Goal: Information Seeking & Learning: Learn about a topic

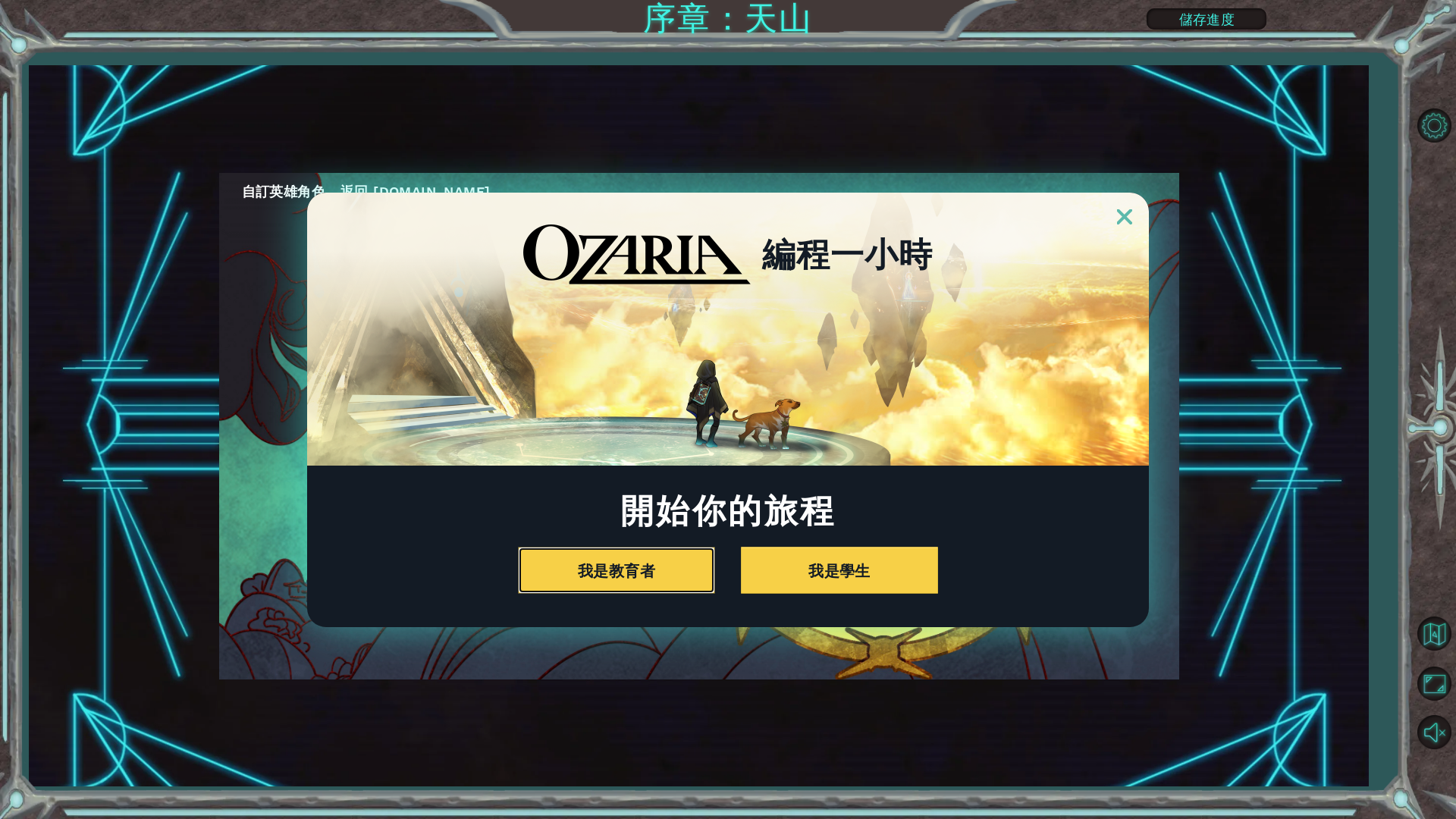
click at [1208, 238] on div "編程一小時 開始你的旅程 我是教育者 我是學生" at bounding box center [728, 410] width 1456 height 819
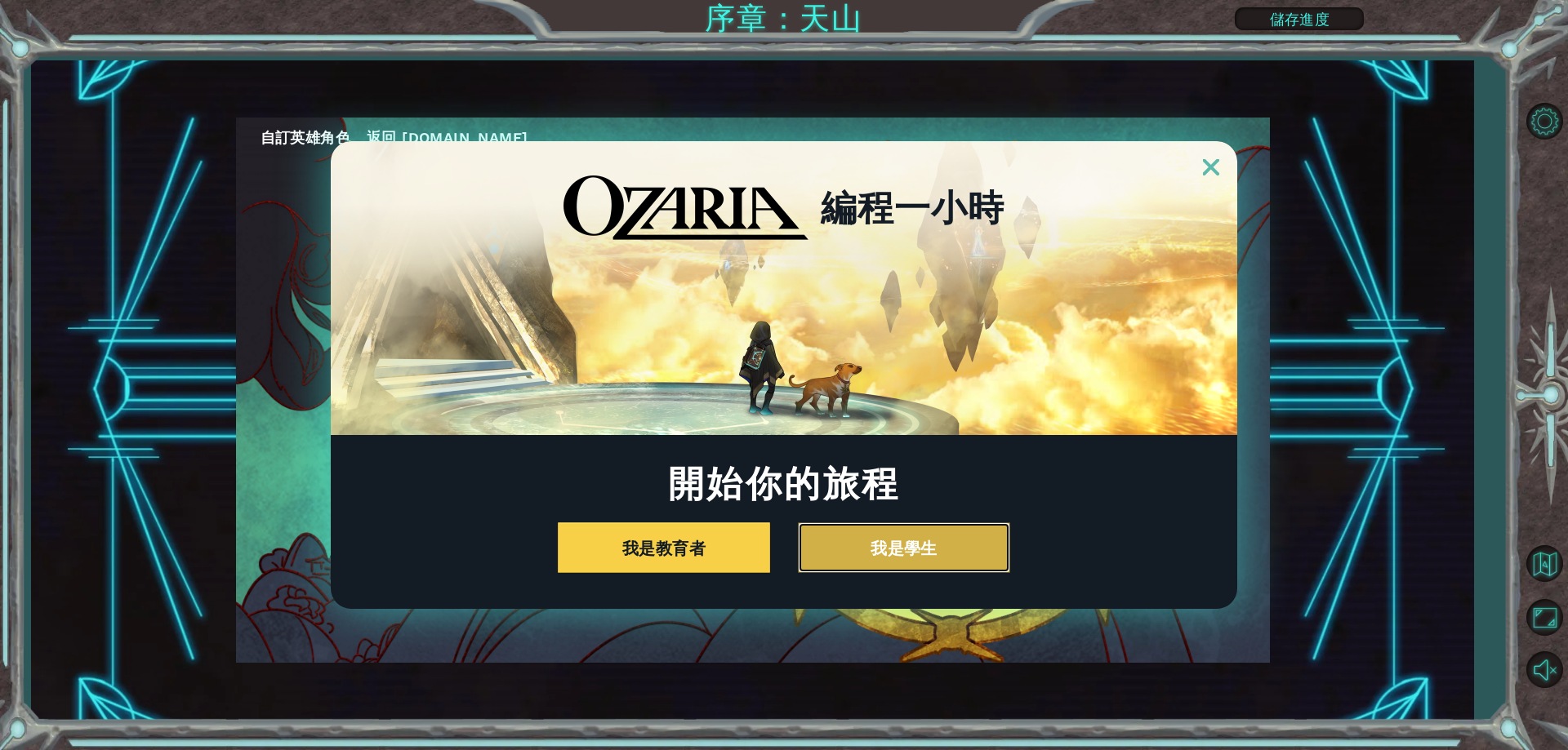
click at [843, 546] on button "我是學生" at bounding box center [904, 547] width 212 height 50
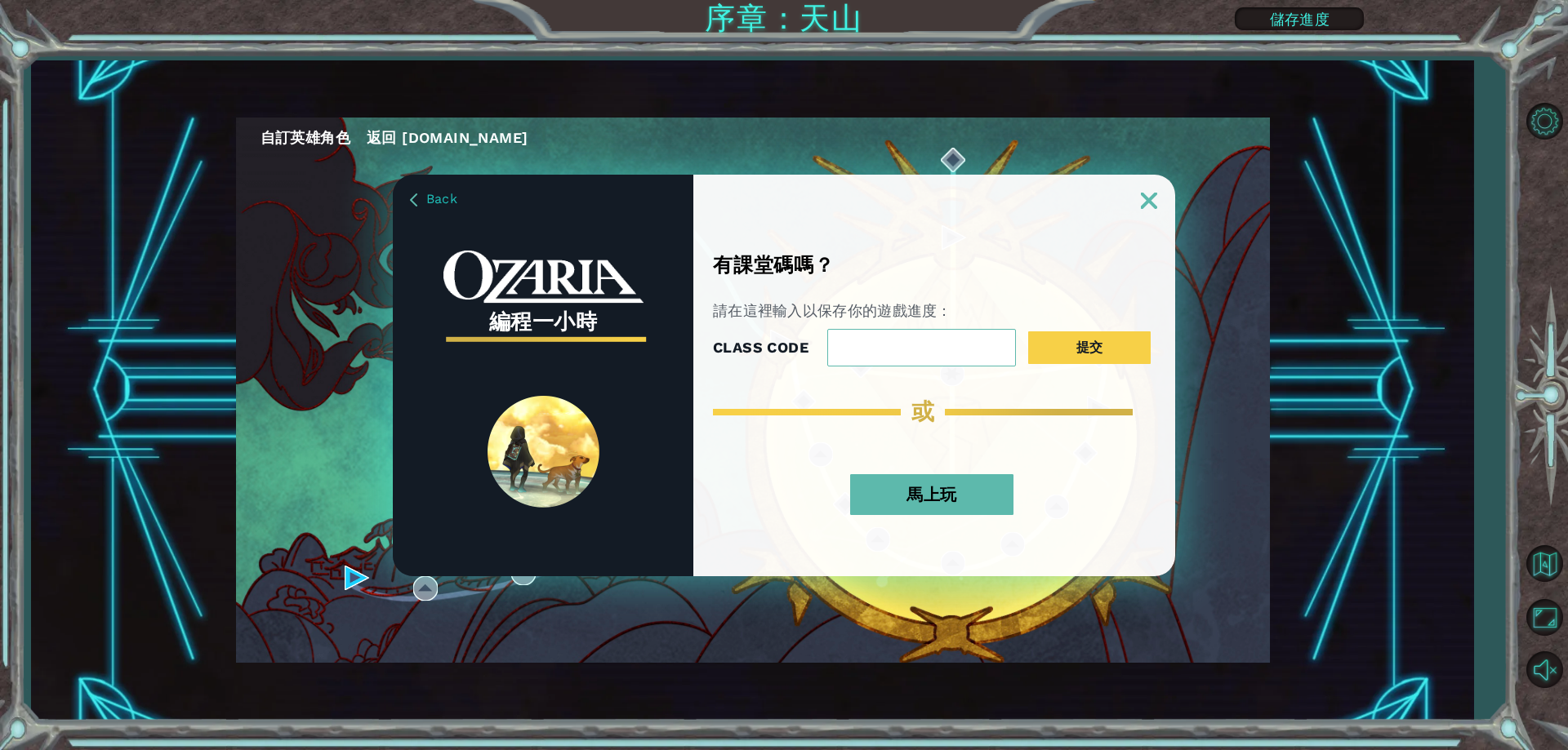
click at [906, 497] on button "馬上玩" at bounding box center [932, 494] width 163 height 41
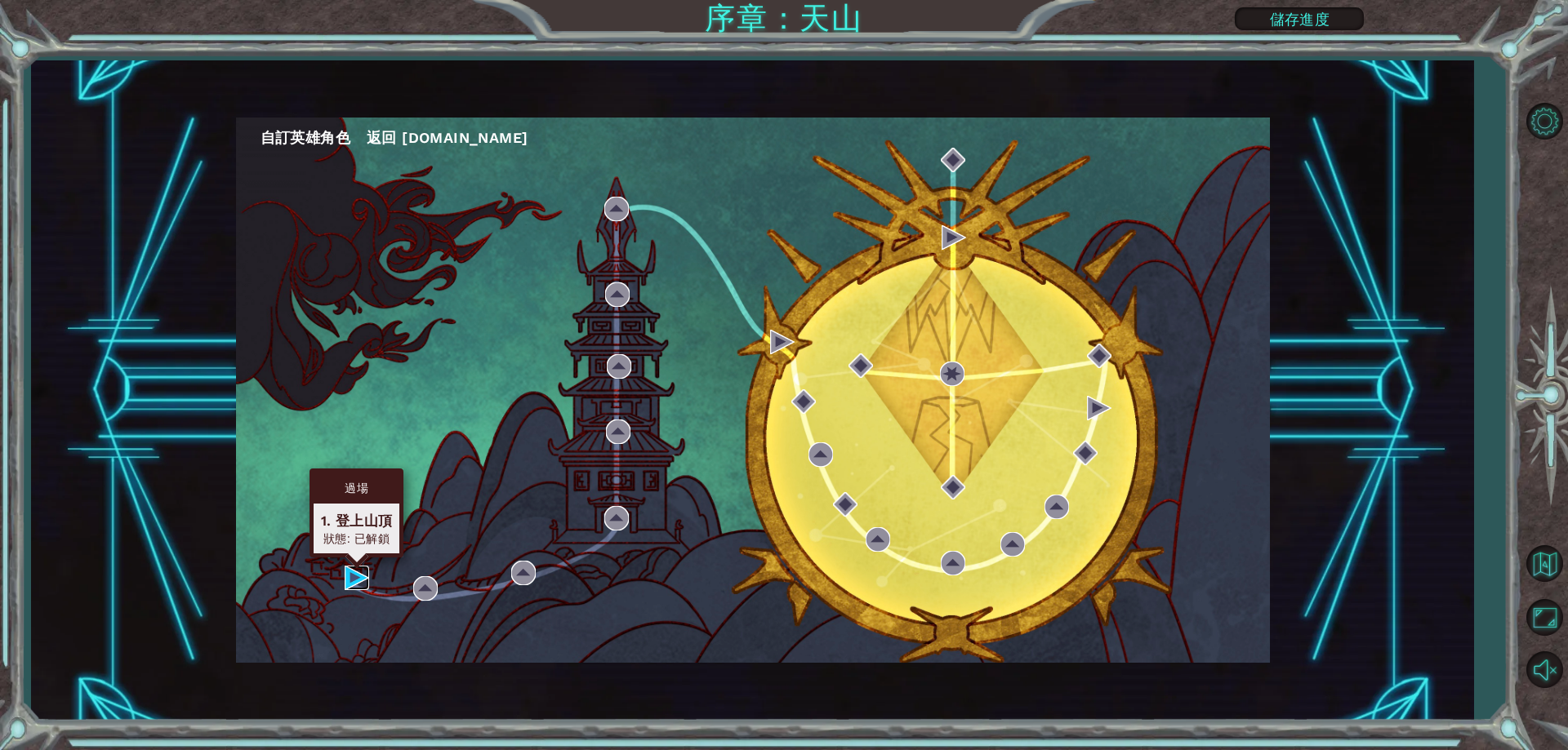
click at [358, 575] on img at bounding box center [357, 578] width 25 height 25
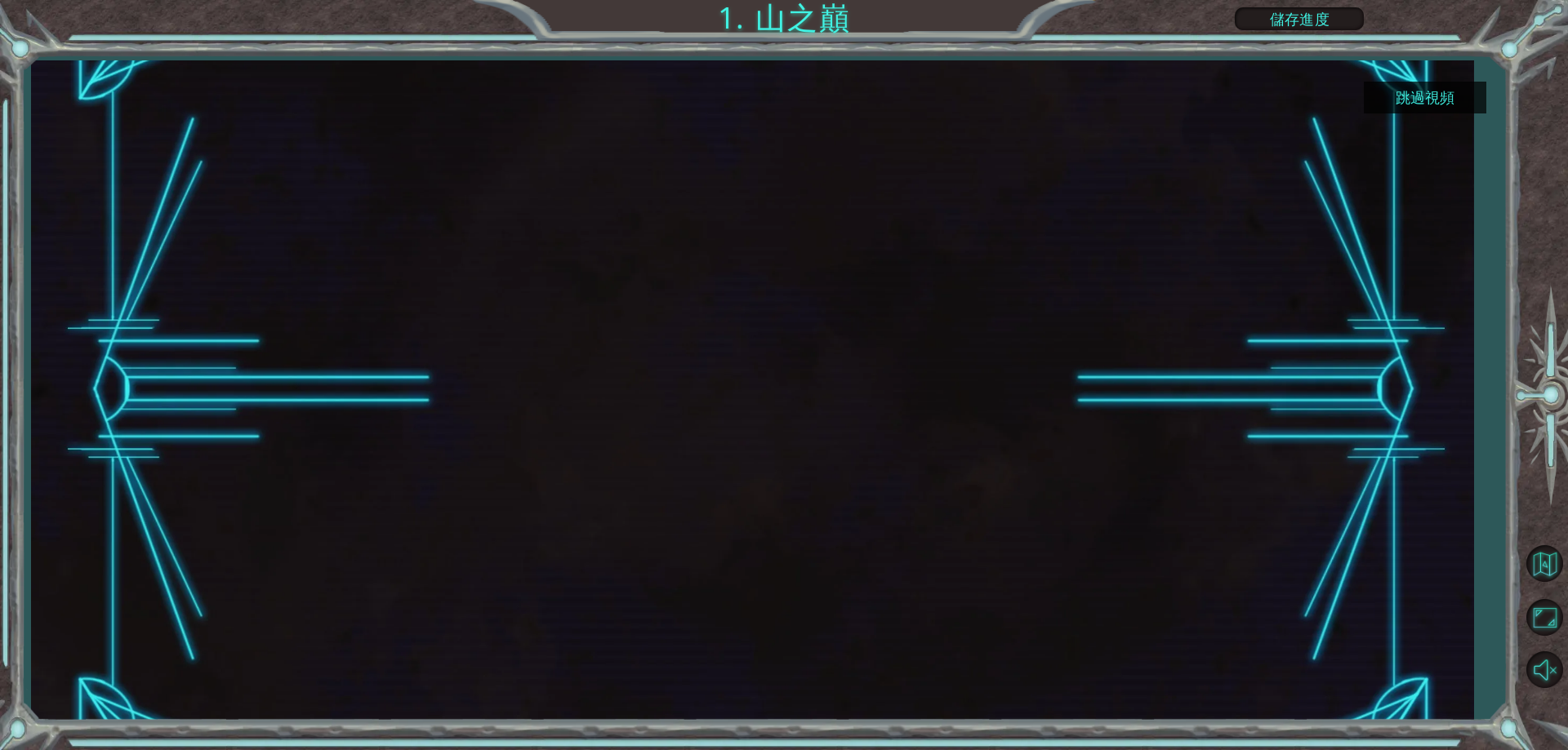
click at [1395, 94] on button "跳過視頻" at bounding box center [1425, 98] width 122 height 32
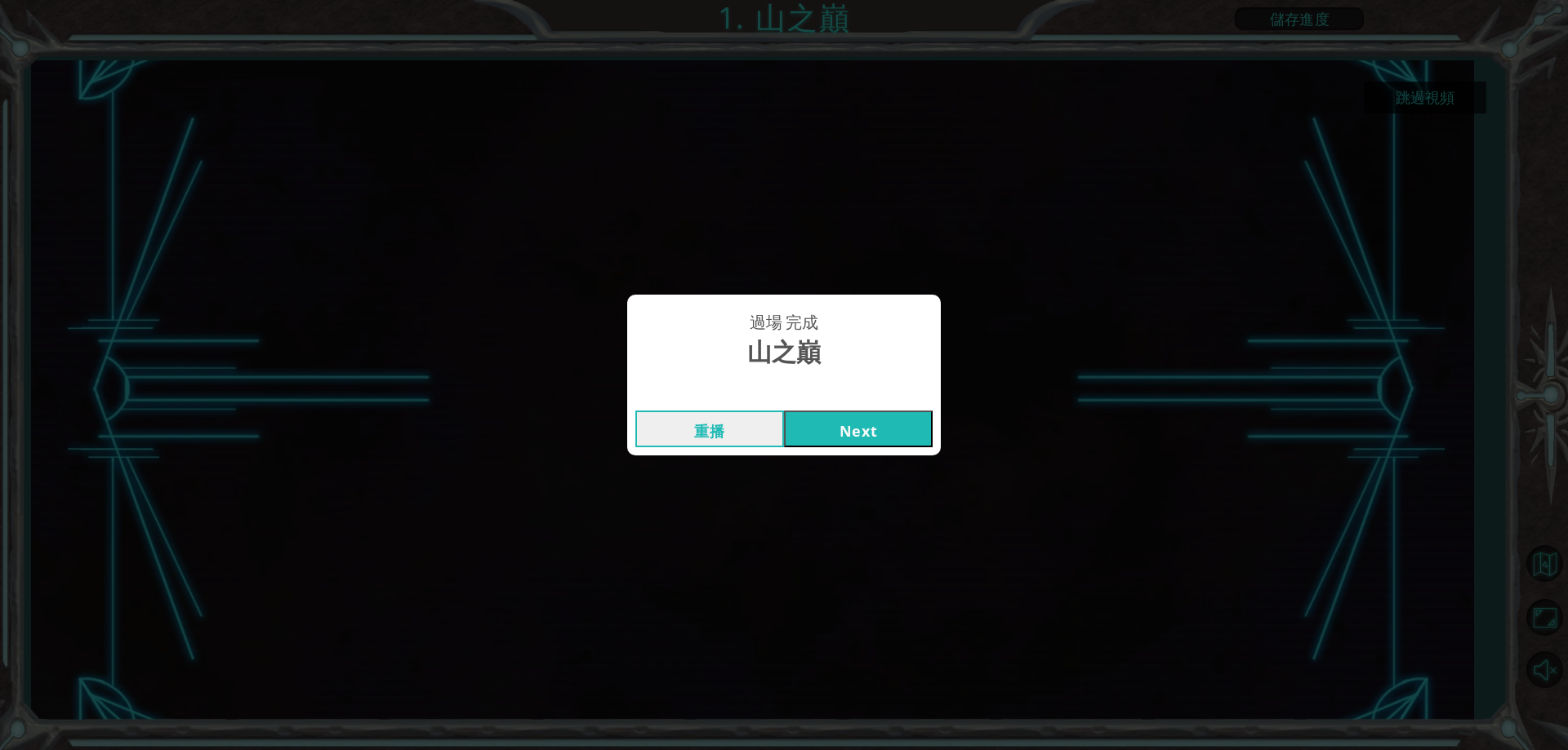
click at [839, 444] on button "Next" at bounding box center [858, 429] width 149 height 37
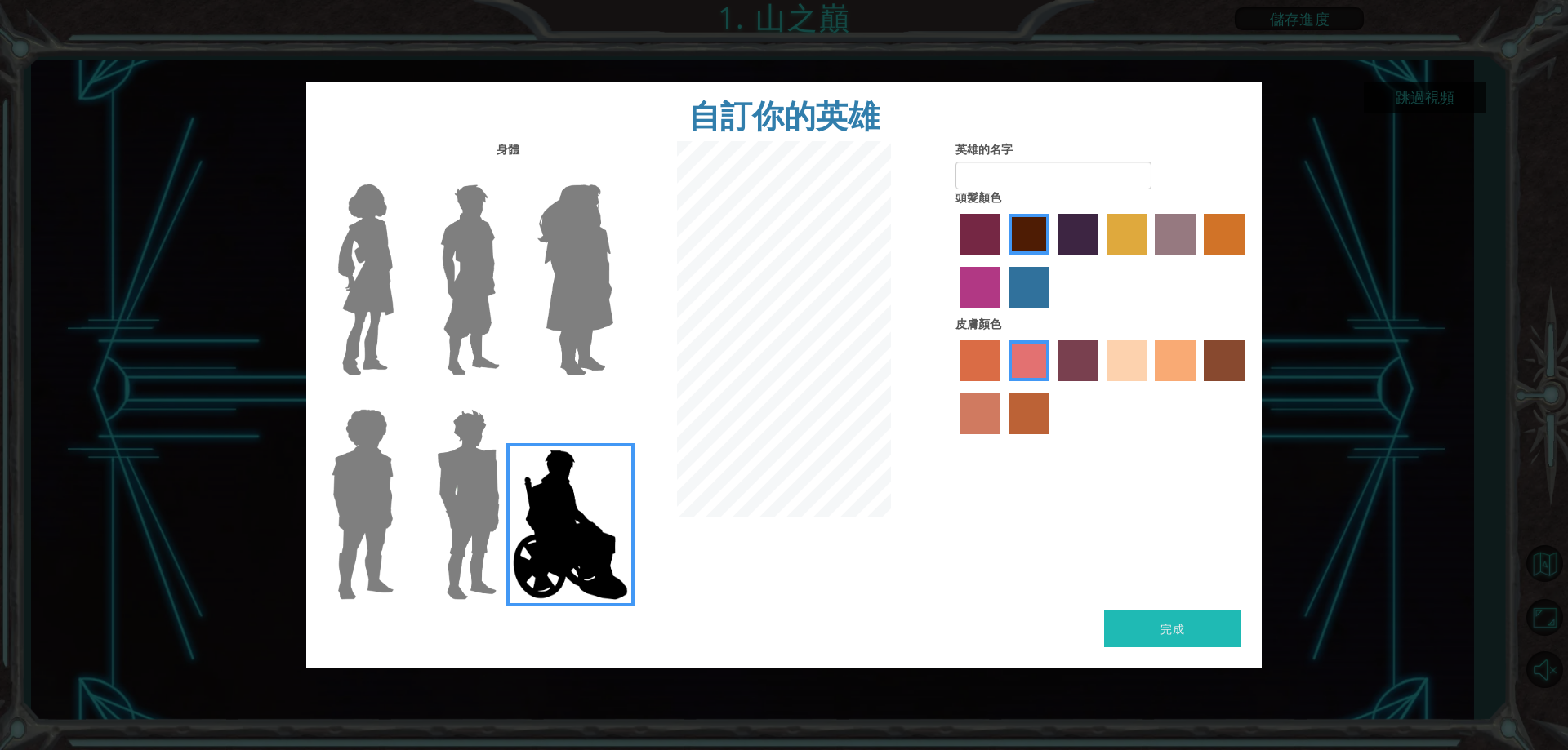
click at [481, 492] on img at bounding box center [469, 503] width 76 height 204
click at [507, 398] on input "Hero Garnet" at bounding box center [507, 398] width 0 height 0
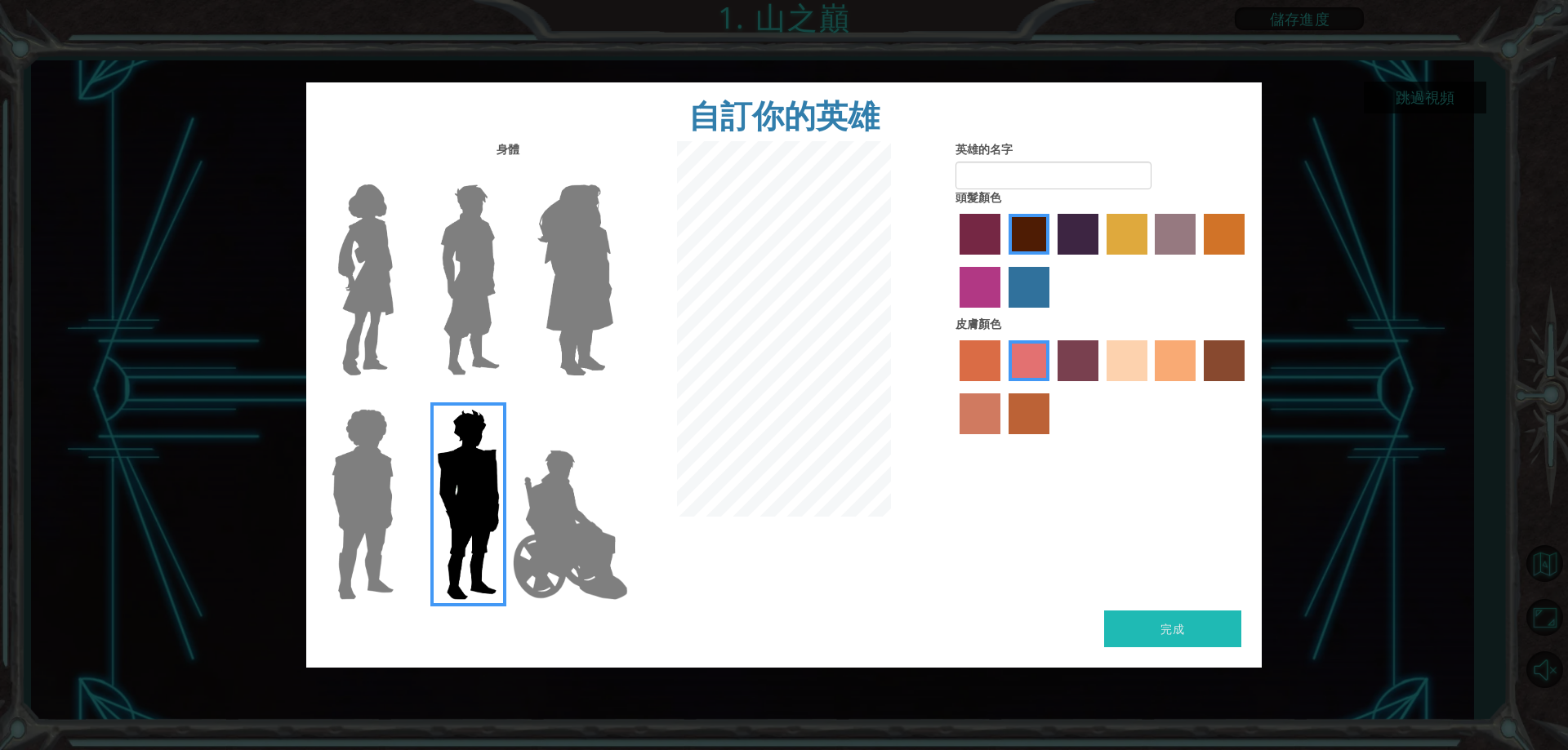
click at [554, 357] on img at bounding box center [576, 280] width 89 height 204
click at [613, 174] on input "Hero Amethyst" at bounding box center [613, 174] width 0 height 0
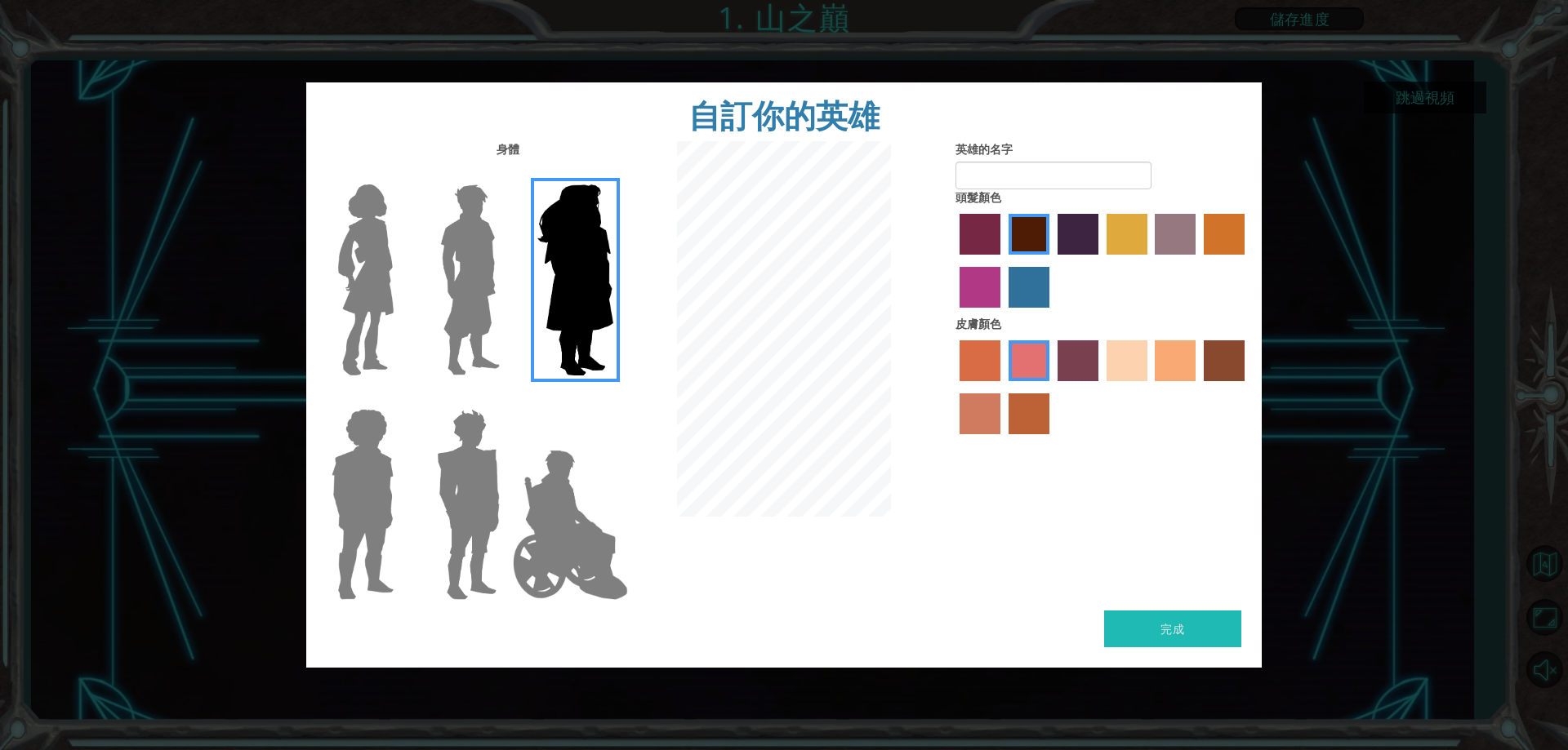
click at [474, 358] on img at bounding box center [470, 280] width 73 height 204
click at [507, 174] on input "Hero Lars" at bounding box center [507, 174] width 0 height 0
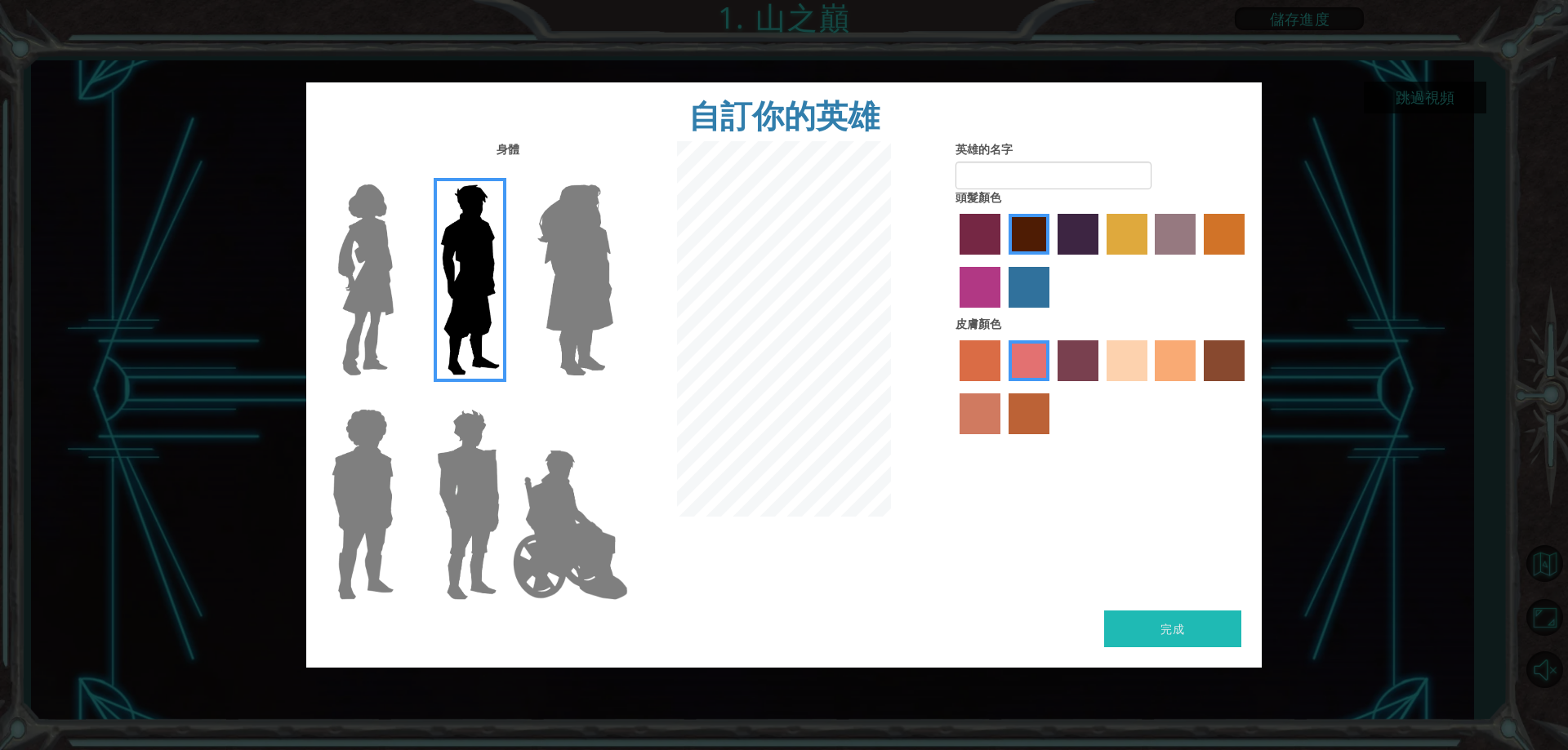
click at [414, 367] on div at bounding box center [466, 273] width 106 height 225
click at [387, 467] on img at bounding box center [362, 503] width 75 height 204
click at [400, 398] on input "Hero Steven" at bounding box center [400, 398] width 0 height 0
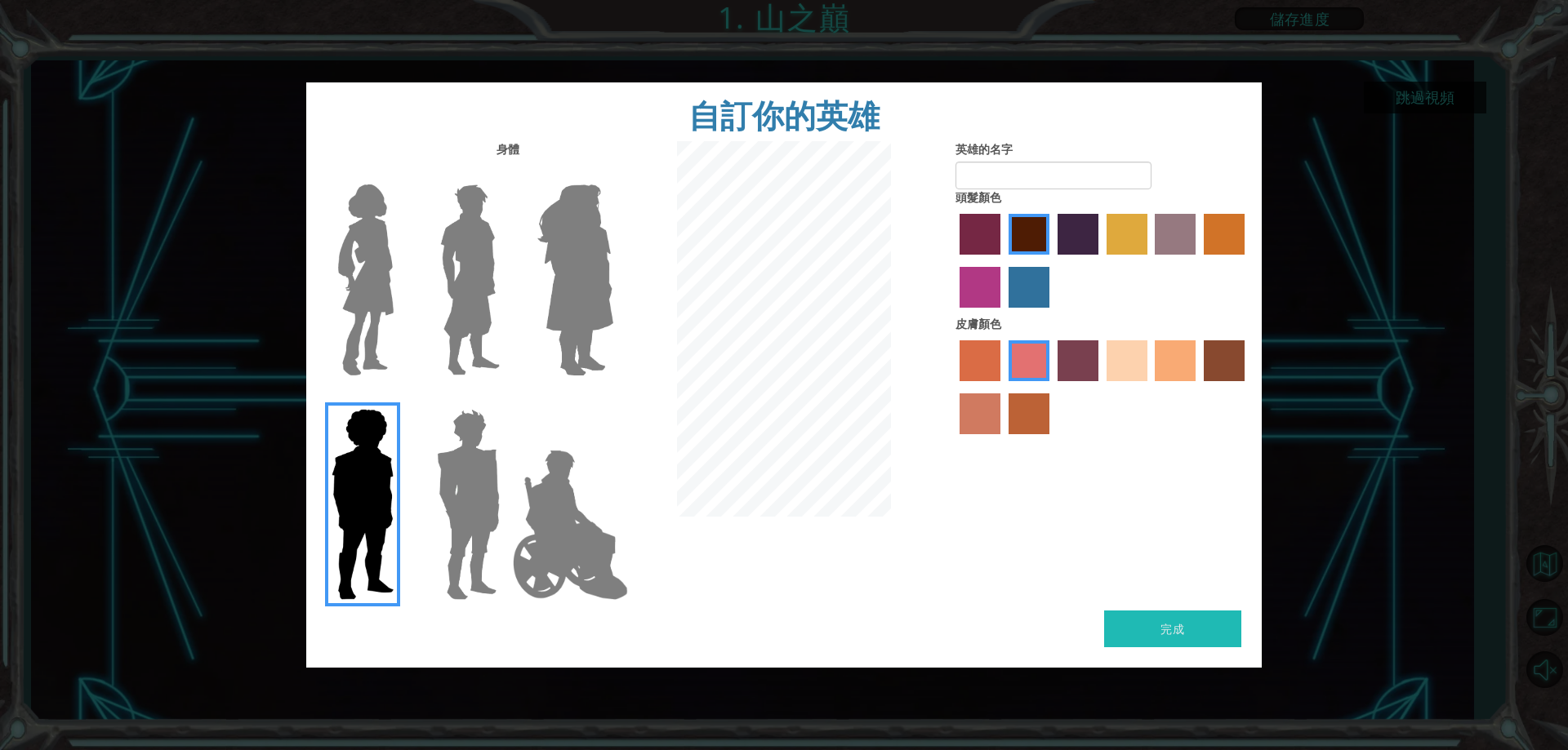
click at [452, 467] on img at bounding box center [469, 503] width 76 height 204
click at [507, 398] on input "Hero Garnet" at bounding box center [507, 398] width 0 height 0
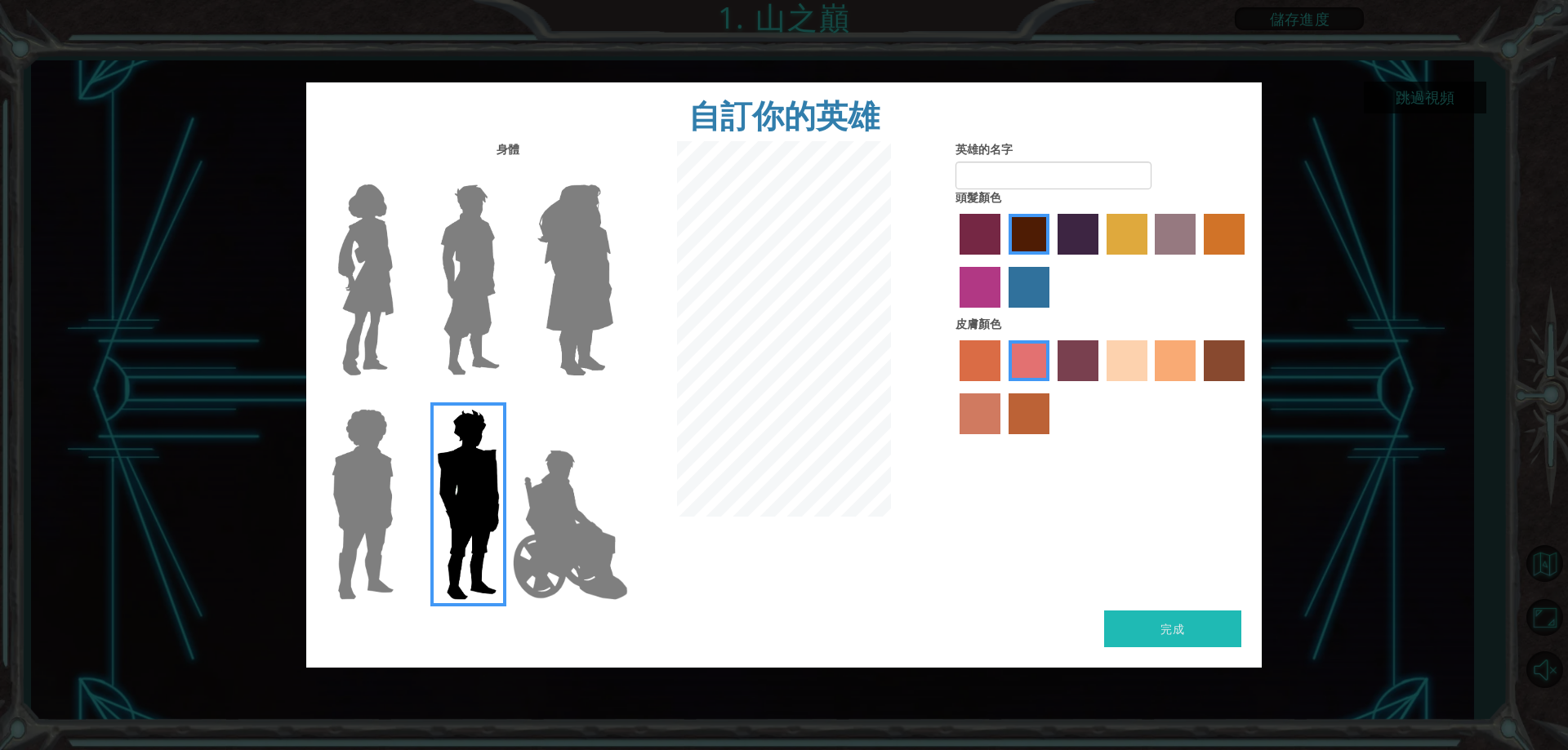
click at [549, 477] on img at bounding box center [570, 525] width 128 height 163
click at [613, 398] on input "Hero Jamie" at bounding box center [613, 398] width 0 height 0
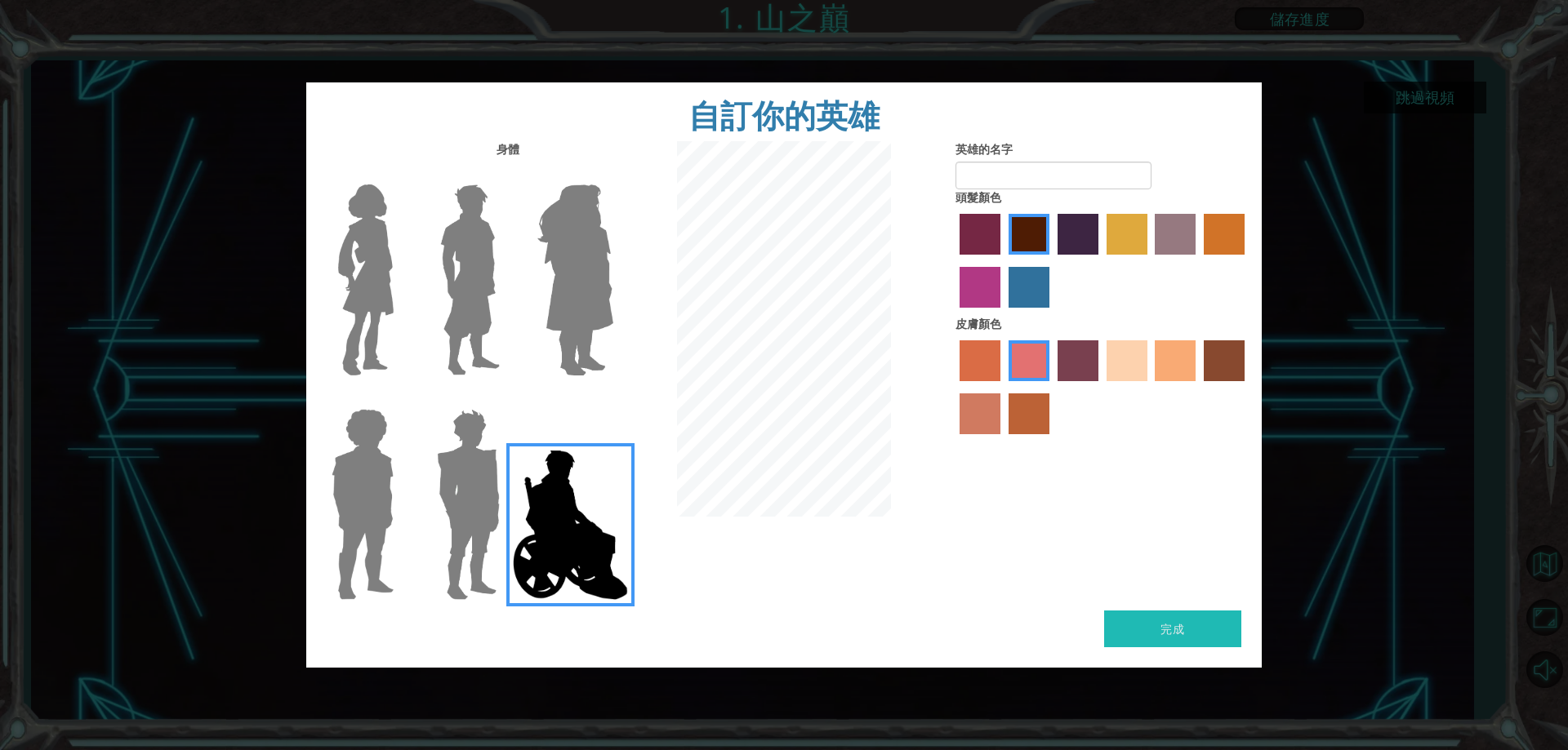
click at [1159, 625] on button "完成" at bounding box center [1172, 629] width 138 height 37
click at [1064, 176] on input "英雄的名字" at bounding box center [1053, 174] width 196 height 27
type input "yee"
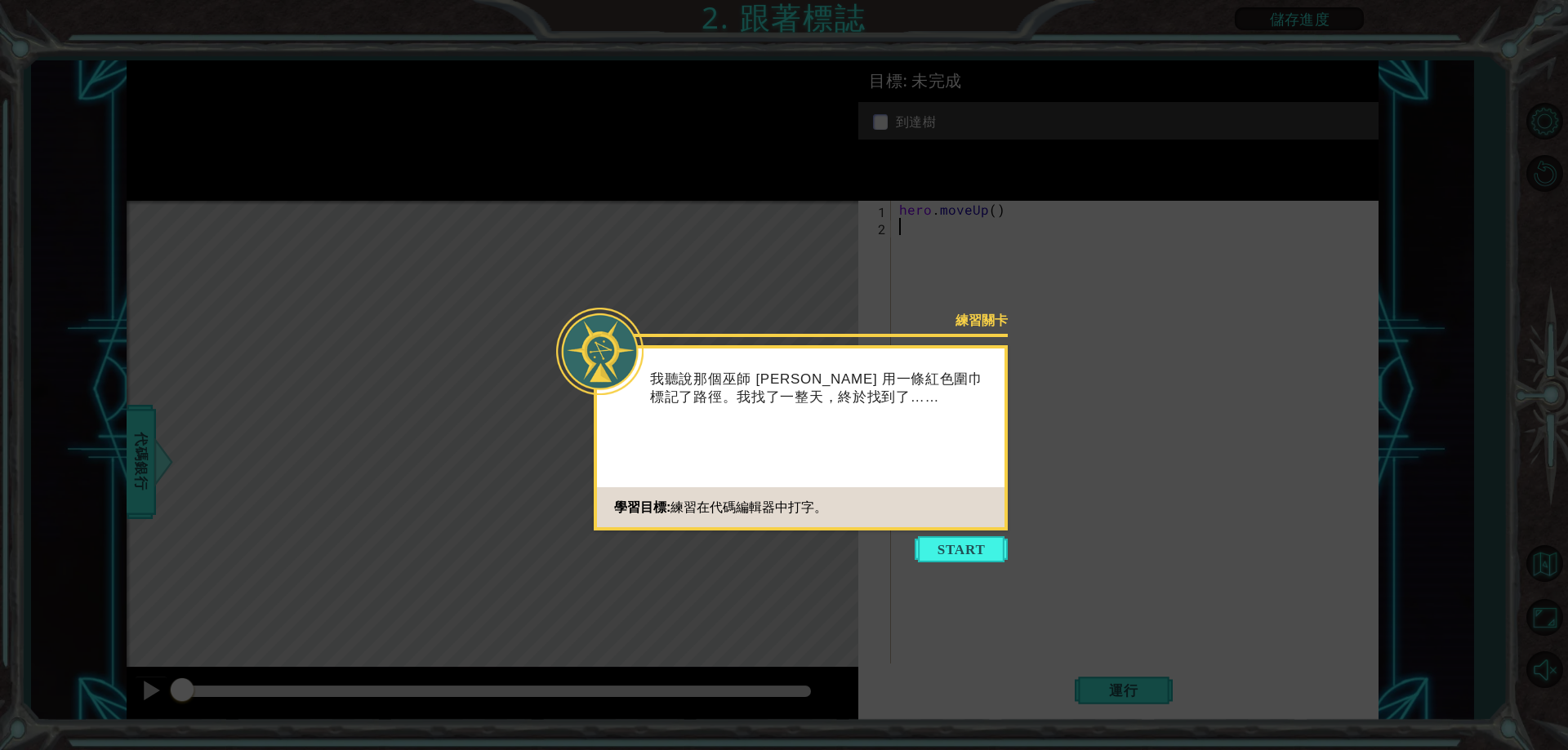
click at [935, 490] on footer "學習目標: 練習在代碼編輯器中打字。" at bounding box center [801, 507] width 408 height 40
click at [935, 554] on button "Start" at bounding box center [961, 550] width 93 height 27
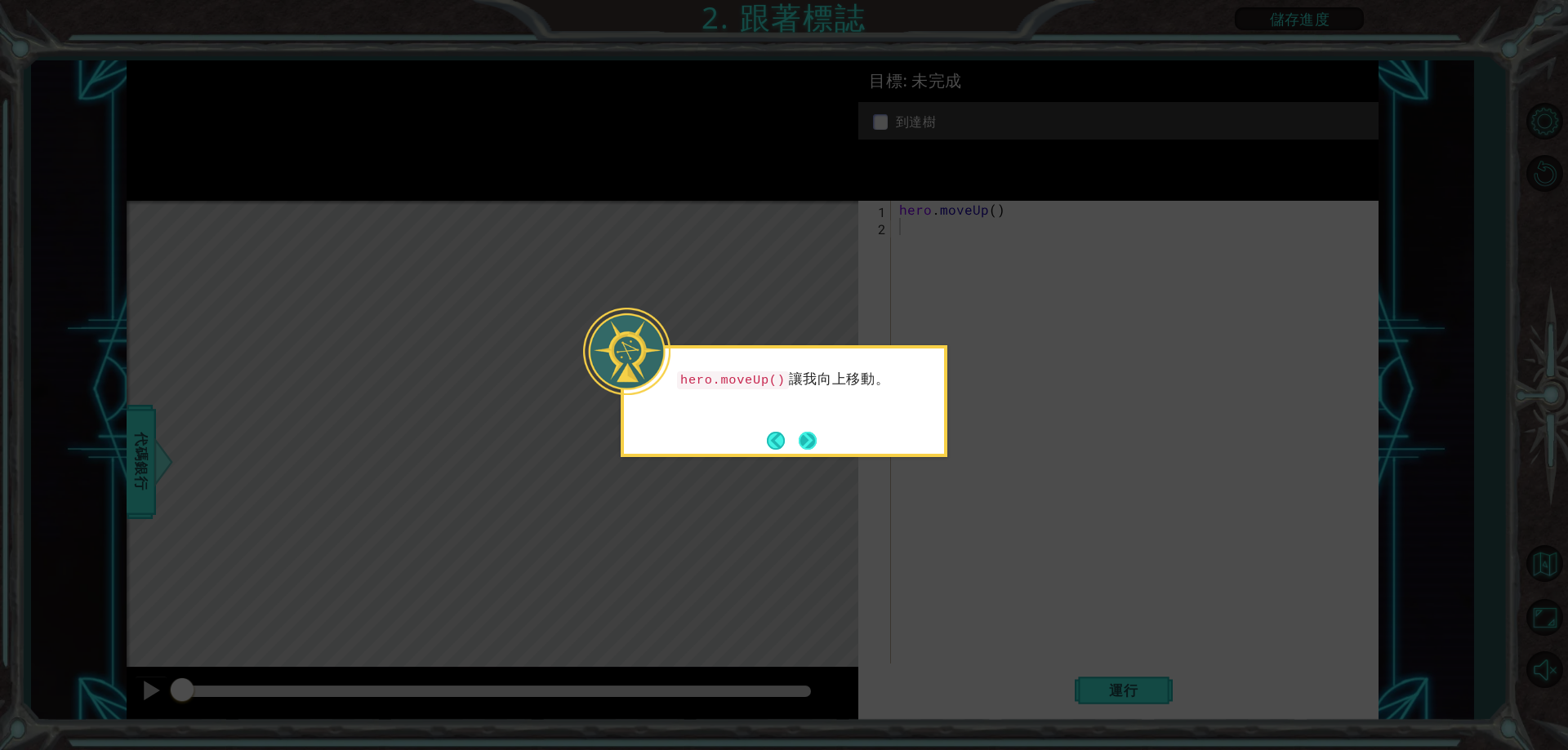
click at [807, 431] on button "Next" at bounding box center [807, 440] width 18 height 18
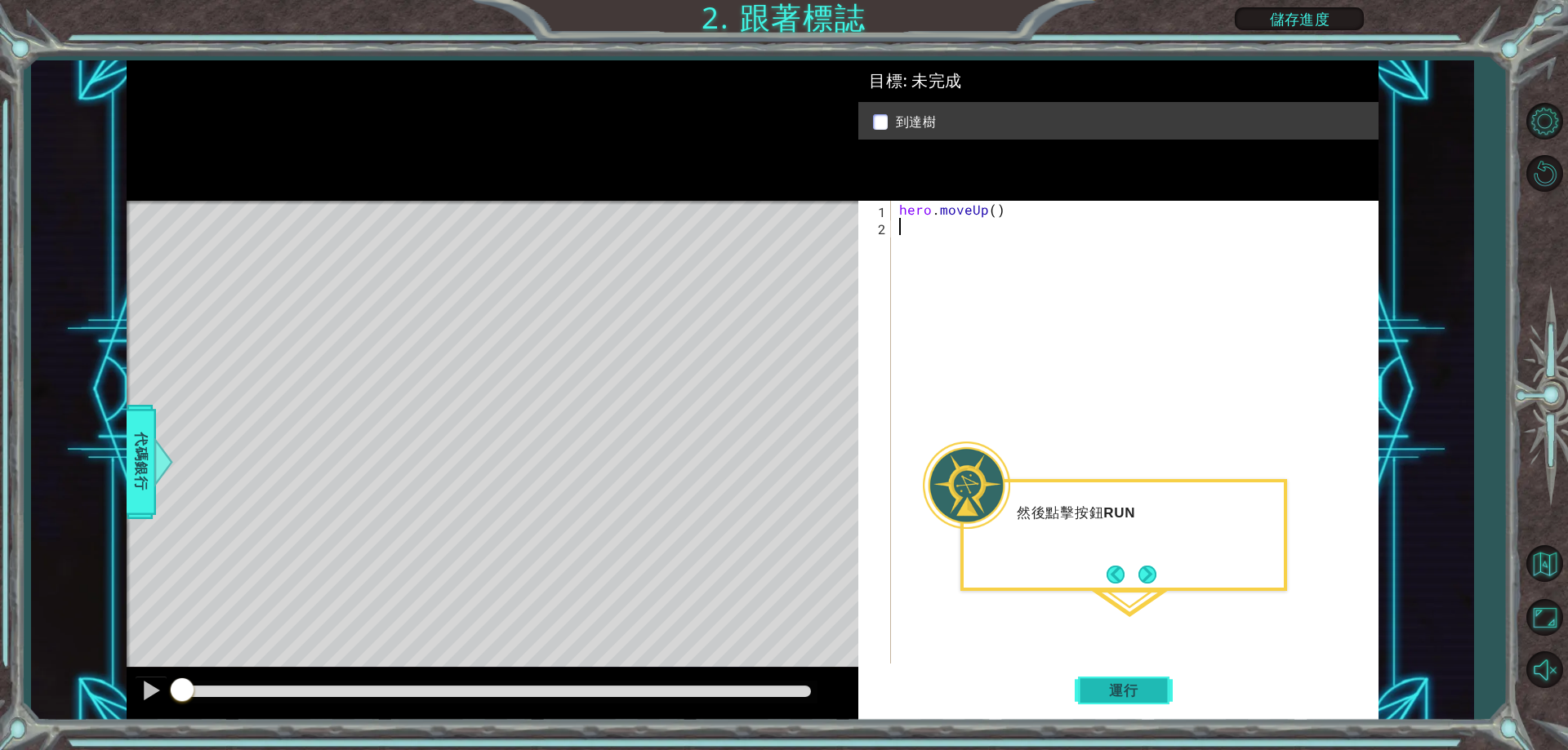
click at [1115, 701] on button "運行" at bounding box center [1123, 691] width 98 height 52
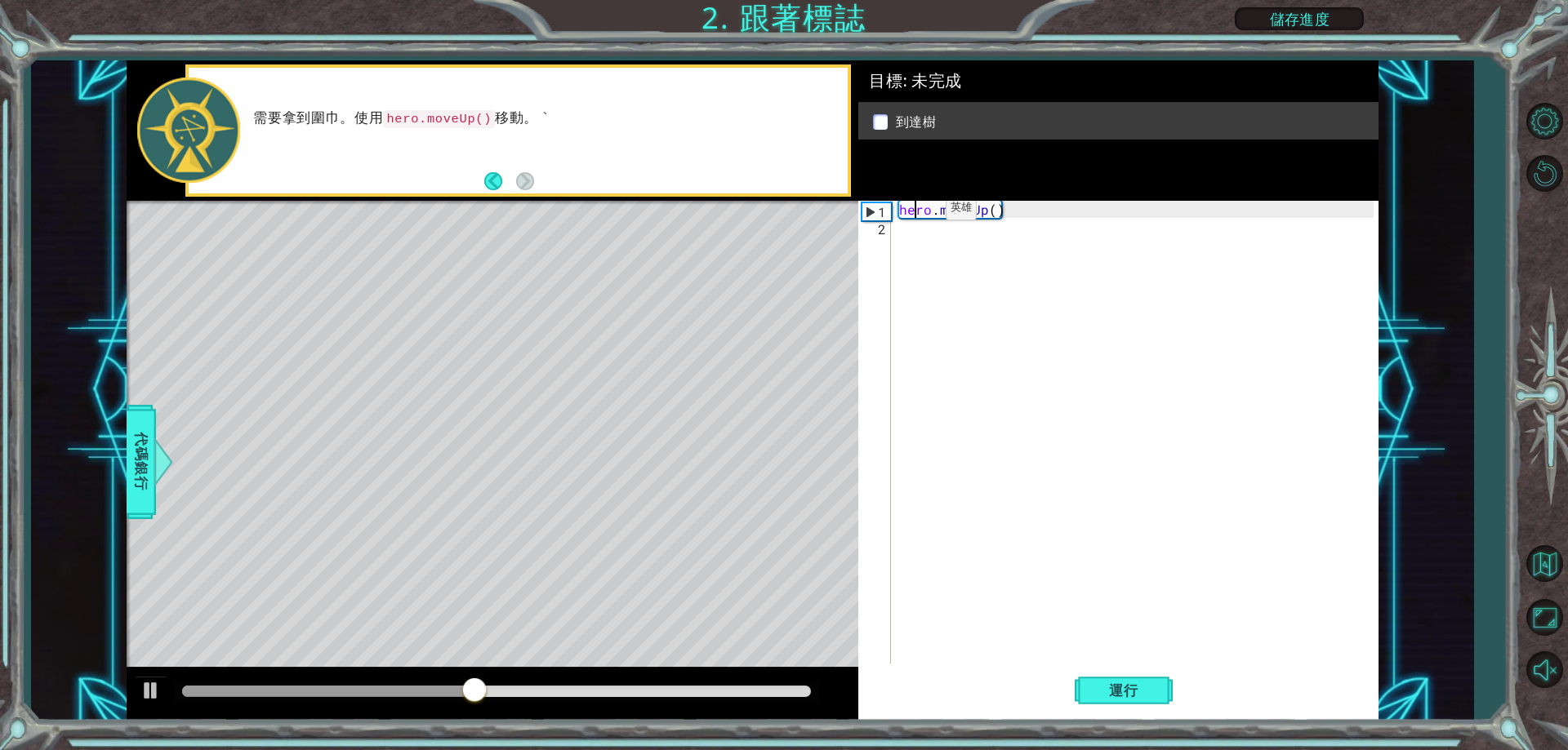
click at [918, 212] on div "hero . moveUp ( )" at bounding box center [1138, 449] width 485 height 497
type textarea "hero.moveUp()"
click at [930, 213] on div "hero . moveUp ( )" at bounding box center [1138, 449] width 485 height 497
click at [897, 233] on div "hero . moveUp ( )" at bounding box center [1138, 449] width 485 height 497
click at [1109, 694] on span "運行" at bounding box center [1123, 690] width 62 height 16
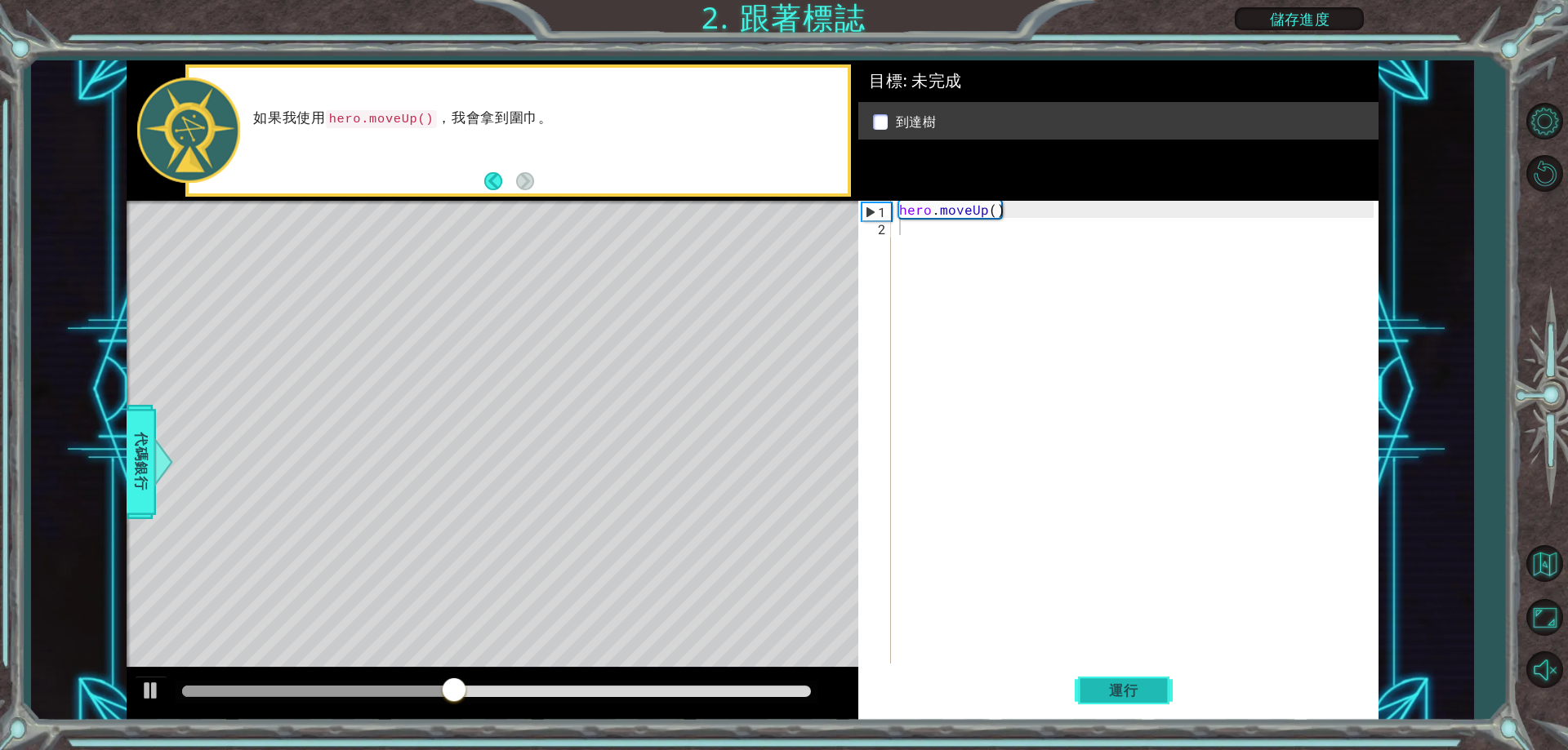
click at [1084, 692] on button "運行" at bounding box center [1123, 691] width 98 height 52
drag, startPoint x: 1035, startPoint y: 220, endPoint x: 888, endPoint y: 217, distance: 147.0
click at [888, 217] on div "1 2 hero . moveUp ( ) ההההההההההההההההההההההההההההההההההההההההההההההההההההההההה…" at bounding box center [1116, 432] width 514 height 463
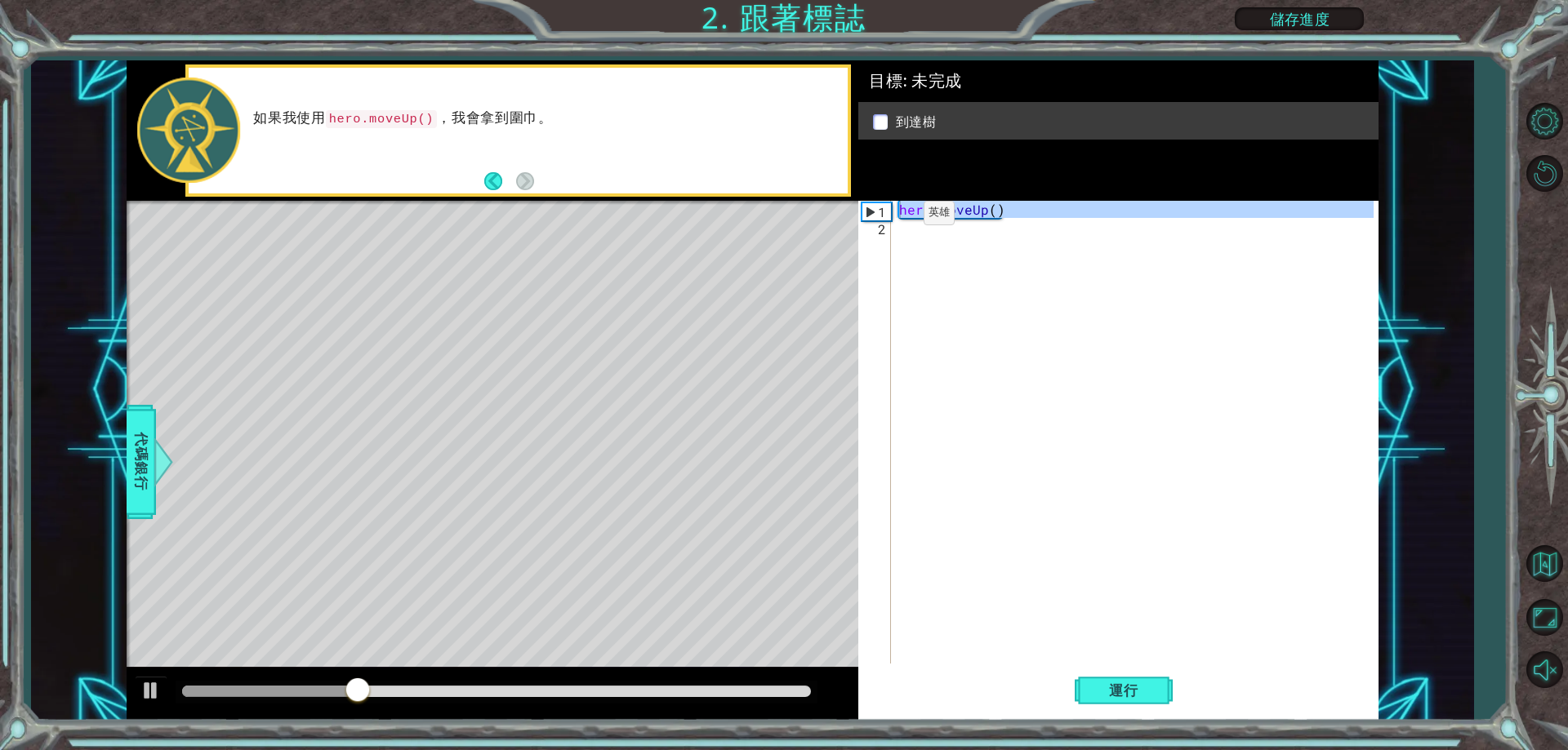
click at [861, 209] on div "hero.moveUp() 1 2 hero . moveUp ( ) ההההההההההההההההההההההההההההההההההההההההההה…" at bounding box center [1116, 432] width 514 height 463
type textarea "hero.moveUp()"
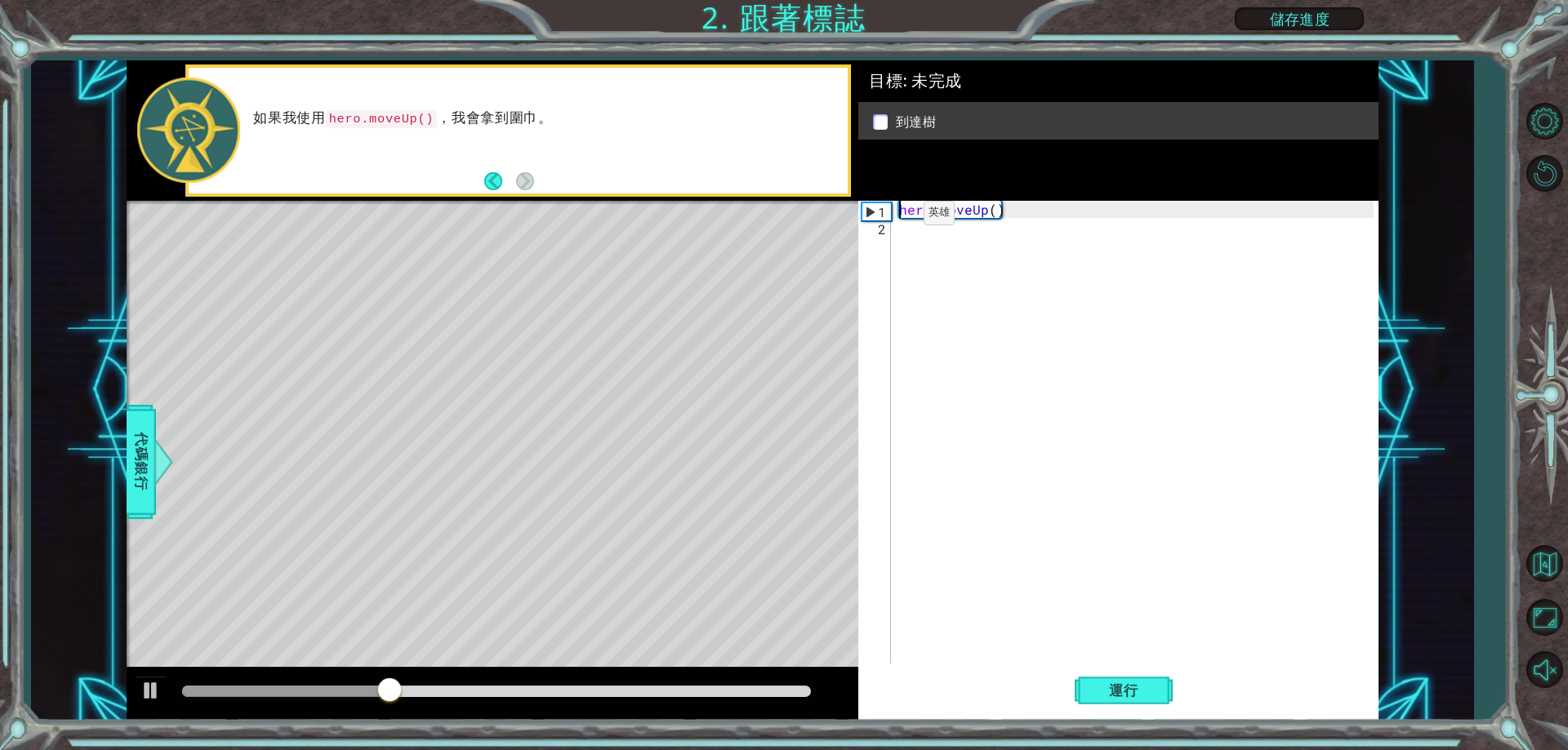
click at [896, 205] on div "hero.moveUp() 1 2 hero . moveUp ( ) ההההההההההההההההההההההההההההההההההההההההההה…" at bounding box center [1116, 432] width 514 height 463
drag, startPoint x: 902, startPoint y: 204, endPoint x: 1008, endPoint y: 203, distance: 106.0
click at [1008, 203] on div "hero . moveUp ( )" at bounding box center [1138, 449] width 485 height 497
click at [979, 229] on div "hero . moveUp ( )" at bounding box center [1138, 449] width 485 height 497
paste textarea "hero.moveUp()"
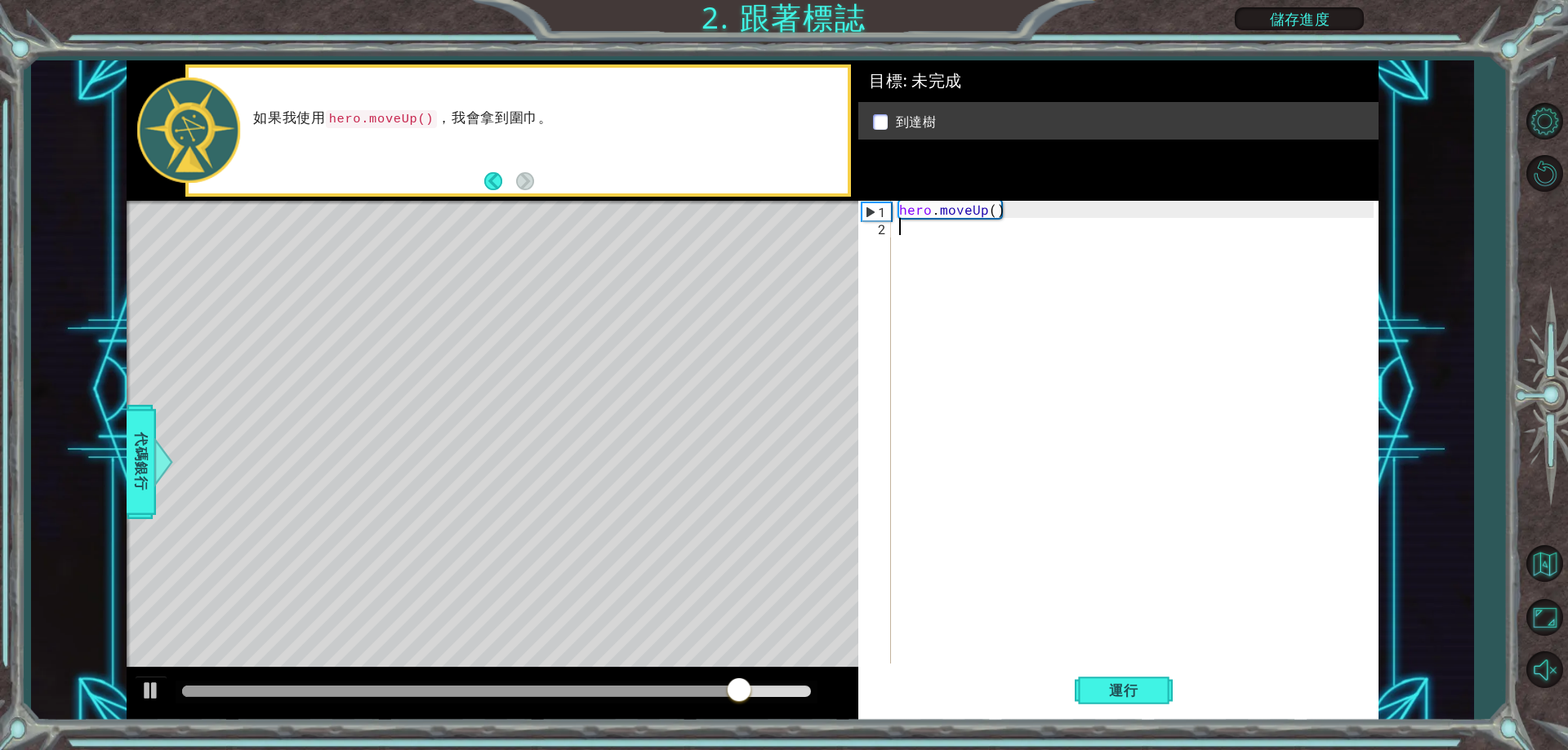
type textarea "hero.moveUp()"
click at [1146, 690] on span "運行" at bounding box center [1123, 690] width 62 height 16
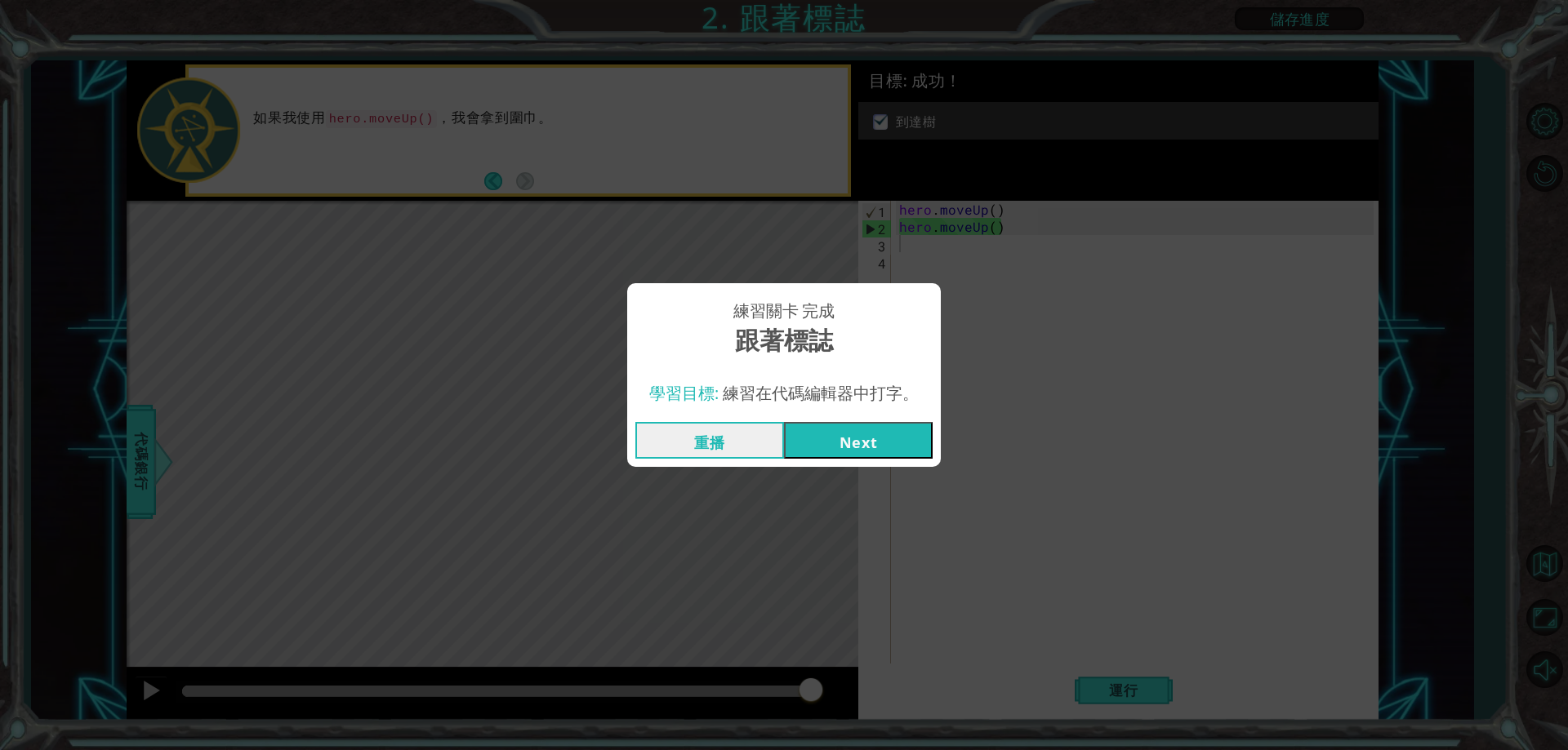
click at [853, 443] on button "Next" at bounding box center [858, 440] width 149 height 37
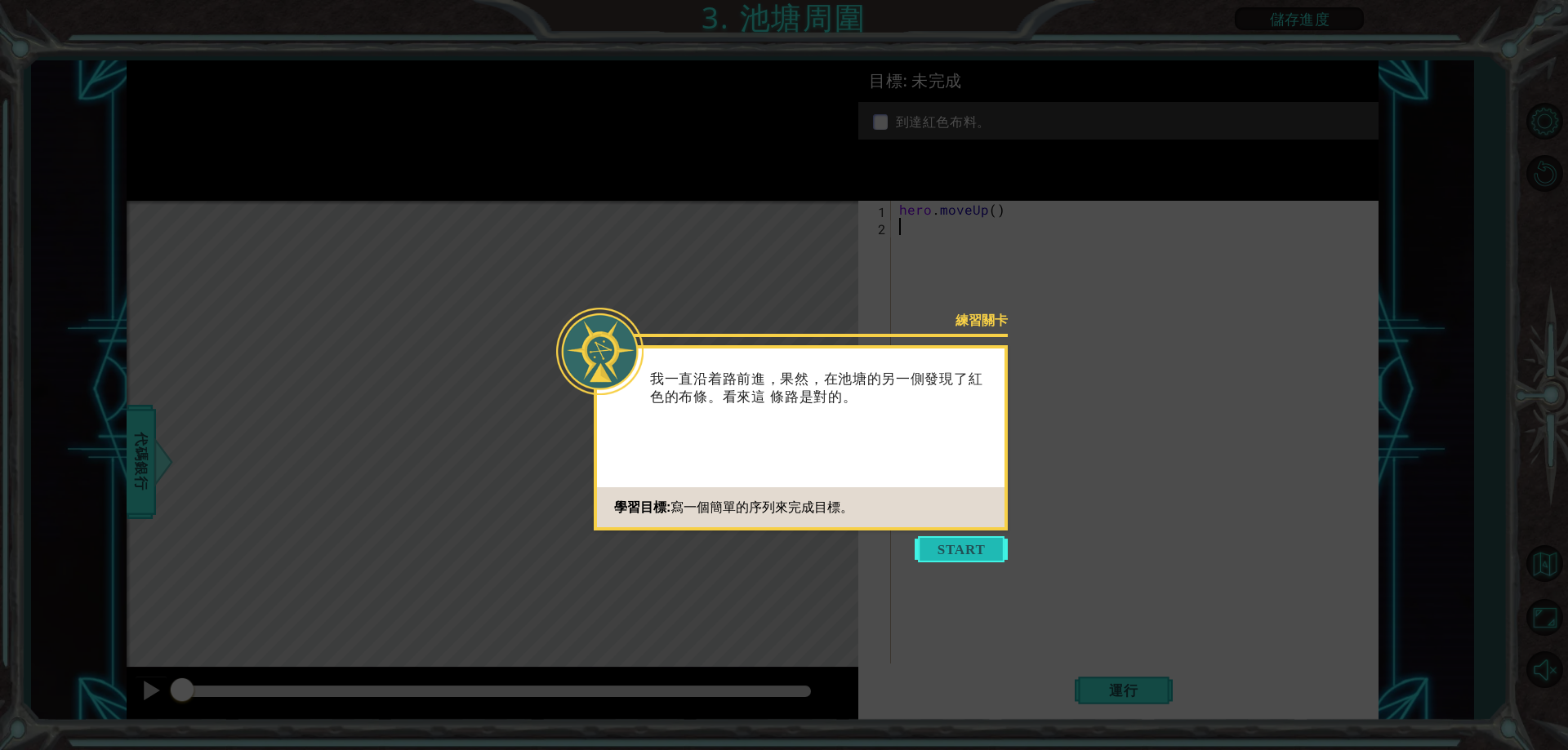
click at [958, 552] on button "Start" at bounding box center [961, 550] width 93 height 27
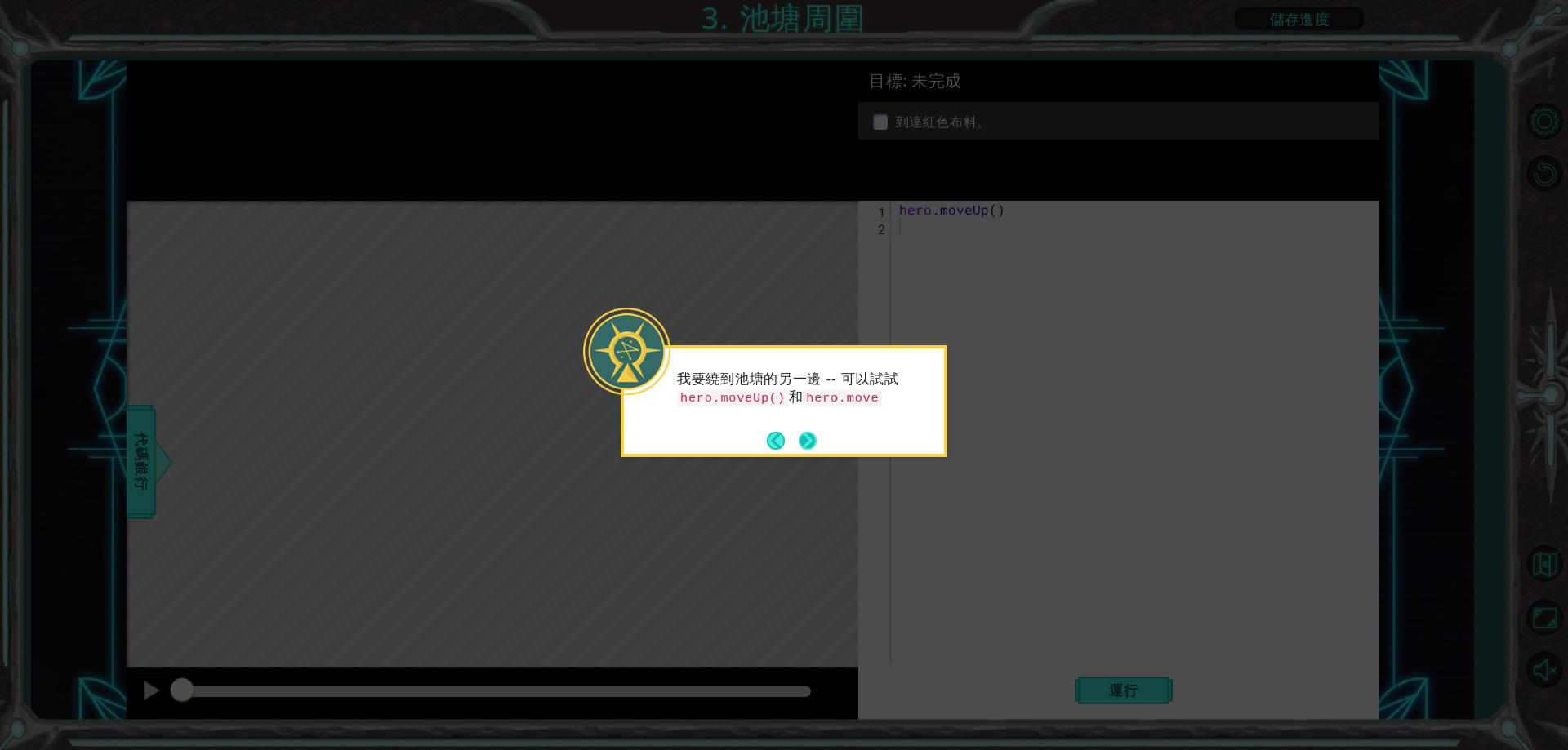
click at [810, 447] on button "Next" at bounding box center [807, 440] width 18 height 18
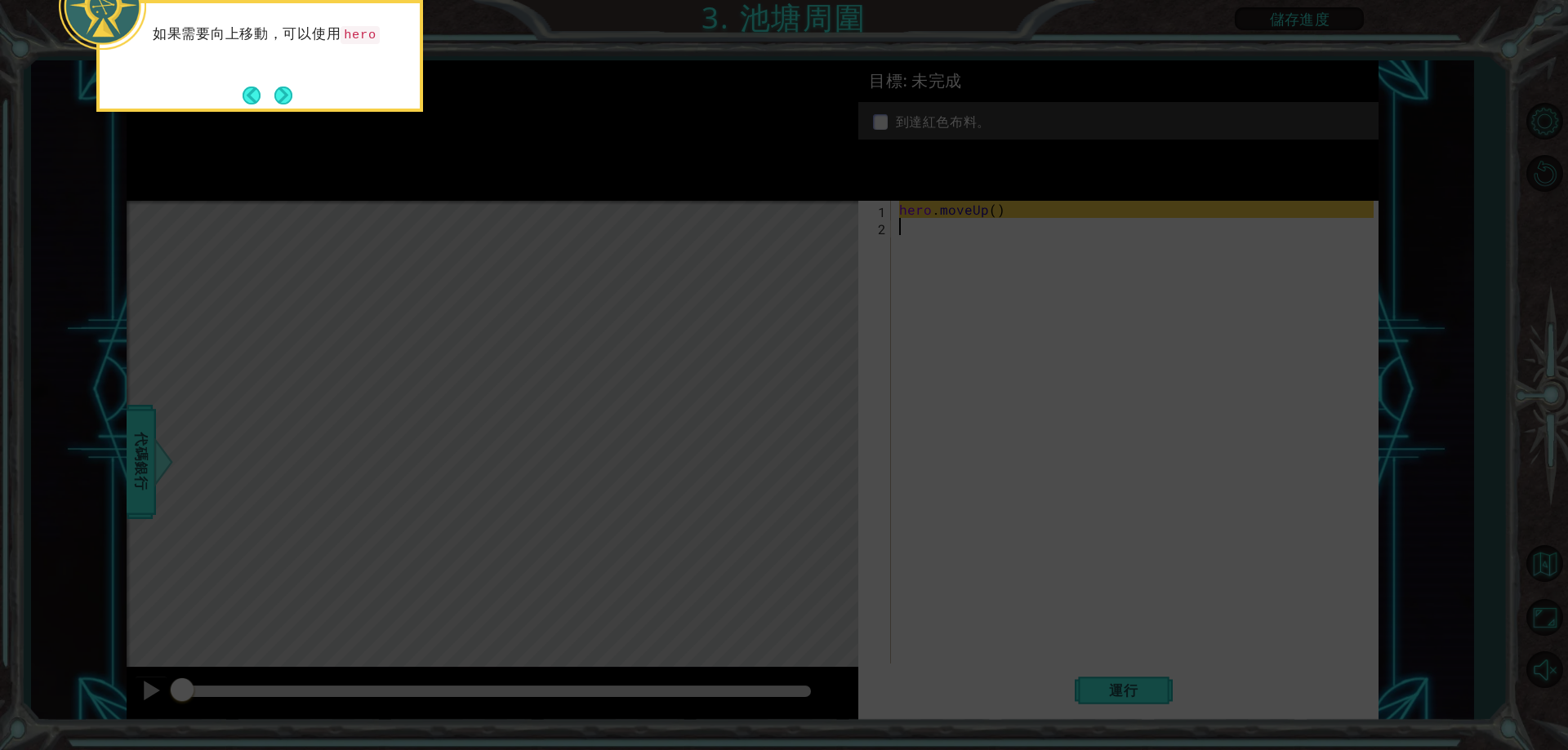
click at [983, 367] on icon at bounding box center [784, 112] width 1568 height 1276
click at [288, 96] on button "Next" at bounding box center [283, 95] width 18 height 18
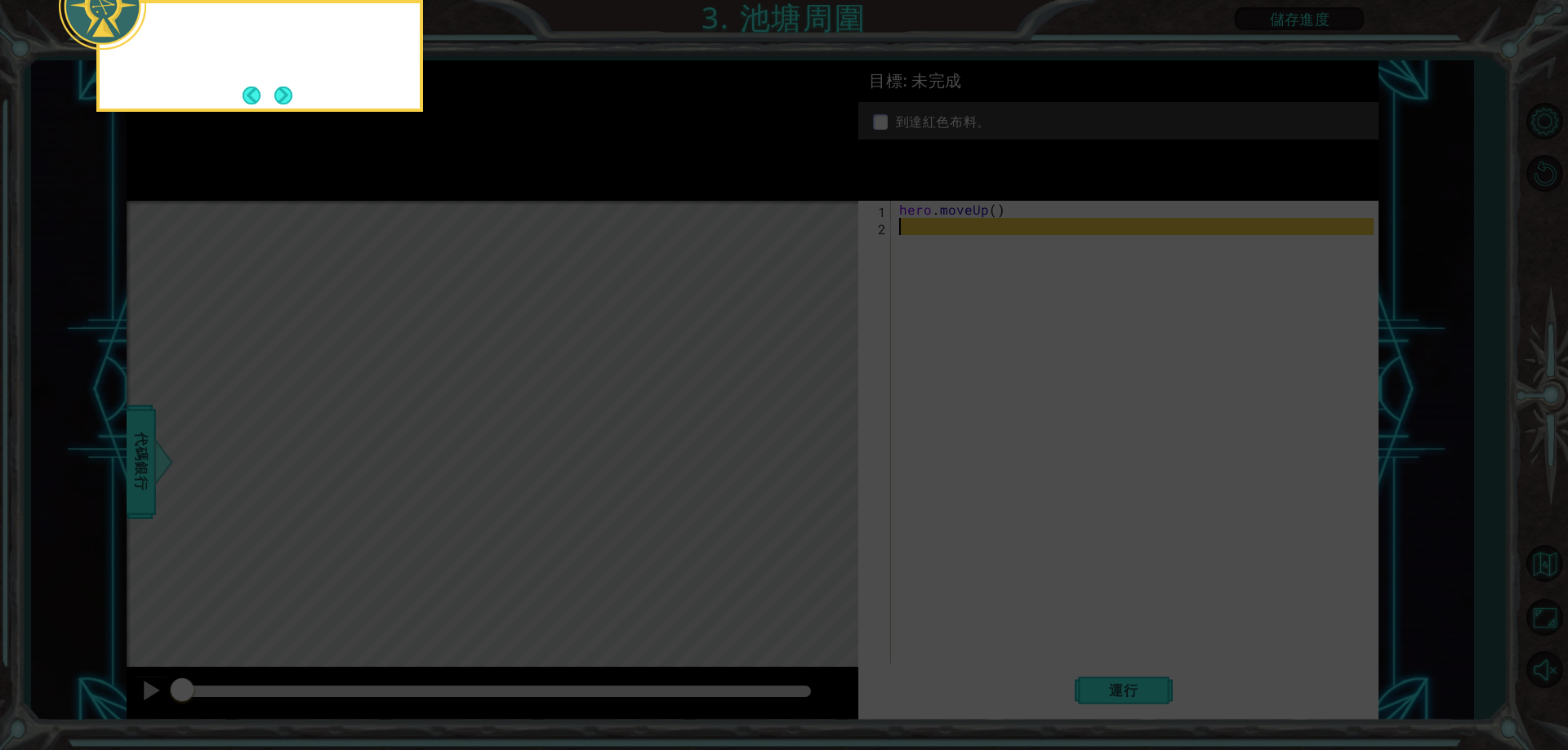
click at [288, 96] on button "Next" at bounding box center [283, 95] width 18 height 18
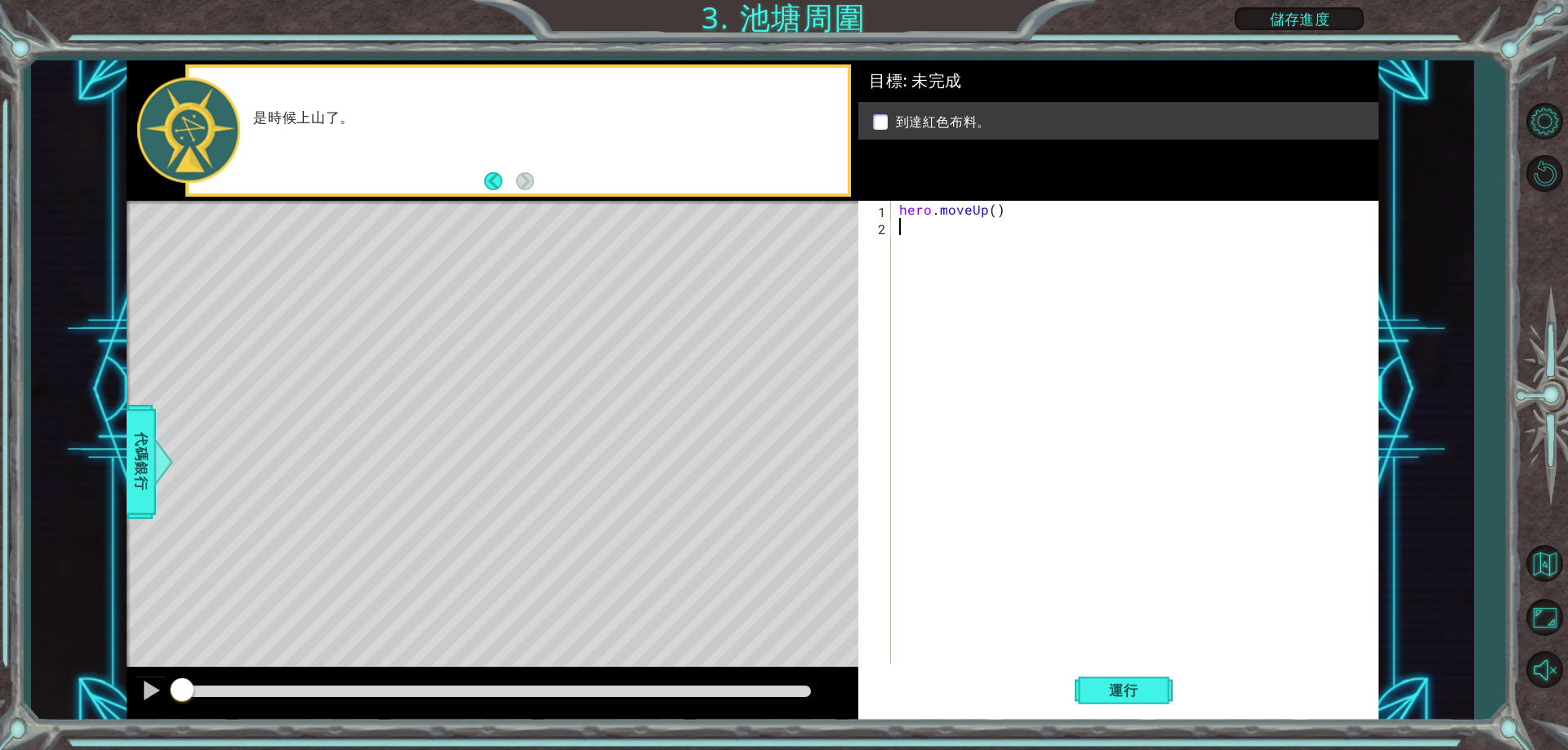
click at [916, 225] on div "hero . moveUp ( )" at bounding box center [1138, 449] width 485 height 497
drag, startPoint x: 896, startPoint y: 209, endPoint x: 1014, endPoint y: 222, distance: 118.7
click at [1014, 222] on div "hero . moveUp ( )" at bounding box center [1138, 449] width 485 height 497
type textarea "hero.moveUp()"
click at [978, 222] on div "hero . moveUp ( )" at bounding box center [1134, 432] width 477 height 463
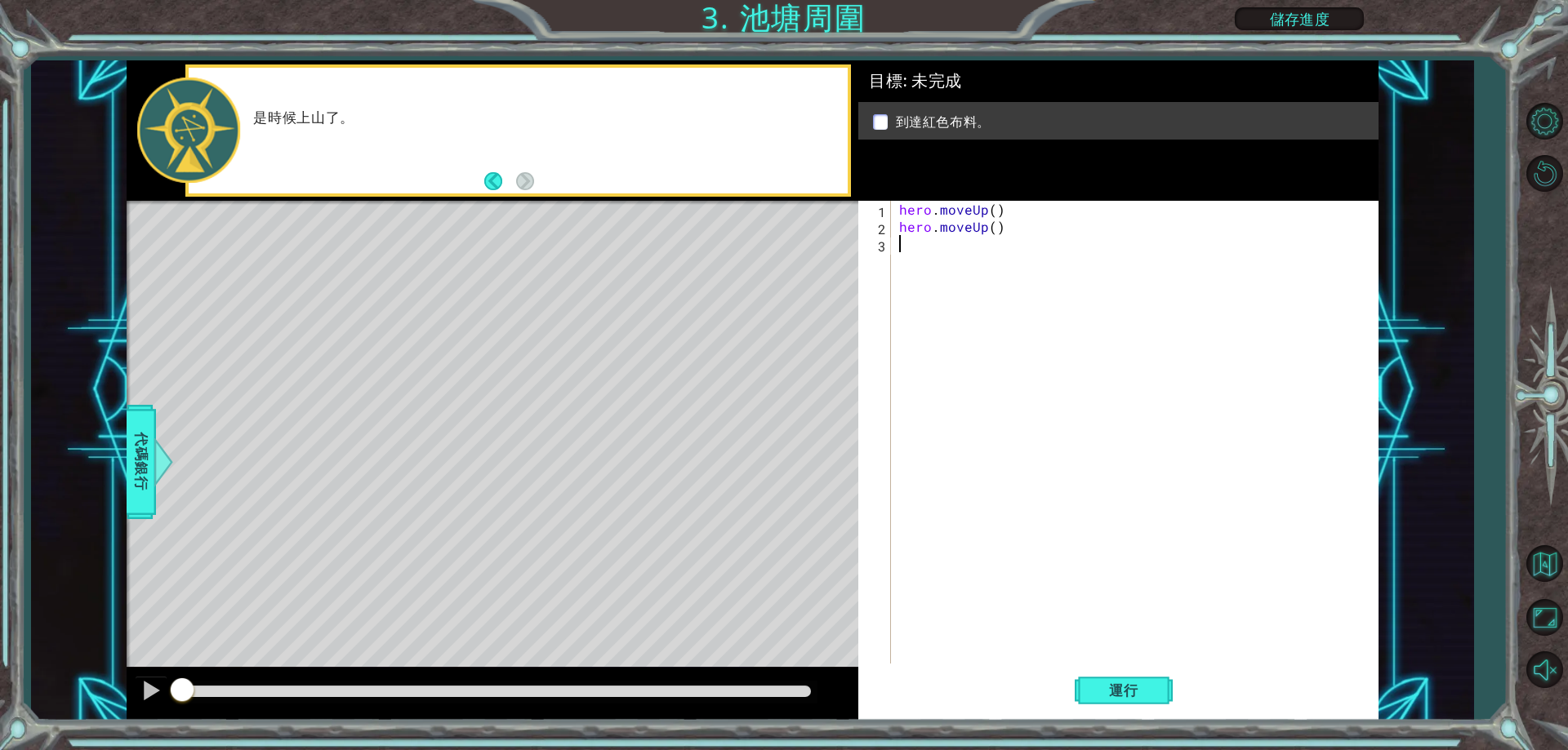
click at [913, 251] on div "hero . moveUp ( ) hero . moveUp ( )" at bounding box center [1138, 449] width 485 height 497
drag, startPoint x: 897, startPoint y: 222, endPoint x: 968, endPoint y: 225, distance: 71.1
click at [968, 225] on div "hero . moveUp ( ) hero . moveUp ( )" at bounding box center [1138, 449] width 485 height 497
type textarea "hero.moveUp()"
click at [901, 229] on div "hero . moveUp ( ) hero . moveUp ( )" at bounding box center [1134, 432] width 477 height 463
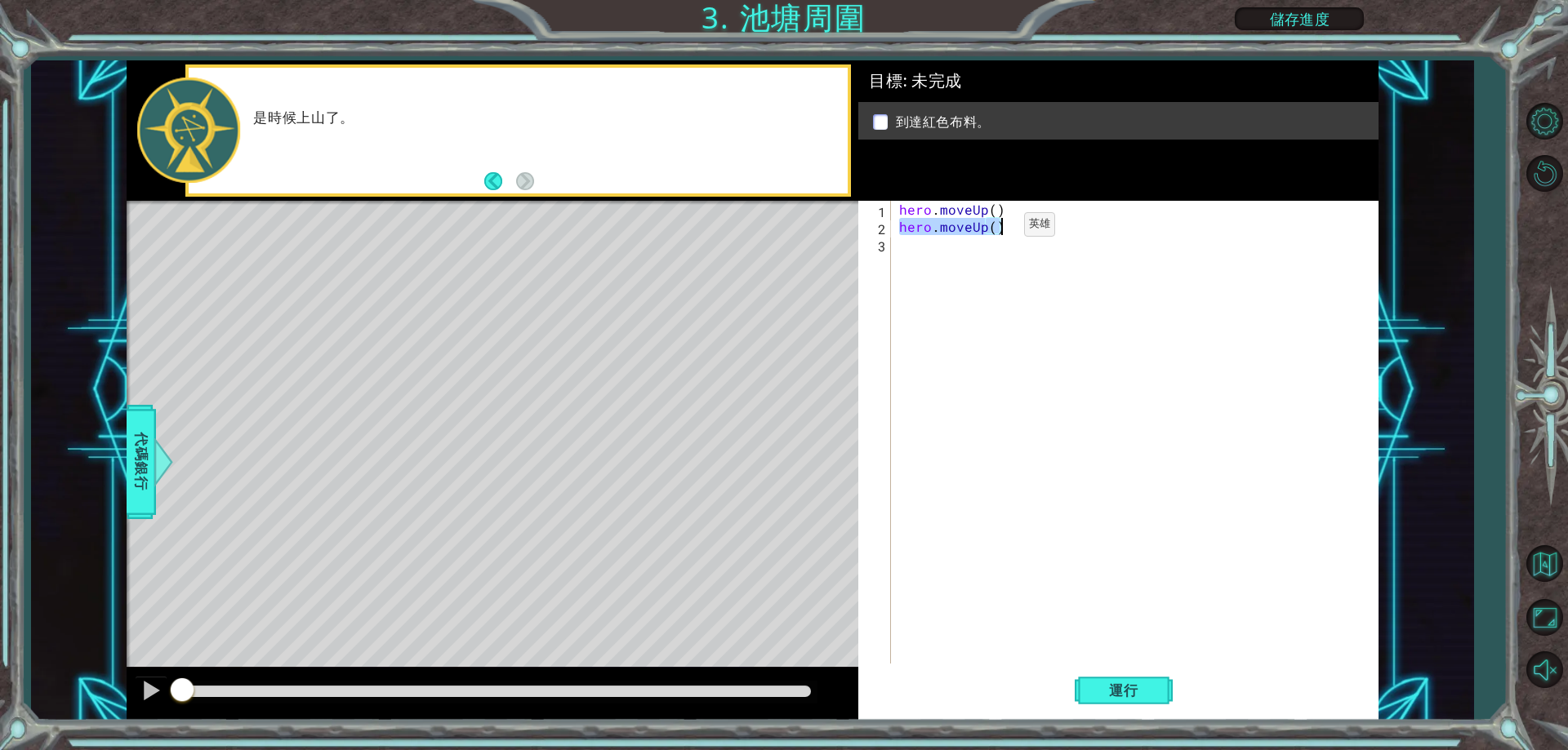
drag, startPoint x: 901, startPoint y: 229, endPoint x: 996, endPoint y: 229, distance: 95.0
click at [996, 229] on div "hero . moveUp ( ) hero . moveUp ( )" at bounding box center [1138, 449] width 485 height 497
click at [923, 247] on div "hero . moveUp ( ) hero . moveUp ( )" at bounding box center [1138, 449] width 485 height 497
paste textarea "hero.moveUp()"
type textarea "hero.moveUp()"
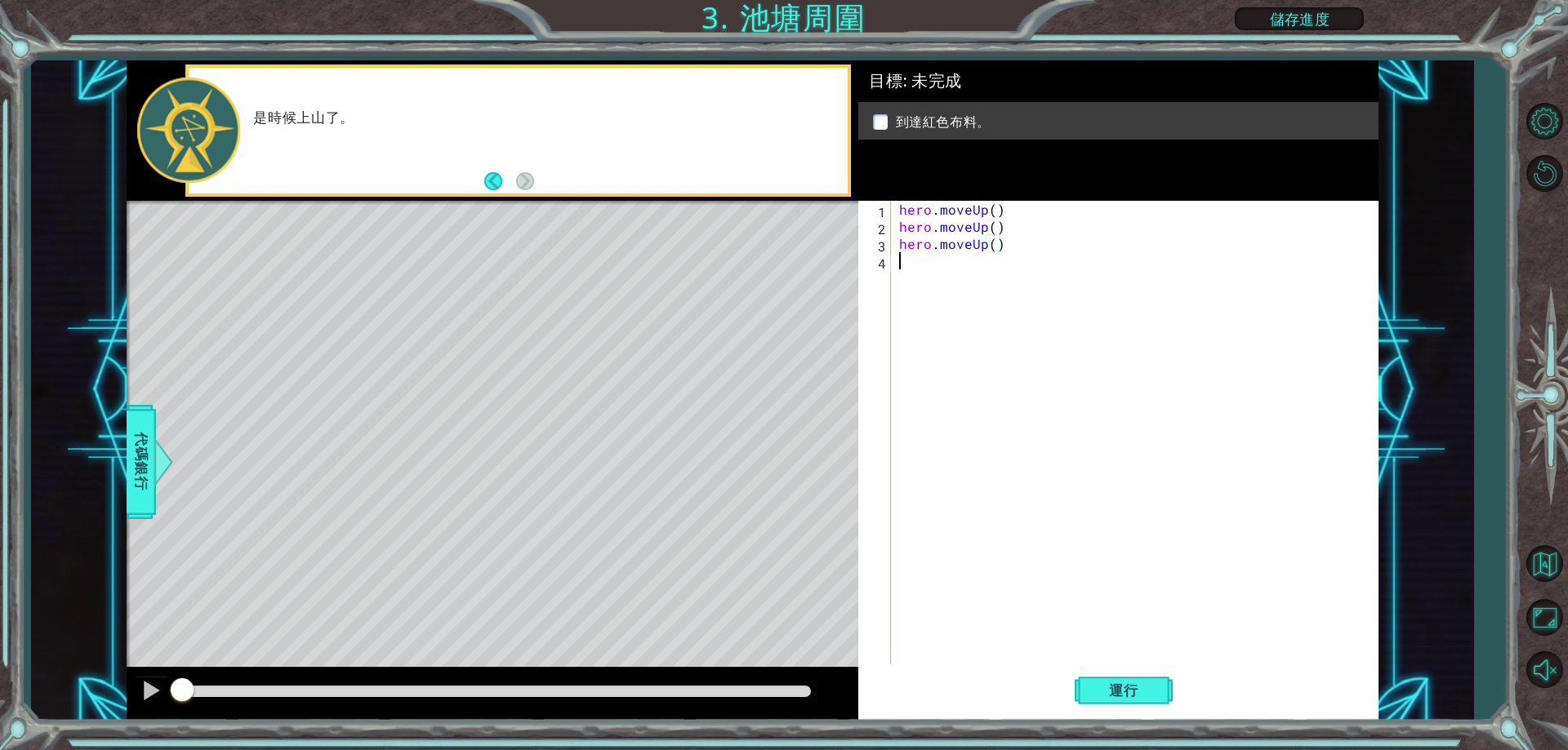
click at [987, 252] on div "hero . moveUp ( ) hero . moveUp ( ) hero . moveUp ( )" at bounding box center [1138, 449] width 485 height 497
click at [985, 241] on div "hero . moveUp ( ) hero . moveUp ( ) hero . moveUp ( )" at bounding box center [1138, 449] width 485 height 497
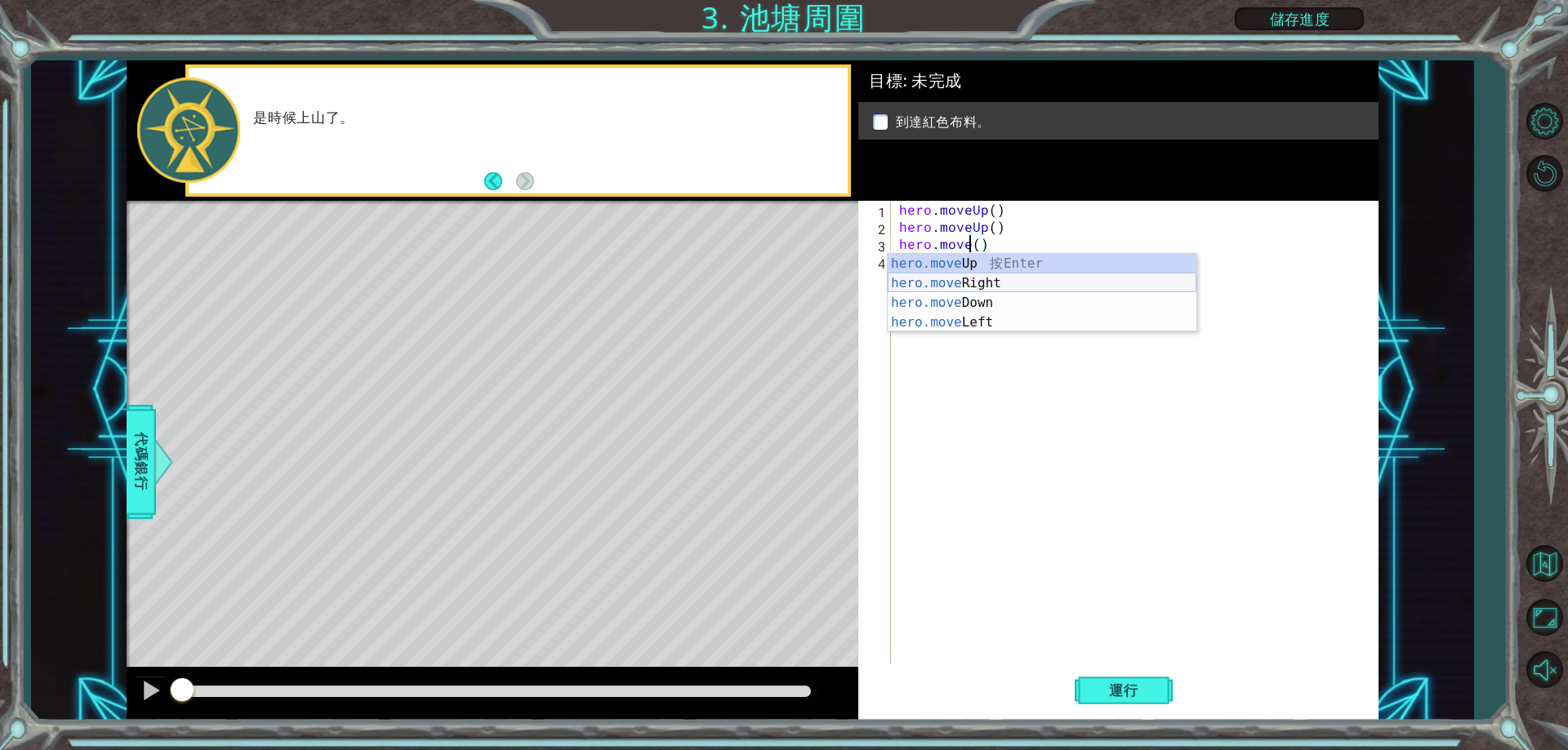
click at [961, 287] on div "hero.move Up 按 Enter hero.move Right 按 Enter hero.move Down 按 Enter hero.move L…" at bounding box center [1042, 313] width 308 height 118
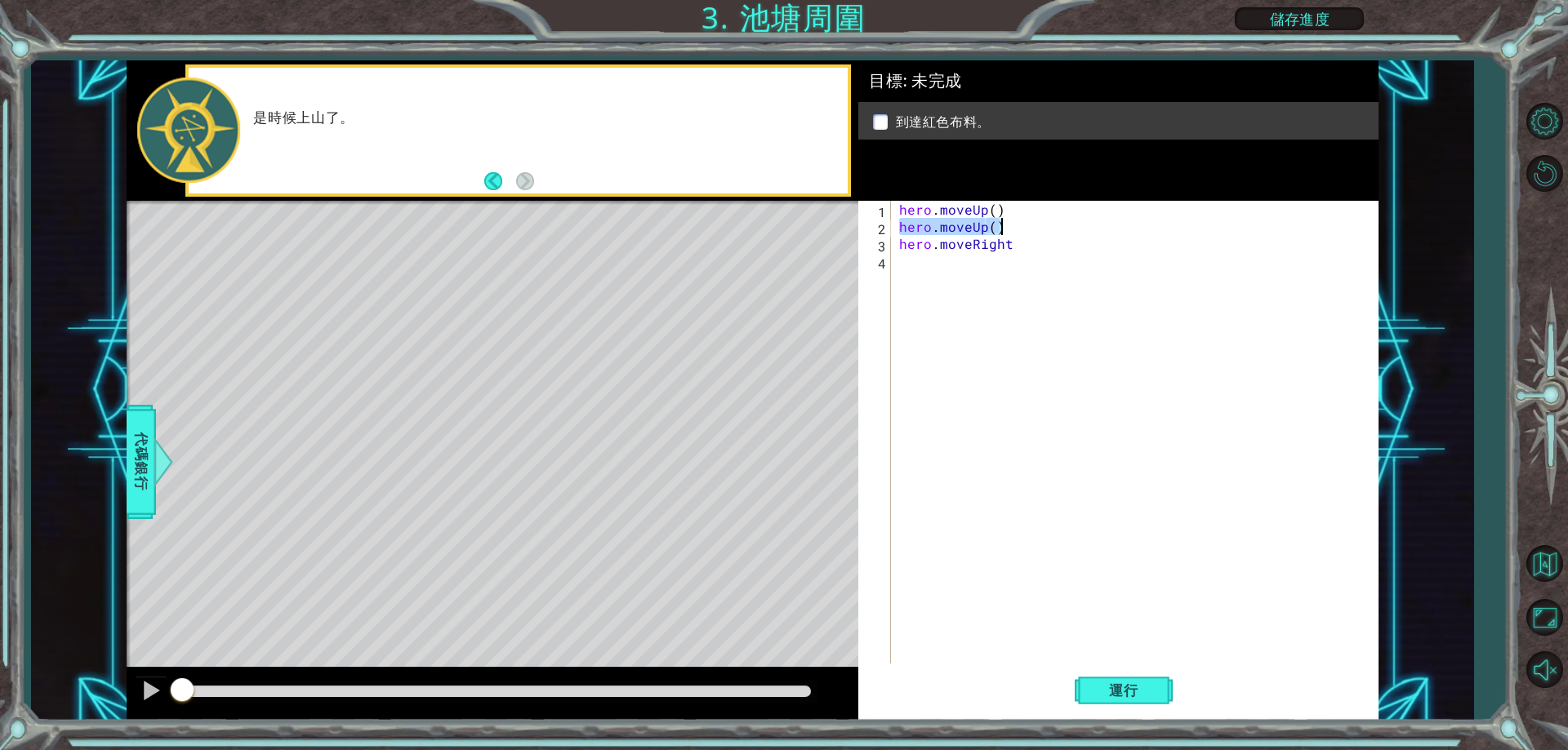
drag, startPoint x: 897, startPoint y: 221, endPoint x: 1014, endPoint y: 224, distance: 117.0
click at [1014, 224] on div "hero . moveUp ( ) hero . moveUp ( ) hero . moveRight" at bounding box center [1138, 449] width 485 height 497
type textarea "hero.moveUp()"
click at [902, 270] on div "hero . moveUp ( ) hero . moveUp ( ) hero . moveRight" at bounding box center [1138, 449] width 485 height 497
paste textarea "hero.moveUp()"
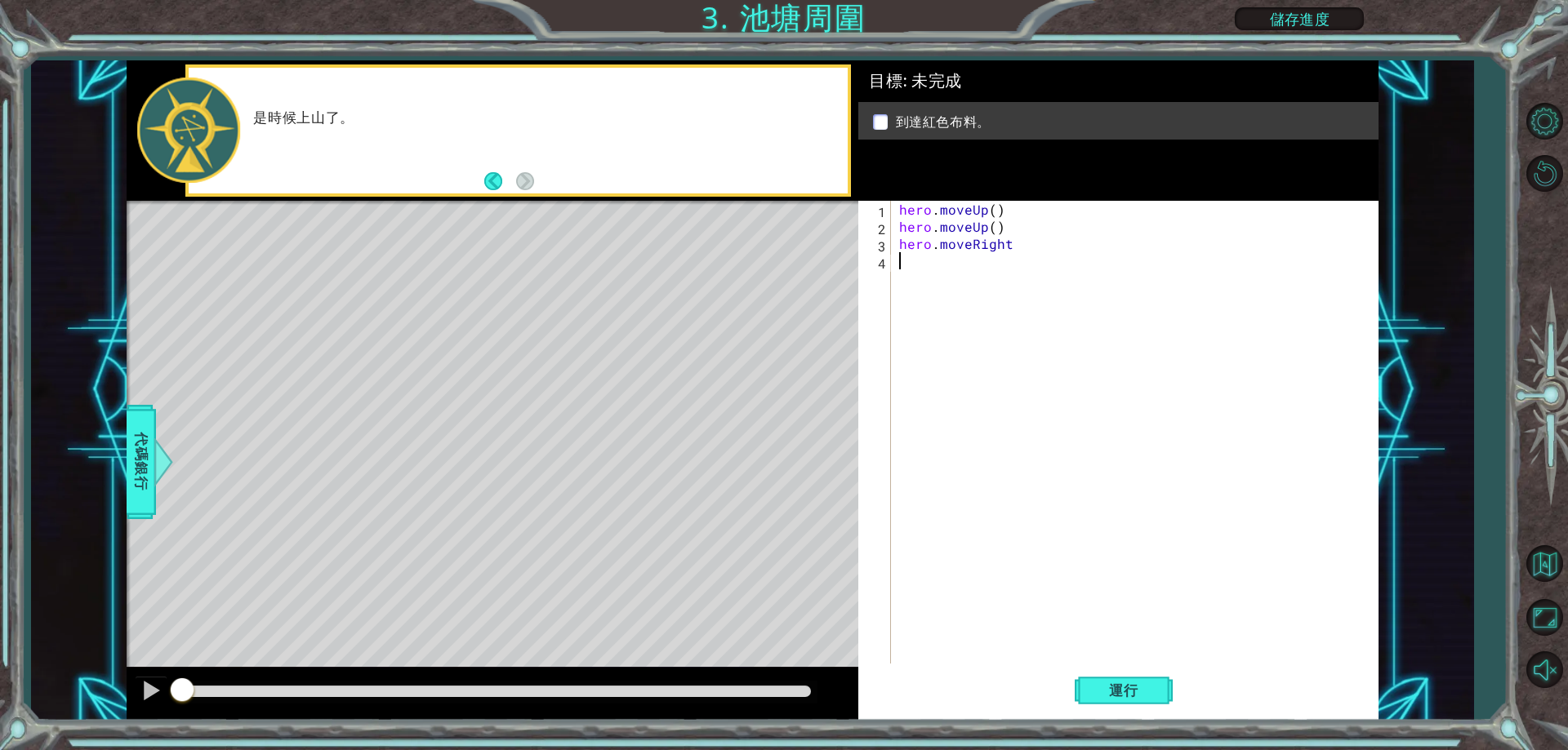
type textarea "hero.moveUp()"
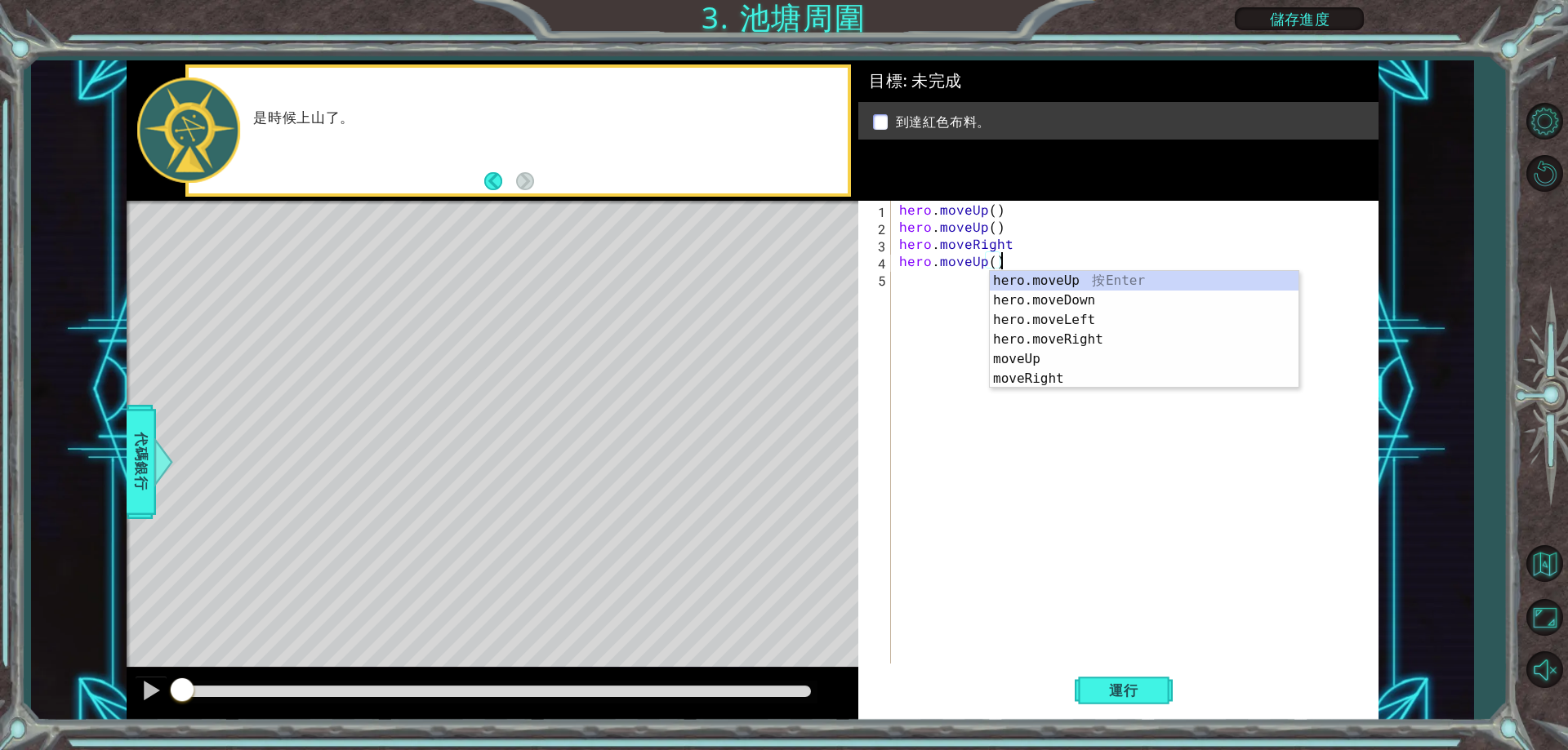
click at [928, 358] on div "hero . moveUp ( ) hero . moveUp ( ) hero . moveRight hero . moveUp ( )" at bounding box center [1138, 449] width 485 height 497
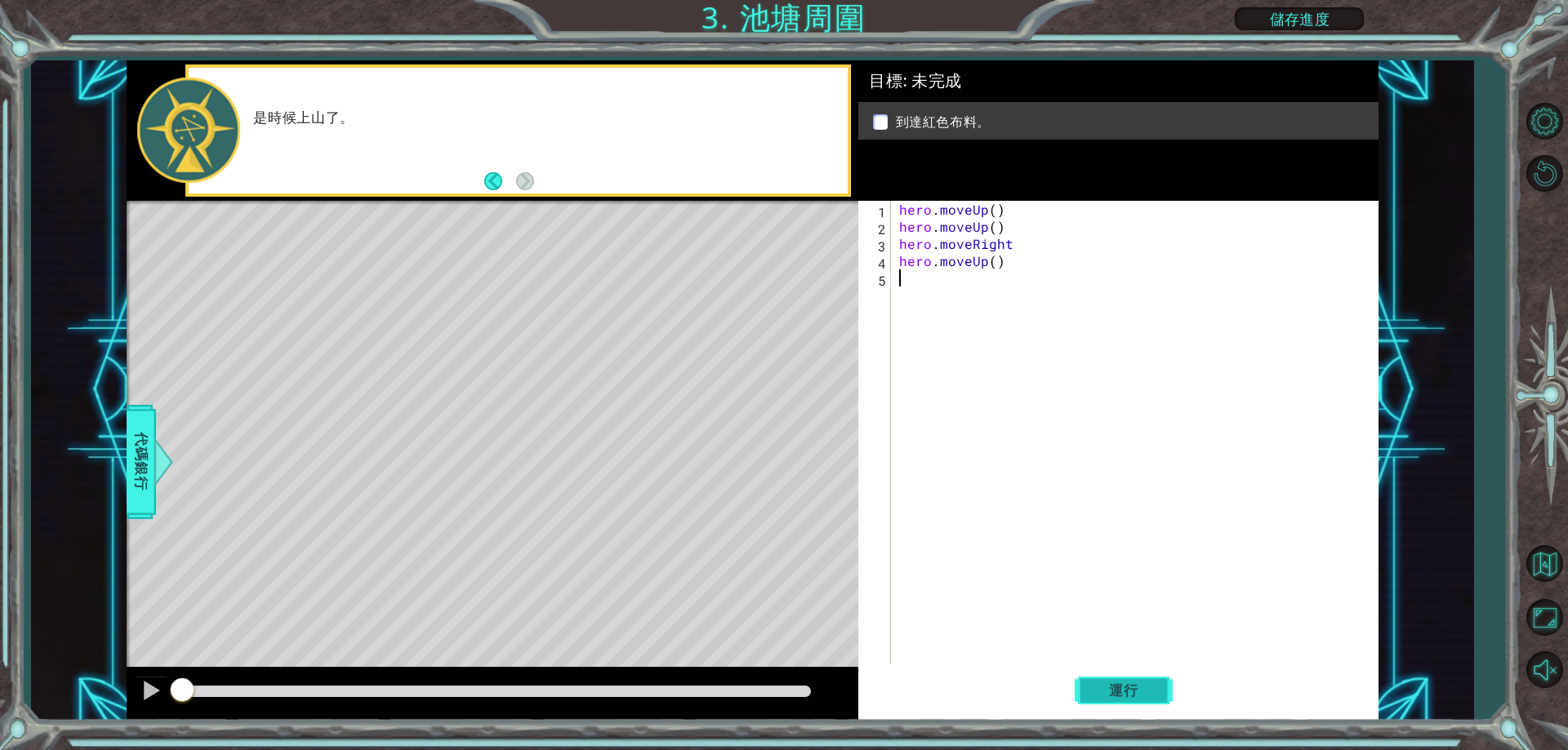
click at [1137, 683] on span "運行" at bounding box center [1123, 690] width 62 height 16
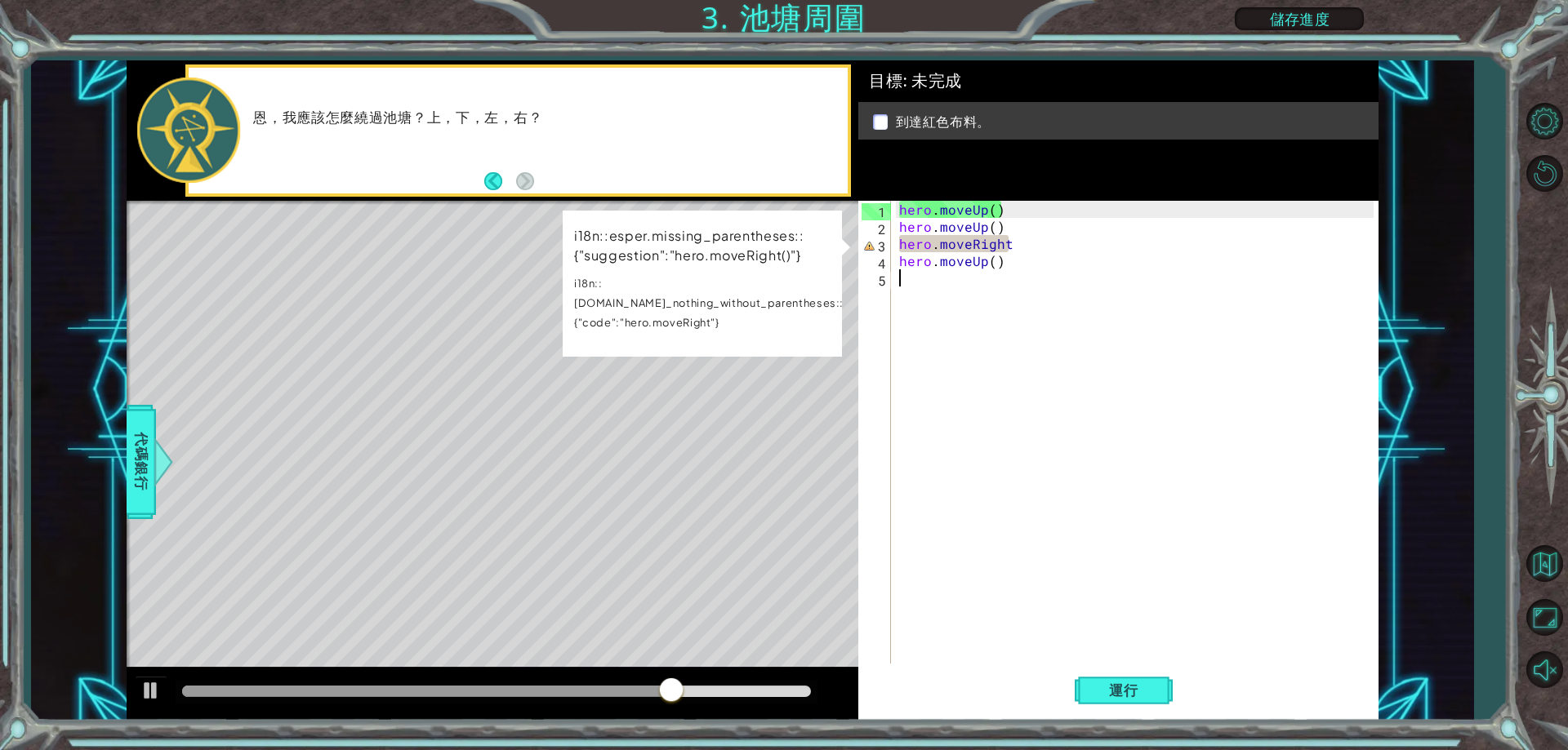
click at [1010, 241] on div "hero . moveUp ( ) hero . moveUp ( ) hero . moveRight hero . moveUp ( )" at bounding box center [1138, 449] width 485 height 497
type textarea "hero.moveRight"
click at [924, 237] on div "hero . moveUp ( ) hero . moveUp ( ) hero . moveRight hero . moveUp ( )" at bounding box center [1138, 449] width 485 height 497
click at [1104, 691] on span "運行" at bounding box center [1123, 690] width 62 height 16
click at [1037, 344] on div "hero . moveUp ( ) hero . moveUp ( ) hero . moveRight hero . moveUp ( )" at bounding box center [1138, 449] width 485 height 497
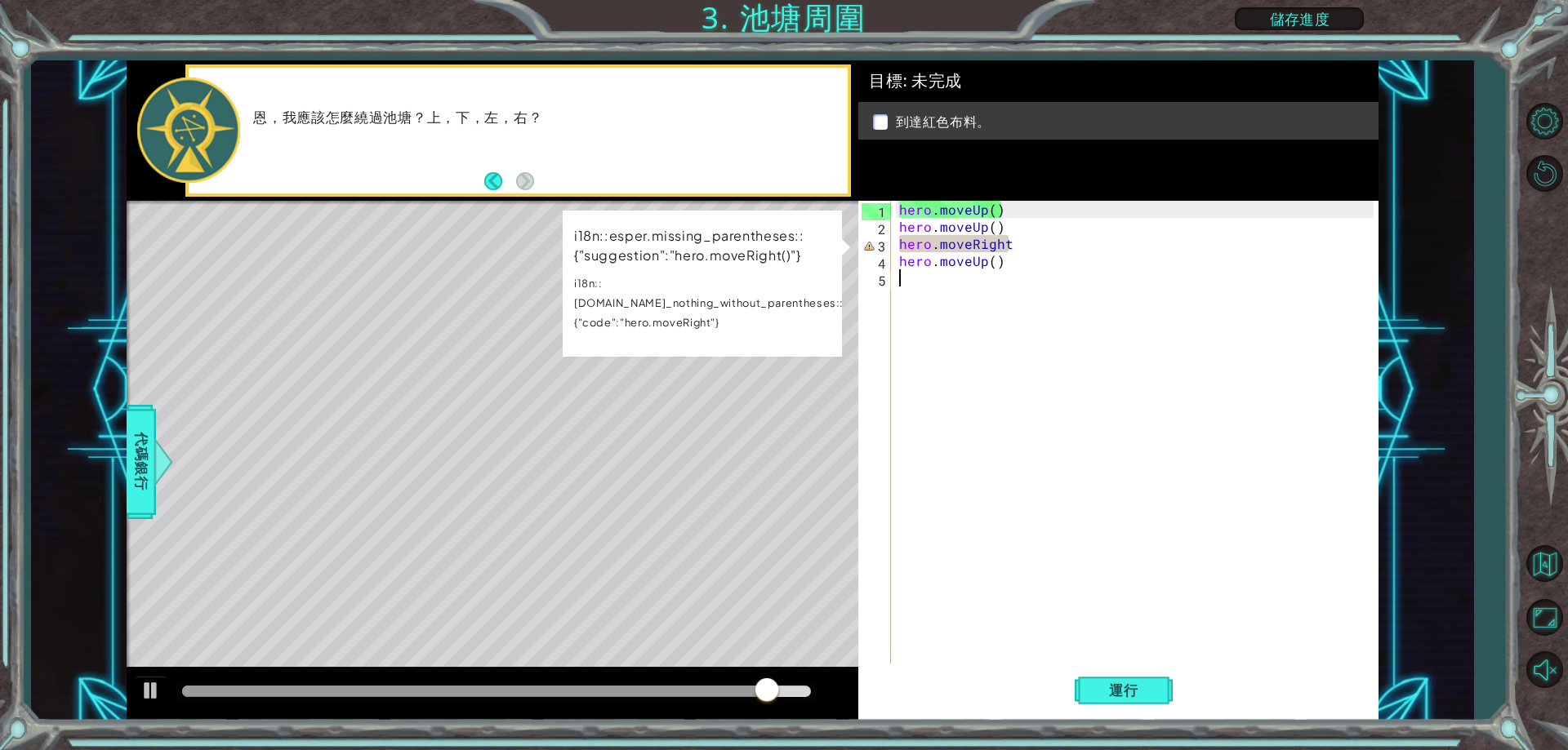
click at [720, 249] on p "i18n::esper.missing_parentheses::{"suggestion":"hero.moveRight()"}" at bounding box center [709, 246] width 269 height 39
click at [990, 247] on div "hero . moveUp ( ) hero . moveUp ( ) hero . moveRight hero . moveUp ( )" at bounding box center [1138, 449] width 485 height 497
click at [972, 249] on div "hero . moveUp ( ) hero . moveUp ( ) hero . moveRight hero . moveUp ( )" at bounding box center [1138, 449] width 485 height 497
click at [994, 246] on div "hero . moveUp ( ) hero . moveUp ( ) hero . moveRight hero . moveUp ( )" at bounding box center [1138, 449] width 485 height 497
click at [1008, 241] on div "hero . moveUp ( ) hero . moveUp ( ) hero . moveRight hero . moveUp ( )" at bounding box center [1134, 432] width 477 height 463
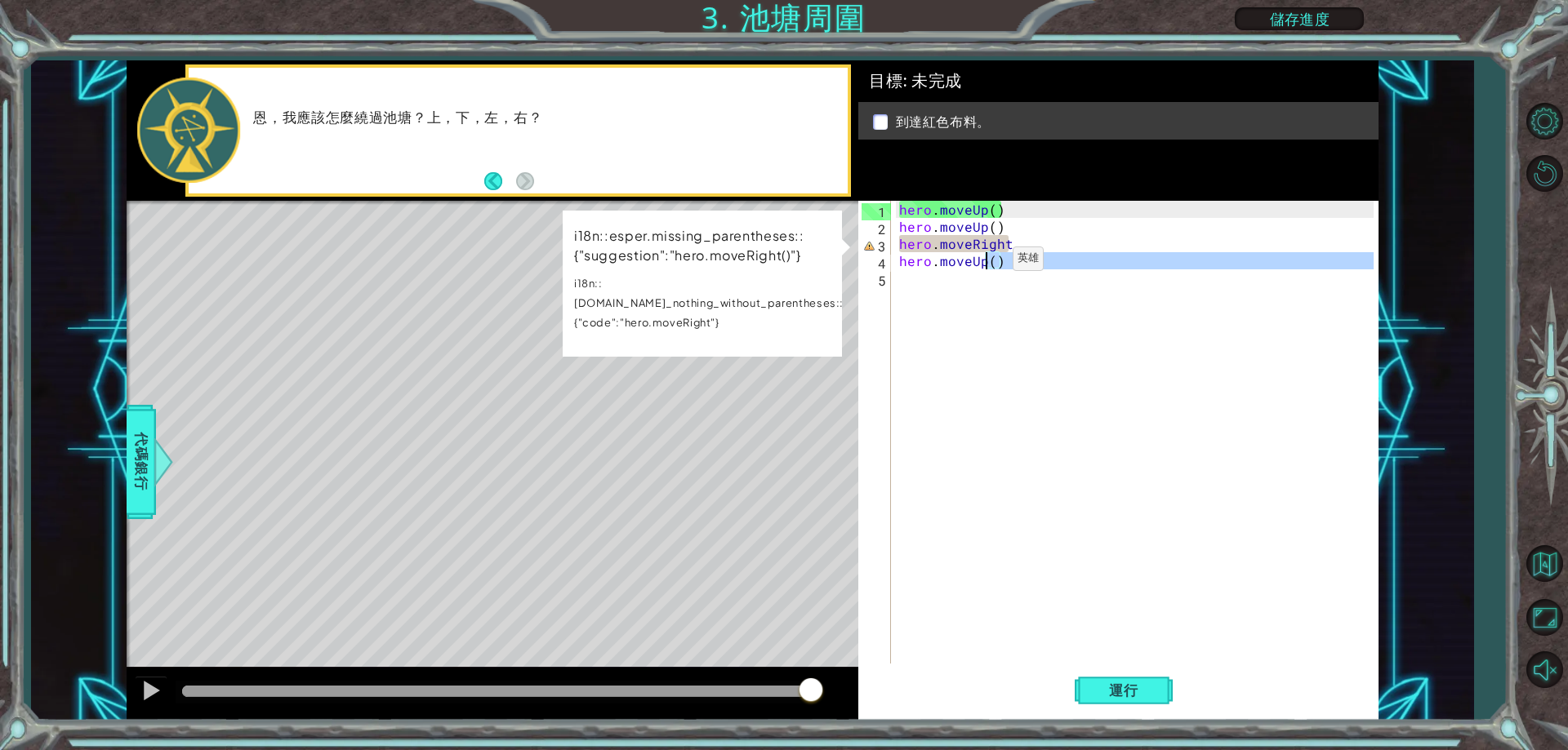
drag, startPoint x: 1002, startPoint y: 272, endPoint x: 985, endPoint y: 263, distance: 19.2
click at [985, 263] on div "hero . moveUp ( ) hero . moveUp ( ) hero . moveRight hero . moveUp ( )" at bounding box center [1138, 449] width 485 height 497
click at [1060, 248] on div "hero . moveUp ( ) hero . moveUp ( ) hero . moveRight hero . moveUp ( )" at bounding box center [1138, 449] width 485 height 497
type textarea "hero.moveRight"
paste textarea "Code Area"
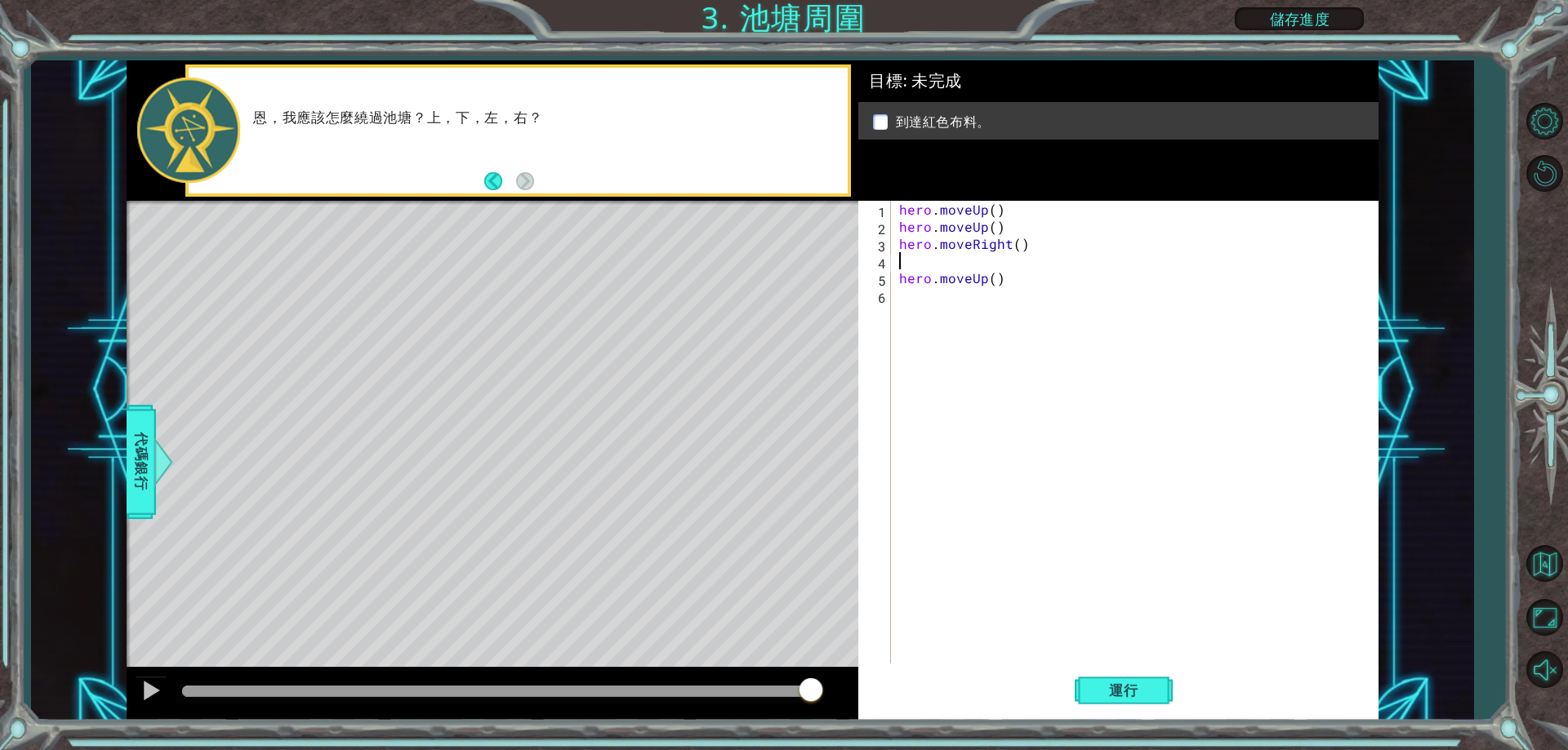
type textarea "hero.moveRight()"
click at [1098, 699] on span "運行" at bounding box center [1123, 690] width 62 height 16
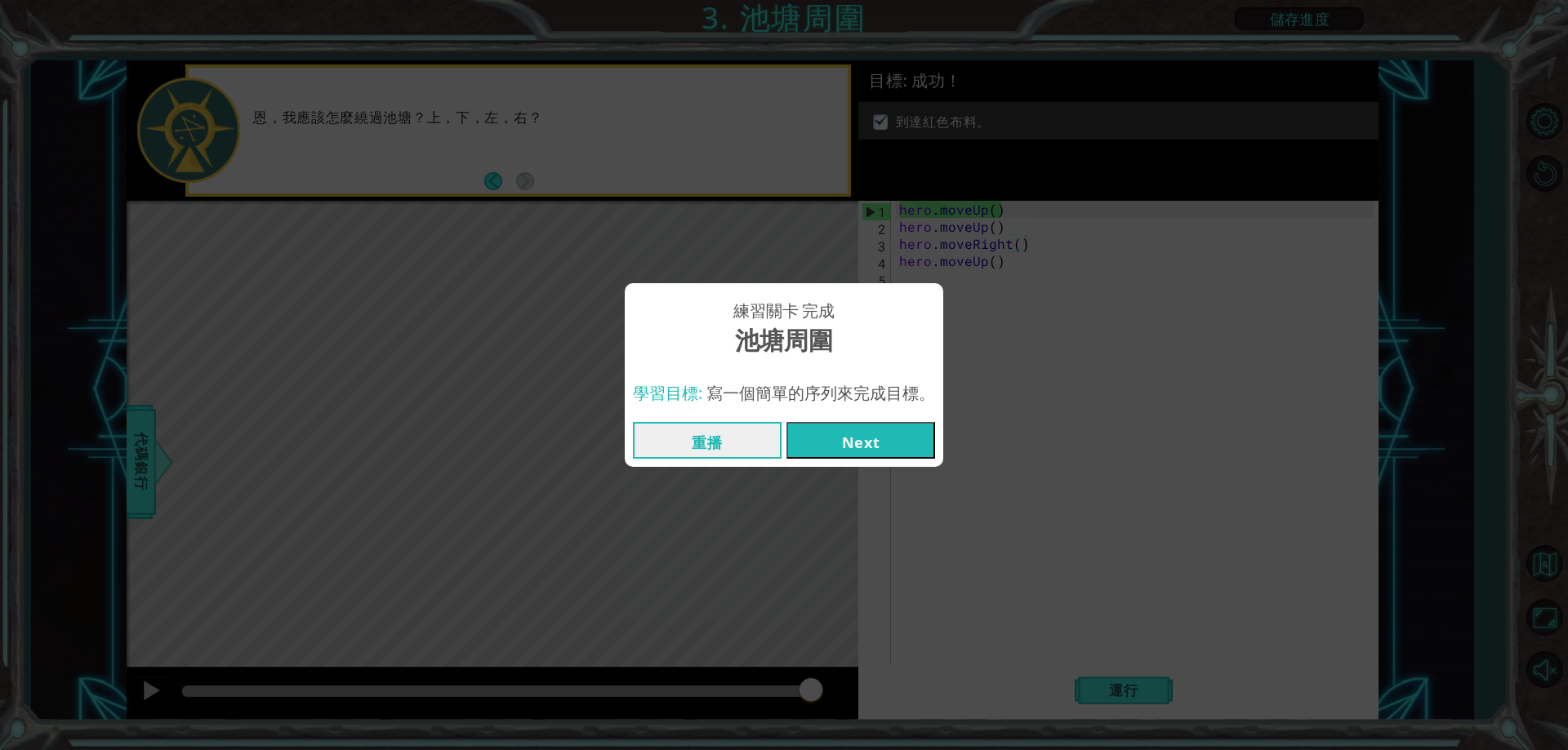
click at [806, 438] on button "Next" at bounding box center [860, 440] width 149 height 37
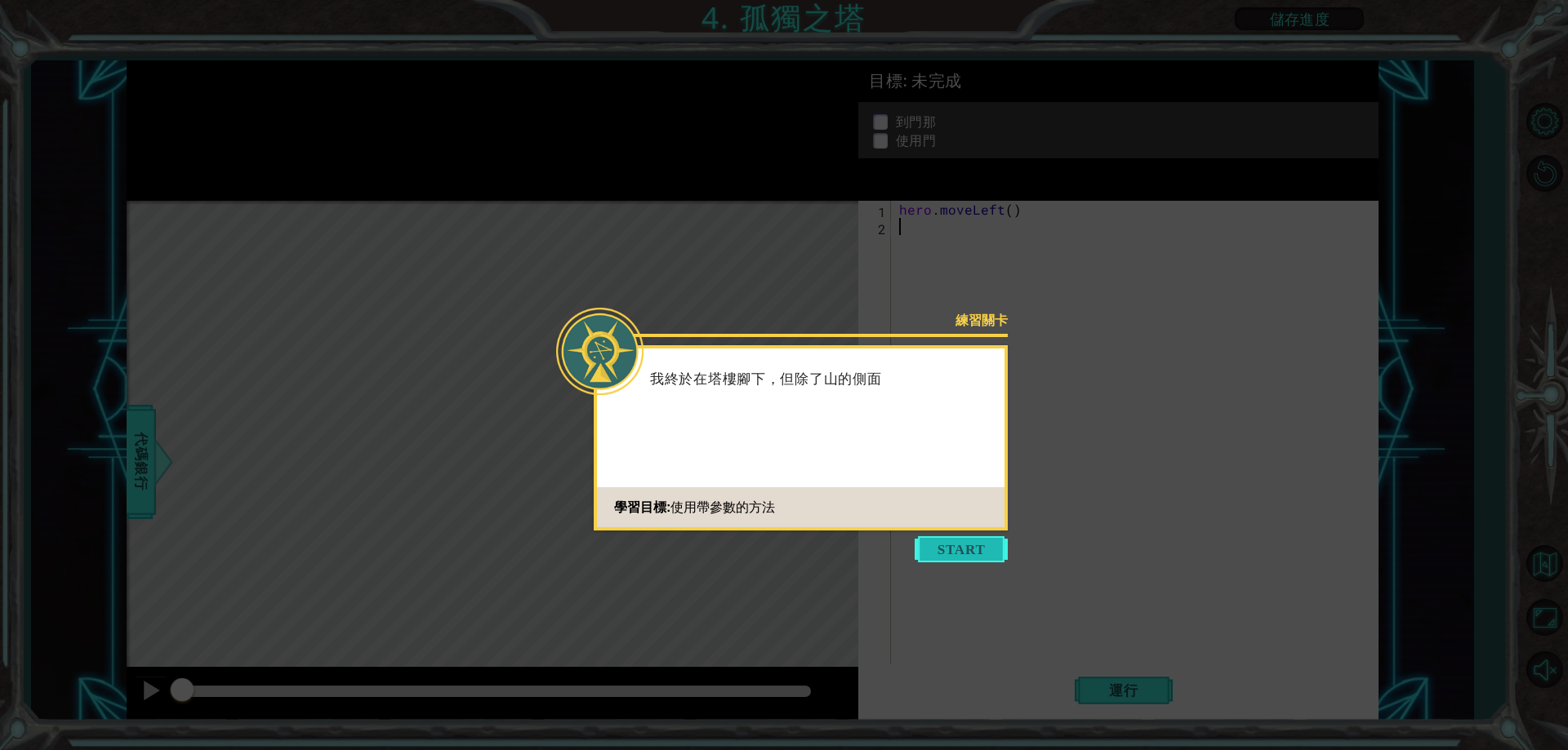
click at [947, 548] on button "Start" at bounding box center [961, 550] width 93 height 27
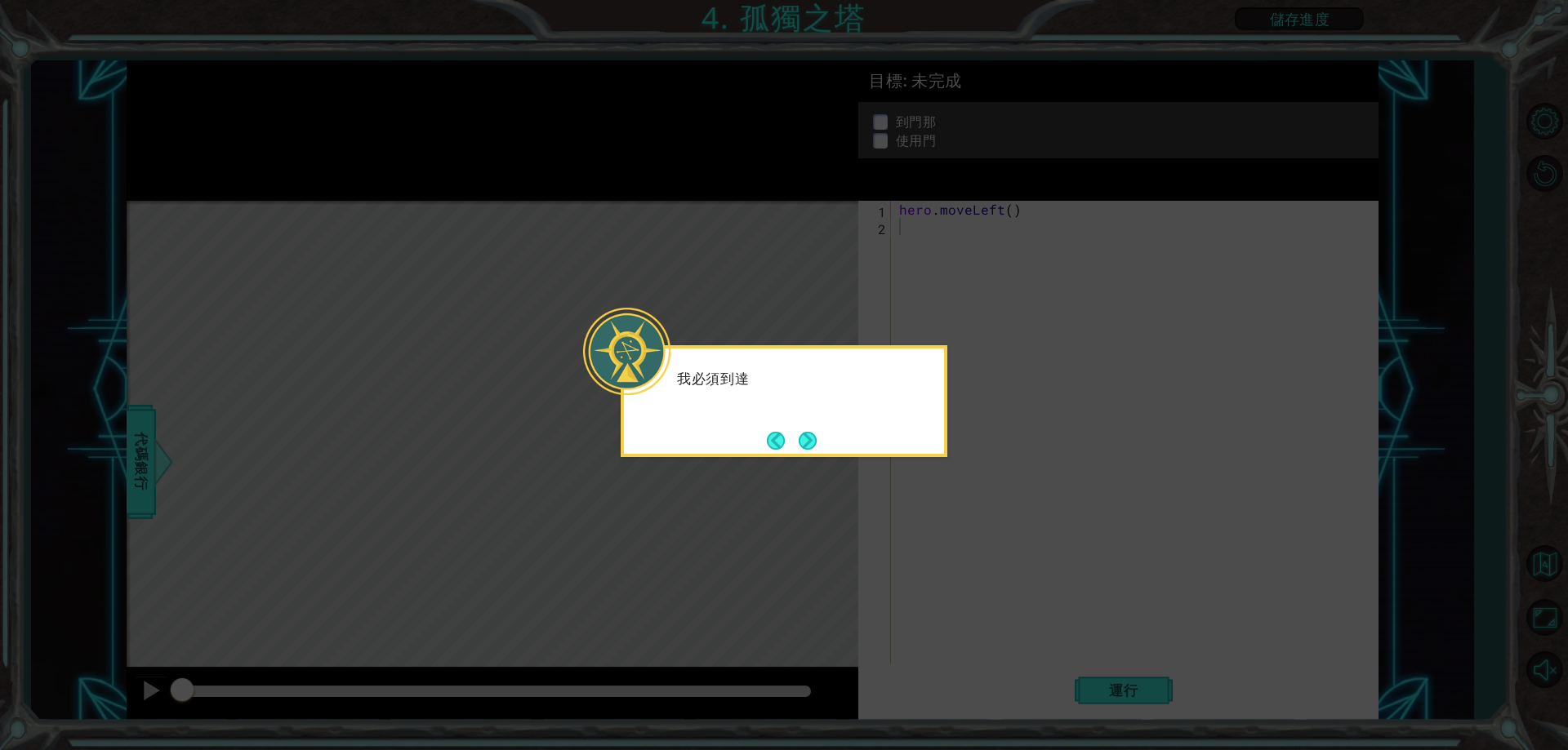
click at [912, 511] on icon at bounding box center [784, 375] width 1568 height 750
click at [799, 436] on button "Next" at bounding box center [807, 440] width 18 height 18
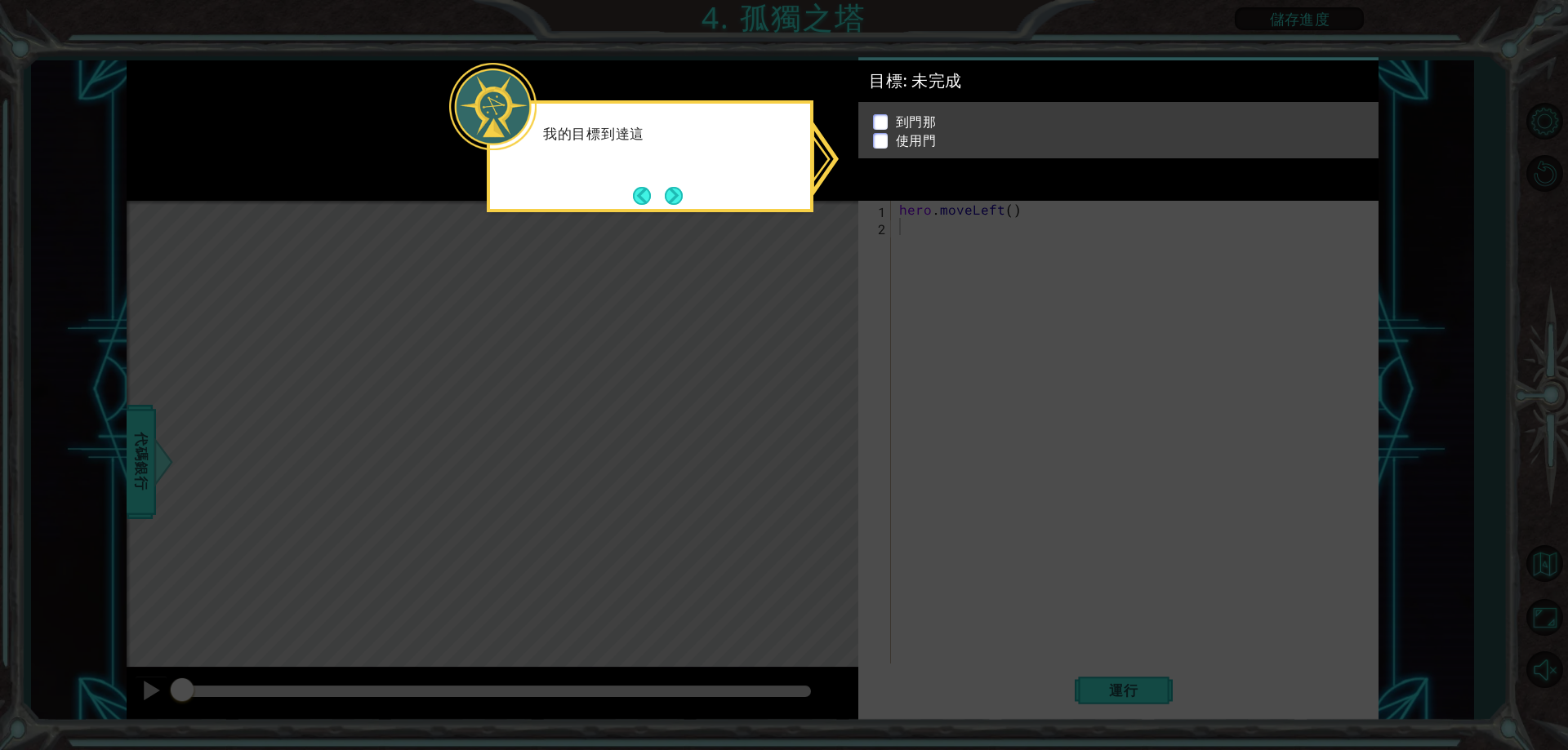
click at [828, 409] on icon at bounding box center [784, 375] width 1568 height 750
click at [676, 192] on button "Next" at bounding box center [673, 195] width 18 height 18
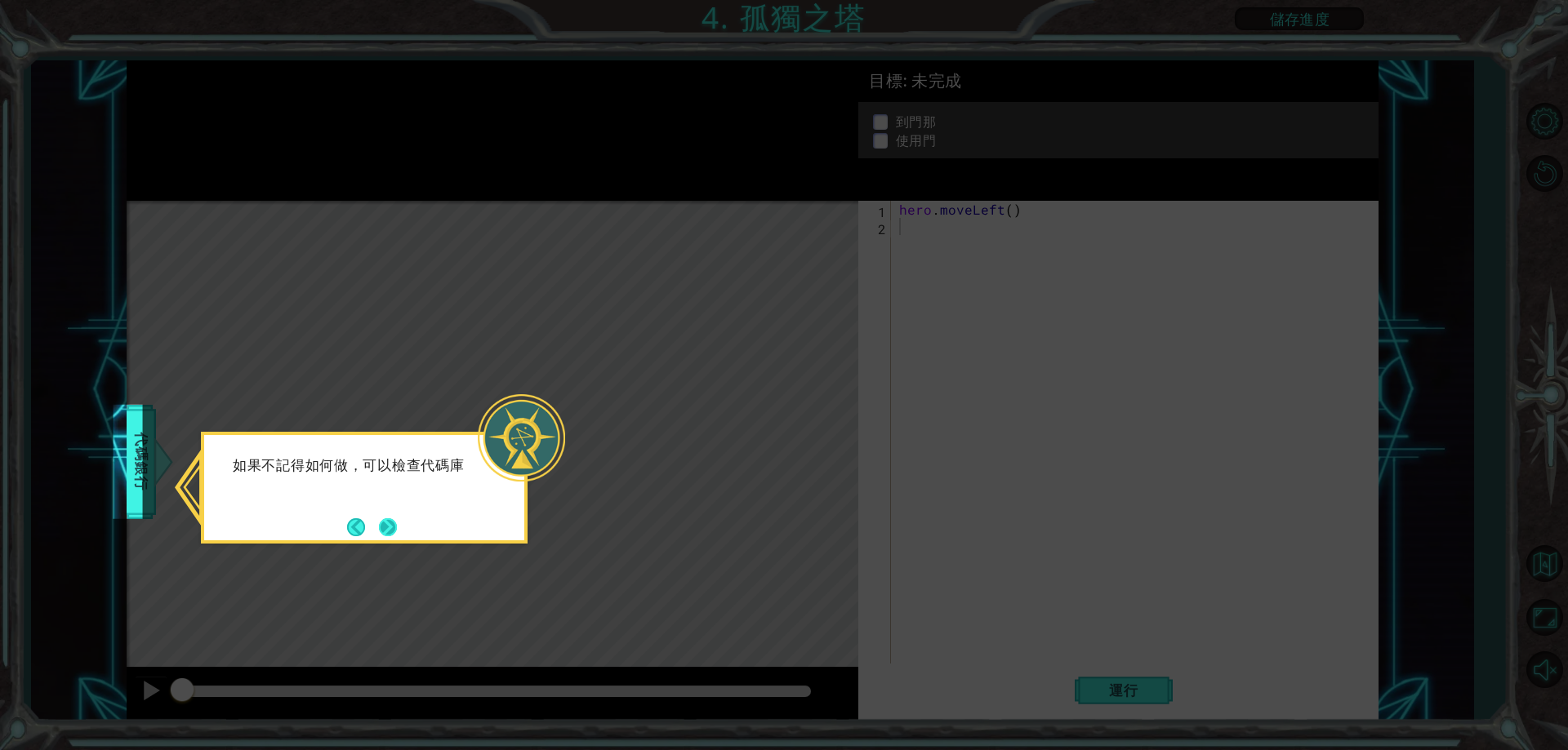
click at [390, 526] on button "Next" at bounding box center [388, 527] width 18 height 18
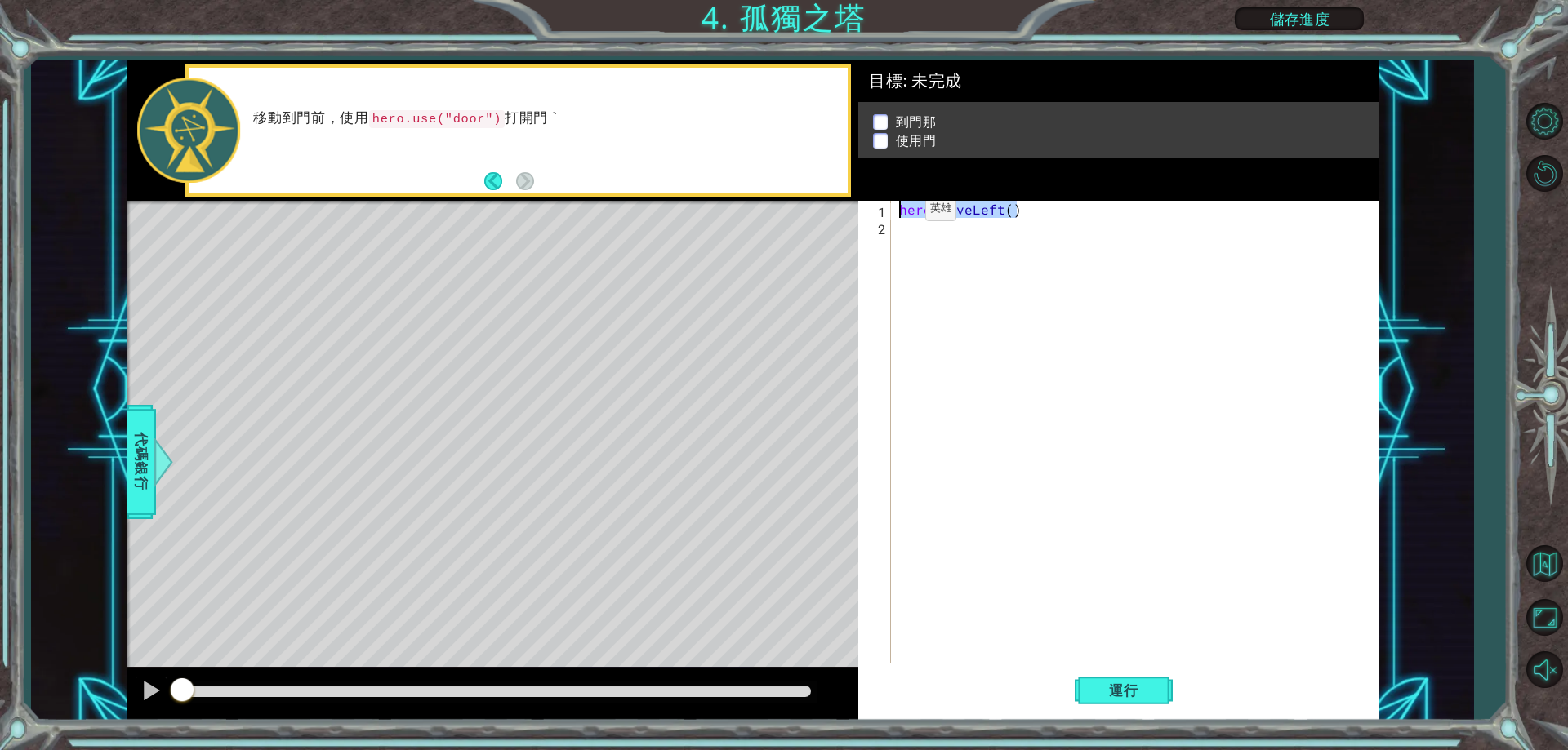
drag, startPoint x: 1019, startPoint y: 212, endPoint x: 896, endPoint y: 213, distance: 123.0
click at [896, 213] on div "hero . moveLeft ( )" at bounding box center [1138, 449] width 485 height 497
type textarea "hero.moveLeft()"
click at [996, 238] on div "hero . moveLeft ( )" at bounding box center [1138, 449] width 485 height 497
paste textarea "hero.moveLeft()"
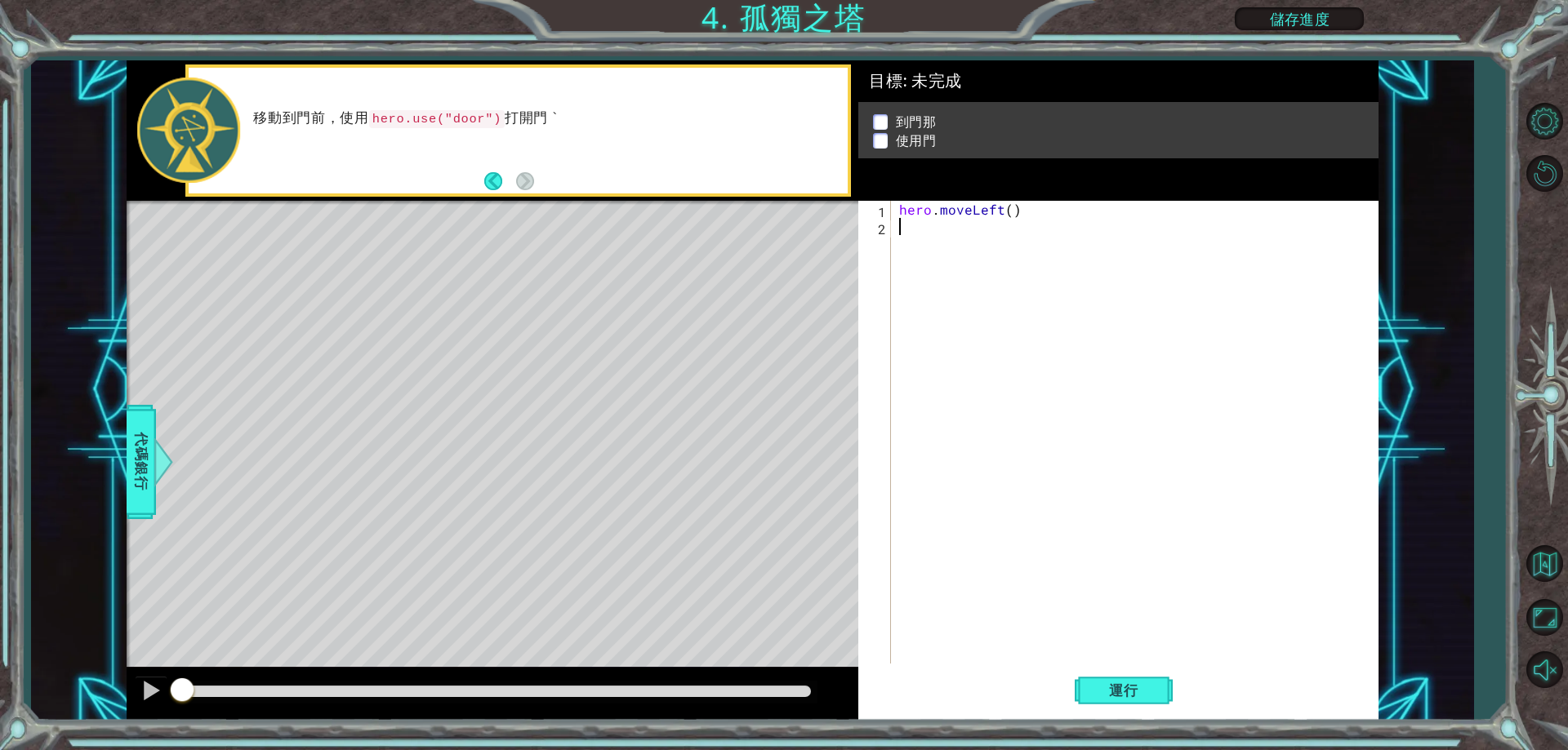
type textarea "hero.moveLeft()"
drag, startPoint x: 898, startPoint y: 228, endPoint x: 1023, endPoint y: 222, distance: 125.1
click at [1023, 222] on div "hero . moveLeft ( ) hero . moveLeft ( )" at bounding box center [1138, 449] width 485 height 497
click at [932, 248] on div "hero . moveLeft ( ) hero . moveLeft ( )" at bounding box center [1138, 449] width 485 height 497
paste textarea "hero.moveLeft()"
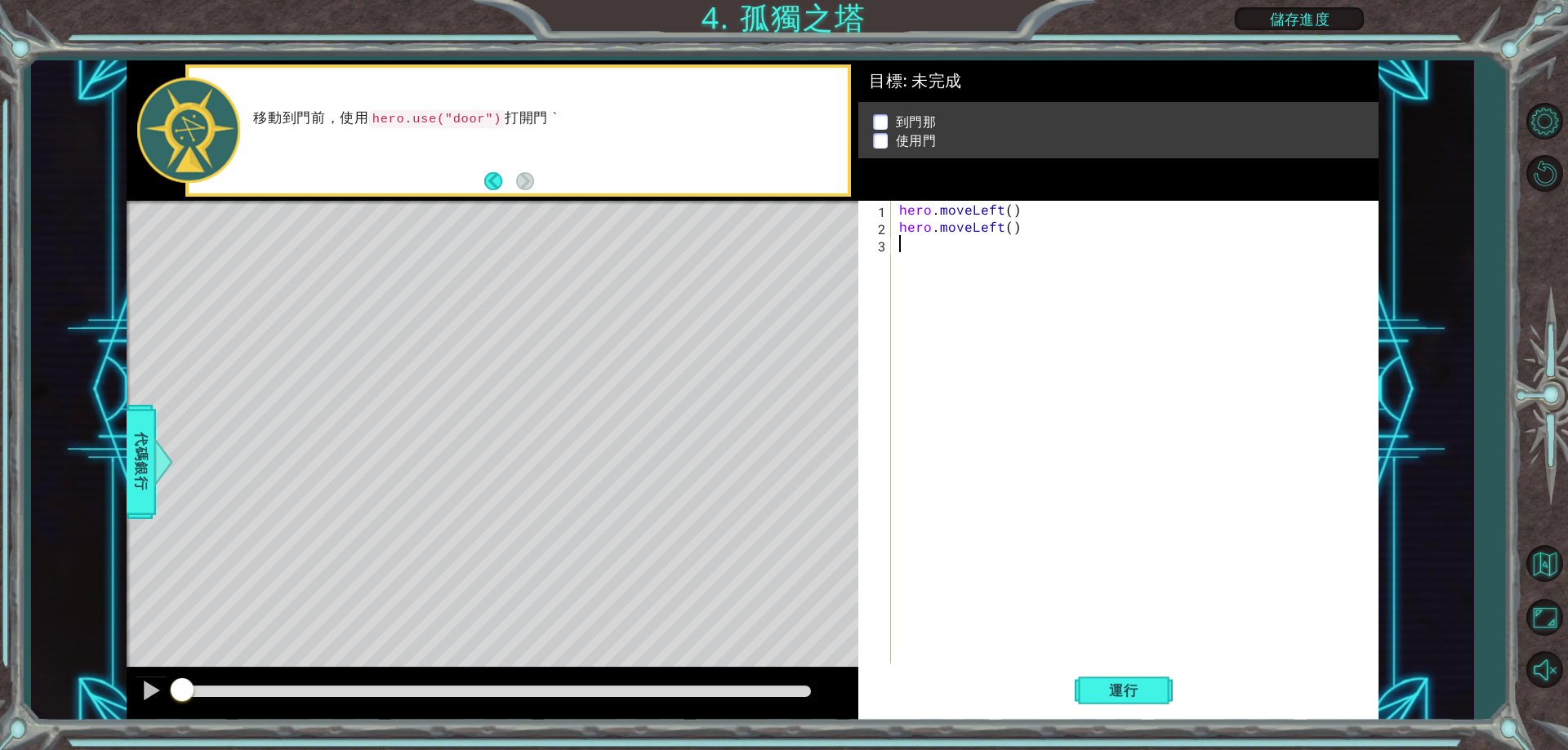
type textarea "hero.moveLeft()"
click at [933, 267] on div "hero . moveLeft ( ) hero . moveLeft ( ) hero . moveLeft ( )" at bounding box center [1138, 449] width 485 height 497
paste textarea "hero.moveLeft()"
type textarea "hero.moveLeft()"
click at [915, 286] on div "hero . moveLeft ( ) hero . moveLeft ( ) hero . moveLeft ( ) hero . moveLeft ( )" at bounding box center [1138, 449] width 485 height 497
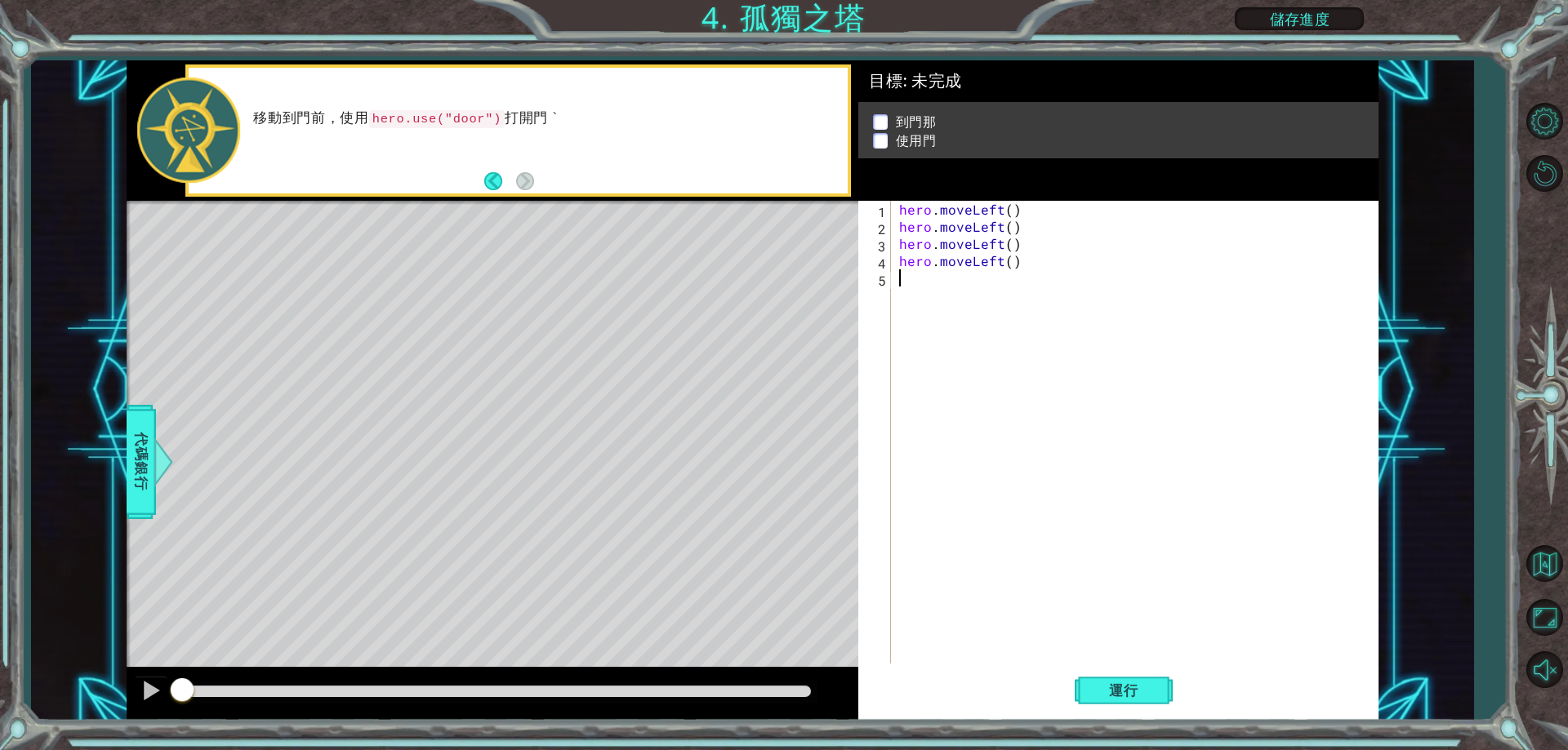
paste textarea "hero.moveLeft()"
type textarea "hero.moveLeft()"
click at [984, 226] on div "hero . moveLeft ( ) hero . moveLeft ( ) hero . moveLeft ( ) hero . moveLeft ( )…" at bounding box center [1138, 449] width 485 height 497
drag, startPoint x: 999, startPoint y: 226, endPoint x: 968, endPoint y: 233, distance: 31.8
click at [968, 233] on div "hero . moveLeft ( ) hero . moveLeft ( ) hero . moveLeft ( ) hero . moveLeft ( )…" at bounding box center [1138, 449] width 485 height 497
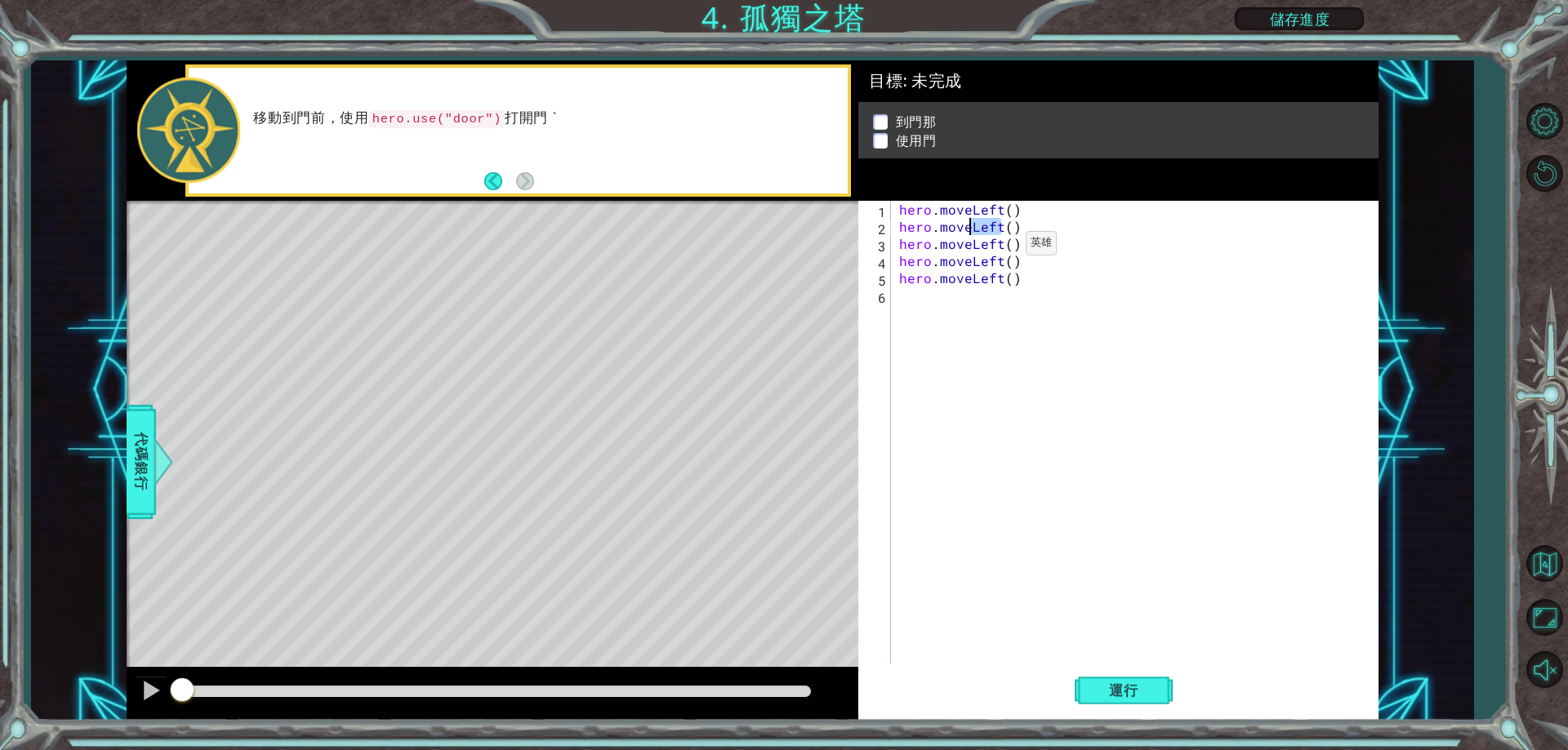
click at [998, 247] on div "hero . moveLeft ( ) hero . moveLeft ( ) hero . moveLeft ( ) hero . moveLeft ( )…" at bounding box center [1138, 449] width 485 height 497
drag, startPoint x: 998, startPoint y: 247, endPoint x: 970, endPoint y: 244, distance: 28.2
click at [970, 244] on div "hero . moveLeft ( ) hero . moveLeft ( ) hero . moveLeft ( ) hero . moveLeft ( )…" at bounding box center [1138, 449] width 485 height 497
click at [961, 338] on div "hero . moveLeft ( ) hero . moveLeft ( ) hero . moveLeft ( ) hero . moveLeft ( )…" at bounding box center [1138, 449] width 485 height 497
drag, startPoint x: 996, startPoint y: 249, endPoint x: 987, endPoint y: 254, distance: 10.3
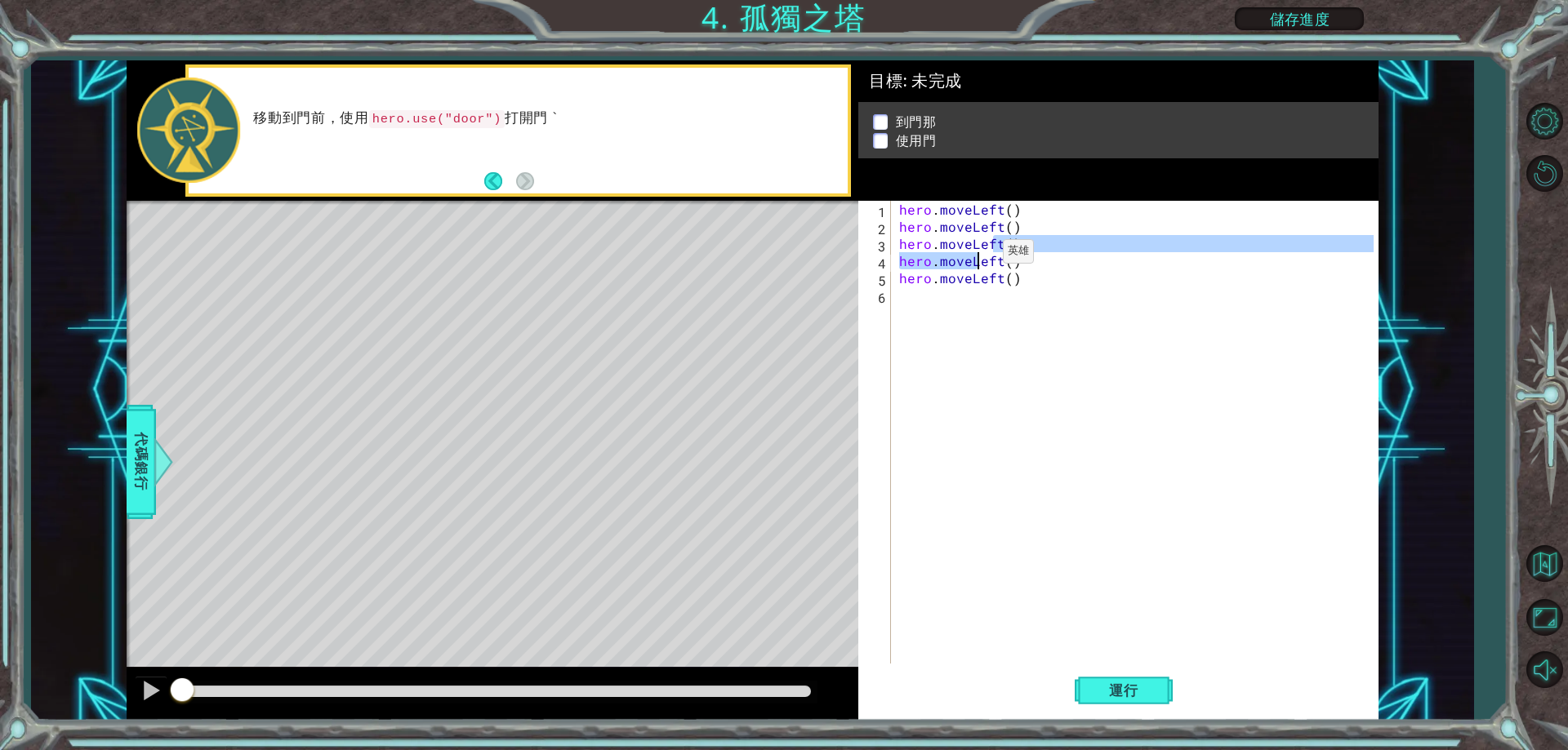
click at [985, 256] on div "hero . moveLeft ( ) hero . moveLeft ( ) hero . moveLeft ( ) hero . moveLeft ( )…" at bounding box center [1138, 449] width 485 height 497
click at [996, 244] on div "hero . moveLeft ( ) hero . moveLeft ( ) hero . moveLeft ( ) hero . moveLeft ( )…" at bounding box center [1134, 432] width 477 height 463
drag, startPoint x: 999, startPoint y: 242, endPoint x: 972, endPoint y: 249, distance: 27.9
click at [972, 249] on div "hero . moveLeft ( ) hero . moveLeft ( ) hero . moveLeft ( ) hero . moveLeft ( )…" at bounding box center [1138, 449] width 485 height 497
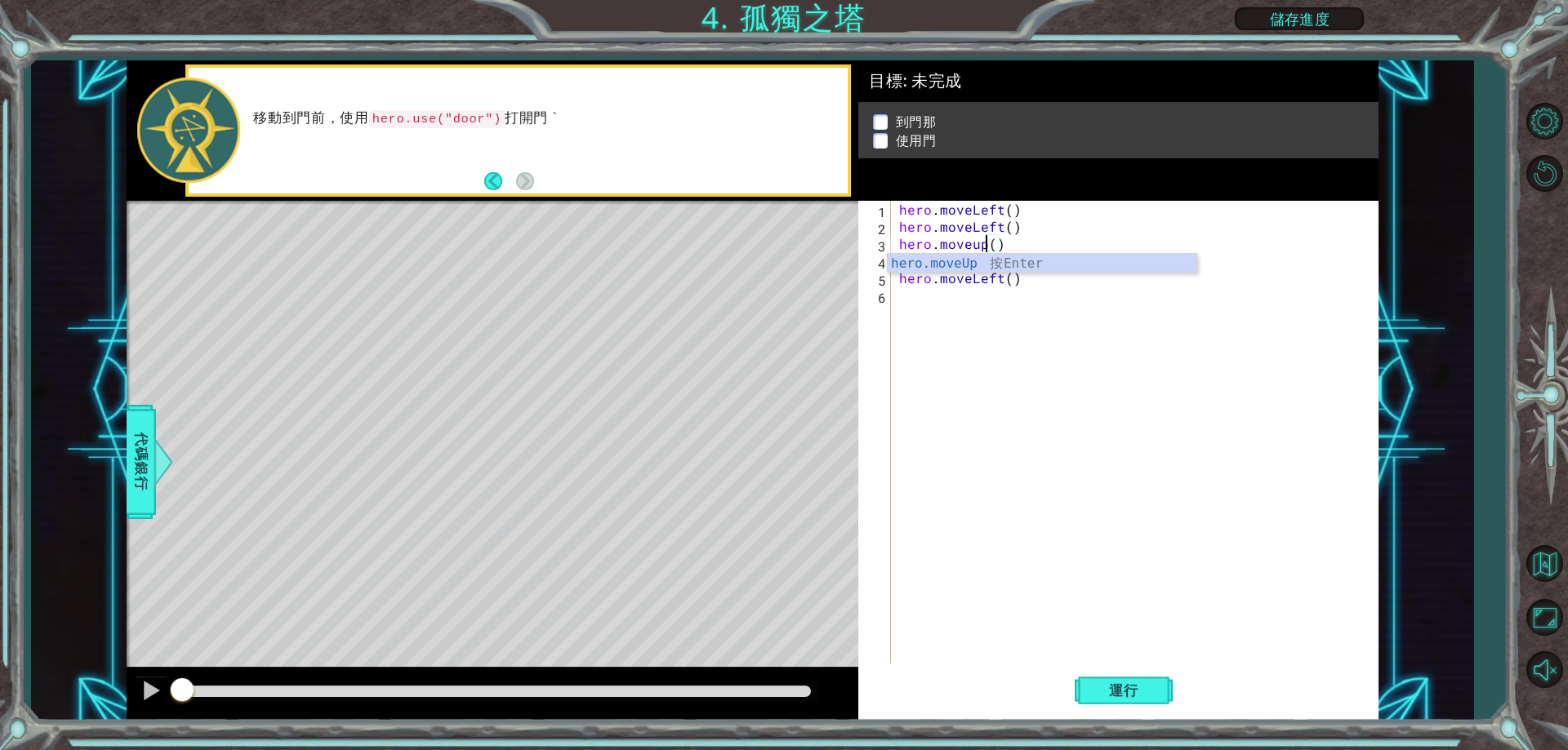
scroll to position [0, 6]
click at [958, 262] on div "hero.moveUp 按 Enter" at bounding box center [1042, 284] width 308 height 59
click at [998, 254] on div "hero . moveLeft ( ) hero . moveLeft ( ) hero . moveUp hero . moveLeft ( ) hero …" at bounding box center [1138, 449] width 485 height 497
click at [992, 238] on div "hero . moveLeft ( ) hero . moveLeft ( ) hero . moveUp hero . moveLeft ( ) hero …" at bounding box center [1138, 449] width 485 height 497
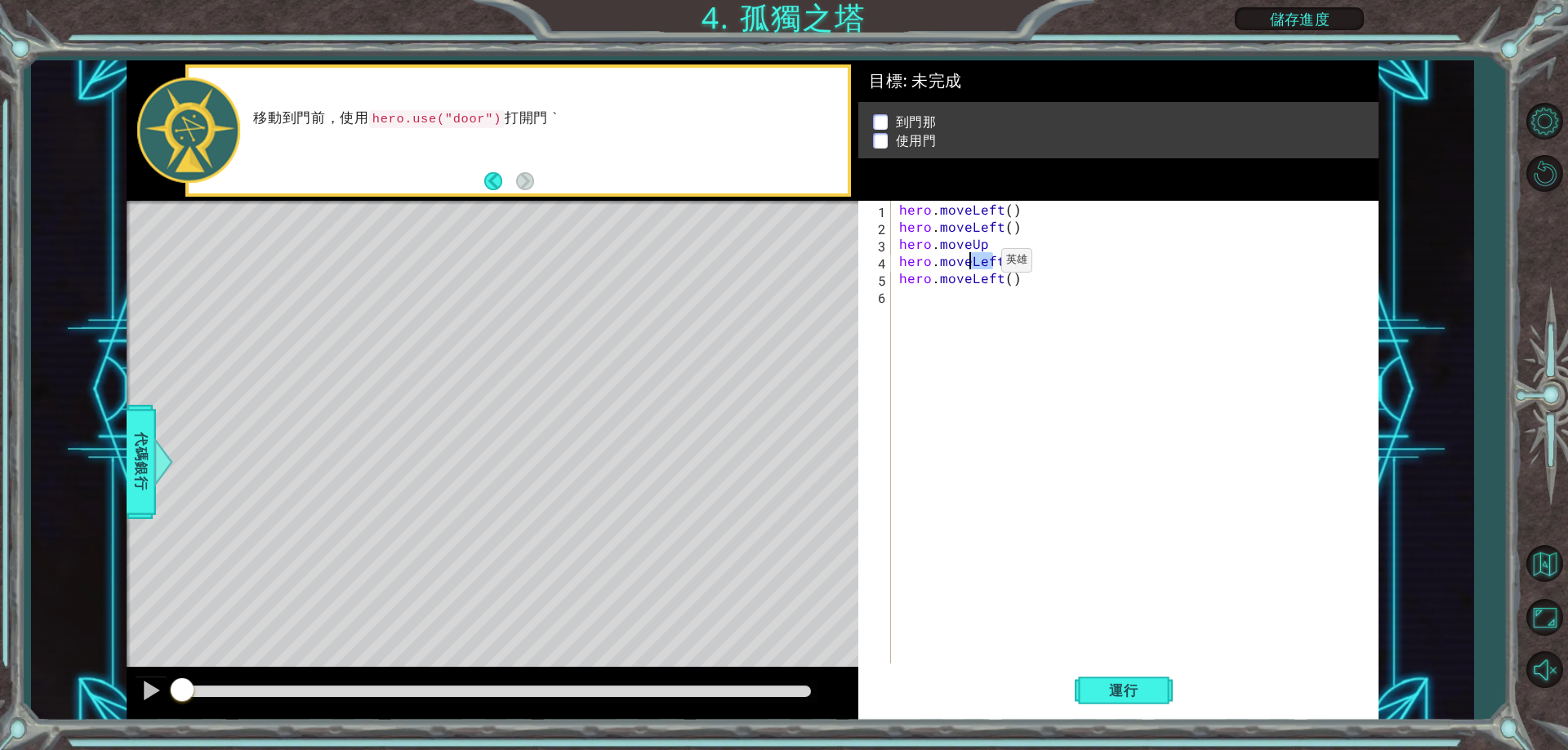
drag, startPoint x: 996, startPoint y: 265, endPoint x: 973, endPoint y: 265, distance: 23.0
click at [973, 265] on div "hero . moveLeft ( ) hero . moveLeft ( ) hero . moveUp hero . moveLeft ( ) hero …" at bounding box center [1138, 449] width 485 height 497
drag, startPoint x: 1003, startPoint y: 262, endPoint x: 973, endPoint y: 267, distance: 30.4
click at [973, 267] on div "hero . moveLeft ( ) hero . moveLeft ( ) hero . moveUp hero . moveLeft ( ) hero …" at bounding box center [1138, 449] width 485 height 497
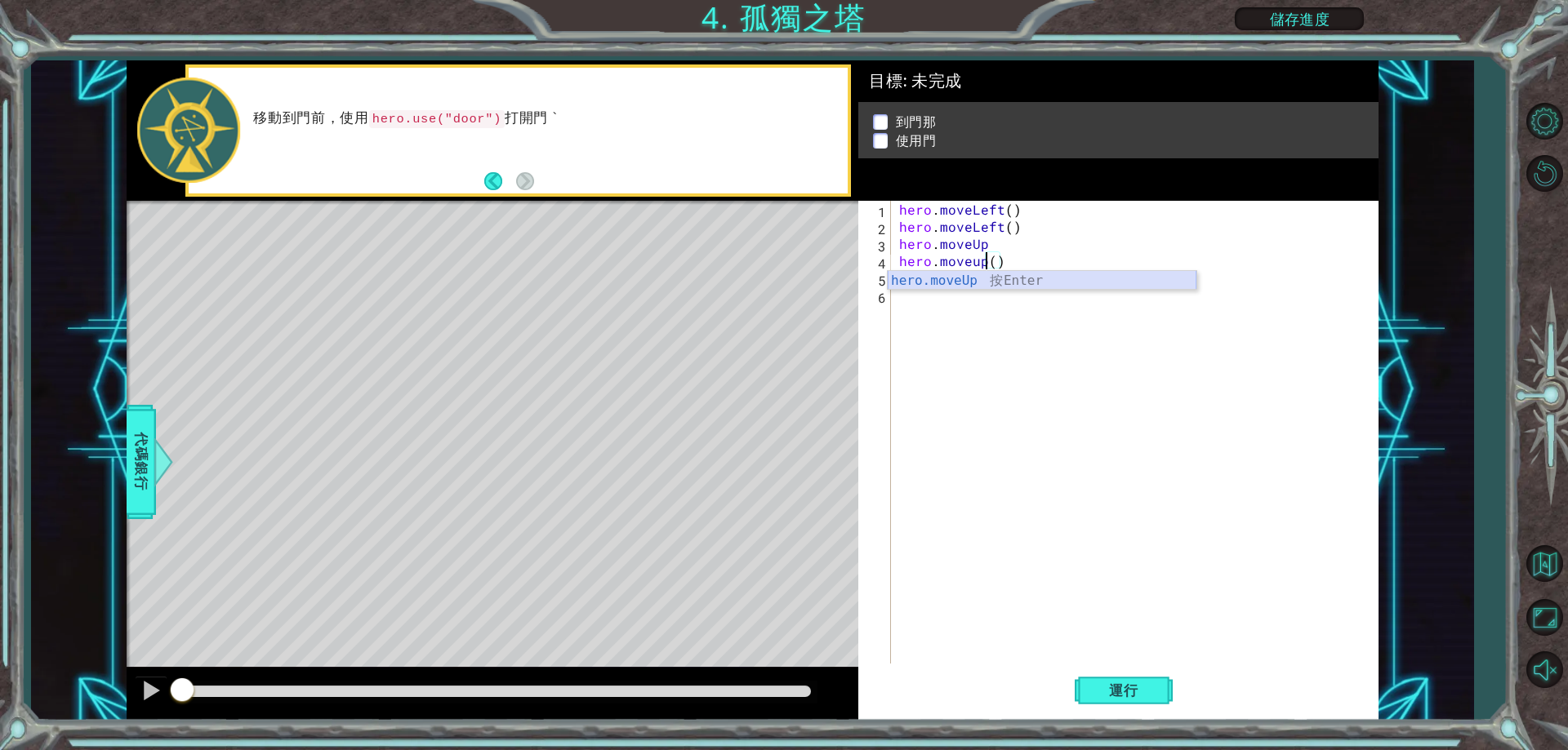
click at [1007, 272] on div "hero.moveUp 按 Enter" at bounding box center [1042, 301] width 308 height 59
click at [1003, 261] on div "hero . moveLeft ( ) hero . moveLeft ( ) hero . moveUp hero . moveUp hero . move…" at bounding box center [1138, 449] width 485 height 497
drag, startPoint x: 1028, startPoint y: 228, endPoint x: 1005, endPoint y: 232, distance: 23.3
click at [1005, 232] on div "hero . moveLeft ( ) hero . moveLeft ( ) hero . moveUp hero . moveUp hero . move…" at bounding box center [1138, 449] width 485 height 497
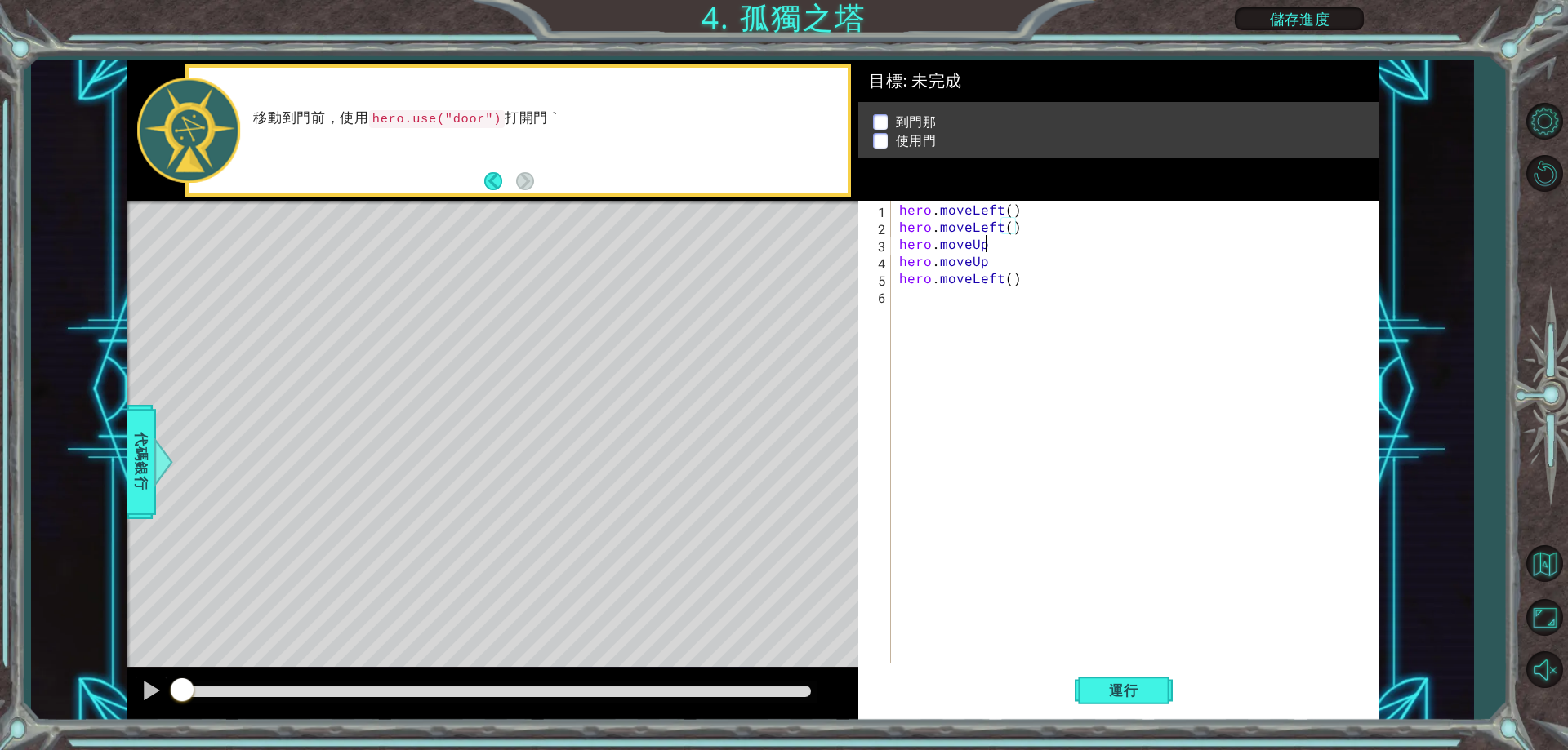
click at [999, 250] on div "hero . moveLeft ( ) hero . moveLeft ( ) hero . moveUp hero . moveUp hero . move…" at bounding box center [1138, 449] width 485 height 497
paste textarea "()"
click at [987, 257] on div "hero . moveLeft ( ) hero . moveLeft ( ) hero . moveUp ( ) hero . moveUp hero . …" at bounding box center [1138, 449] width 485 height 497
paste textarea "()"
drag, startPoint x: 1003, startPoint y: 281, endPoint x: 968, endPoint y: 284, distance: 35.1
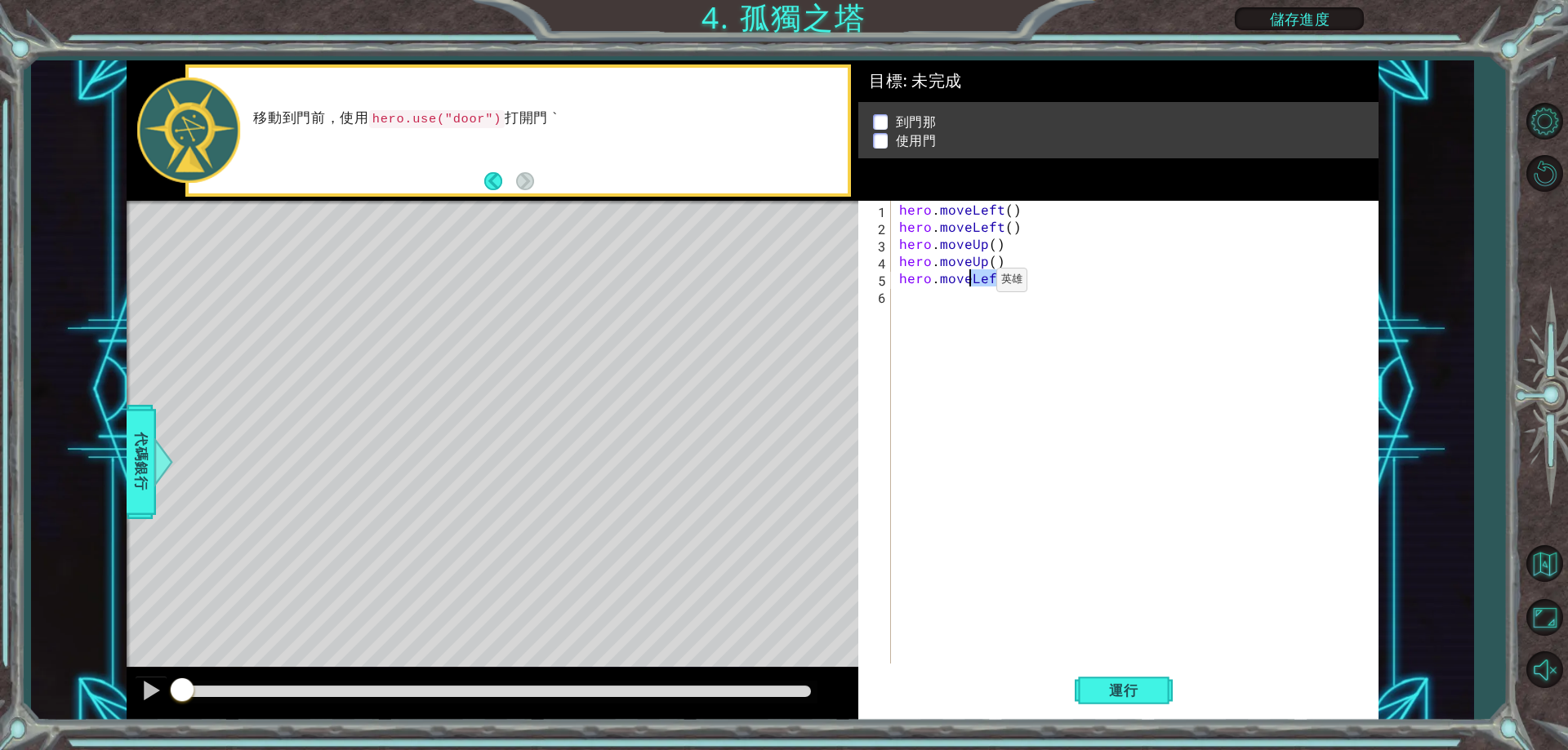
click at [968, 284] on div "hero . moveLeft ( ) hero . moveLeft ( ) hero . moveUp ( ) hero . moveUp ( ) her…" at bounding box center [1138, 449] width 485 height 497
click at [975, 299] on div "hero.moveR ight 按 Enter" at bounding box center [1042, 318] width 308 height 59
paste textarea "()"
drag, startPoint x: 1008, startPoint y: 264, endPoint x: 932, endPoint y: 263, distance: 76.0
click at [927, 264] on div "hero . moveLeft ( ) hero . moveLeft ( ) hero . moveUp ( ) hero . moveUp ( ) her…" at bounding box center [1138, 449] width 485 height 497
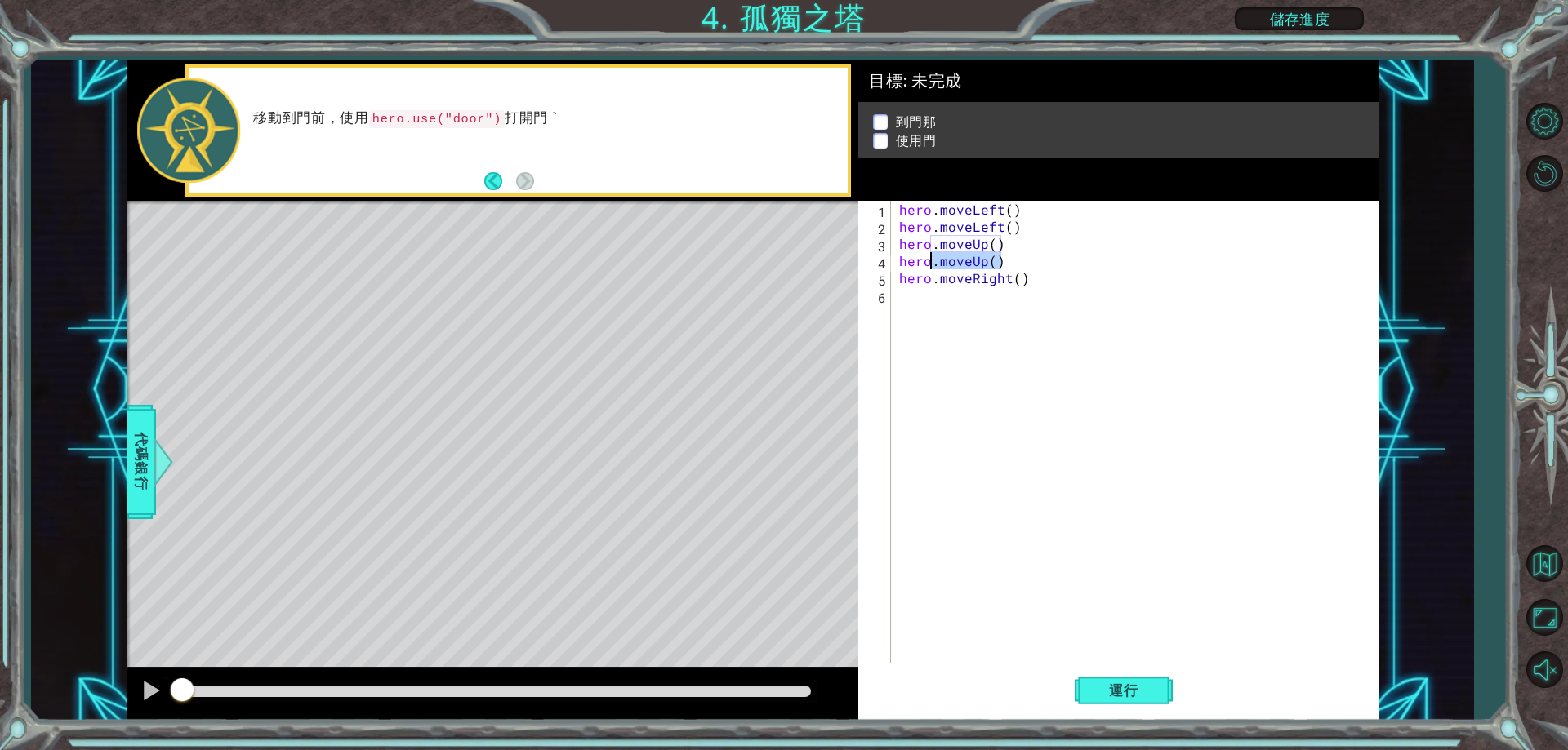
click at [1060, 258] on div "hero . moveLeft ( ) hero . moveLeft ( ) hero . moveUp ( ) hero . moveUp ( ) her…" at bounding box center [1134, 432] width 477 height 463
drag, startPoint x: 1042, startPoint y: 278, endPoint x: 901, endPoint y: 278, distance: 141.0
click at [901, 278] on div "hero . moveLeft ( ) hero . moveLeft ( ) hero . moveUp ( ) hero . moveUp ( ) her…" at bounding box center [1138, 449] width 485 height 497
type textarea "hero.moveRight()"
click at [916, 294] on div "hero . moveLeft ( ) hero . moveLeft ( ) hero . moveUp ( ) hero . moveUp ( ) her…" at bounding box center [1138, 449] width 485 height 497
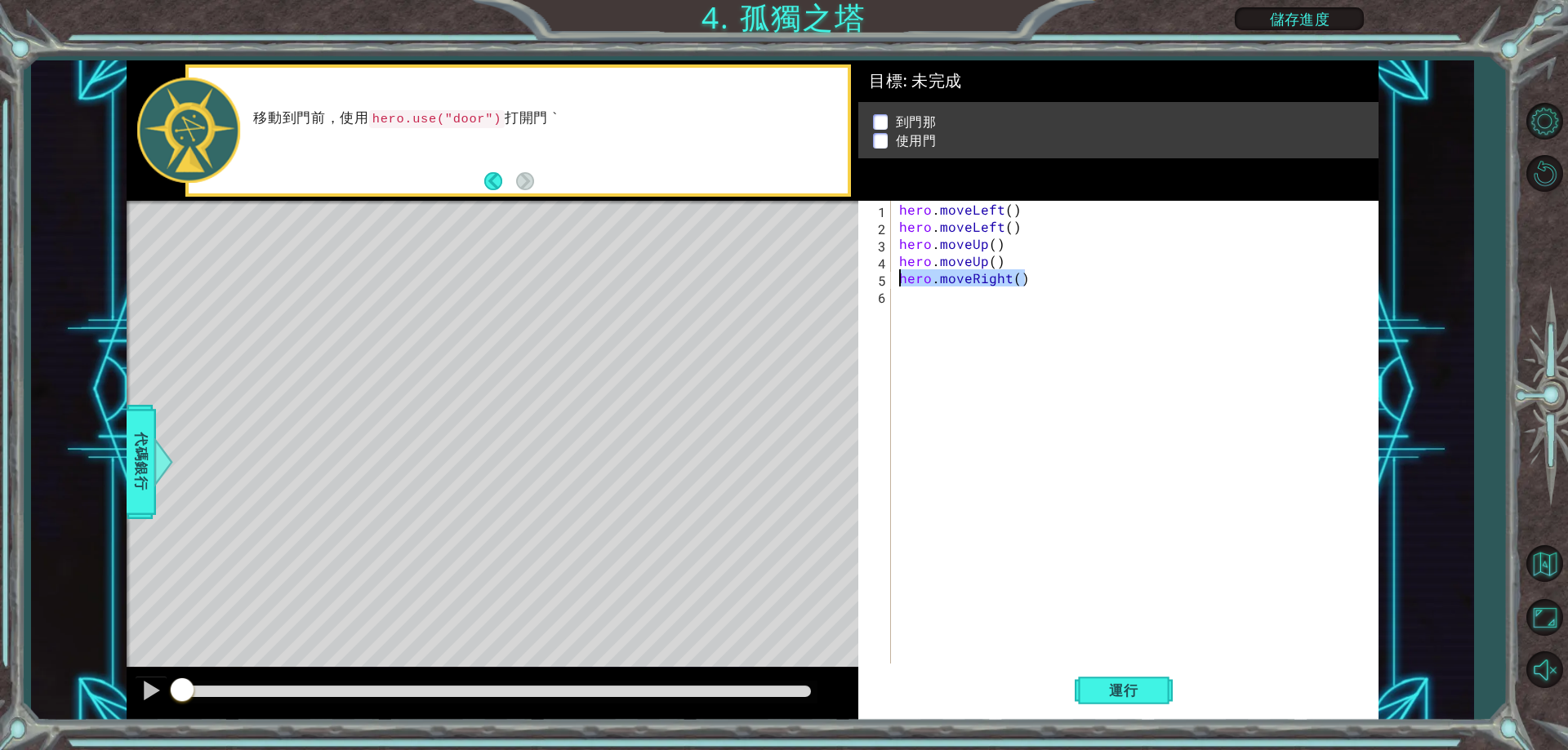
scroll to position [0, 0]
paste textarea "hero.moveRight()"
type textarea "hero.moveRight()"
click at [970, 431] on div "hero . moveLeft ( ) hero . moveLeft ( ) hero . moveUp ( ) hero . moveUp ( ) her…" at bounding box center [1138, 449] width 485 height 497
drag, startPoint x: 491, startPoint y: 119, endPoint x: 386, endPoint y: 124, distance: 105.1
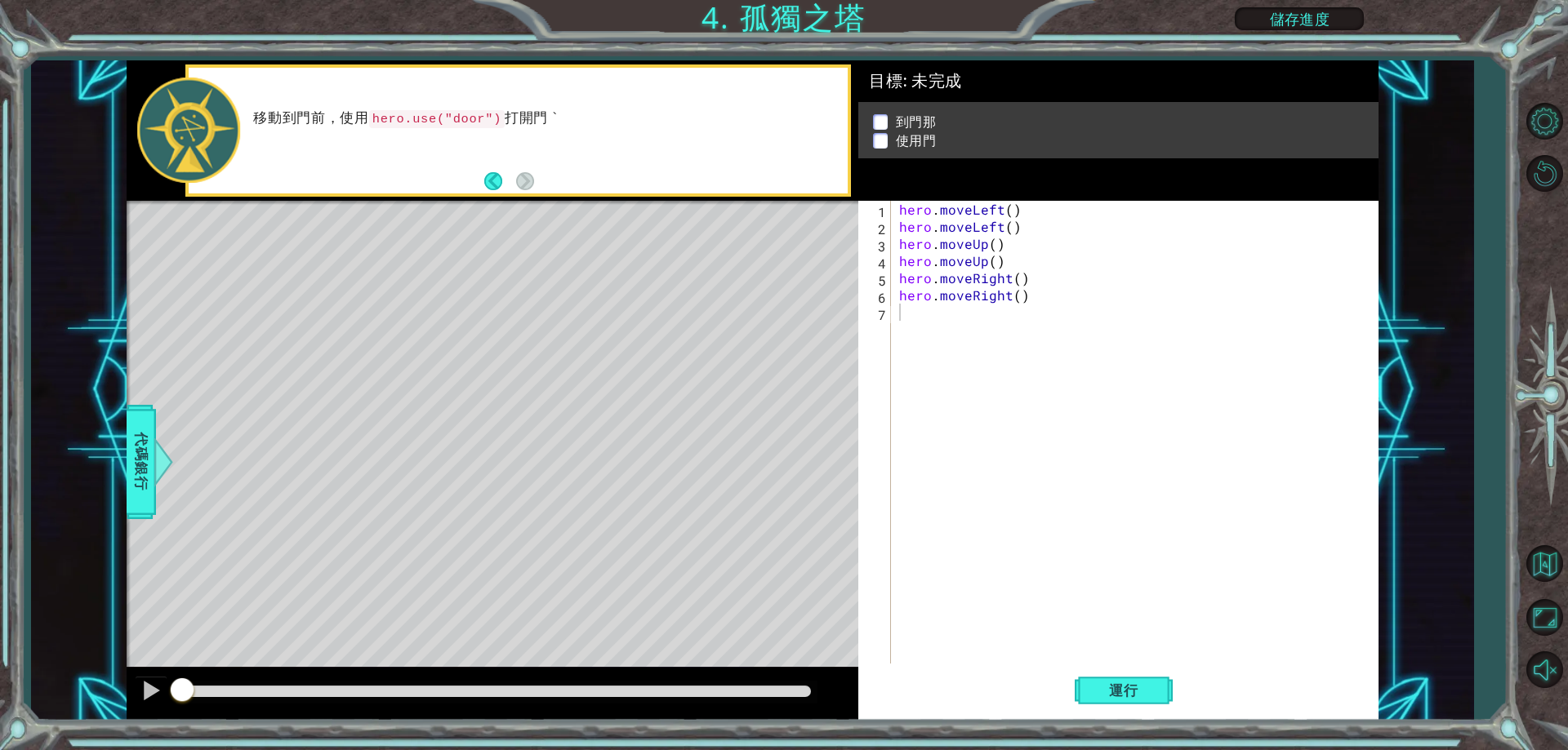
click at [392, 126] on code "hero.use("door")" at bounding box center [436, 119] width 136 height 18
click at [378, 115] on code "hero.use("door")" at bounding box center [436, 119] width 136 height 18
click at [145, 485] on span "代碼銀行" at bounding box center [140, 462] width 27 height 100
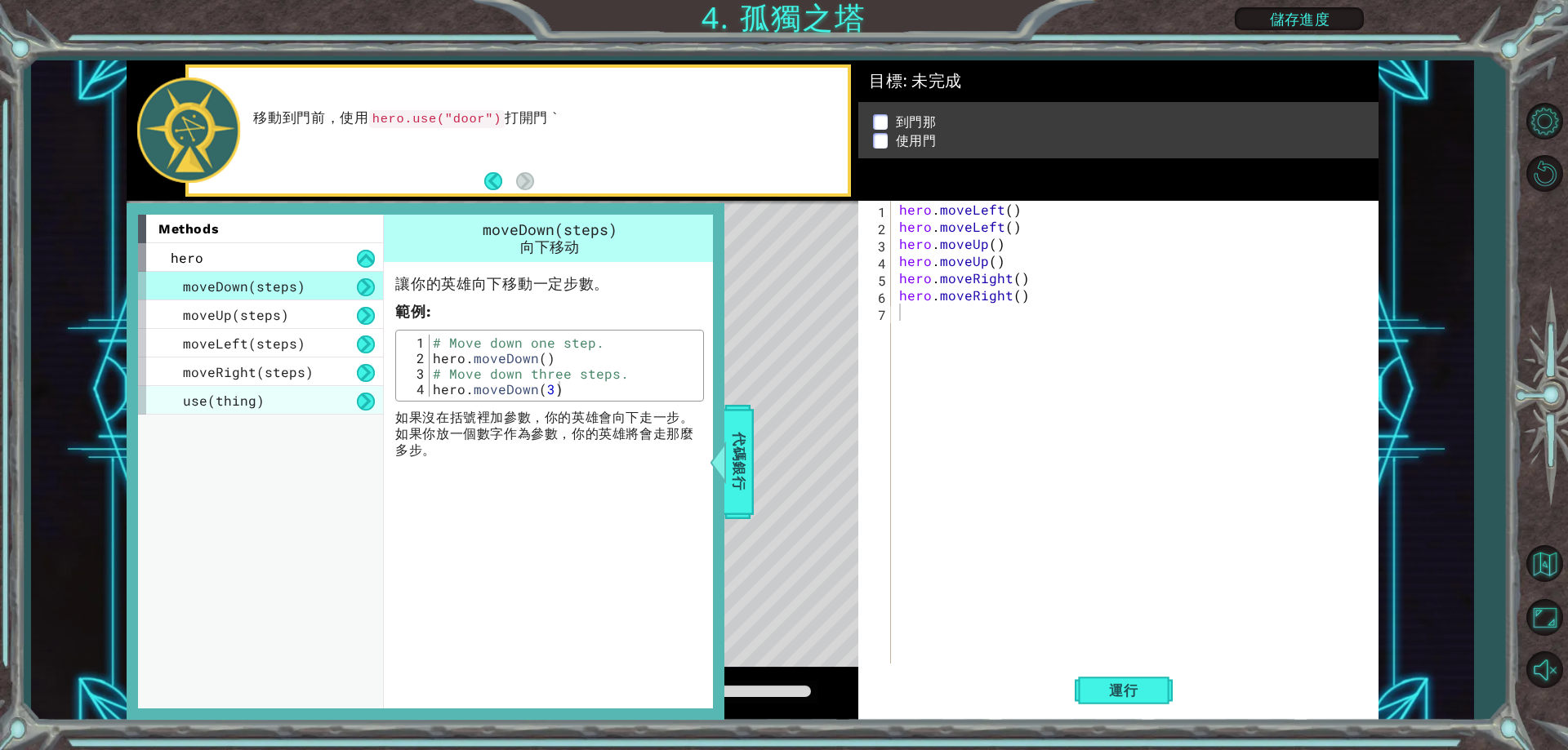
click at [249, 393] on span "use(thing)" at bounding box center [224, 400] width 82 height 17
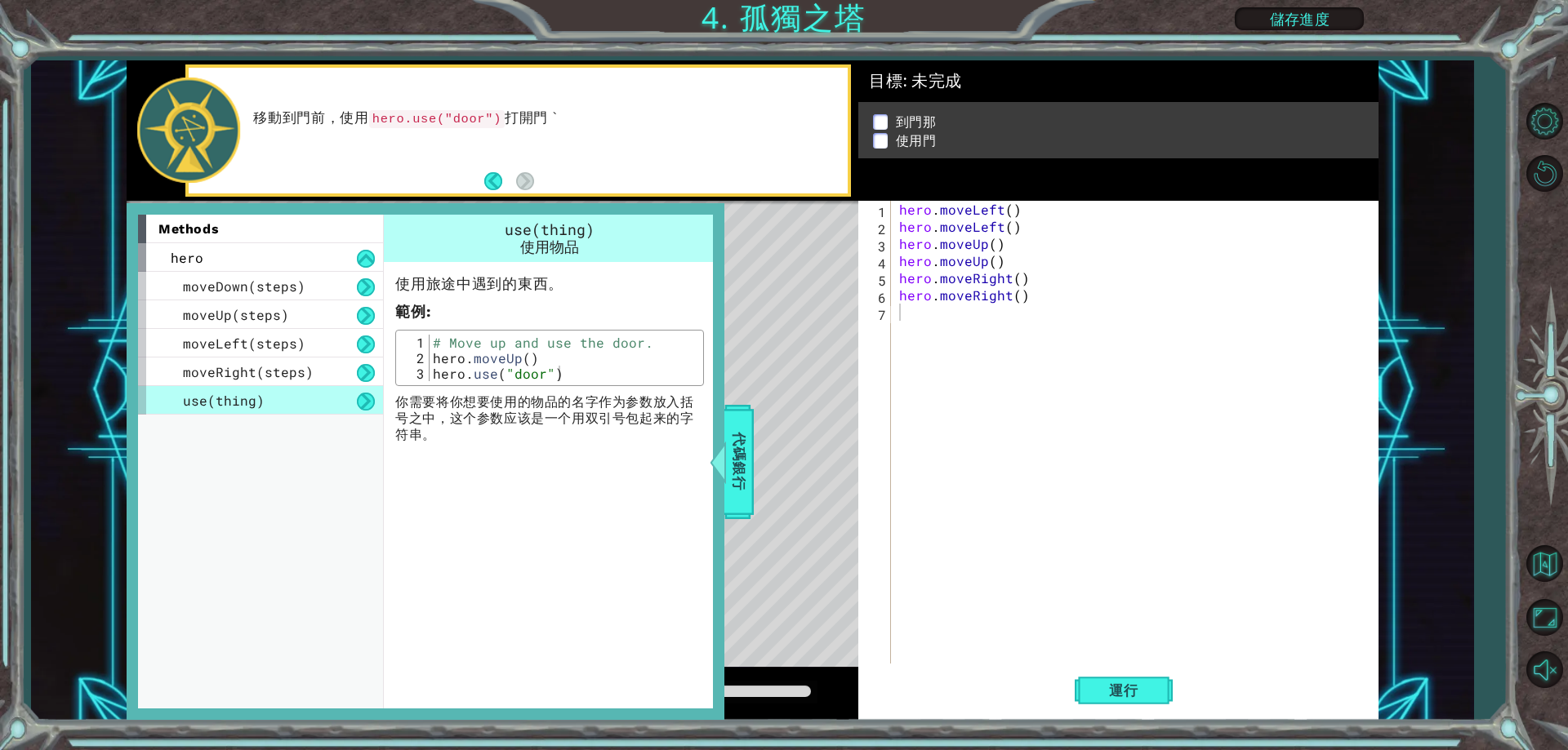
type textarea "hero.use("door")"
drag, startPoint x: 428, startPoint y: 379, endPoint x: 442, endPoint y: 376, distance: 14.3
click at [442, 376] on div "hero.use("door") 1 2 3 # Move up and use the door. hero . moveUp ( ) hero . use…" at bounding box center [549, 357] width 299 height 46
drag, startPoint x: 582, startPoint y: 380, endPoint x: 420, endPoint y: 369, distance: 162.4
click at [420, 369] on div "hero.use("door") 1 2 3 # Move up and use the door. hero . moveUp ( ) hero . use…" at bounding box center [549, 357] width 299 height 46
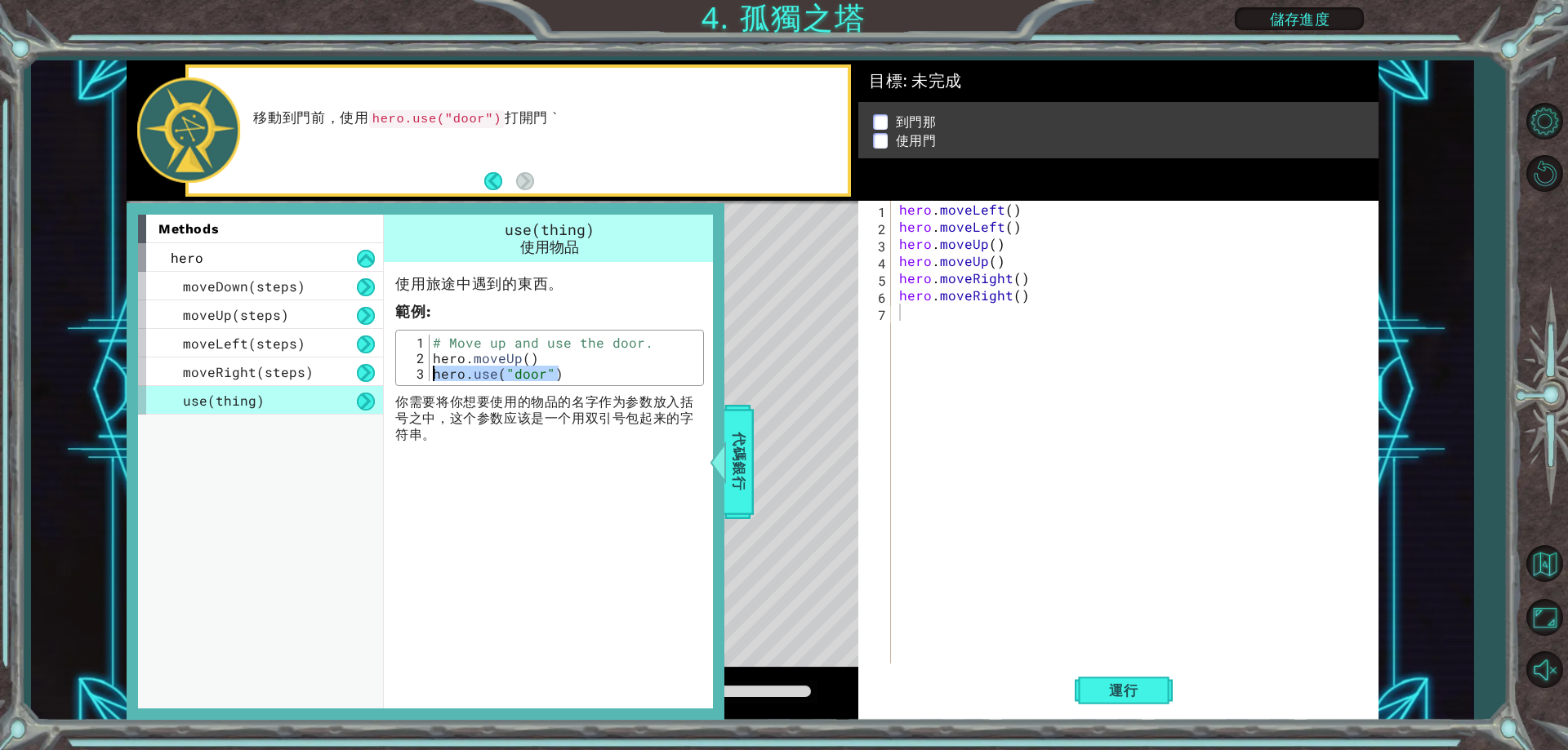
click at [913, 332] on div "hero . moveLeft ( ) hero . moveLeft ( ) hero . moveUp ( ) hero . moveUp ( ) her…" at bounding box center [1138, 449] width 485 height 497
paste textarea "hero.use("door")"
type textarea "hero.use("door")"
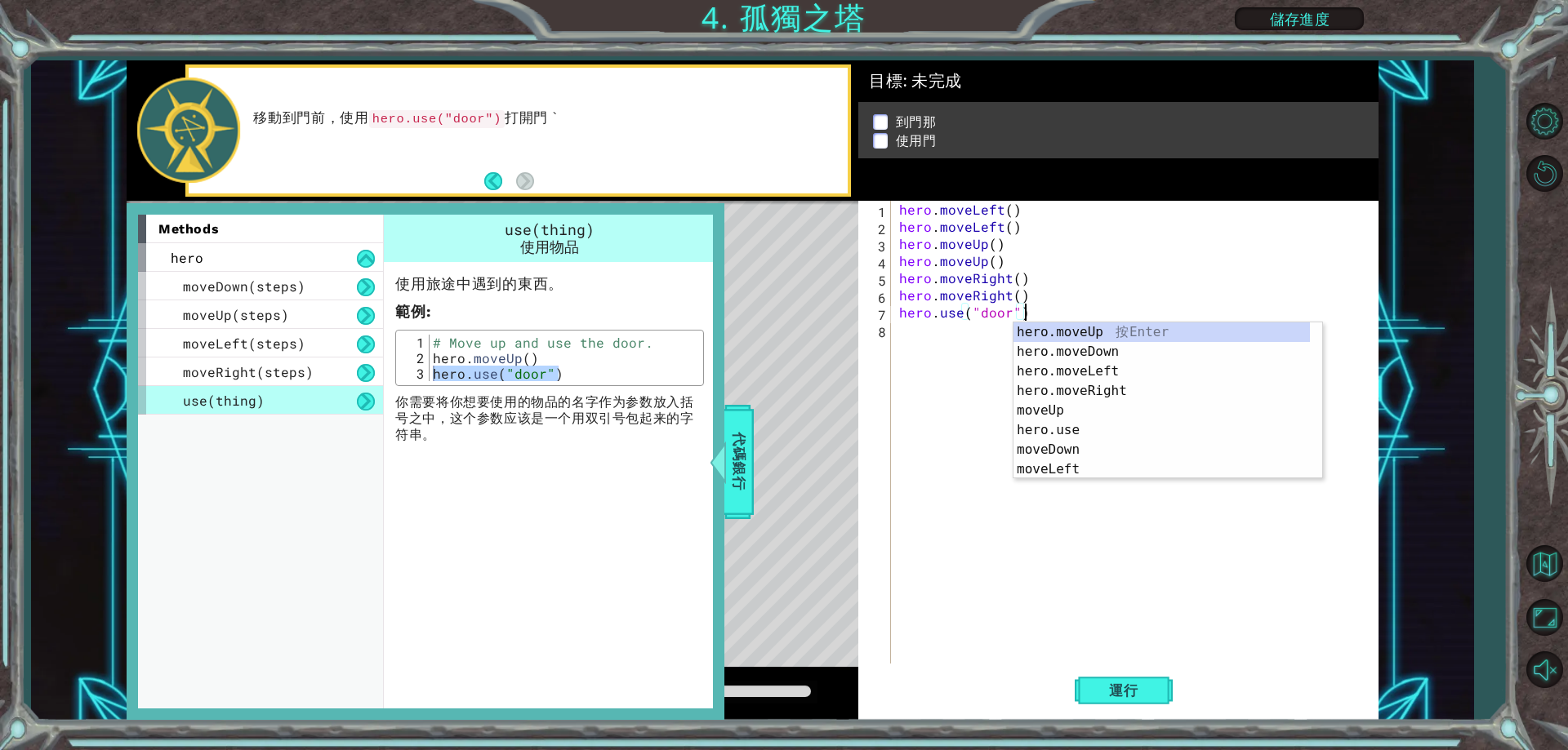
click at [982, 356] on div "hero . moveLeft ( ) hero . moveLeft ( ) hero . moveUp ( ) hero . moveUp ( ) her…" at bounding box center [1138, 449] width 485 height 497
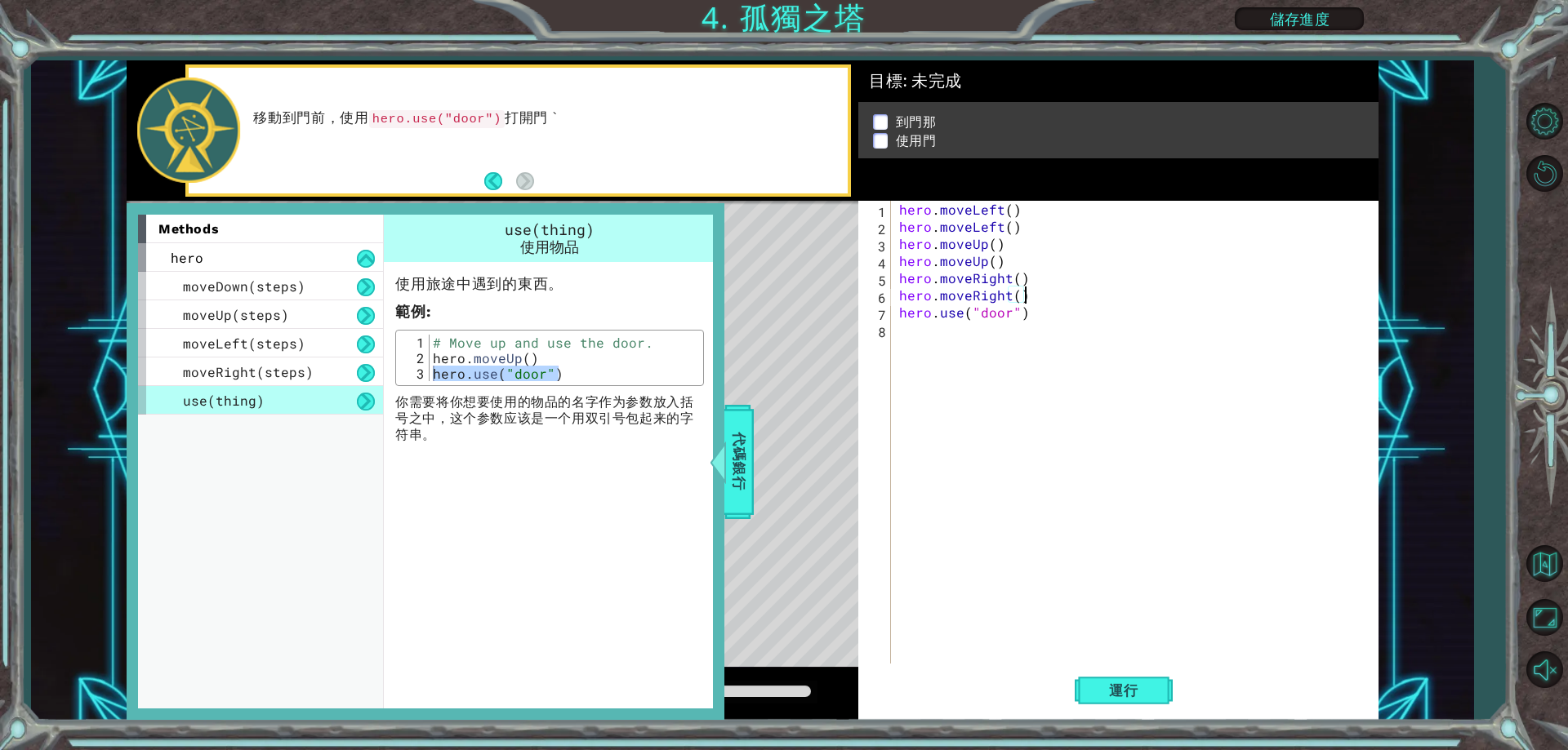
click at [1034, 298] on div "hero . moveLeft ( ) hero . moveLeft ( ) hero . moveUp ( ) hero . moveUp ( ) her…" at bounding box center [1138, 449] width 485 height 497
type textarea "hero.moveRight()"
drag, startPoint x: 1005, startPoint y: 247, endPoint x: 887, endPoint y: 245, distance: 118.0
click at [887, 245] on div "1 2 3 4 5 6 7 8 9 hero . moveLeft ( ) hero . moveLeft ( ) hero . moveUp ( ) her…" at bounding box center [1116, 432] width 514 height 463
type textarea "hero.moveUp()"
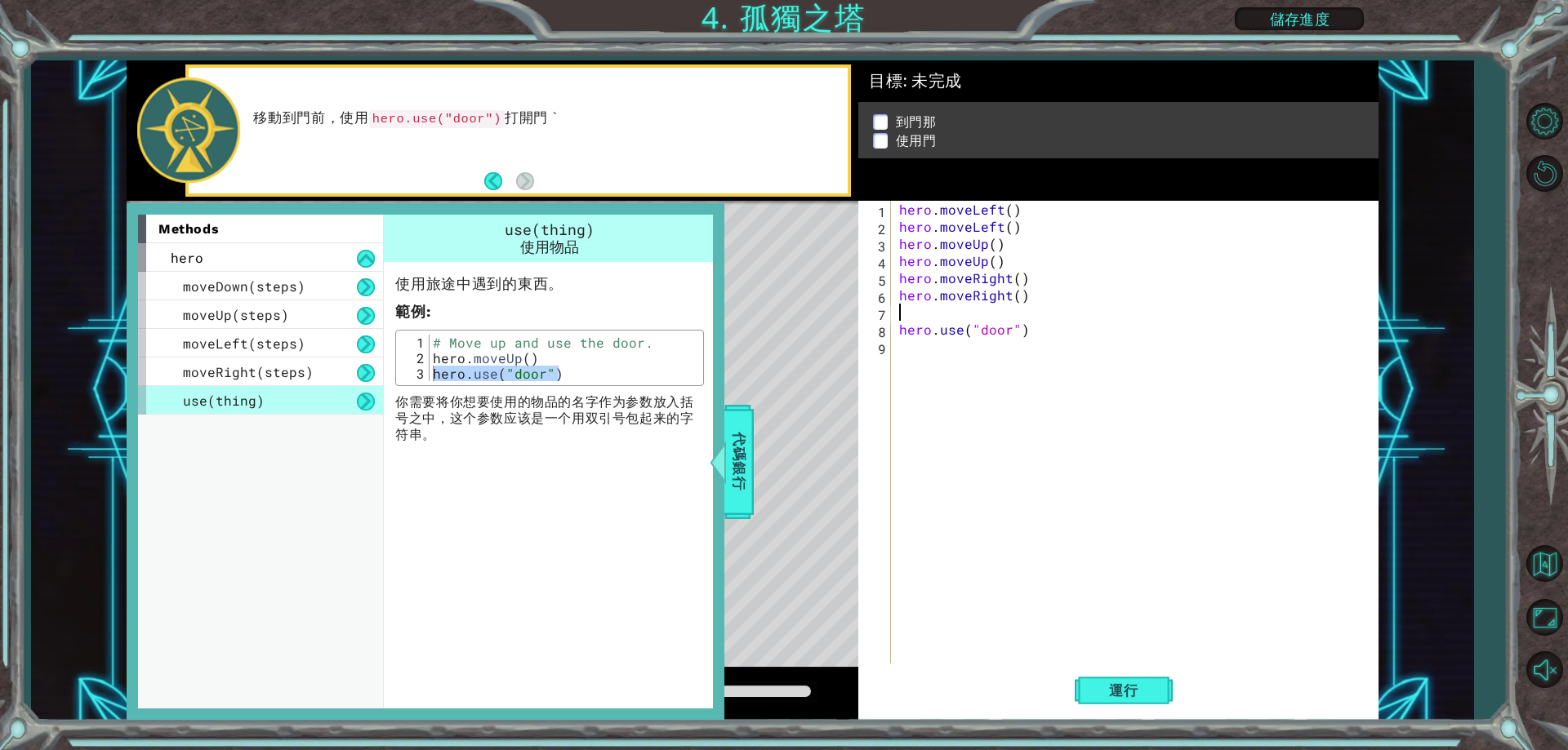
click at [910, 317] on div "hero . moveLeft ( ) hero . moveLeft ( ) hero . moveUp ( ) hero . moveUp ( ) her…" at bounding box center [1138, 449] width 485 height 497
paste textarea "hero.moveUp()"
type textarea "hero.moveUp()"
click at [1119, 702] on button "運行" at bounding box center [1123, 691] width 98 height 52
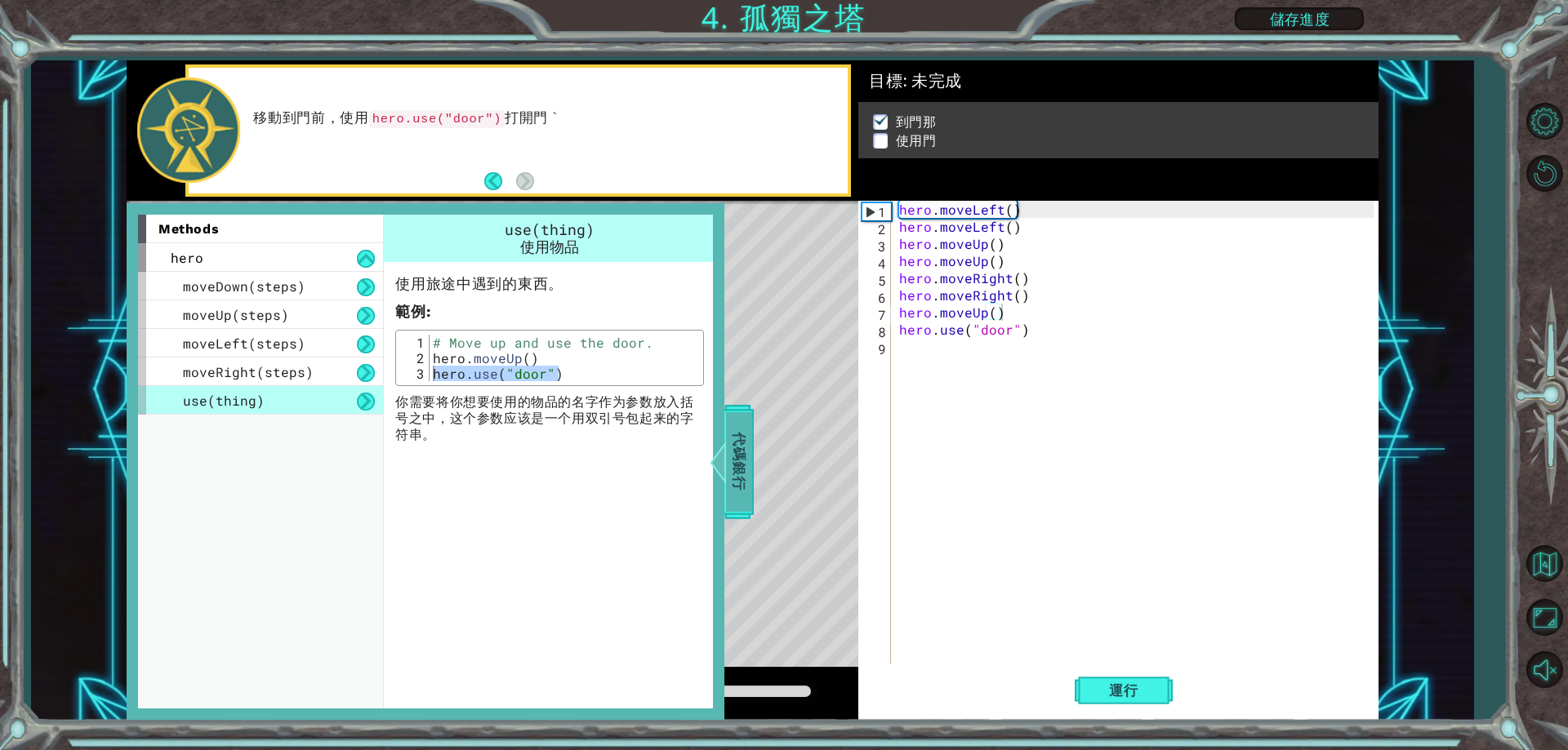
click at [727, 479] on div at bounding box center [718, 463] width 21 height 49
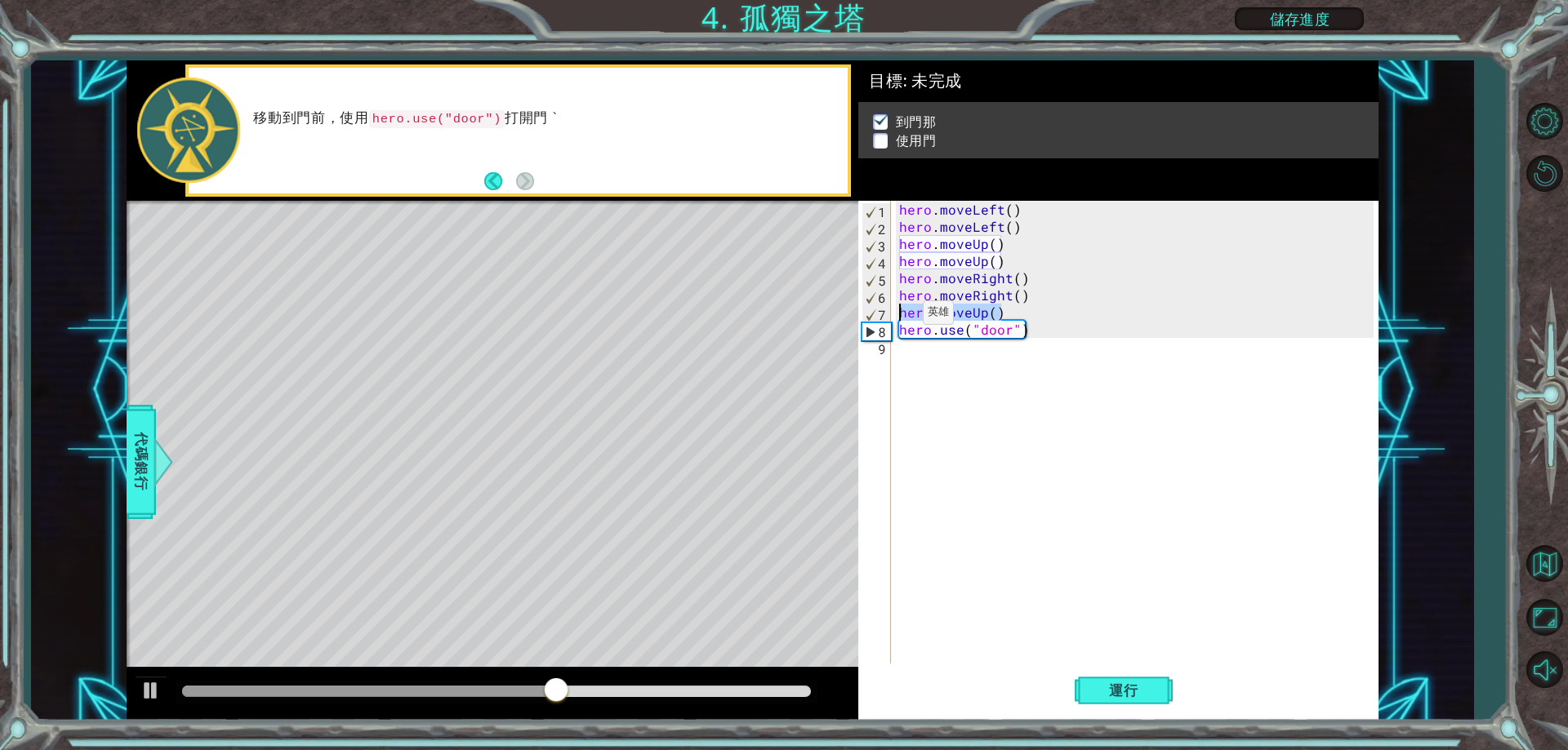
drag, startPoint x: 1005, startPoint y: 309, endPoint x: 891, endPoint y: 309, distance: 114.0
click at [891, 309] on div "hero.moveUp() 1 2 3 4 5 6 7 8 9 hero . moveLeft ( ) hero . moveLeft ( ) hero . …" at bounding box center [1116, 432] width 514 height 463
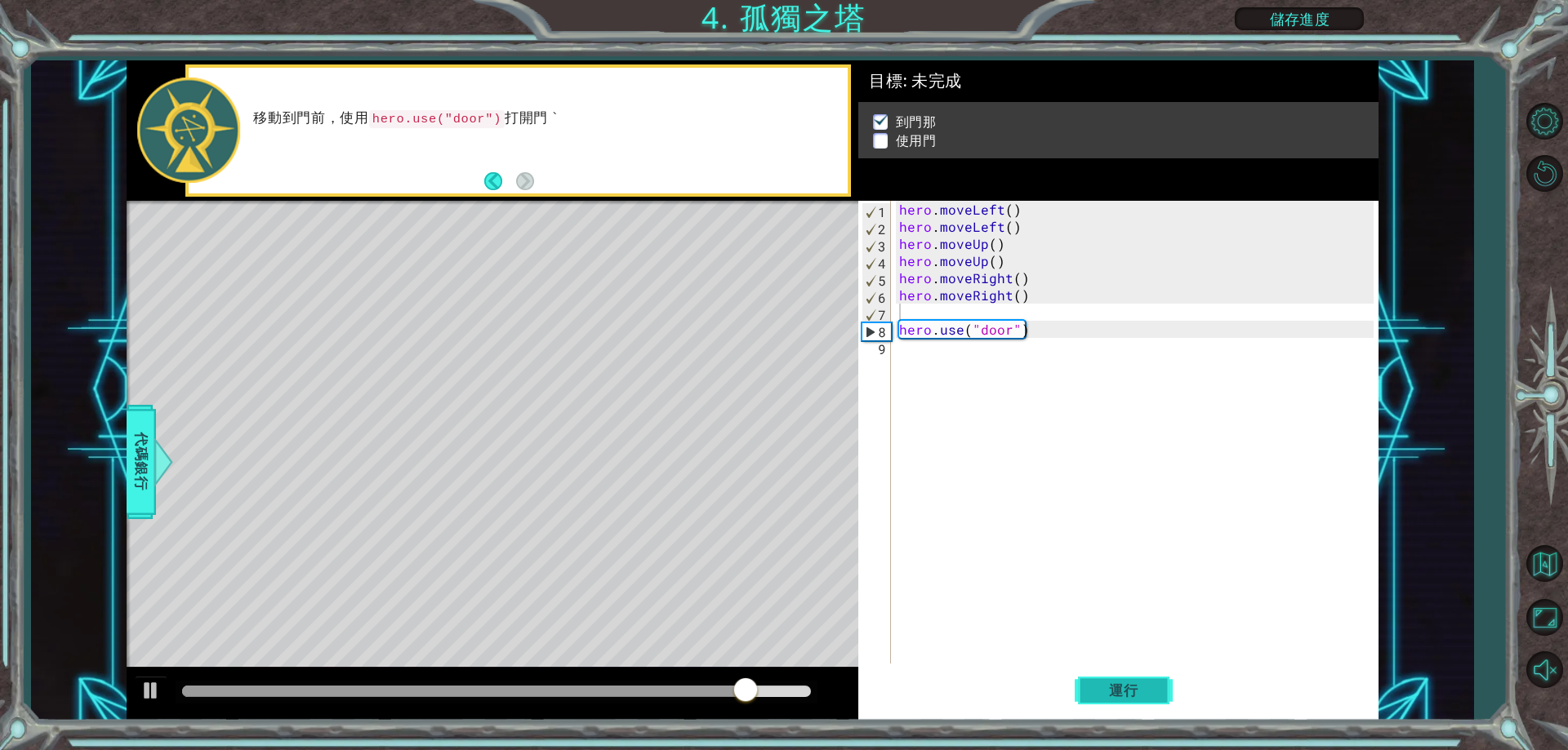
click at [1114, 684] on span "運行" at bounding box center [1123, 690] width 62 height 16
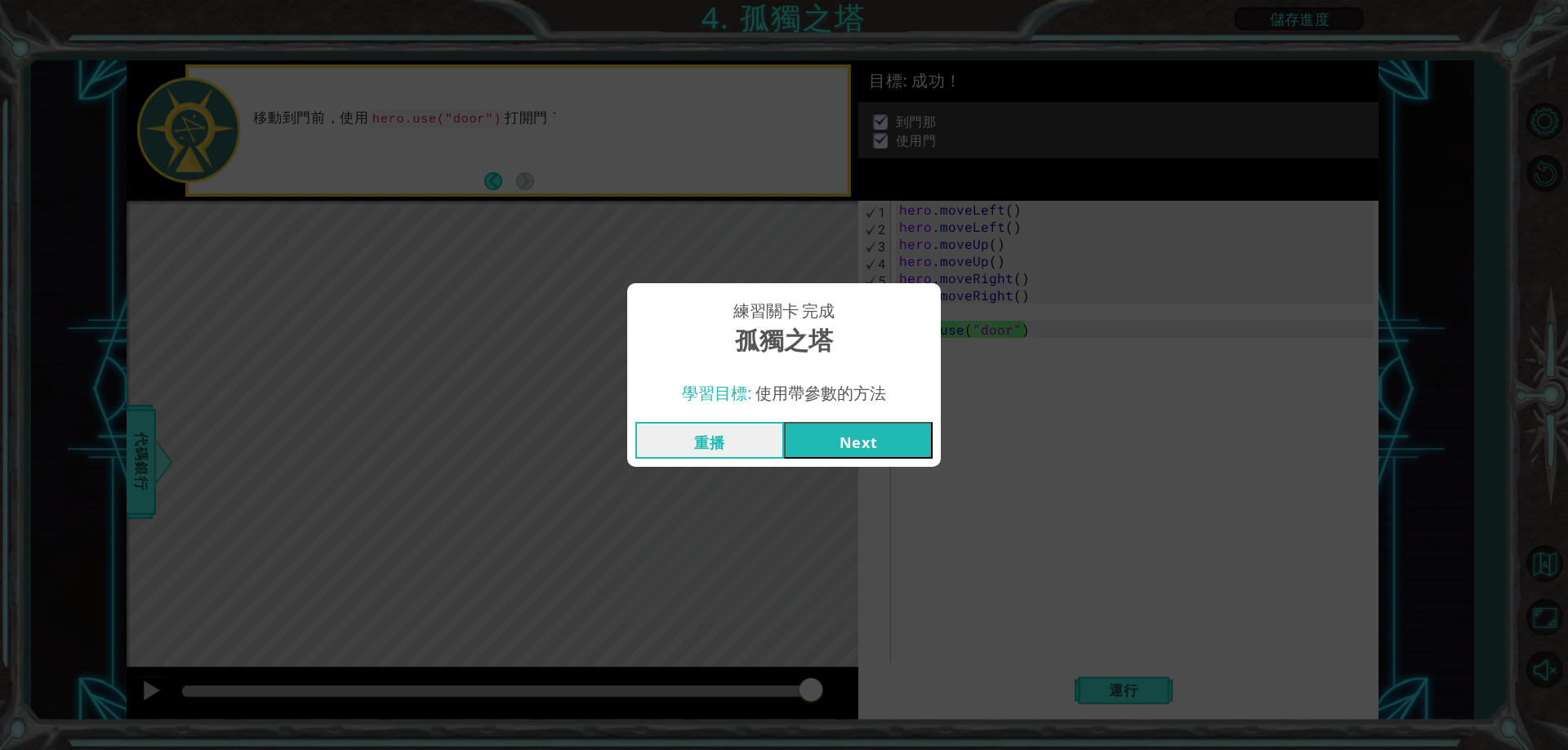
click at [887, 448] on button "Next" at bounding box center [858, 440] width 149 height 37
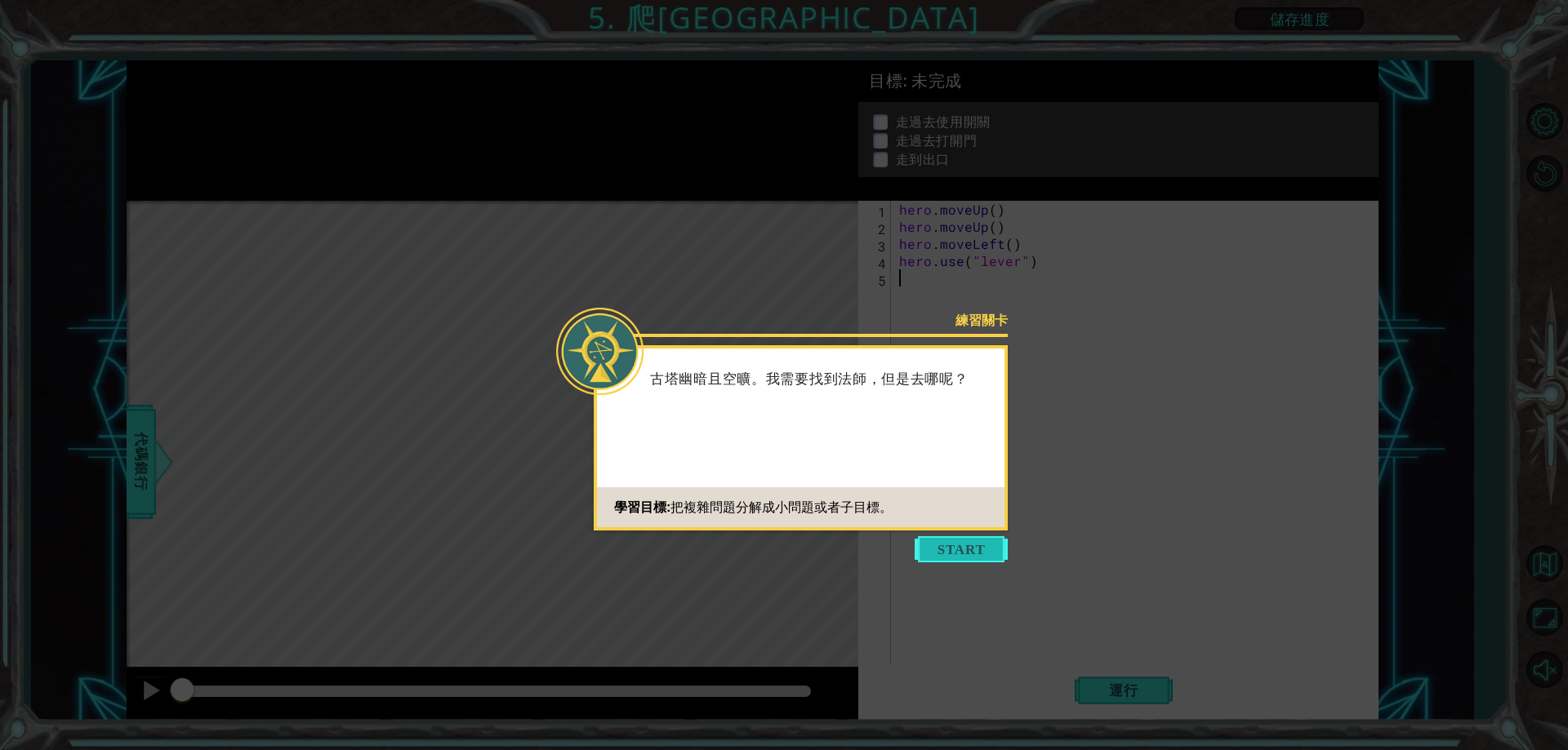
click at [965, 545] on button "Start" at bounding box center [961, 550] width 93 height 27
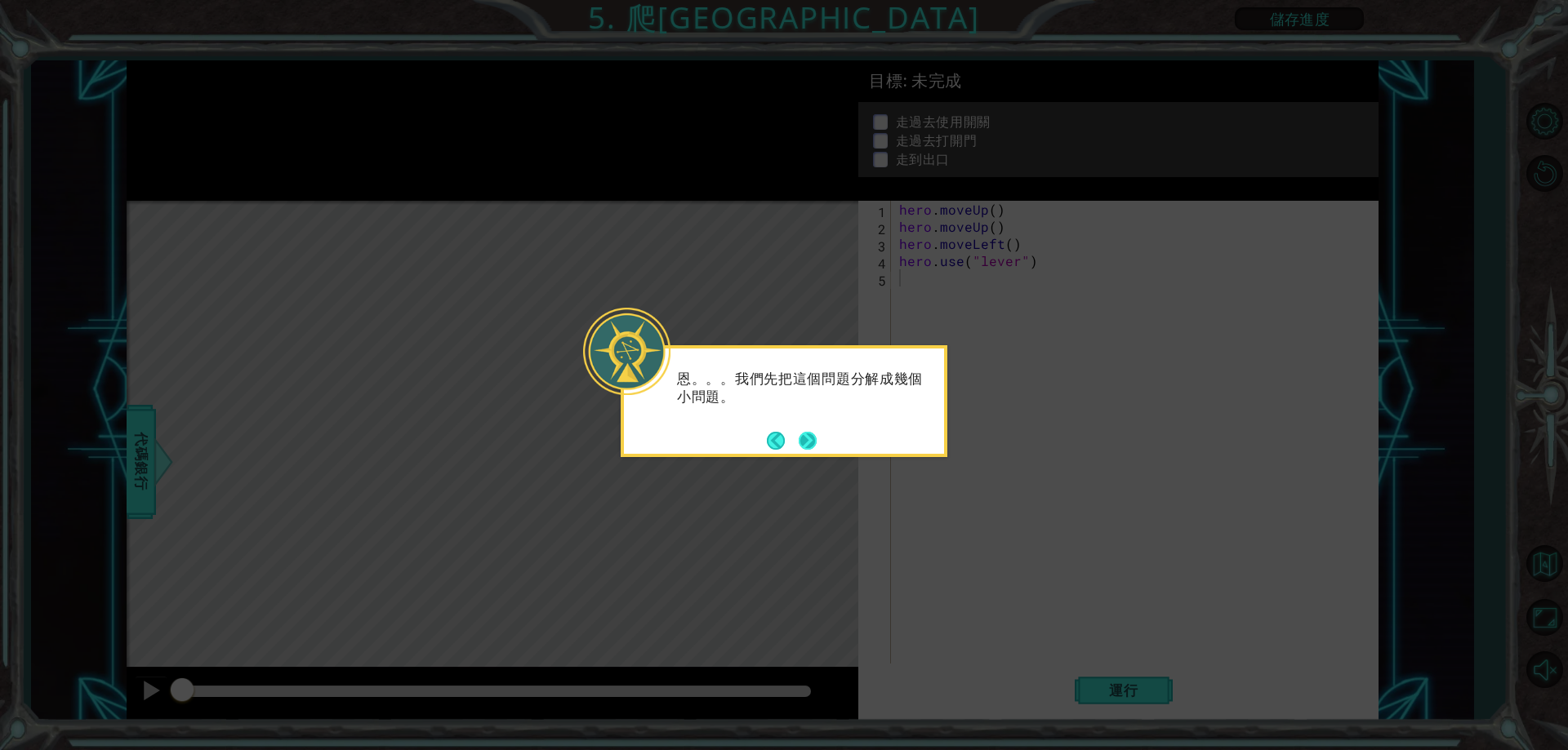
click at [813, 442] on button "Next" at bounding box center [807, 440] width 18 height 18
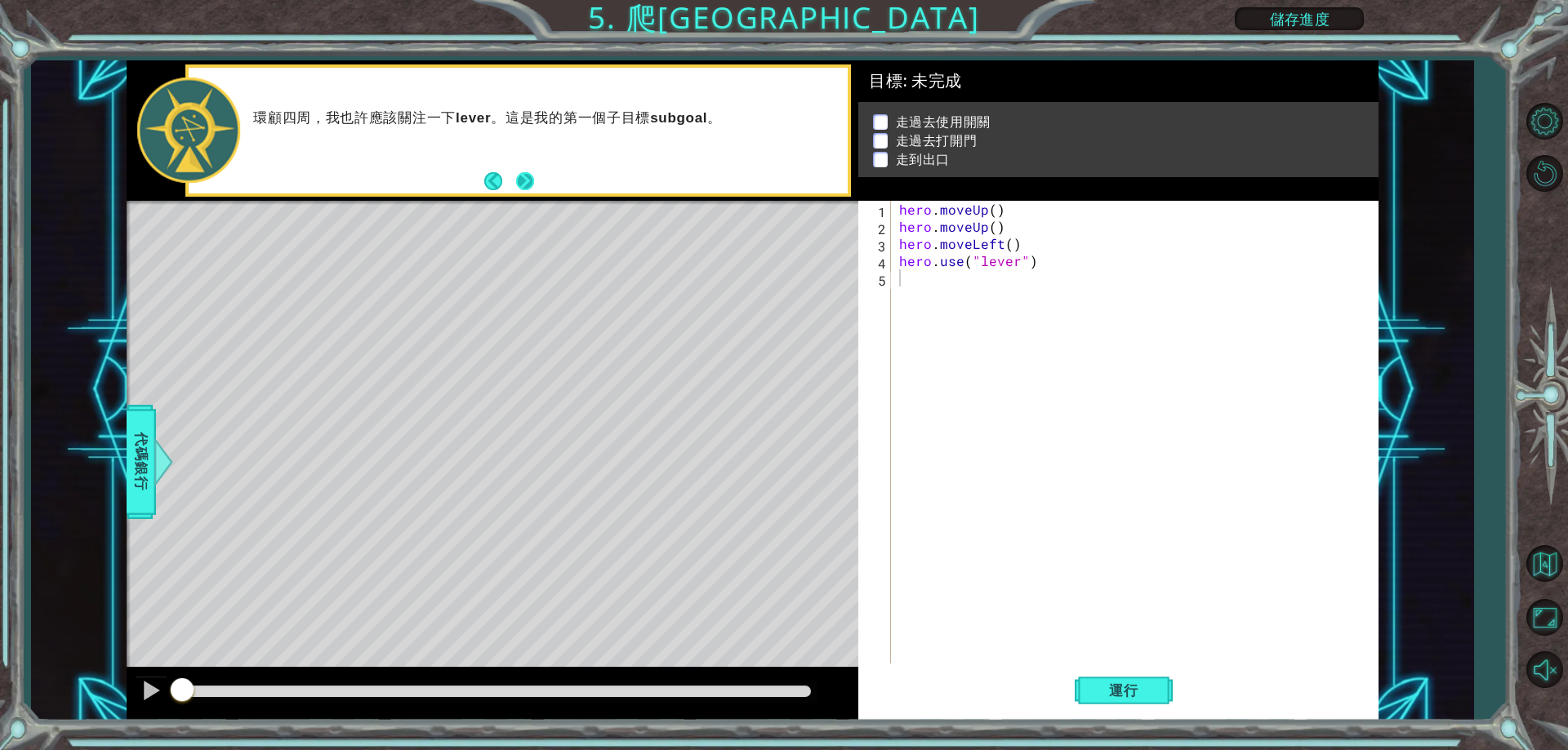
drag, startPoint x: 542, startPoint y: 176, endPoint x: 532, endPoint y: 179, distance: 10.4
click at [542, 175] on div "環顧四周，我也許應該關注一下 lever 。這是我的第一個子目標 subgoal 。" at bounding box center [518, 130] width 659 height 126
click at [529, 180] on button "Next" at bounding box center [525, 181] width 18 height 18
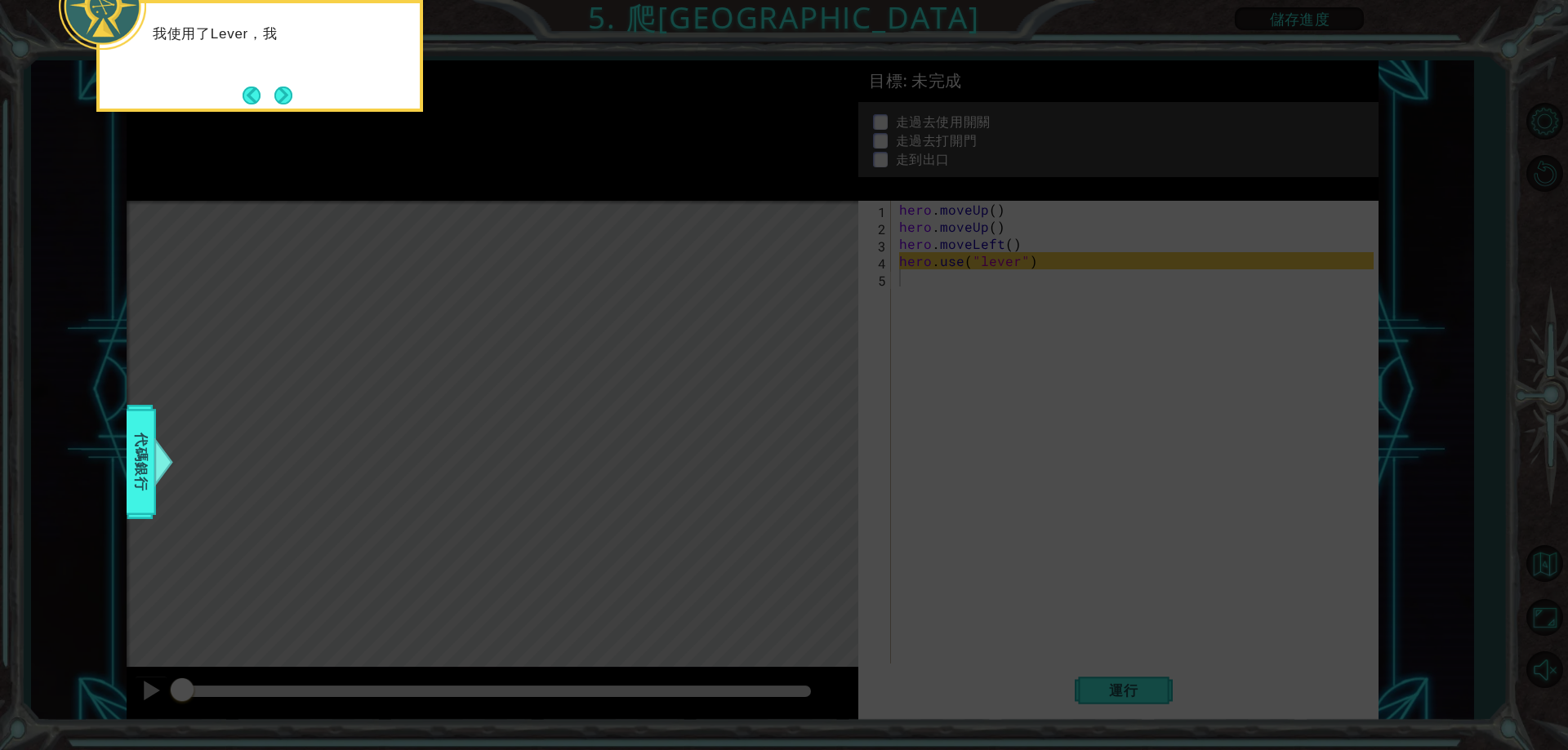
drag, startPoint x: 350, startPoint y: 135, endPoint x: 338, endPoint y: 129, distance: 13.4
click at [346, 132] on icon at bounding box center [784, 112] width 1568 height 1276
click at [283, 85] on button "Next" at bounding box center [283, 95] width 19 height 19
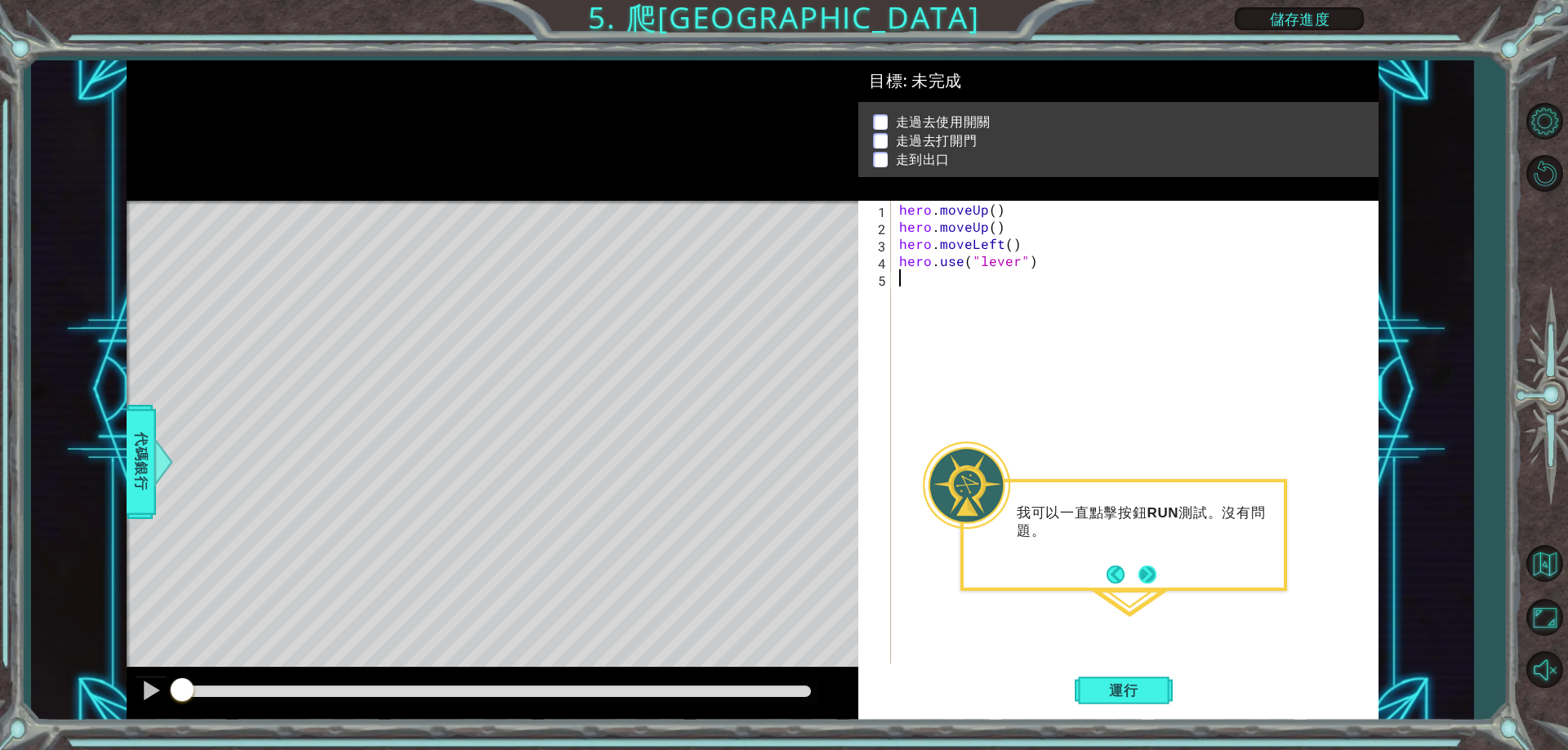
click at [1151, 566] on button "Next" at bounding box center [1147, 575] width 18 height 18
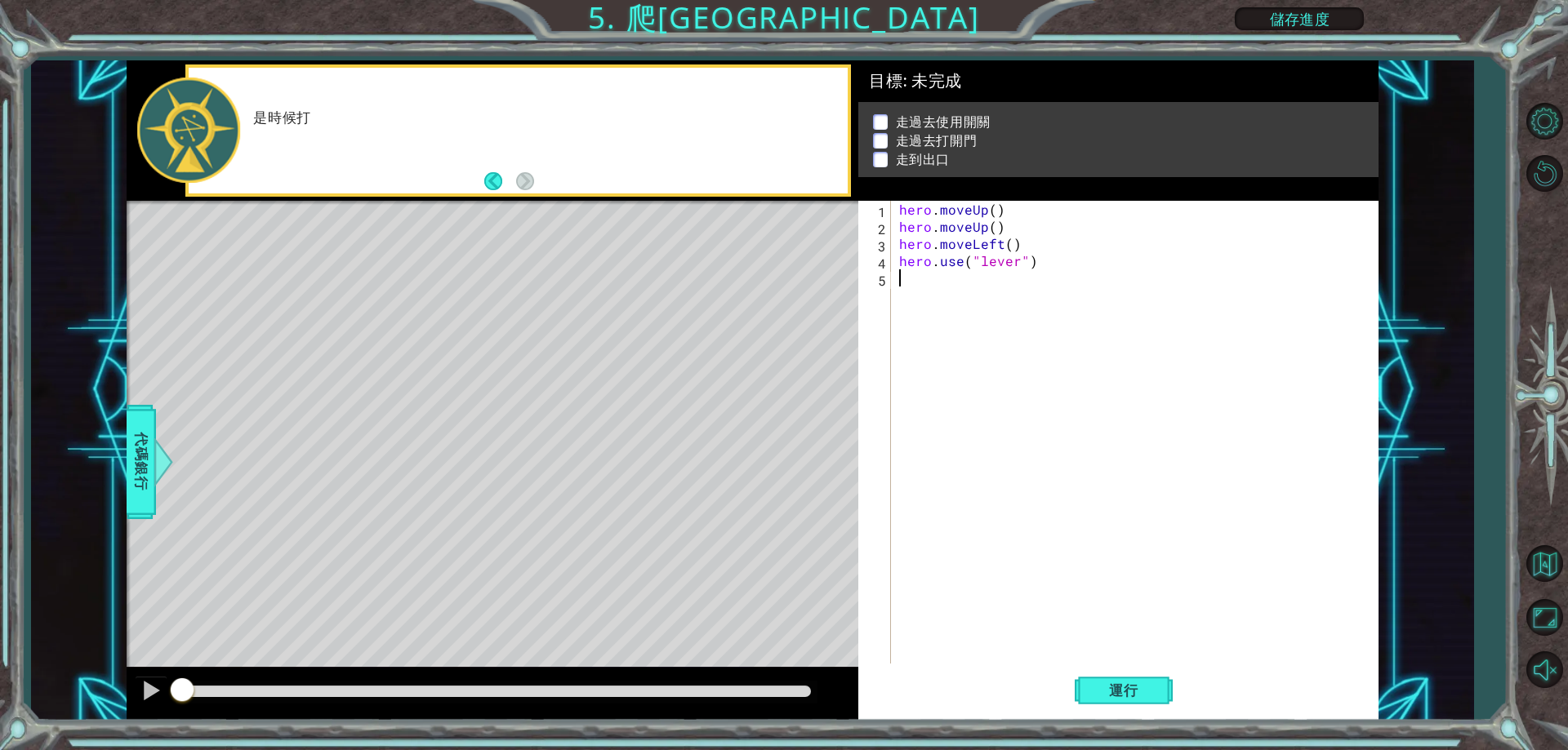
drag, startPoint x: 957, startPoint y: 509, endPoint x: 885, endPoint y: 478, distance: 78.4
click at [957, 507] on div "hero . moveUp ( ) hero . moveUp ( ) hero . moveLeft ( ) hero . use ( "lever" )" at bounding box center [1138, 449] width 485 height 497
click at [481, 174] on div "是時候打開門 use the door ，然後找到下一個目標。" at bounding box center [518, 130] width 659 height 126
click at [489, 174] on button "Back" at bounding box center [501, 181] width 32 height 18
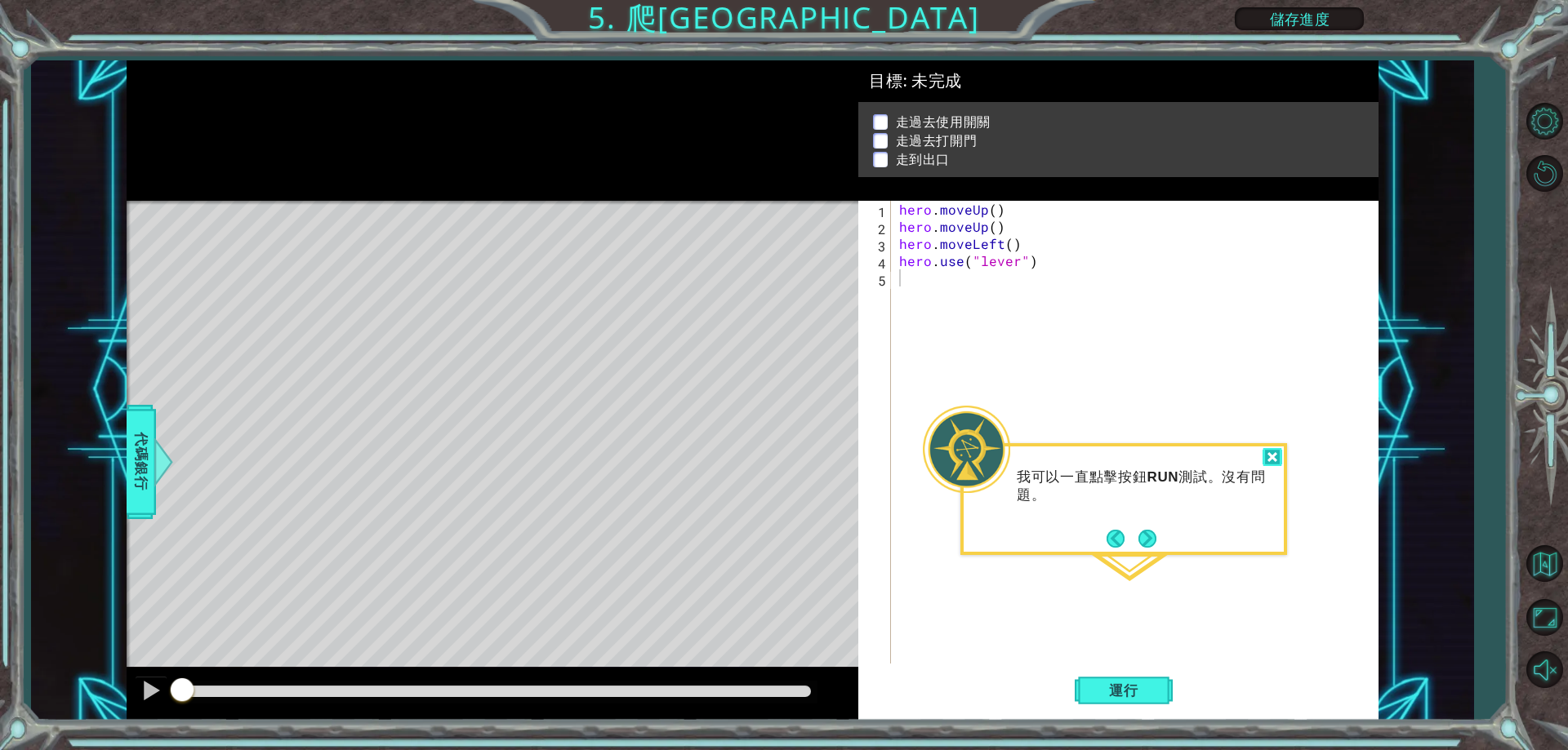
click at [1273, 455] on div at bounding box center [1272, 458] width 20 height 19
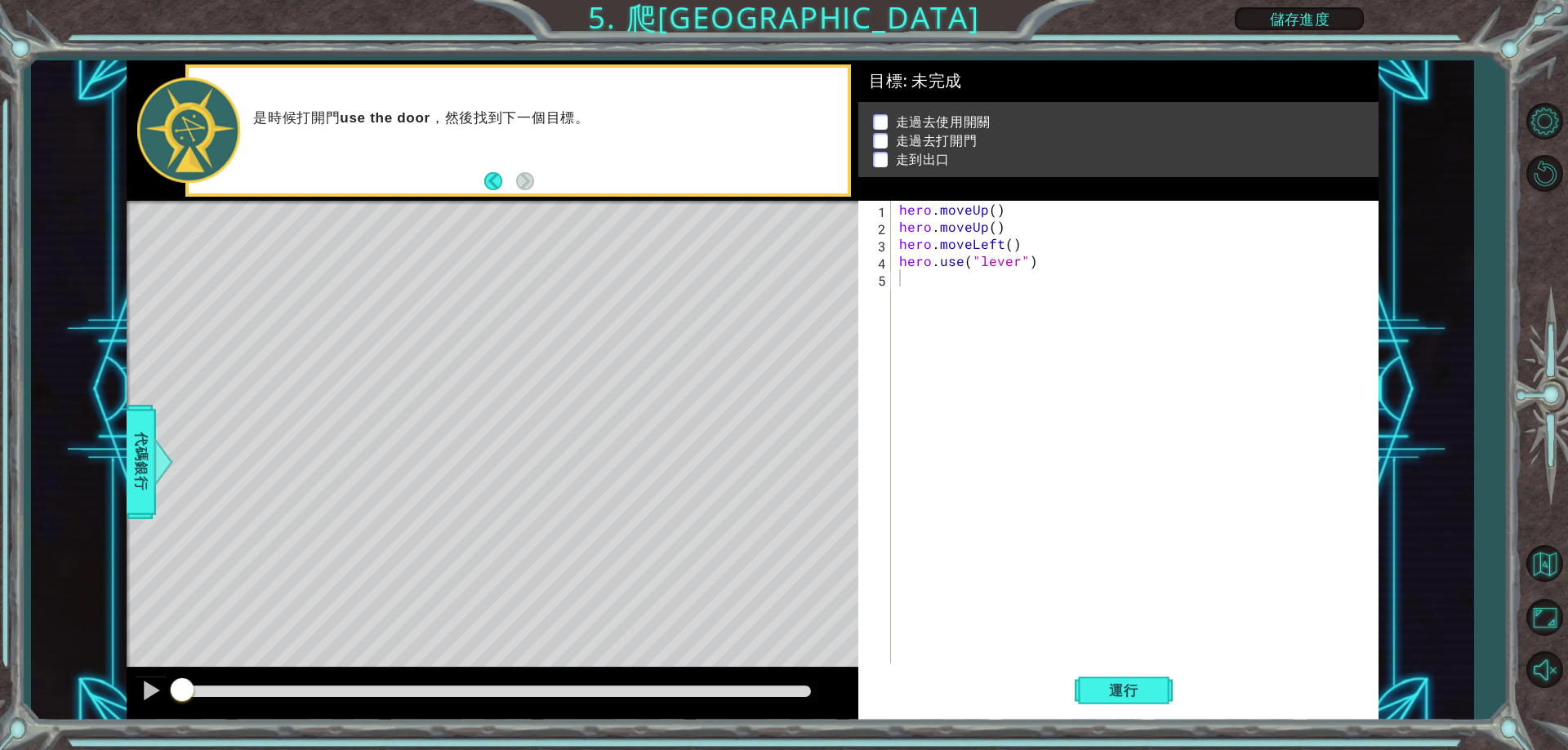
drag, startPoint x: 655, startPoint y: 199, endPoint x: 560, endPoint y: 174, distance: 98.2
click at [644, 197] on div "是時候打開門 use the door ，然後找到下一個目標。" at bounding box center [491, 131] width 731 height 140
click at [560, 174] on div "是時候打開門 use the door ，然後找到下一個目標。" at bounding box center [518, 130] width 659 height 126
click at [507, 176] on button "Back" at bounding box center [501, 181] width 32 height 18
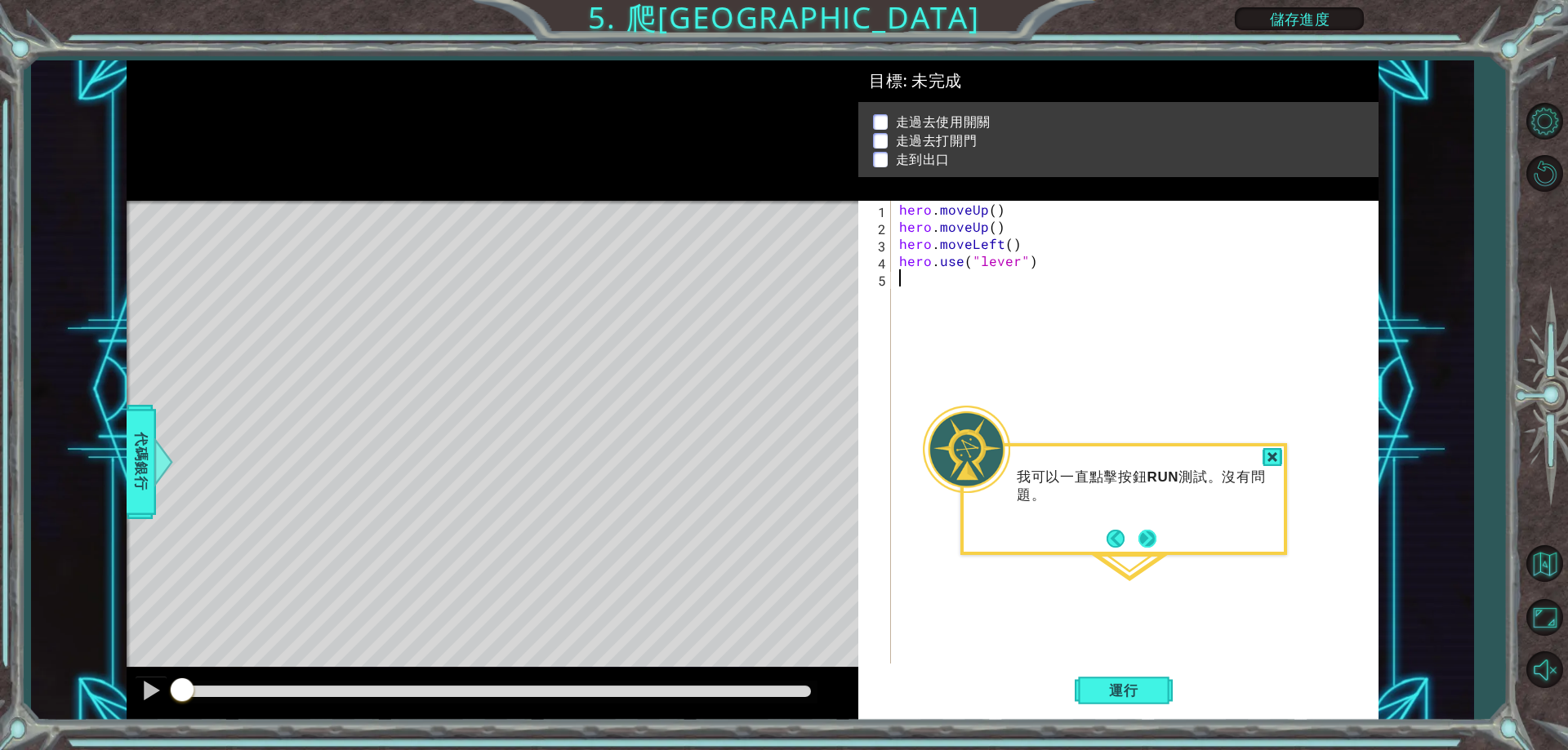
click at [1151, 541] on button "Next" at bounding box center [1147, 539] width 18 height 18
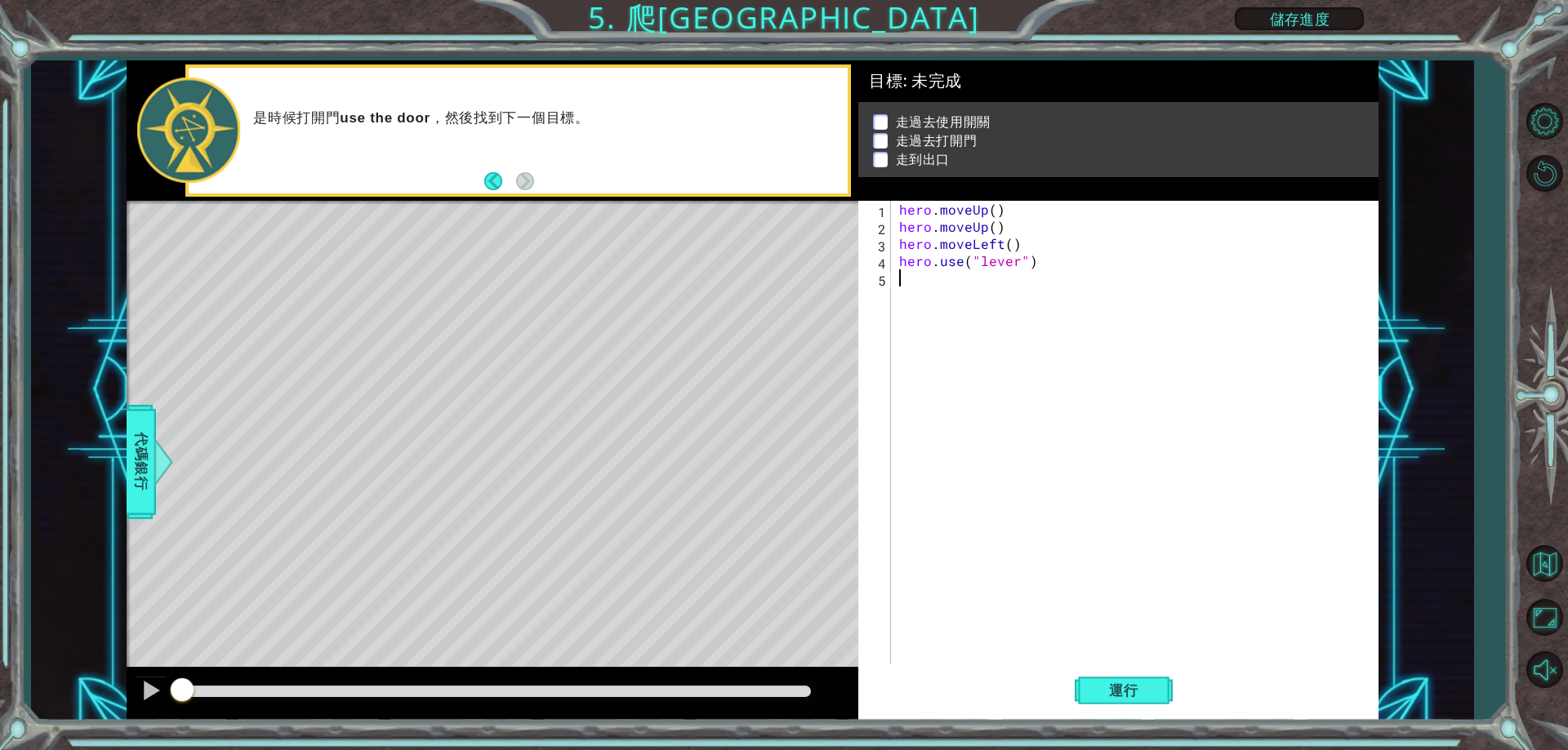
click at [985, 289] on div "hero . moveUp ( ) hero . moveUp ( ) hero . moveLeft ( ) hero . use ( "lever" )" at bounding box center [1138, 449] width 485 height 497
click at [924, 291] on div "hero . moveUp ( ) hero . moveUp ( ) hero . moveLeft ( ) hero . use ( "lever" )" at bounding box center [1138, 449] width 485 height 497
click at [141, 443] on span "代碼銀行" at bounding box center [141, 462] width 27 height 100
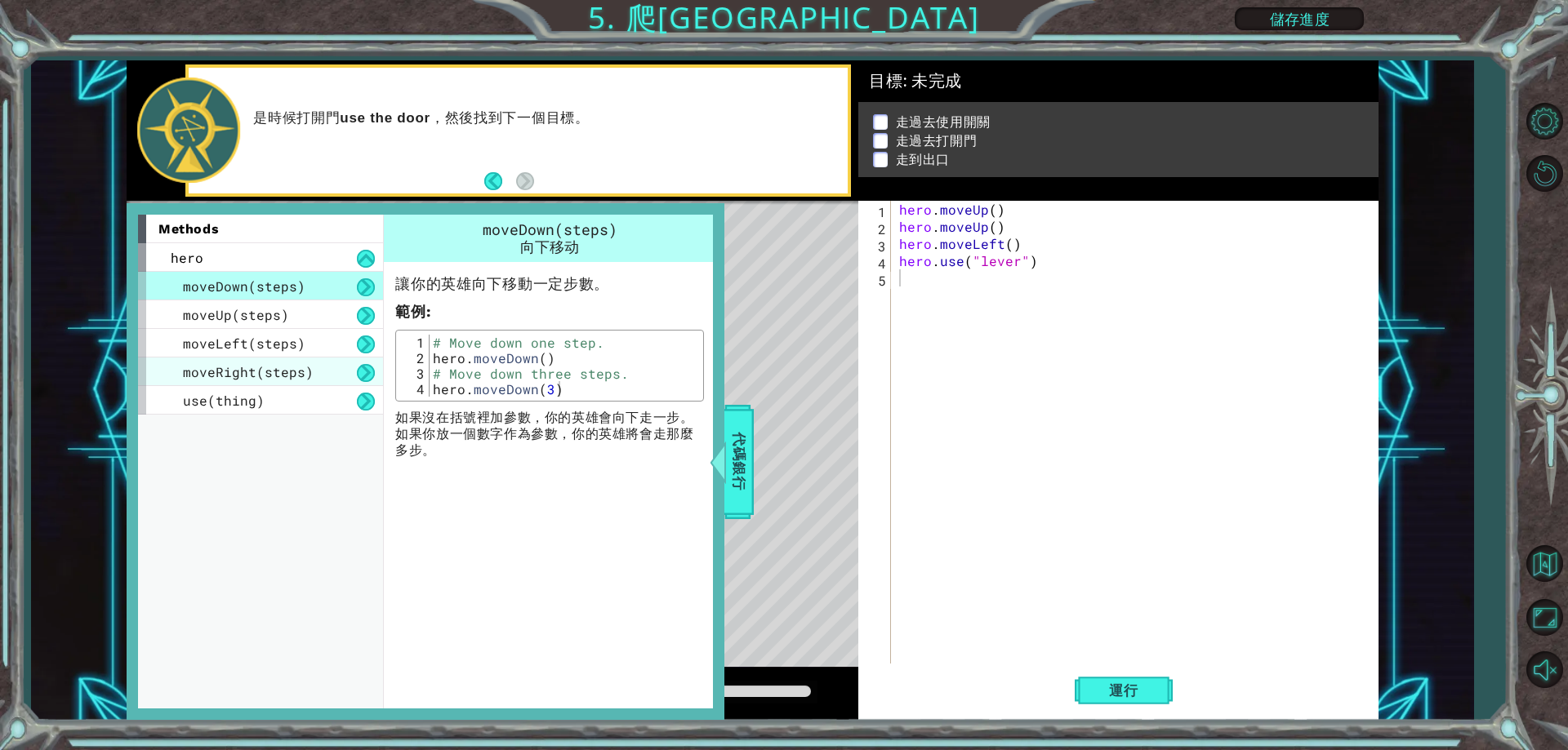
click at [249, 369] on span "moveRight(steps)" at bounding box center [249, 372] width 131 height 17
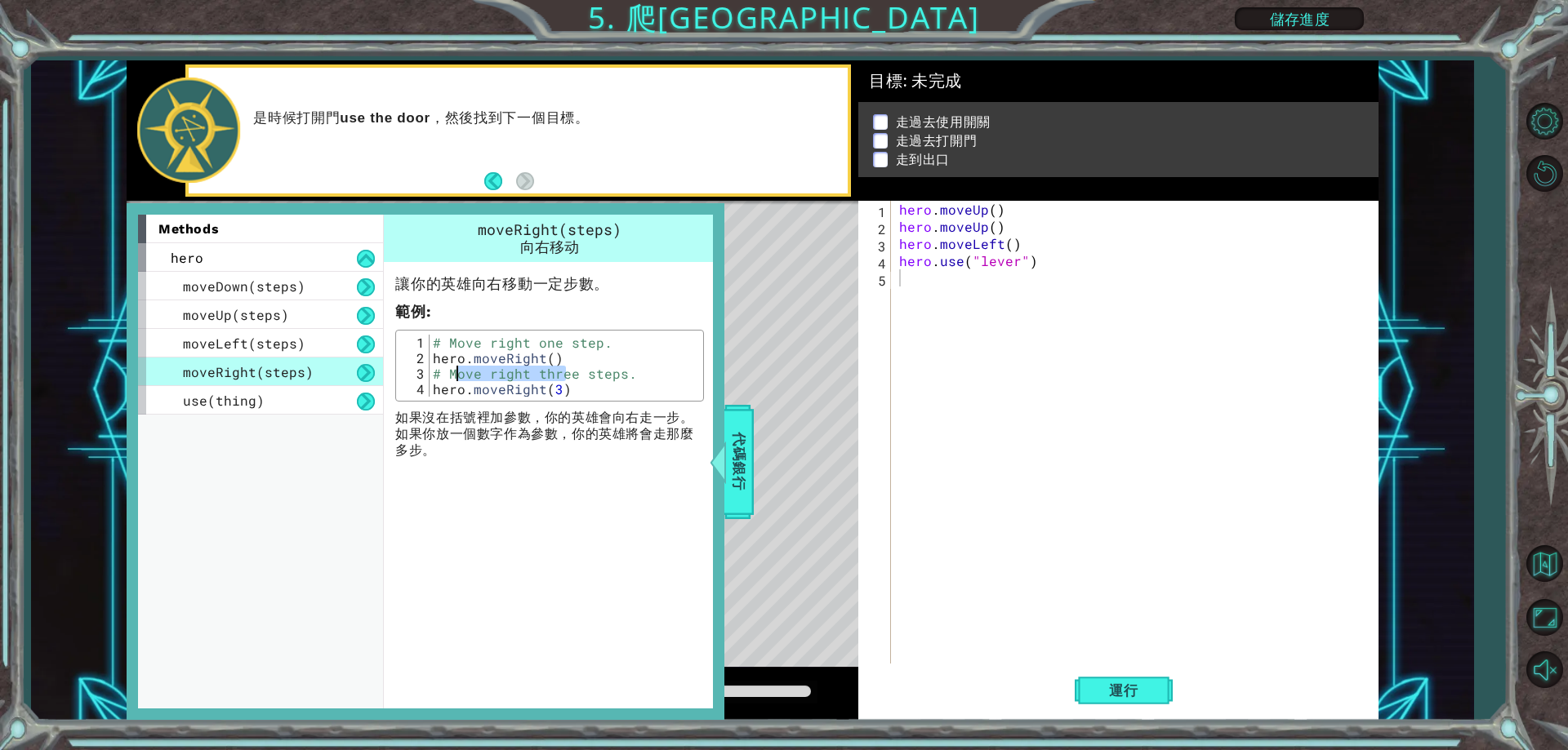
drag, startPoint x: 538, startPoint y: 374, endPoint x: 455, endPoint y: 379, distance: 83.2
click at [455, 379] on div "# Move right one step. hero . moveRight ( ) # Move right three steps. hero . mo…" at bounding box center [564, 381] width 269 height 93
click at [560, 369] on div "# Move right one step. hero . moveRight ( ) # Move right three steps. hero . mo…" at bounding box center [564, 365] width 269 height 62
drag, startPoint x: 574, startPoint y: 392, endPoint x: 430, endPoint y: 394, distance: 144.0
click at [430, 394] on div "# Move right one step. hero . moveRight ( ) # Move right three steps. hero . mo…" at bounding box center [564, 381] width 269 height 93
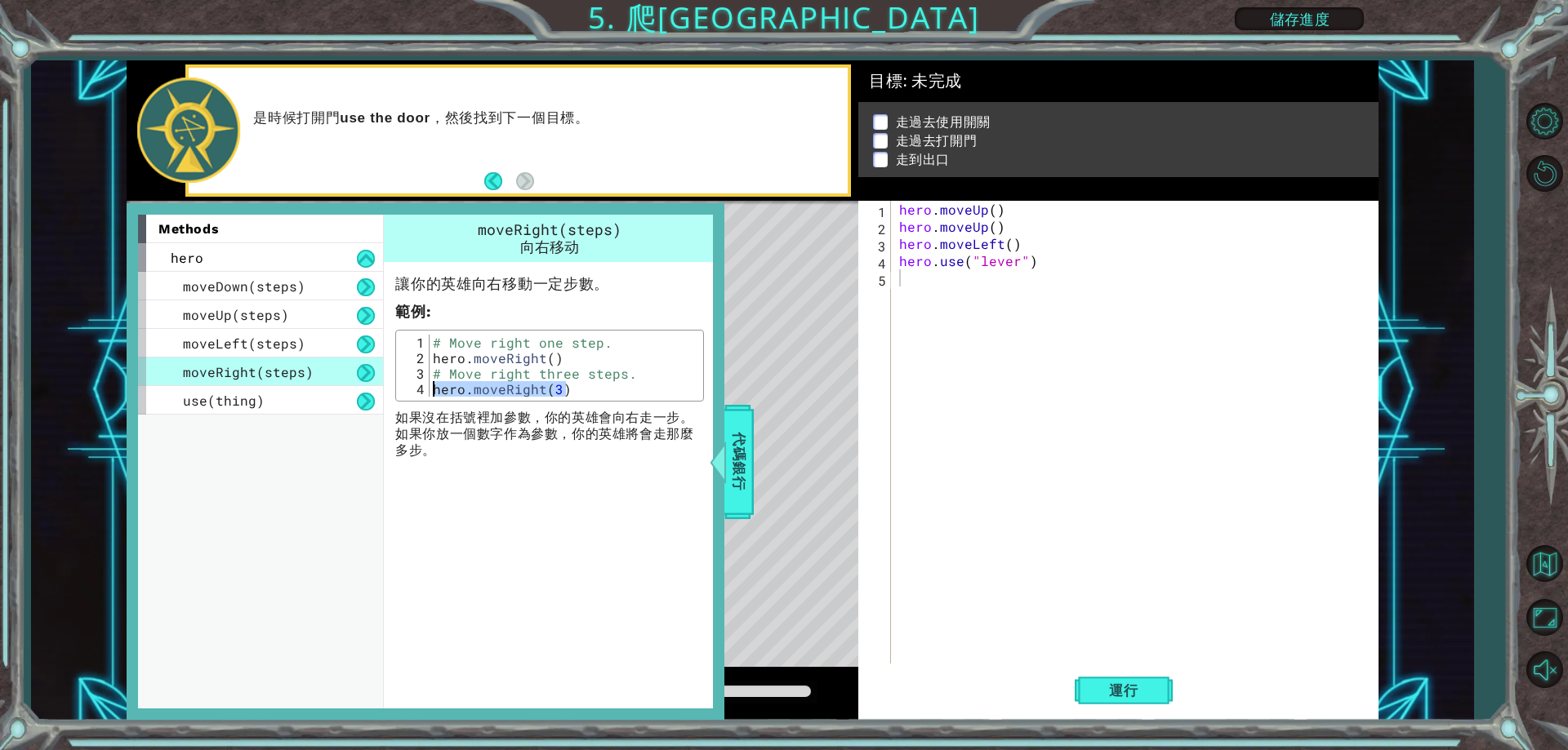
type textarea "hero.moveRight(3)"
click at [955, 294] on div "hero . moveUp ( ) hero . moveUp ( ) hero . moveLeft ( ) hero . use ( "lever" )" at bounding box center [1138, 449] width 485 height 497
paste textarea "hero.moveRight(3)"
type textarea "hero.moveRight(3)"
click at [741, 485] on span "代碼銀行" at bounding box center [739, 462] width 27 height 100
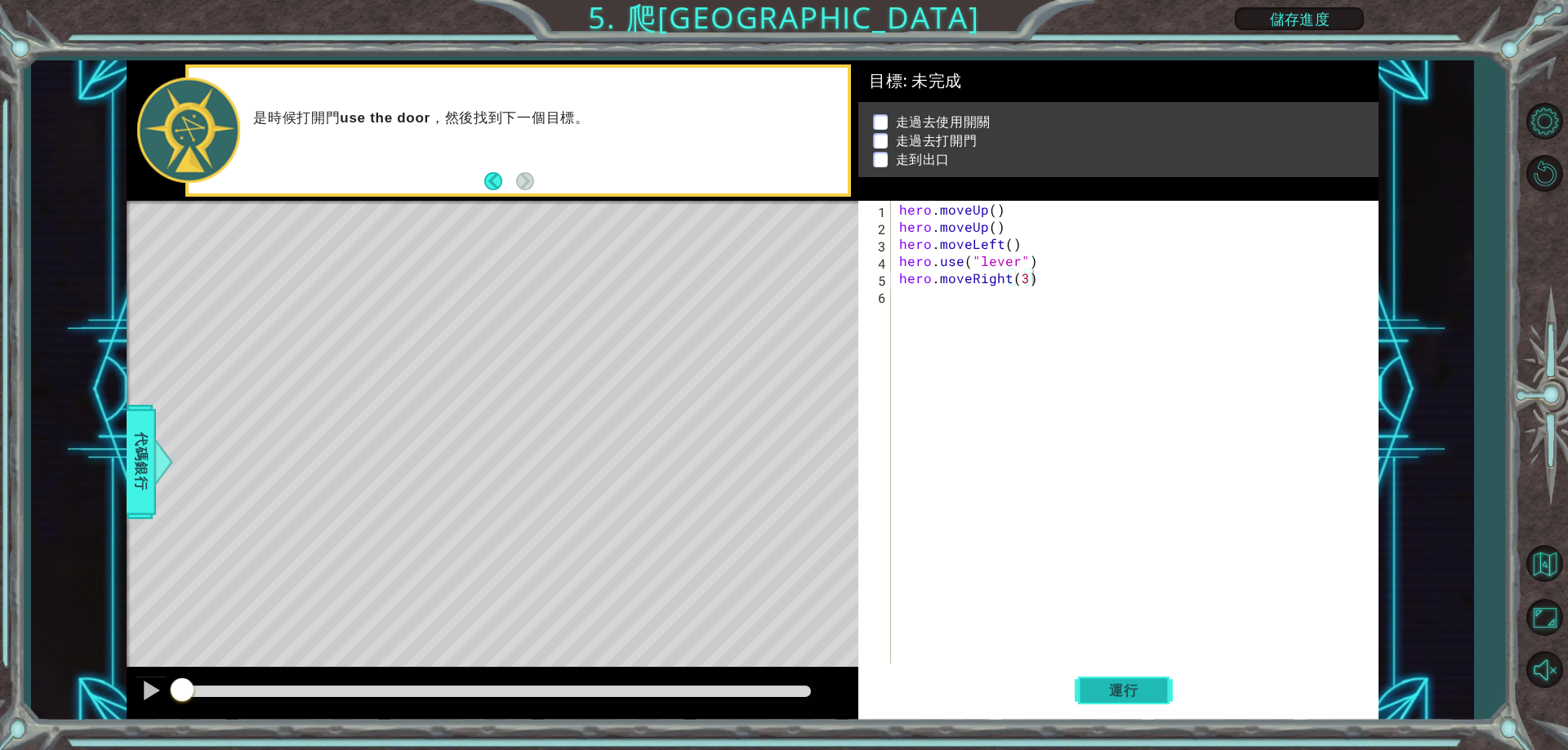
click at [1097, 690] on span "運行" at bounding box center [1123, 690] width 62 height 16
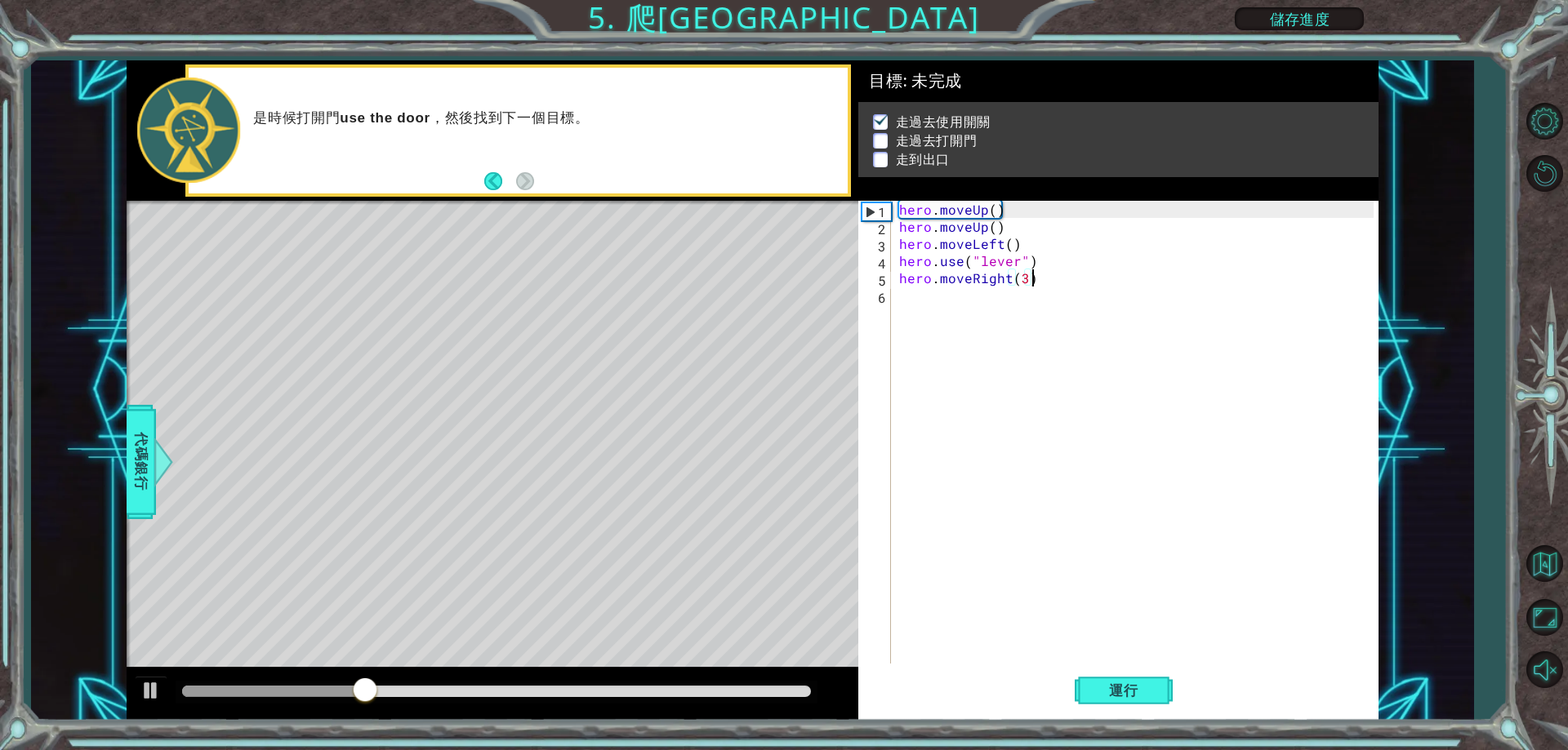
click at [1023, 458] on div "hero . moveUp ( ) hero . moveUp ( ) hero . moveLeft ( ) hero . use ( "lever" ) …" at bounding box center [1138, 449] width 485 height 497
click at [901, 298] on div "hero . moveUp ( ) hero . moveUp ( ) hero . moveLeft ( ) hero . use ( "lever" ) …" at bounding box center [1138, 449] width 485 height 497
drag, startPoint x: 132, startPoint y: 444, endPoint x: 144, endPoint y: 405, distance: 40.8
click at [132, 444] on span "代碼銀行" at bounding box center [141, 462] width 27 height 100
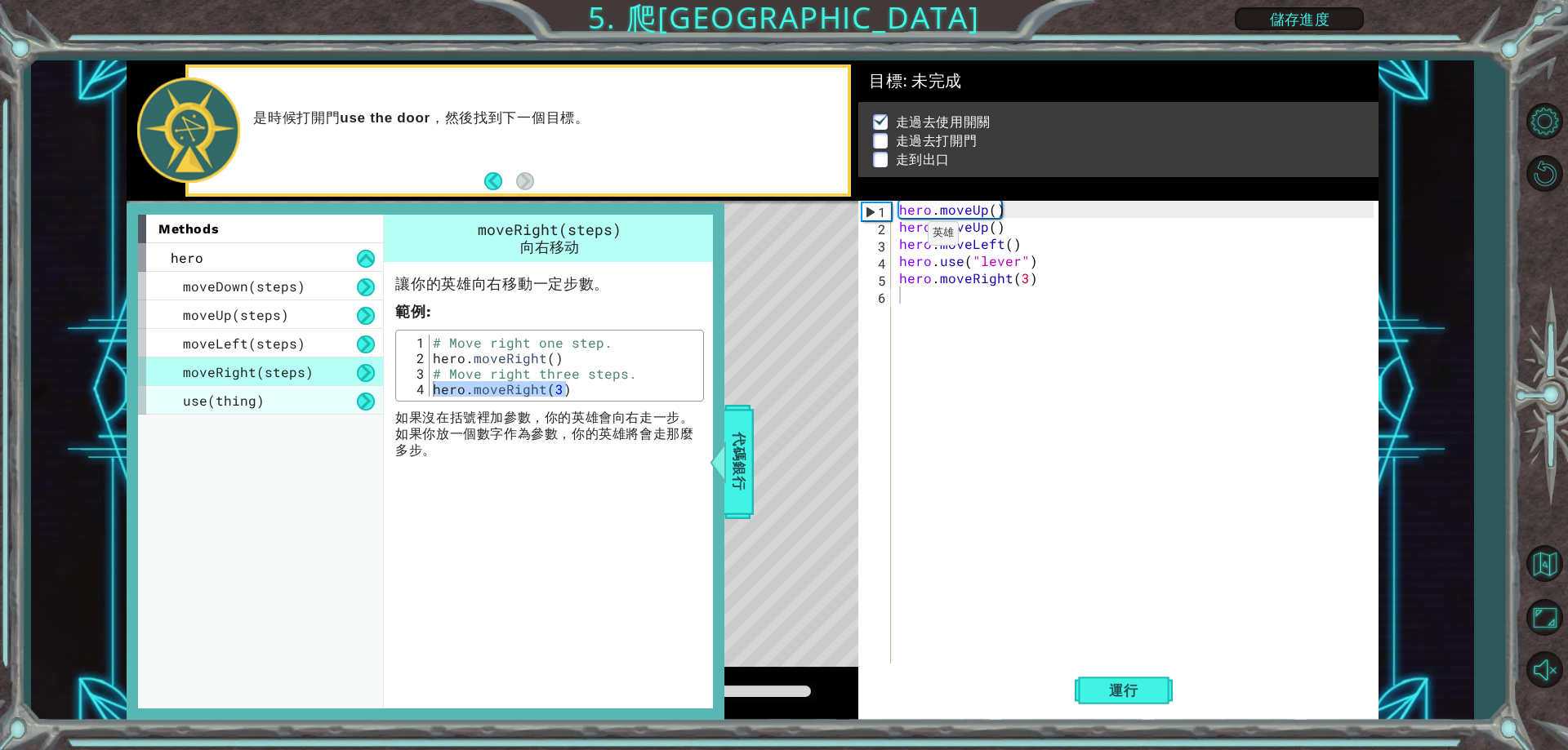
click at [219, 393] on span "use(thing)" at bounding box center [224, 400] width 82 height 17
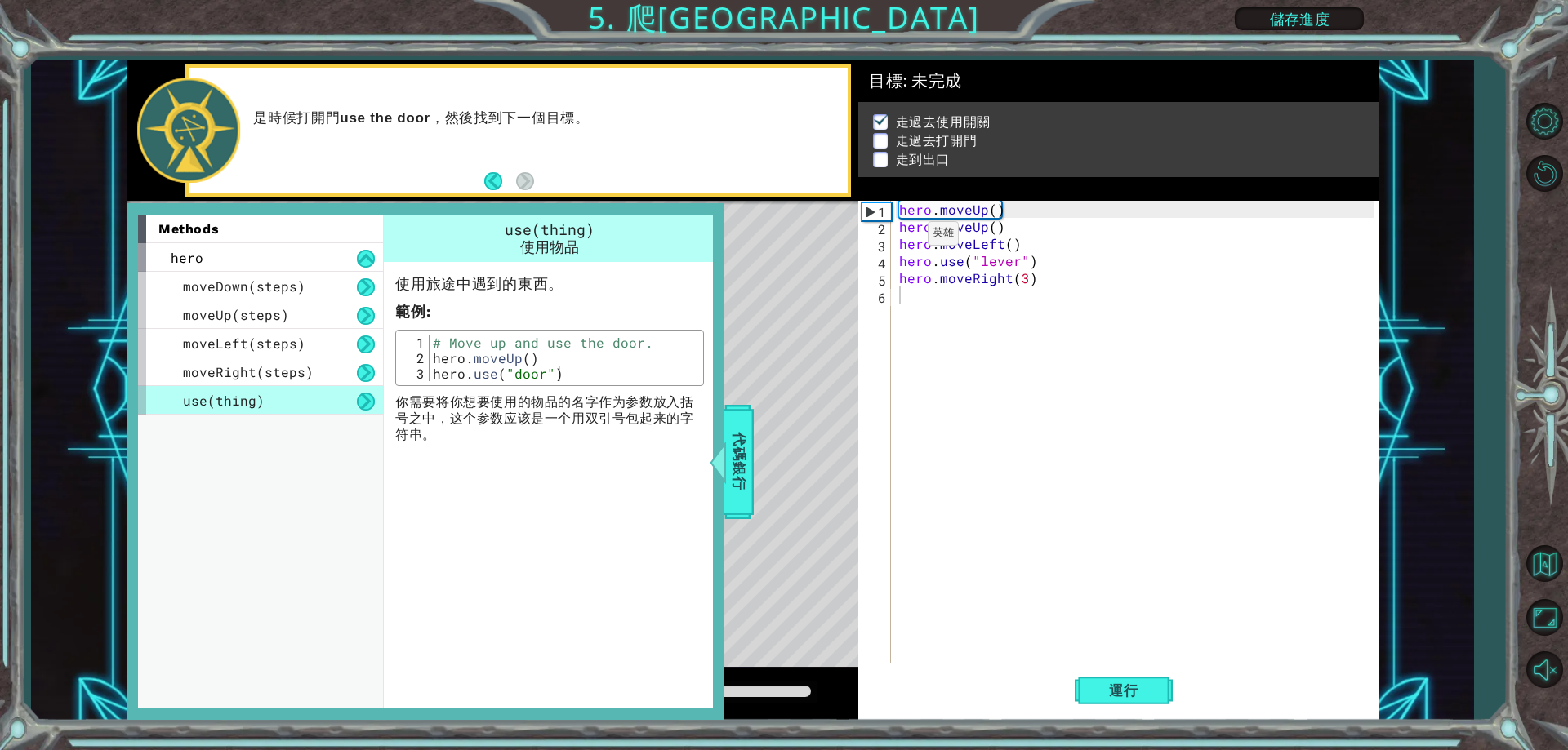
type textarea "hero.use("door")"
drag, startPoint x: 564, startPoint y: 379, endPoint x: 422, endPoint y: 379, distance: 142.0
click at [422, 379] on div "hero.use("door") 1 2 3 # Move up and use the door. hero . moveUp ( ) hero . use…" at bounding box center [549, 357] width 299 height 46
click at [931, 299] on div "hero . moveUp ( ) hero . moveUp ( ) hero . moveLeft ( ) hero . use ( "lever" ) …" at bounding box center [1138, 449] width 485 height 497
paste textarea "hero.use("door")"
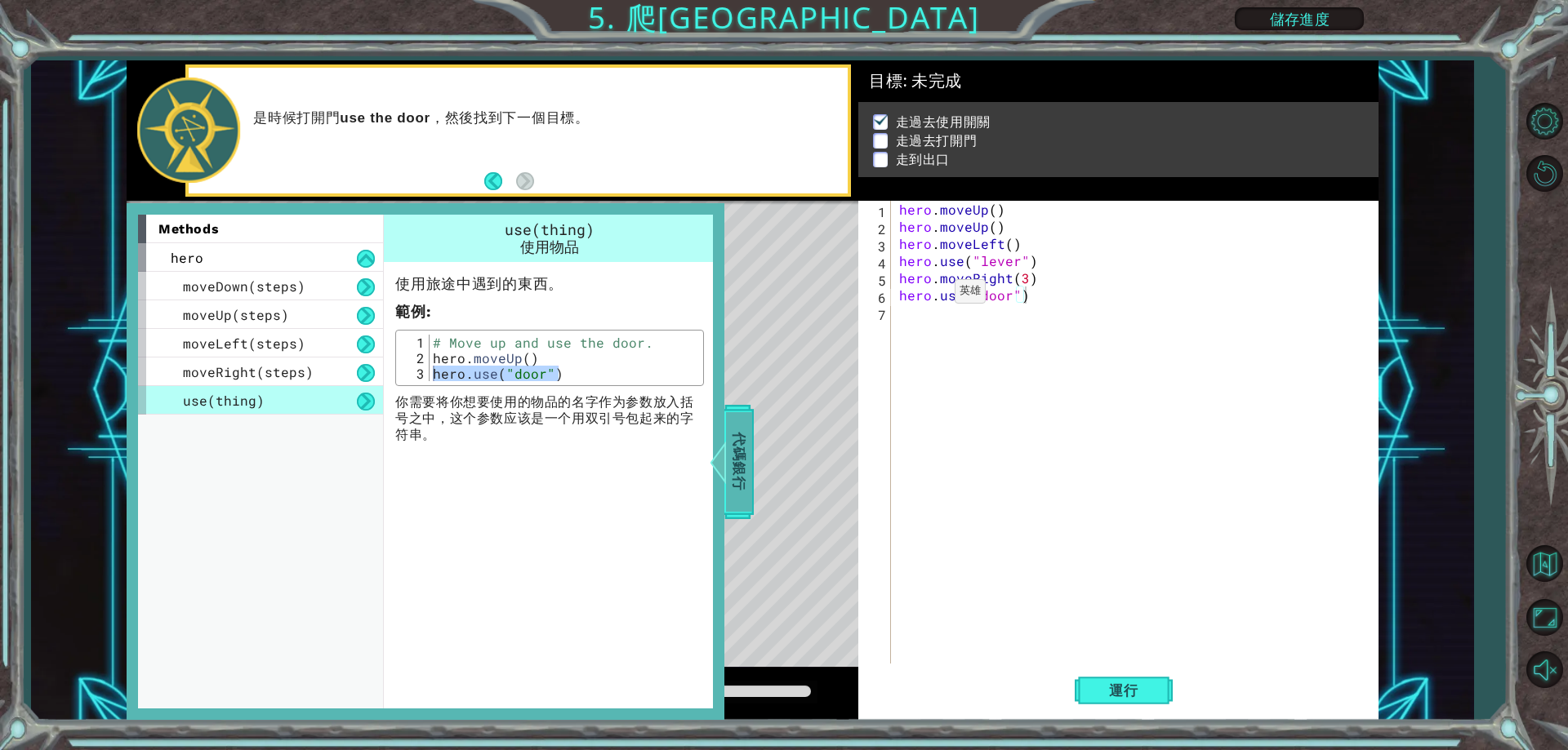
click at [736, 444] on span "代碼銀行" at bounding box center [739, 462] width 27 height 100
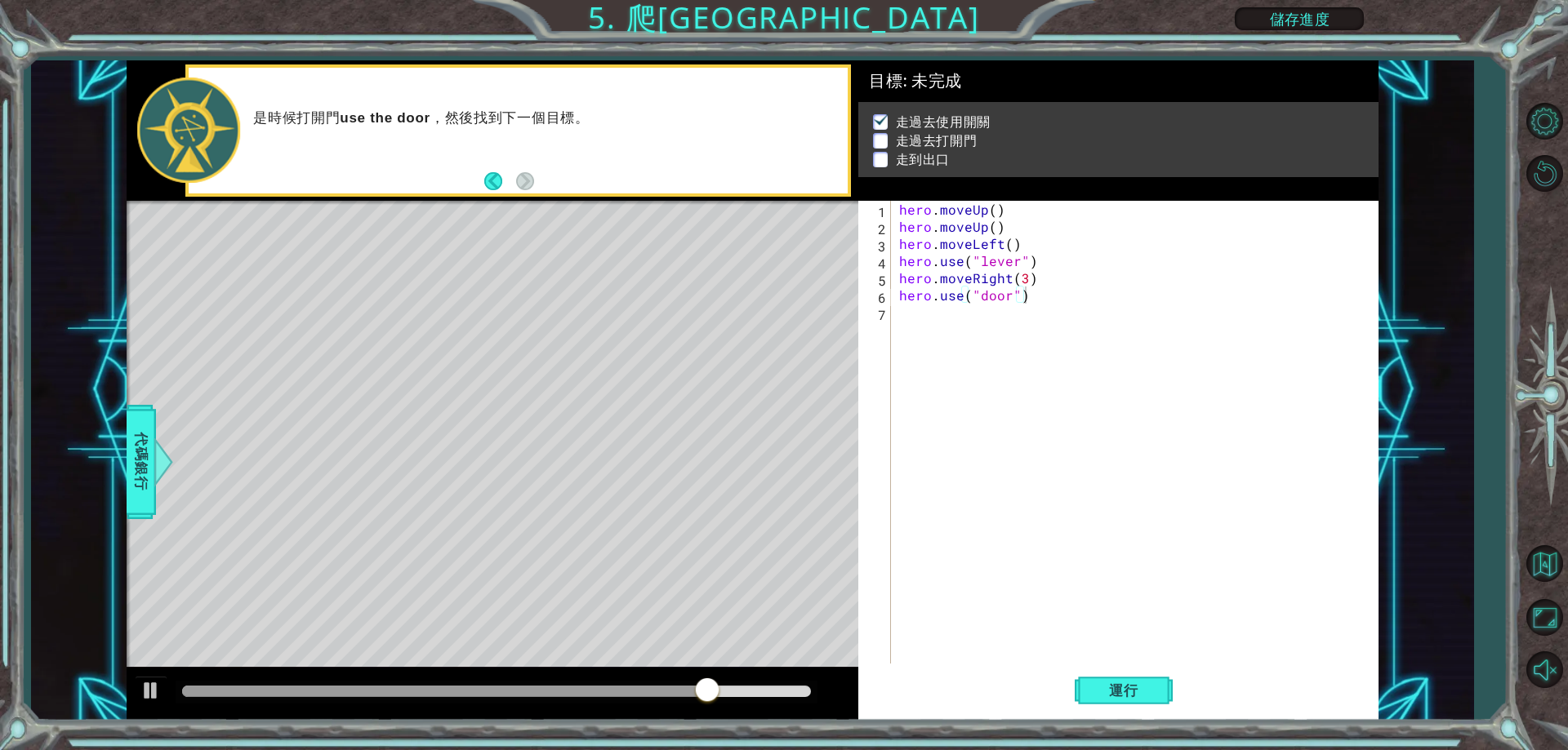
type textarea "hero.moveUp()"
drag, startPoint x: 1018, startPoint y: 229, endPoint x: 900, endPoint y: 233, distance: 118.1
click at [900, 233] on div "hero . moveUp ( ) hero . moveUp ( ) hero . moveLeft ( ) hero . use ( "lever" ) …" at bounding box center [1138, 449] width 485 height 497
click at [978, 326] on div "hero . moveUp ( ) hero . moveUp ( ) hero . moveLeft ( ) hero . use ( "lever" ) …" at bounding box center [1138, 449] width 485 height 497
paste textarea "hero.moveUp()"
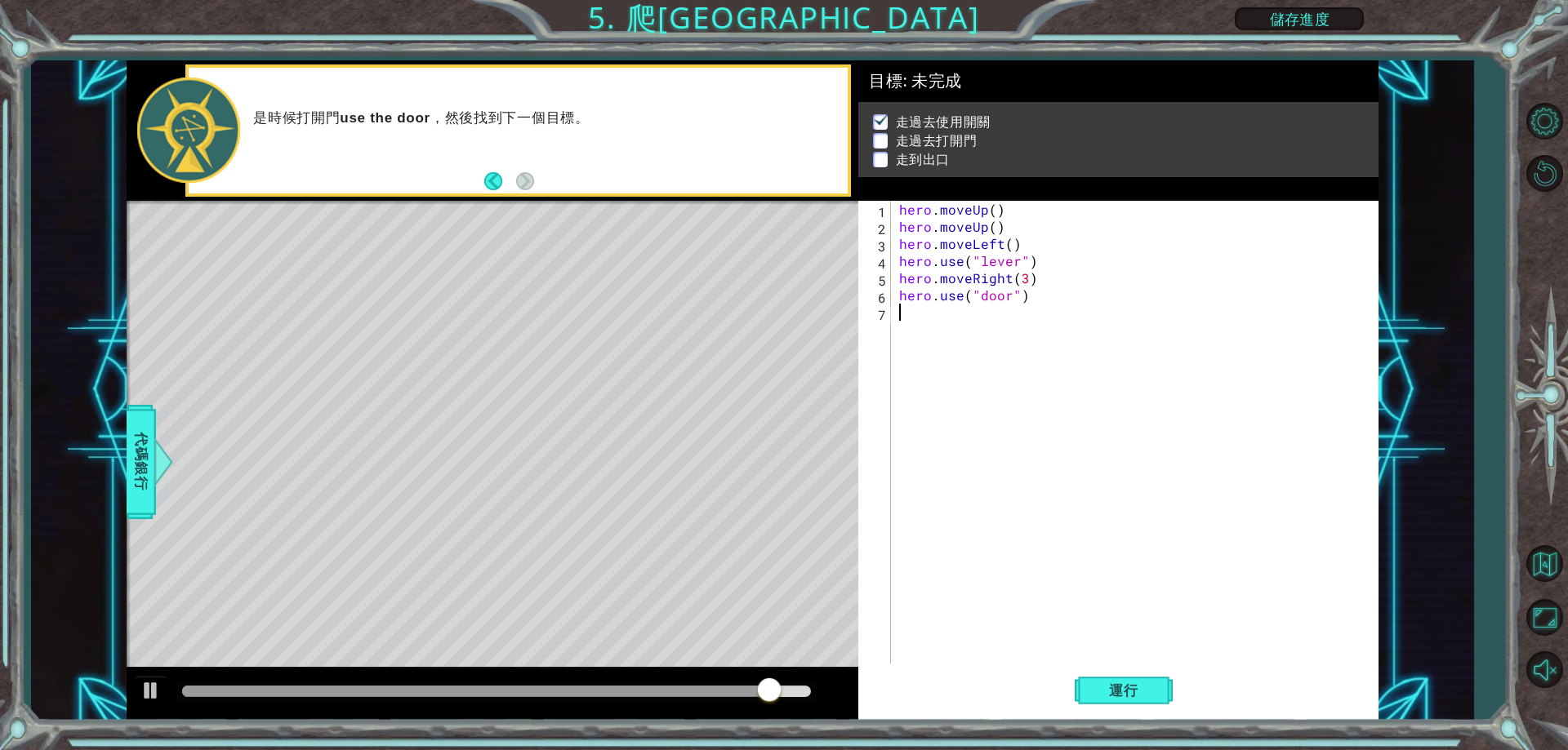
type textarea "hero.moveUp()"
click at [944, 337] on div "hero . moveUp ( ) hero . moveUp ( ) hero . moveLeft ( ) hero . use ( "lever" ) …" at bounding box center [1138, 449] width 485 height 497
paste textarea "hero.moveUp()"
type textarea "hero.moveUp()"
drag, startPoint x: 1011, startPoint y: 335, endPoint x: 895, endPoint y: 337, distance: 116.0
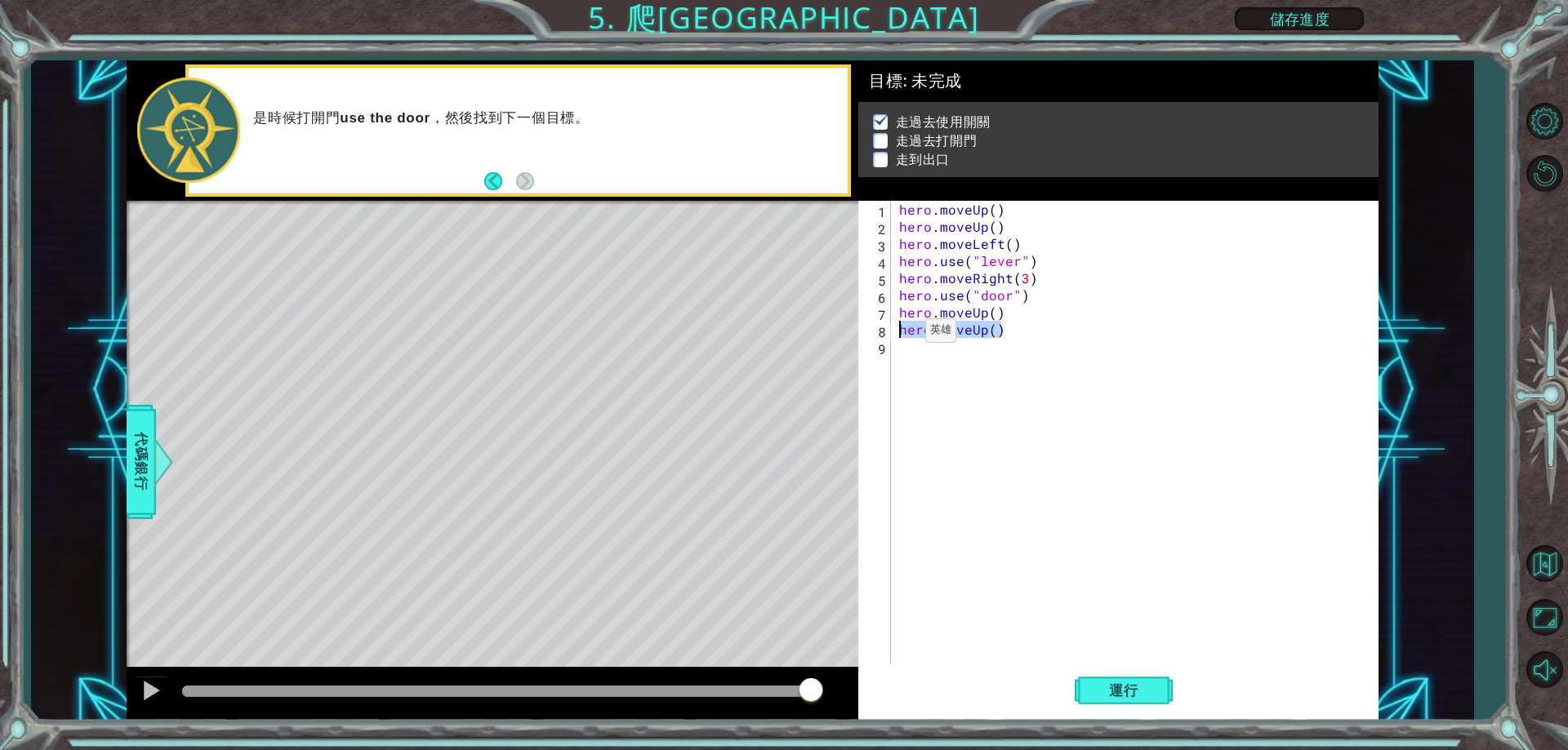
click at [895, 337] on div "hero.moveUp() 1 2 3 4 5 6 7 8 9 hero . moveUp ( ) hero . moveUp ( ) hero . move…" at bounding box center [1116, 432] width 514 height 463
click at [1008, 238] on div "hero . moveUp ( ) hero . moveUp ( ) hero . moveLeft ( ) hero . use ( "lever" ) …" at bounding box center [1138, 449] width 485 height 497
type textarea "hero.moveLeft()"
drag, startPoint x: 1018, startPoint y: 237, endPoint x: 901, endPoint y: 245, distance: 117.3
click at [901, 245] on div "hero . moveUp ( ) hero . moveUp ( ) hero . moveLeft ( ) hero . use ( "lever" ) …" at bounding box center [1138, 449] width 485 height 497
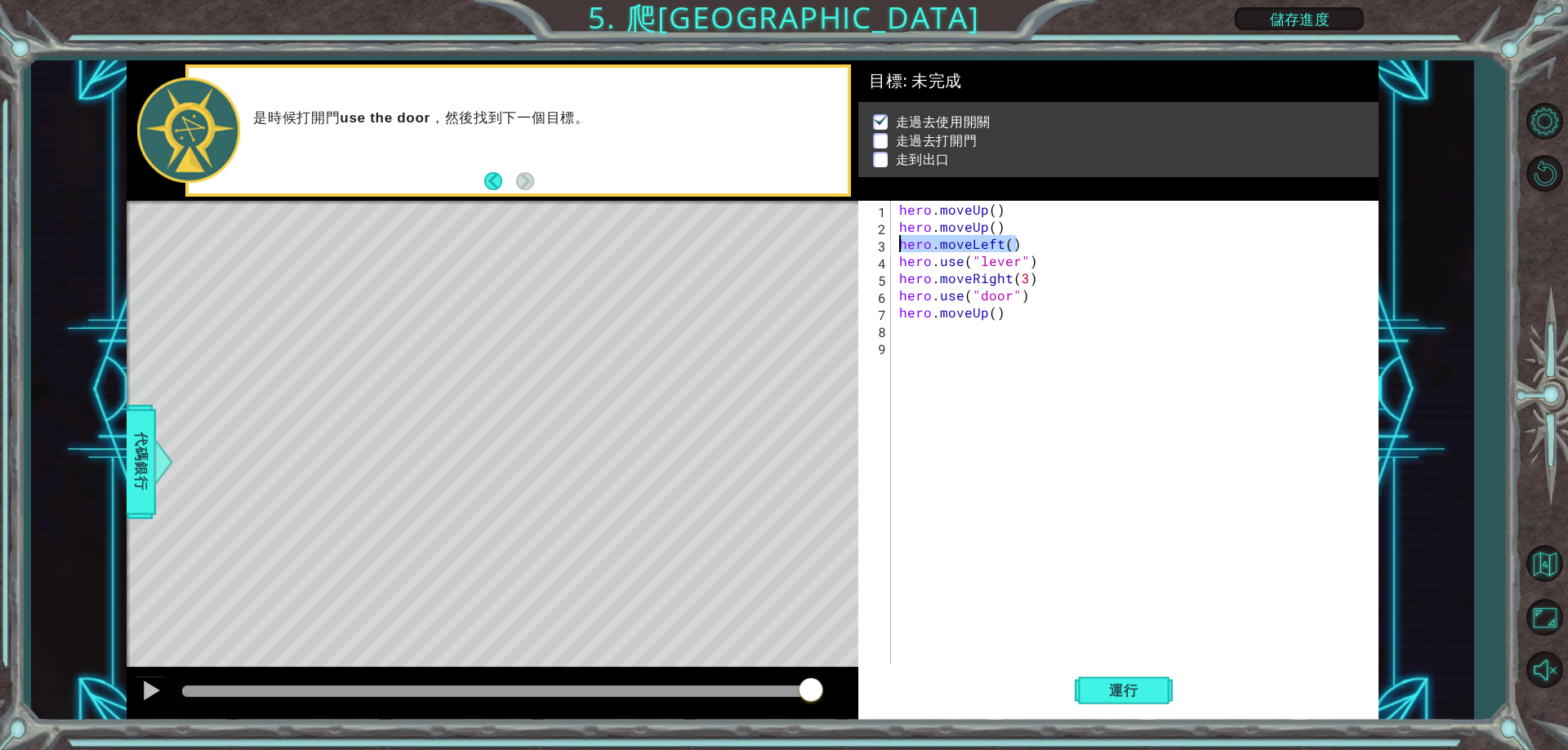
click at [938, 327] on div "hero . moveUp ( ) hero . moveUp ( ) hero . moveLeft ( ) hero . use ( "lever" ) …" at bounding box center [1138, 449] width 485 height 497
paste textarea "hero.moveLeft()"
click at [1011, 332] on div "hero . moveUp ( ) hero . moveUp ( ) hero . moveLeft ( ) hero . use ( "lever" ) …" at bounding box center [1138, 449] width 485 height 497
type textarea "hero.moveLeft(3)"
click at [1103, 690] on span "運行" at bounding box center [1123, 690] width 62 height 16
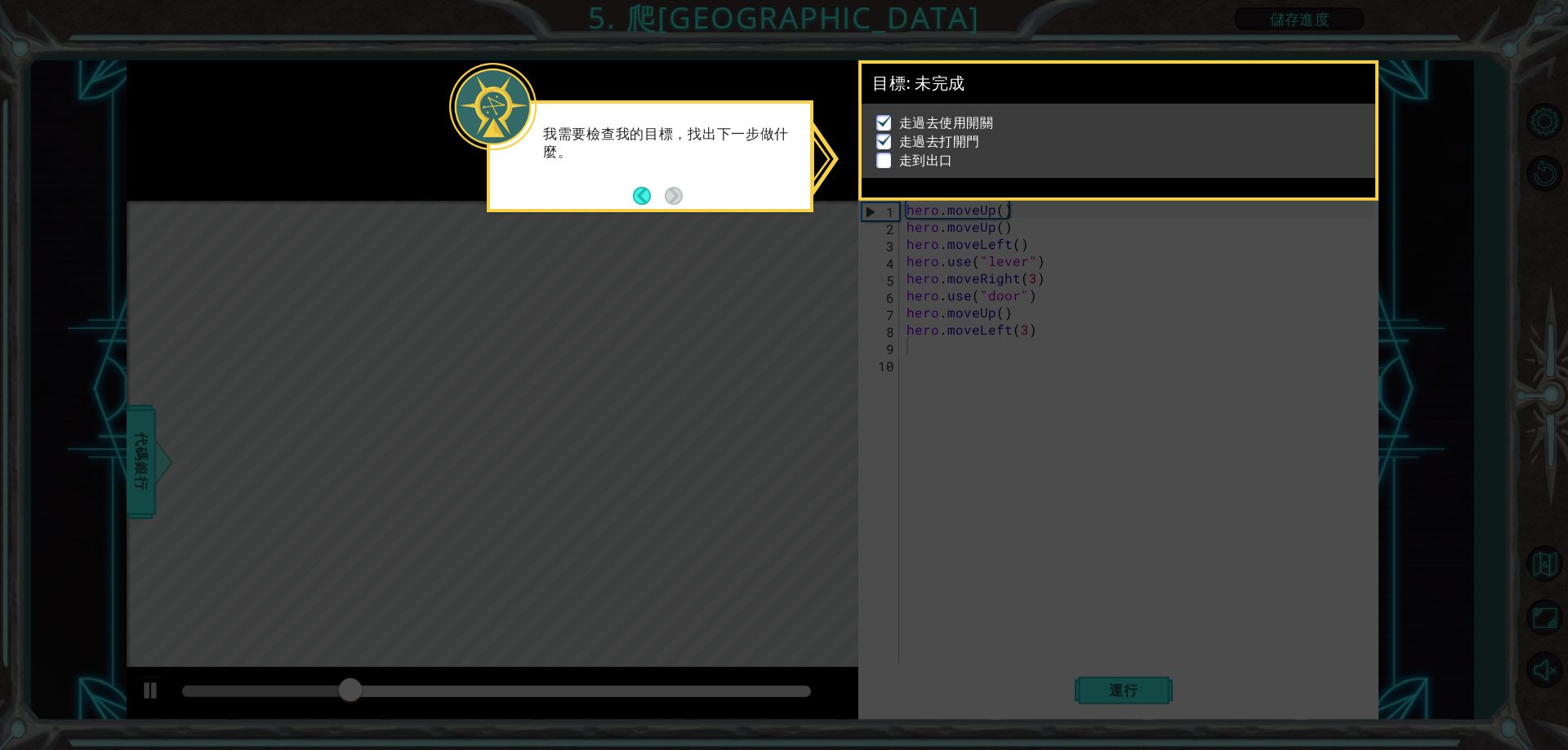
click at [1404, 158] on icon at bounding box center [784, 375] width 1568 height 750
click at [887, 431] on icon at bounding box center [784, 375] width 1568 height 750
click at [644, 197] on button "Back" at bounding box center [649, 195] width 32 height 18
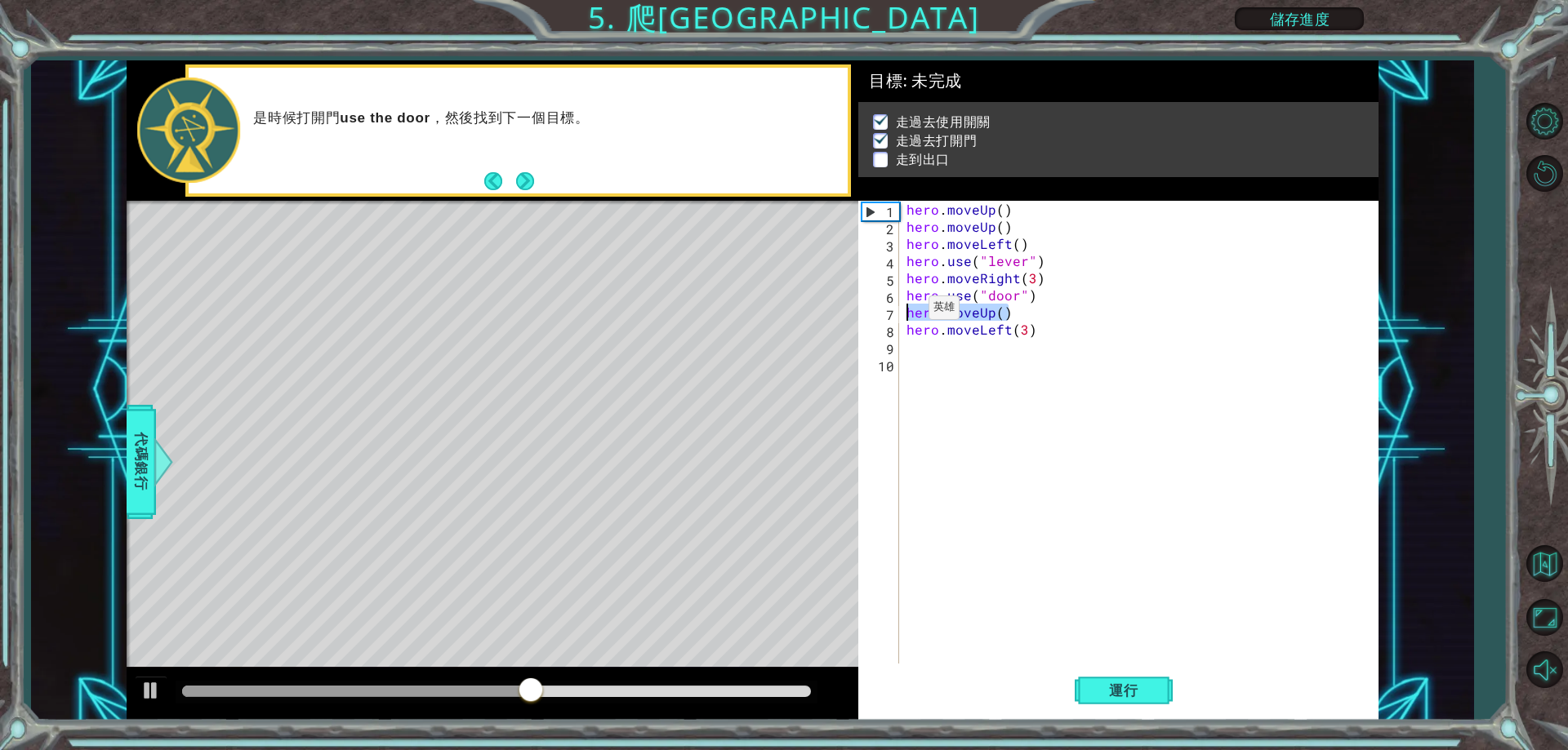
drag, startPoint x: 1011, startPoint y: 316, endPoint x: 908, endPoint y: 312, distance: 103.1
click at [908, 312] on div "hero . moveUp ( ) hero . moveUp ( ) hero . moveLeft ( ) hero . use ( "lever" ) …" at bounding box center [1142, 449] width 478 height 497
type textarea "hero.moveUp()"
click at [1026, 312] on div "hero . moveUp ( ) hero . moveUp ( ) hero . moveLeft ( ) hero . use ( "lever" ) …" at bounding box center [1137, 432] width 470 height 463
paste textarea "hero.moveUp()"
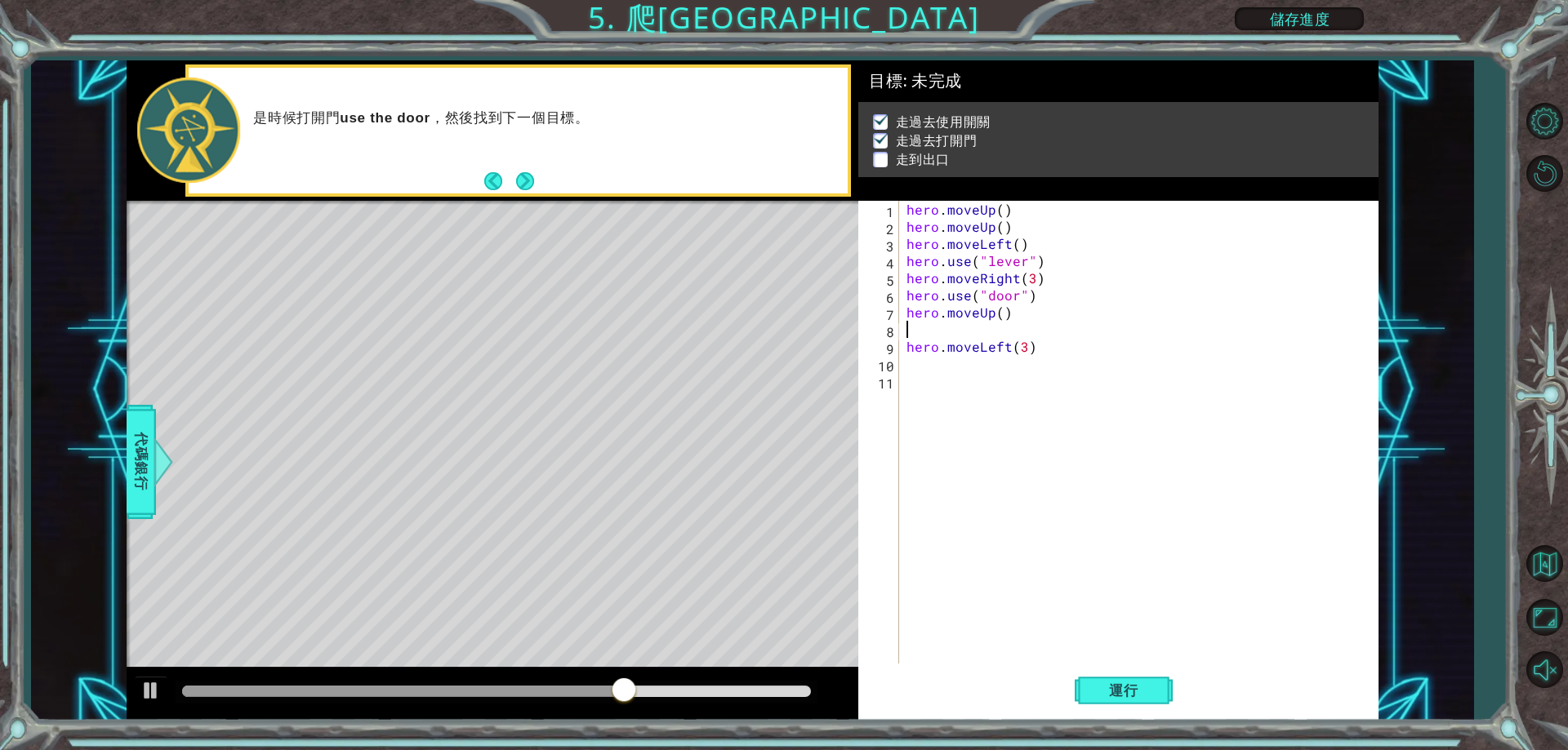
type textarea "hero.moveUp()"
click at [1113, 686] on span "運行" at bounding box center [1123, 690] width 62 height 16
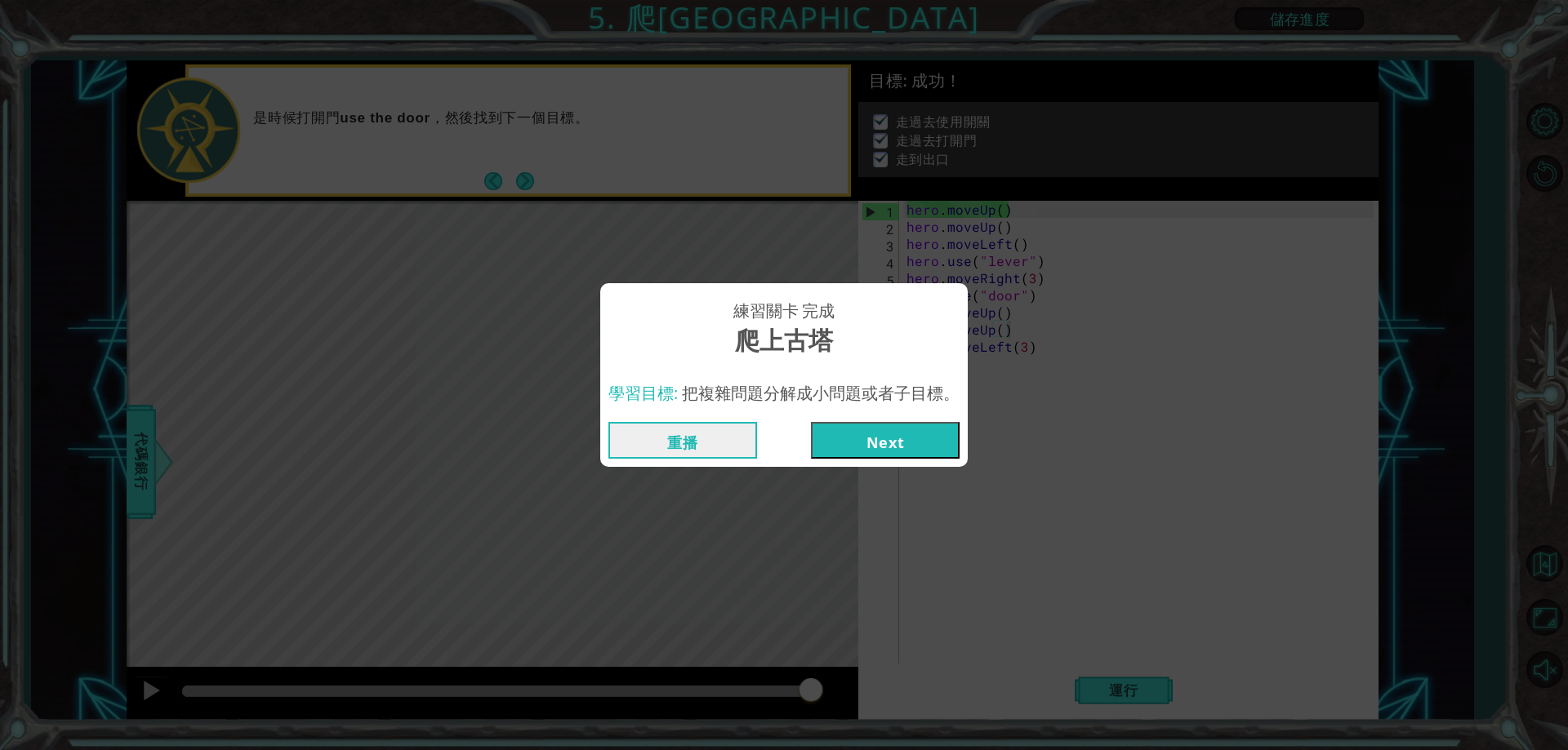
click at [706, 440] on button "重播" at bounding box center [682, 440] width 149 height 37
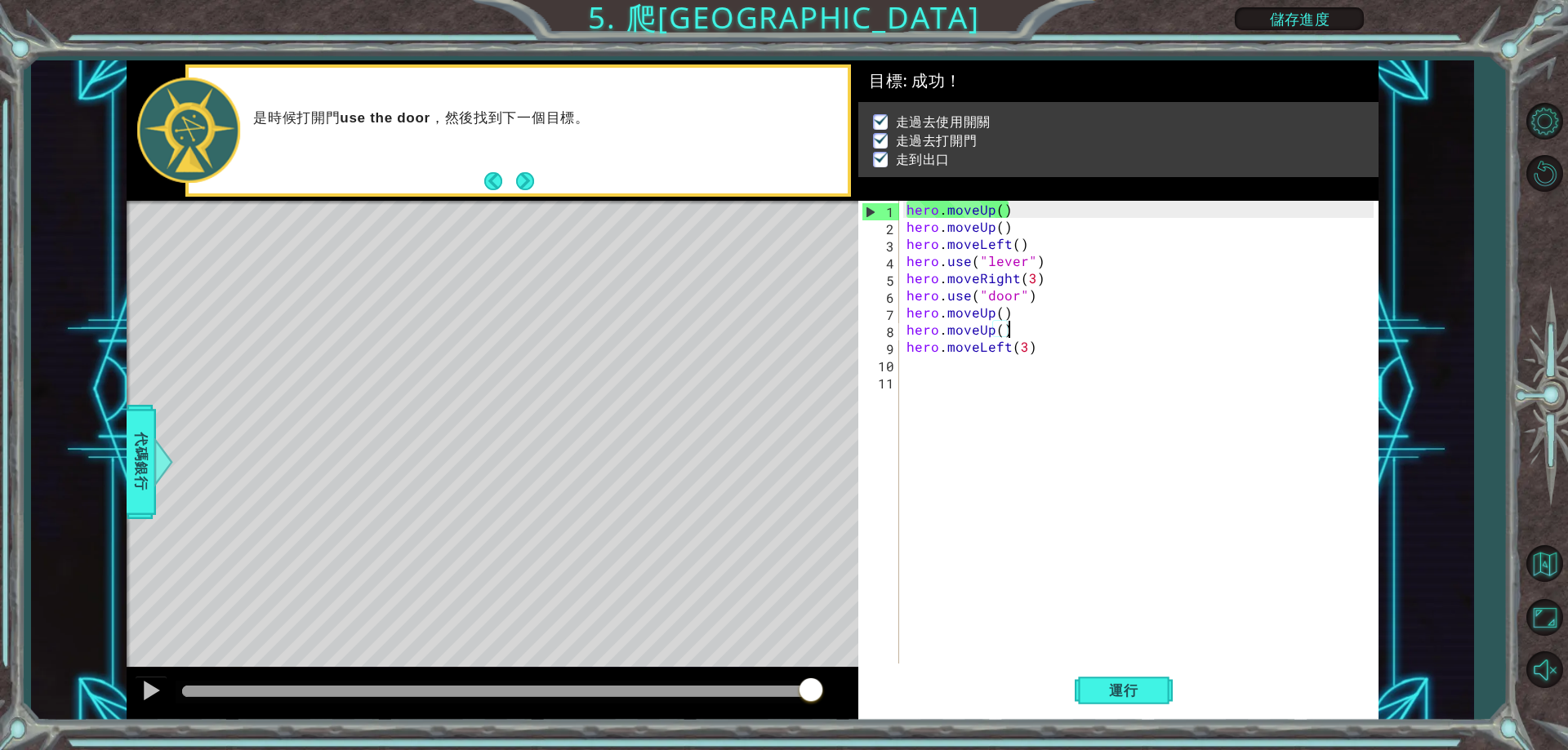
click at [858, 394] on div "1 ההההההההההההההההההההההההההההההההההההההההההההההההההההההההההההההההההההההההההההה…" at bounding box center [752, 391] width 1252 height 661
click at [935, 376] on div "hero . moveUp ( ) hero . moveUp ( ) hero . moveLeft ( ) hero . use ( "lever" ) …" at bounding box center [1142, 449] width 478 height 497
click at [1021, 350] on div "hero . moveUp ( ) hero . moveUp ( ) hero . moveLeft ( ) hero . use ( "lever" ) …" at bounding box center [1142, 449] width 478 height 497
drag, startPoint x: 1025, startPoint y: 350, endPoint x: 1015, endPoint y: 349, distance: 10.0
click at [1015, 349] on div "hero . moveUp ( ) hero . moveUp ( ) hero . moveLeft ( ) hero . use ( "lever" ) …" at bounding box center [1142, 449] width 478 height 497
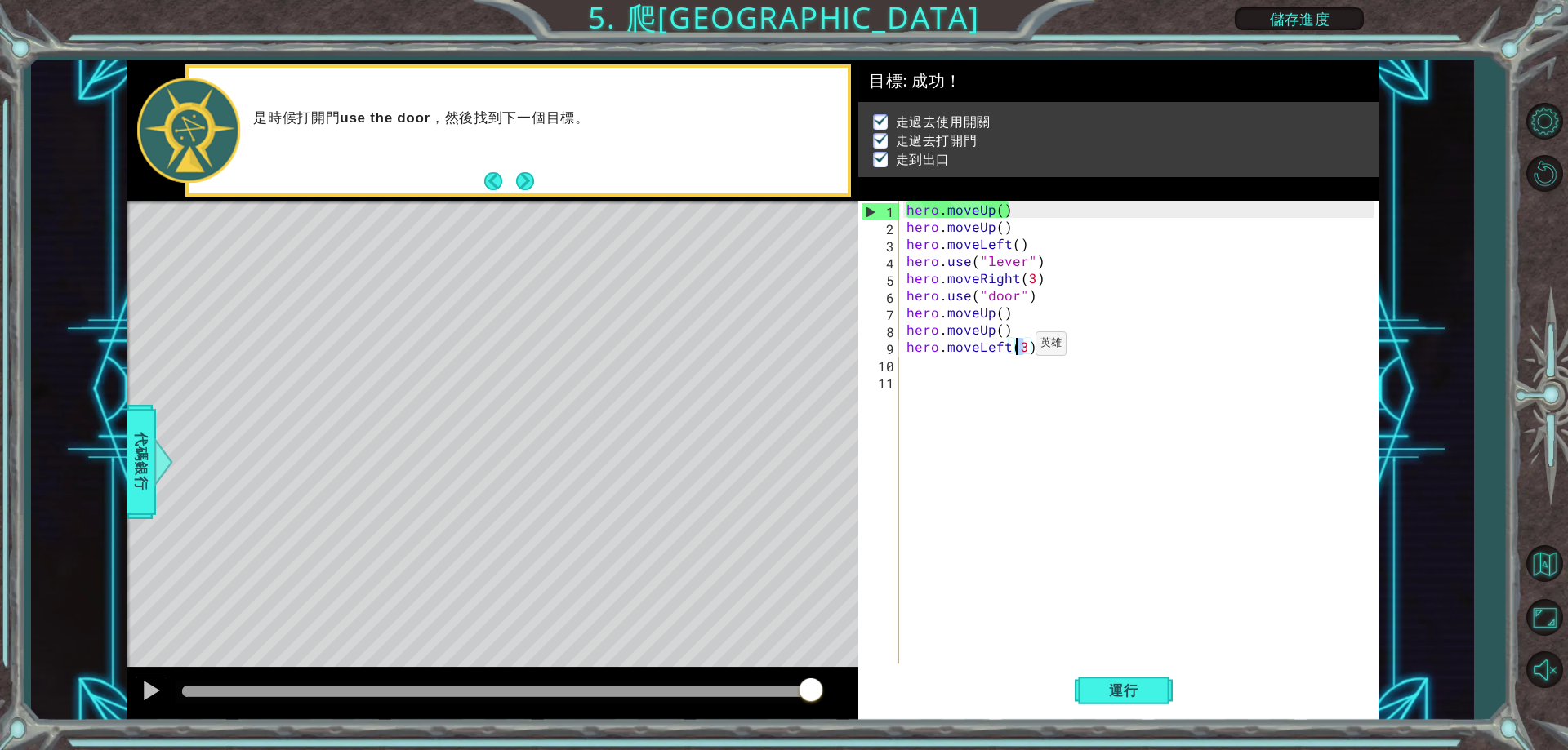
click at [1015, 348] on div "hero . moveUp ( ) hero . moveUp ( ) hero . moveLeft ( ) hero . use ( "lever" ) …" at bounding box center [1137, 432] width 470 height 463
click at [1025, 346] on div "hero . moveUp ( ) hero . moveUp ( ) hero . moveLeft ( ) hero . use ( "lever" ) …" at bounding box center [1142, 449] width 478 height 497
type textarea "hero.moveLeft(4)"
drag, startPoint x: 1021, startPoint y: 323, endPoint x: 1002, endPoint y: 324, distance: 19.0
click at [1002, 324] on div "hero . moveUp ( ) hero . moveUp ( ) hero . moveLeft ( ) hero . use ( "lever" ) …" at bounding box center [1142, 449] width 478 height 497
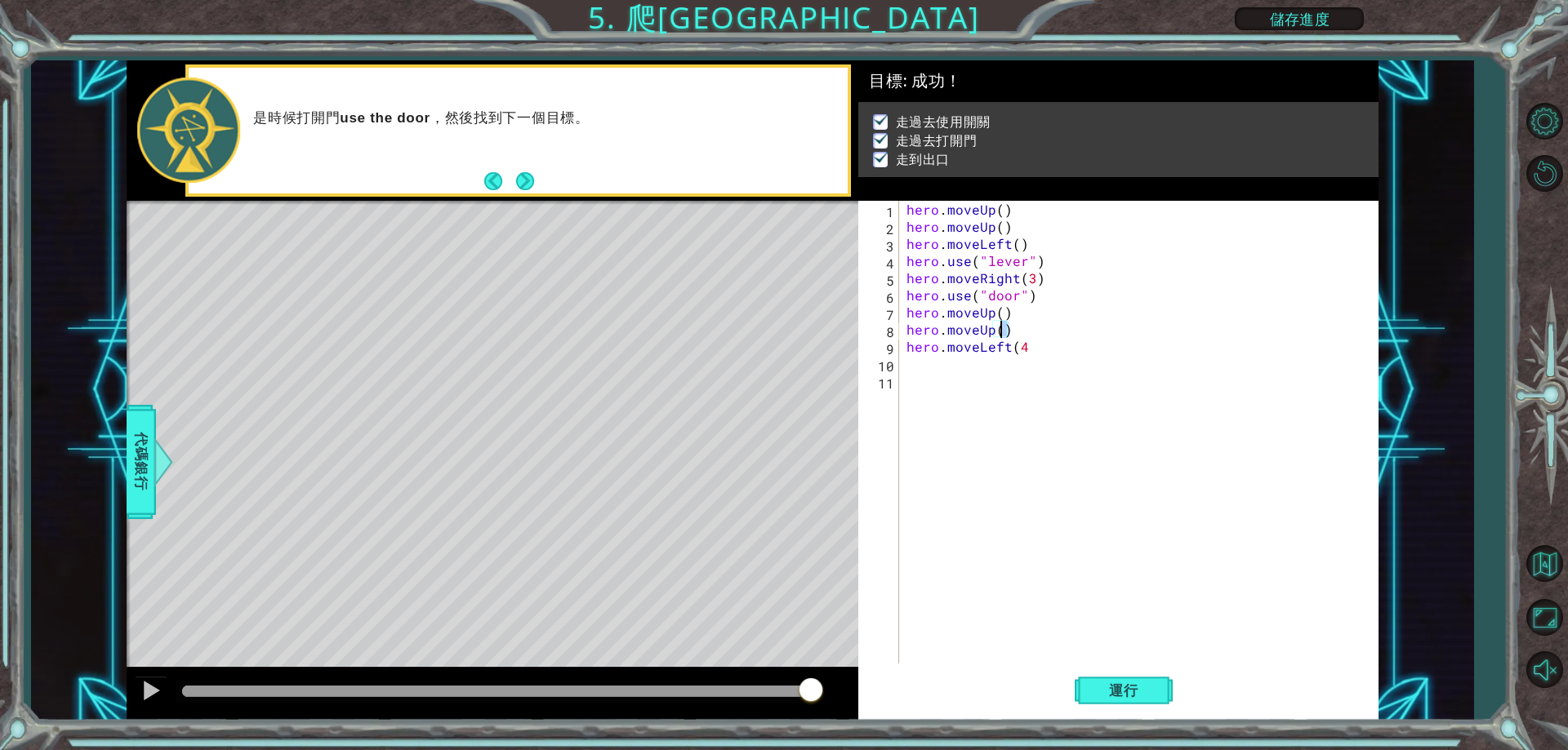
click at [1032, 349] on div "hero . moveUp ( ) hero . moveUp ( ) hero . moveLeft ( ) hero . use ( "lever" ) …" at bounding box center [1142, 449] width 478 height 497
paste textarea ")"
click at [1119, 679] on button "運行" at bounding box center [1123, 691] width 98 height 52
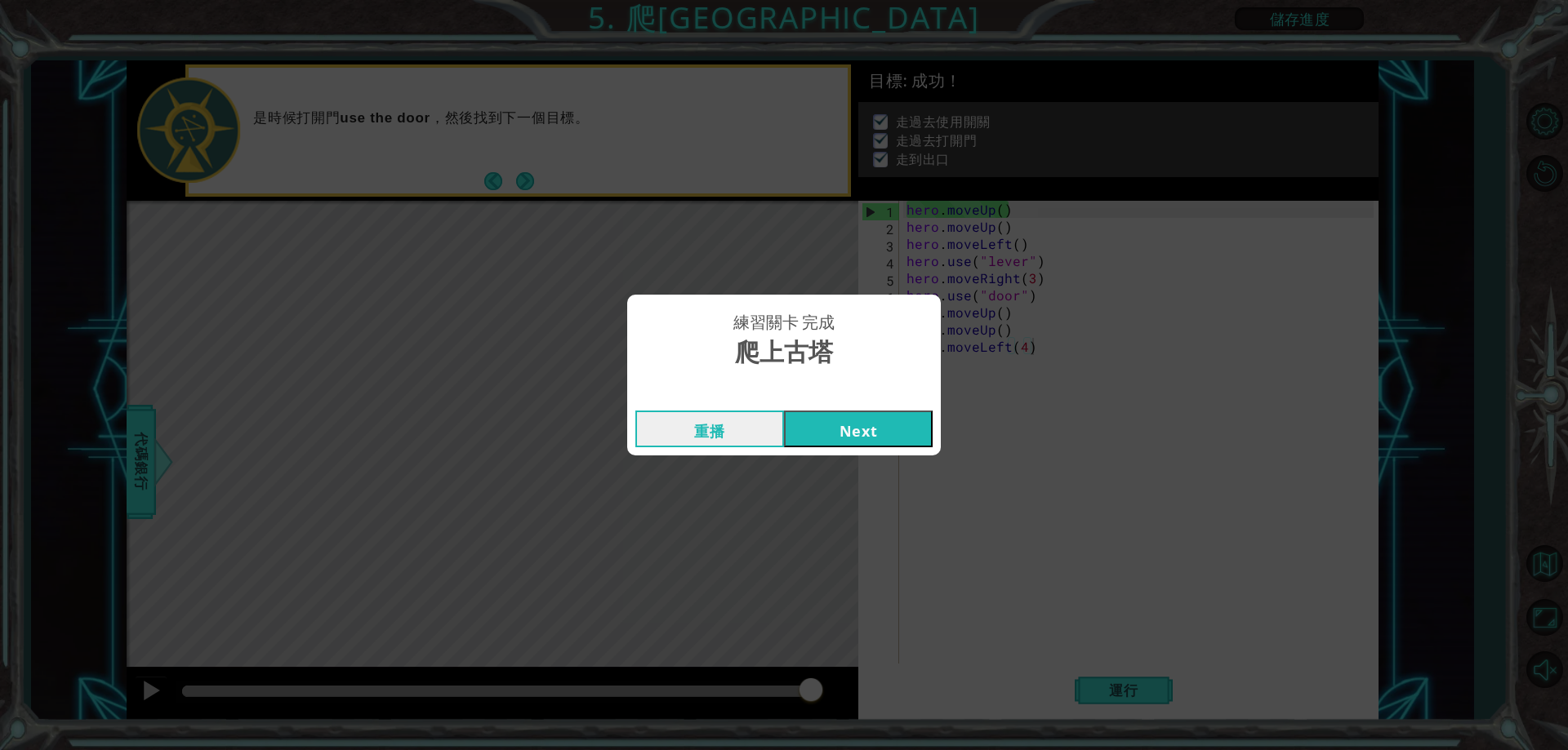
click at [1023, 417] on div "練習關卡 完成 爬上古塔 重播 Next" at bounding box center [784, 375] width 1568 height 750
click at [749, 440] on button "重播" at bounding box center [710, 429] width 149 height 37
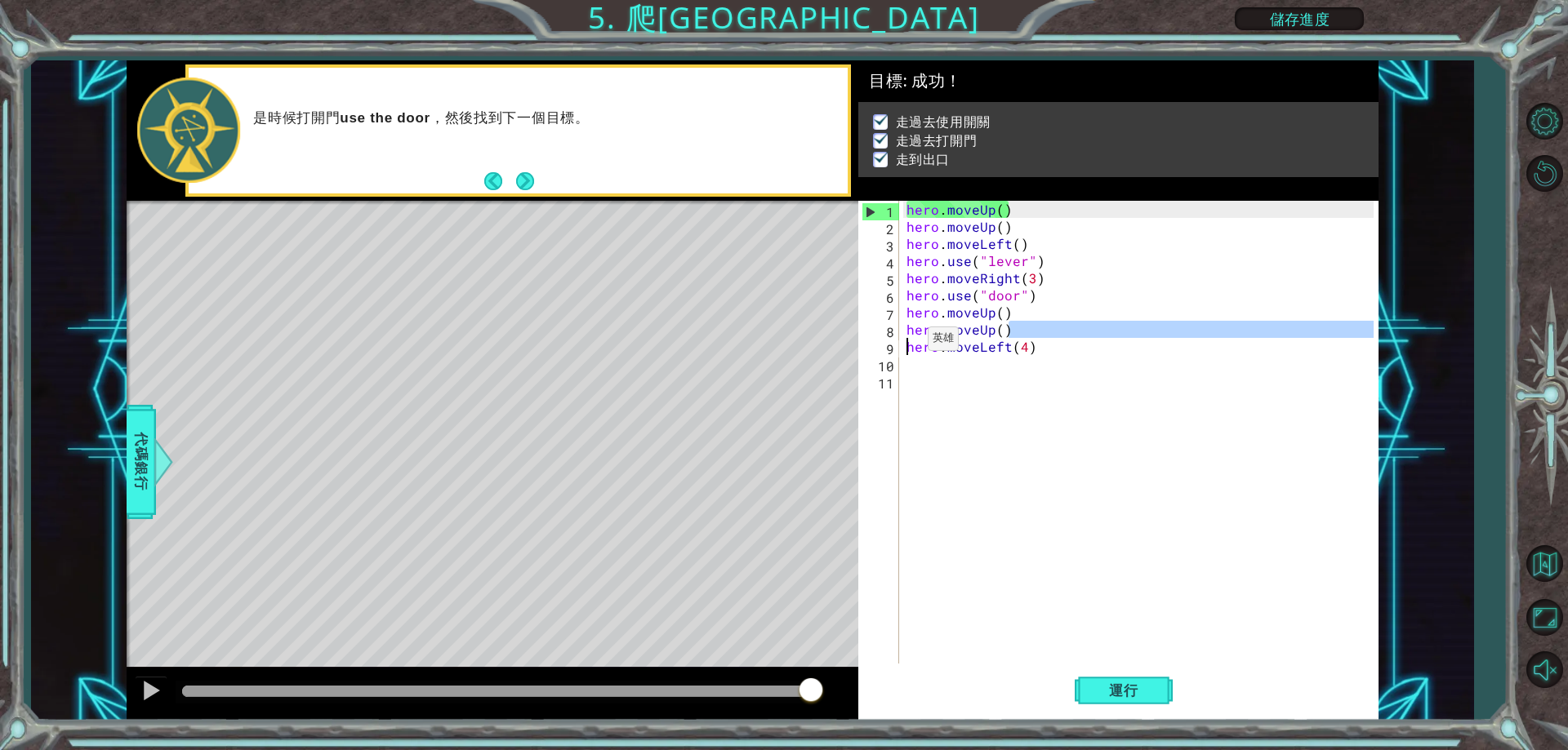
drag, startPoint x: 1009, startPoint y: 332, endPoint x: 908, endPoint y: 343, distance: 101.6
click at [908, 343] on div "hero . moveUp ( ) hero . moveUp ( ) hero . moveLeft ( ) hero . use ( "lever" ) …" at bounding box center [1142, 449] width 478 height 497
type textarea "hero.moveUp() hero.moveLeft(4)"
click at [976, 387] on div "hero . moveUp ( ) hero . moveUp ( ) hero . moveLeft ( ) hero . use ( "lever" ) …" at bounding box center [1142, 449] width 478 height 497
click at [1137, 700] on button "運行" at bounding box center [1123, 691] width 98 height 52
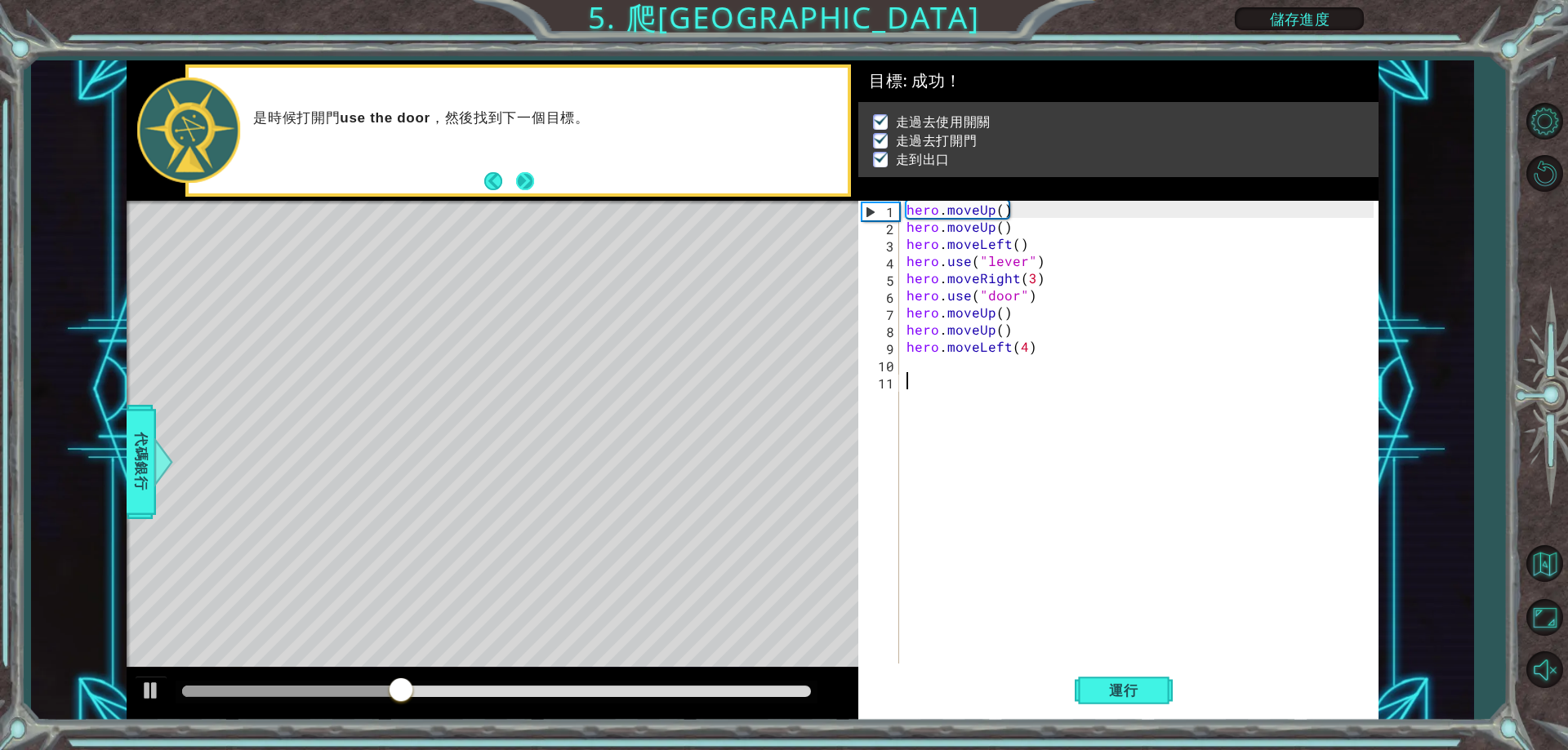
click at [516, 179] on button "Next" at bounding box center [525, 181] width 18 height 18
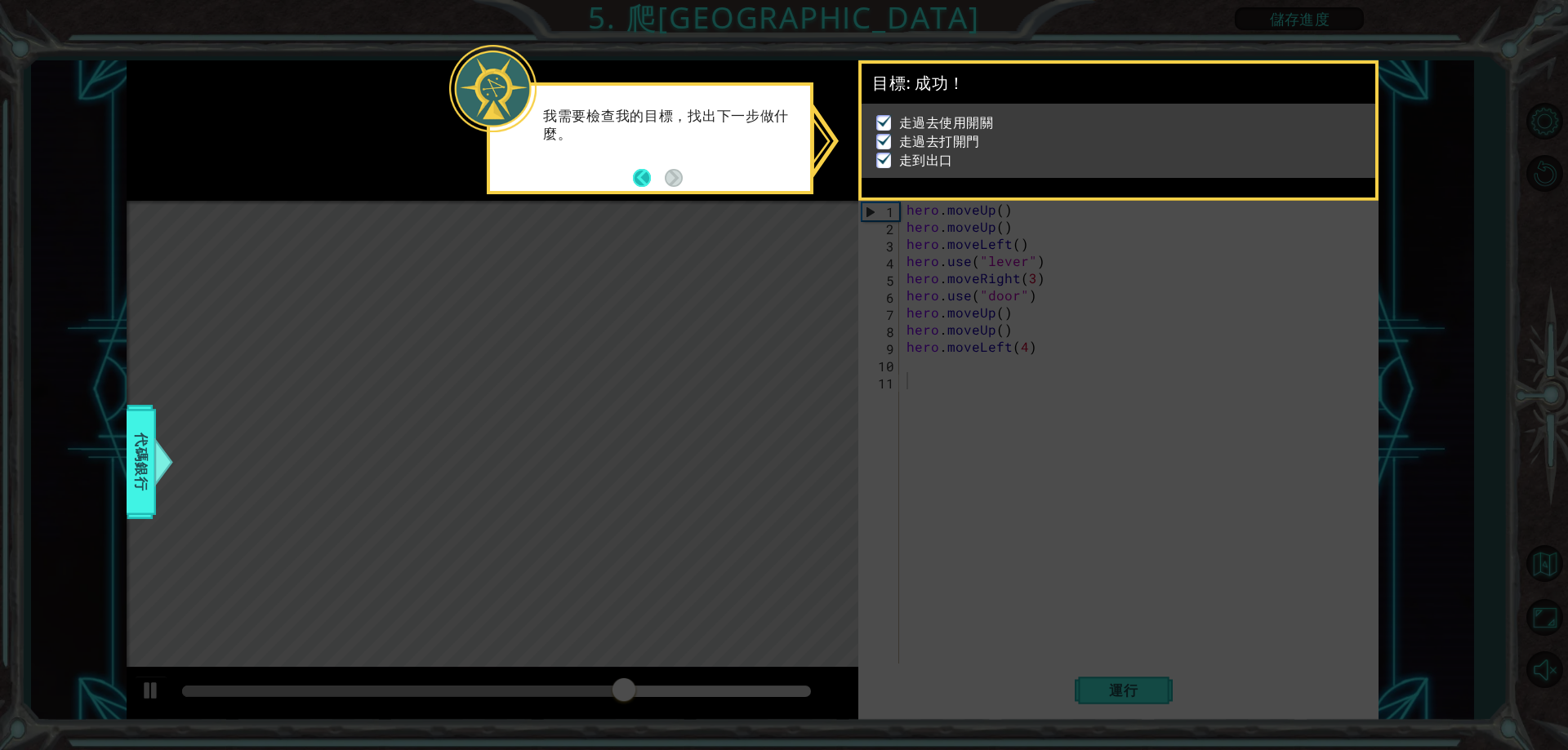
click at [649, 179] on button "Back" at bounding box center [649, 177] width 32 height 18
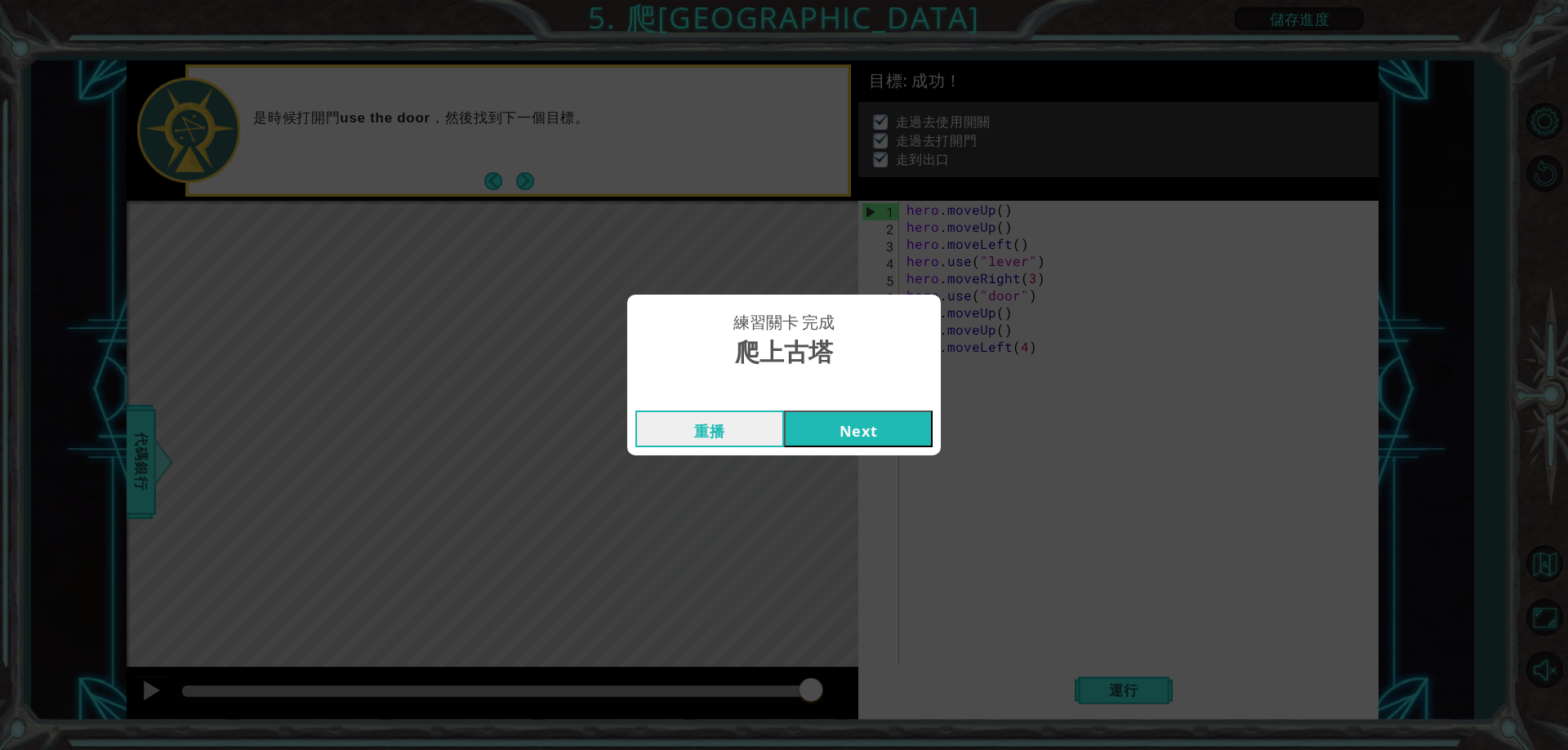
click at [810, 411] on button "Next" at bounding box center [858, 429] width 149 height 37
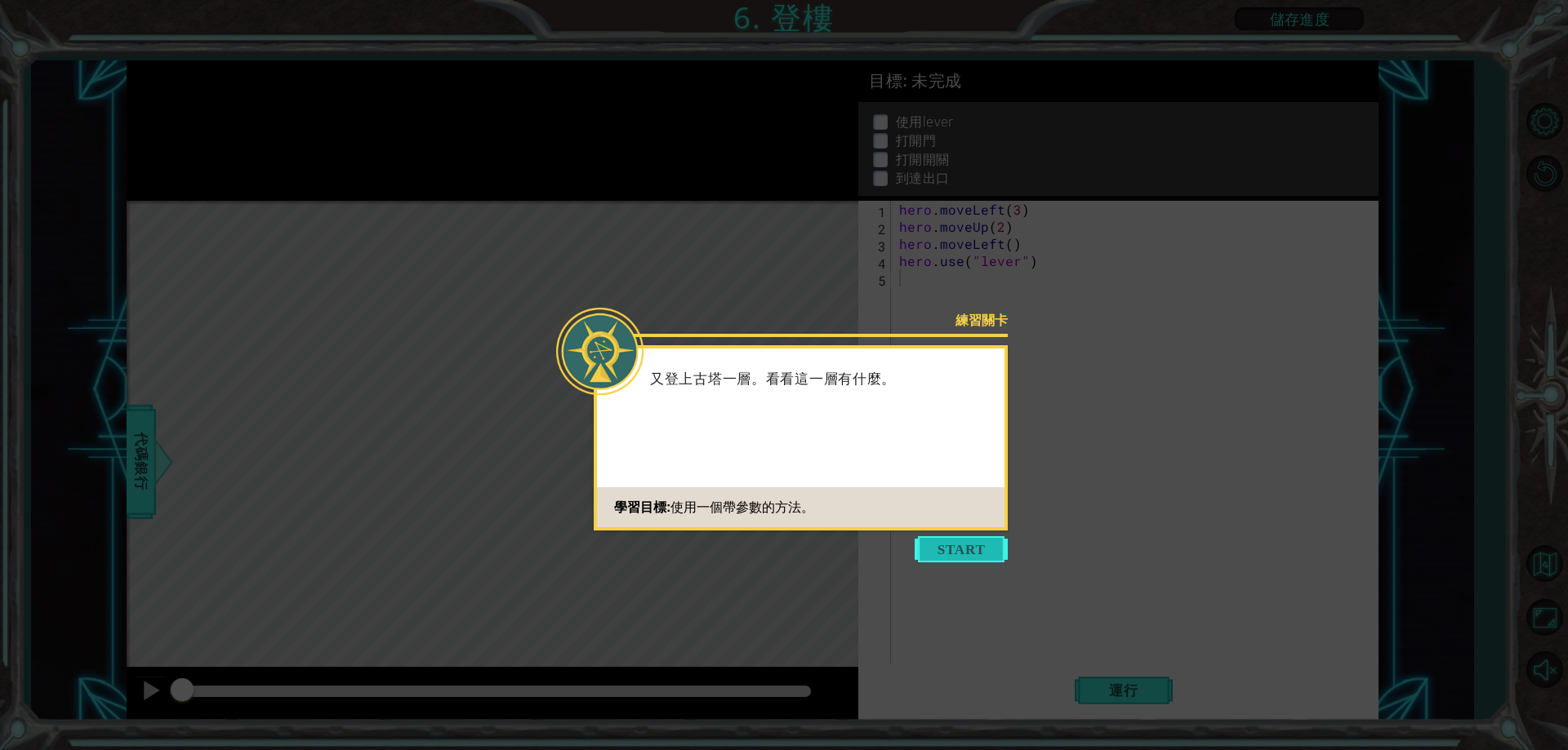
click at [967, 559] on button "Start" at bounding box center [961, 550] width 93 height 27
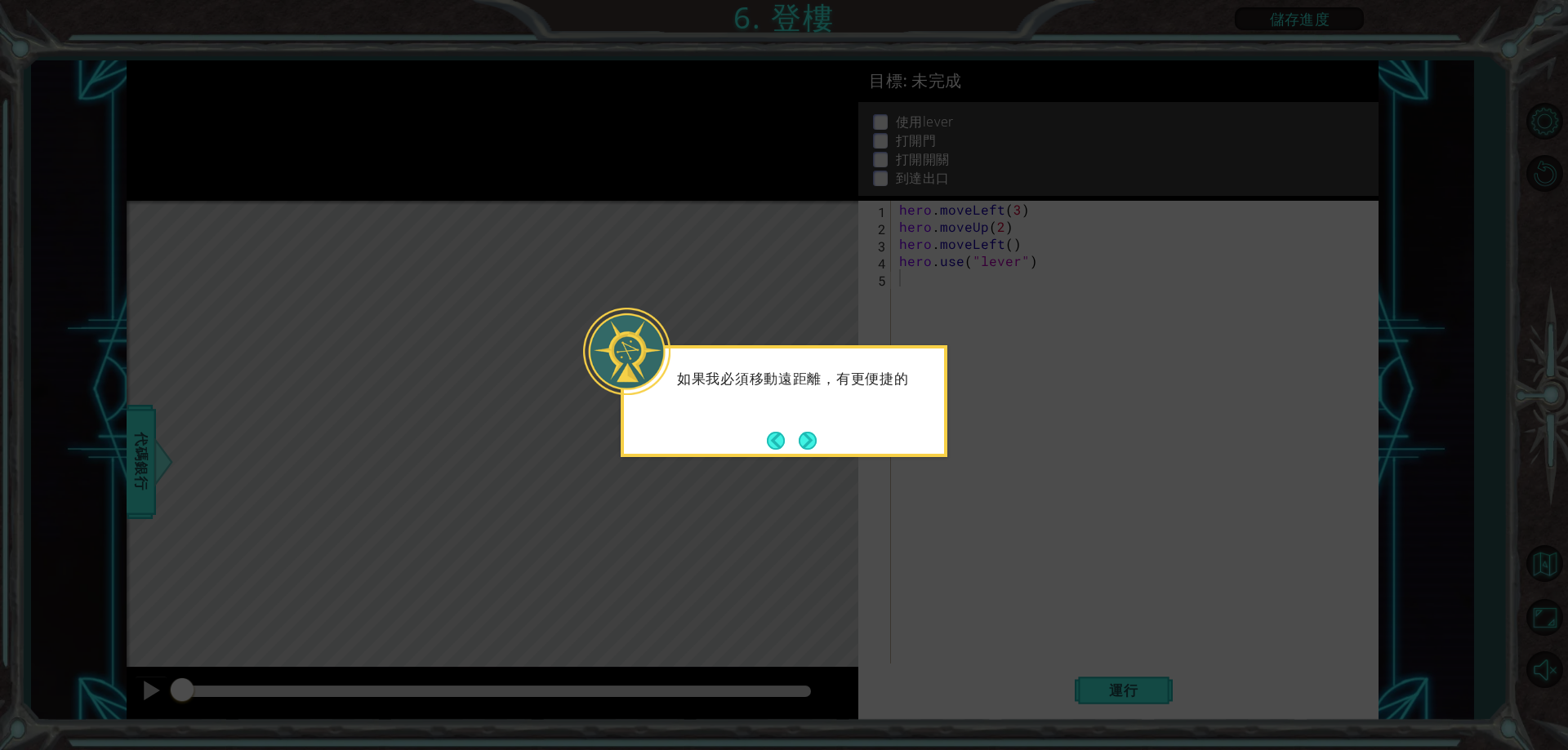
click at [806, 420] on div "如果我必須移動遠距離，有更便捷的" at bounding box center [784, 388] width 321 height 64
click at [805, 437] on button "Next" at bounding box center [807, 440] width 18 height 18
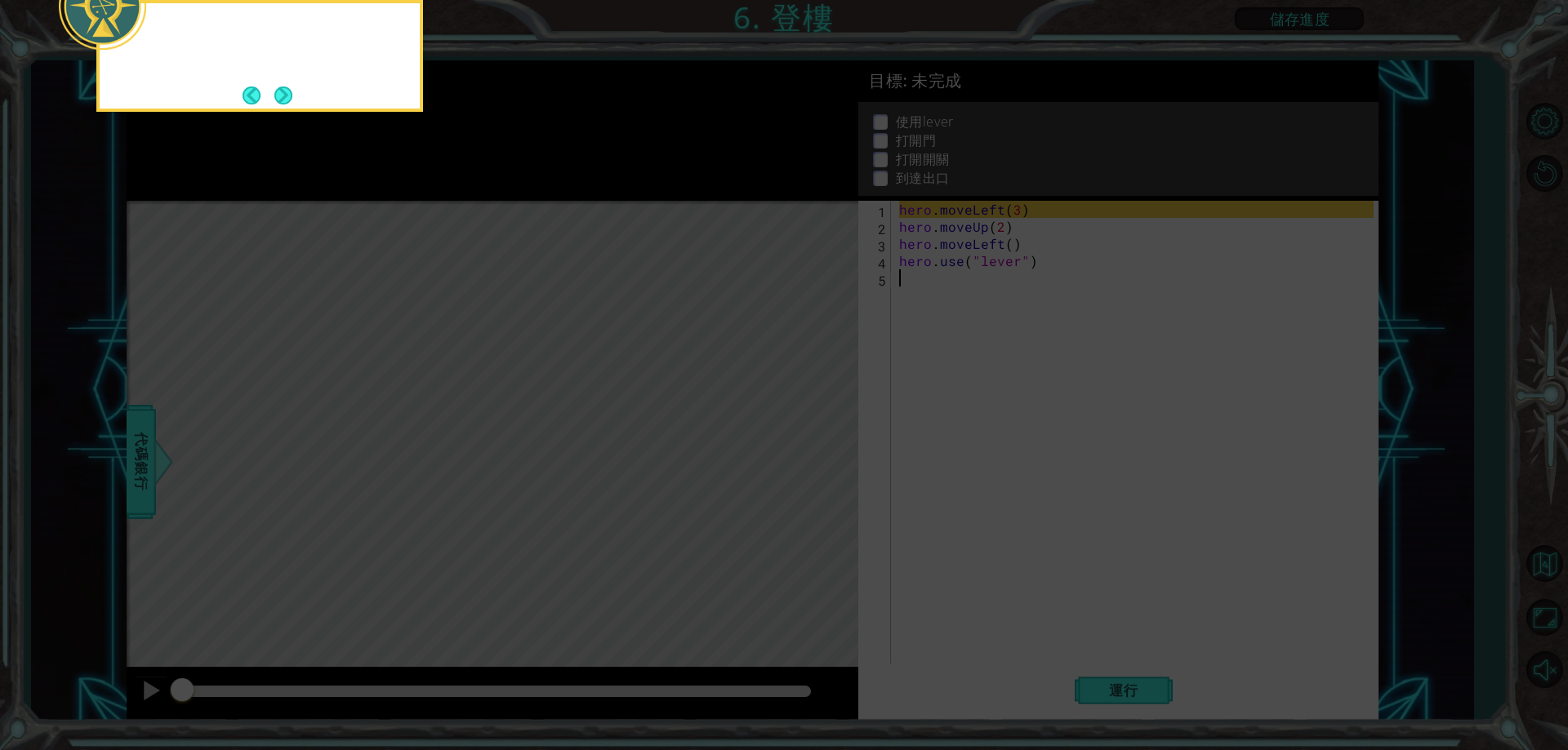
click at [805, 437] on icon at bounding box center [784, 112] width 1568 height 1276
click at [278, 86] on button "Next" at bounding box center [283, 95] width 18 height 18
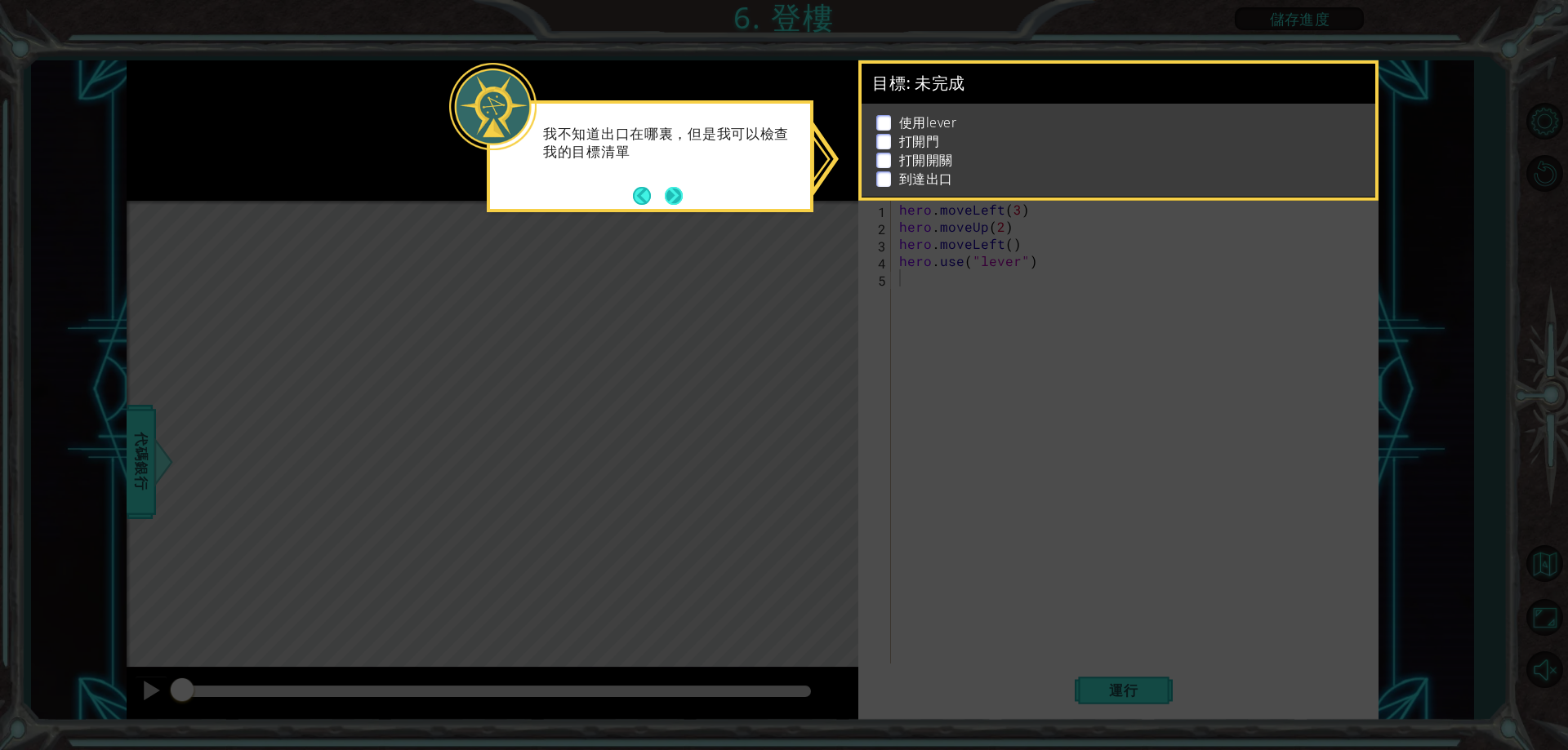
click at [673, 187] on button "Next" at bounding box center [673, 195] width 18 height 18
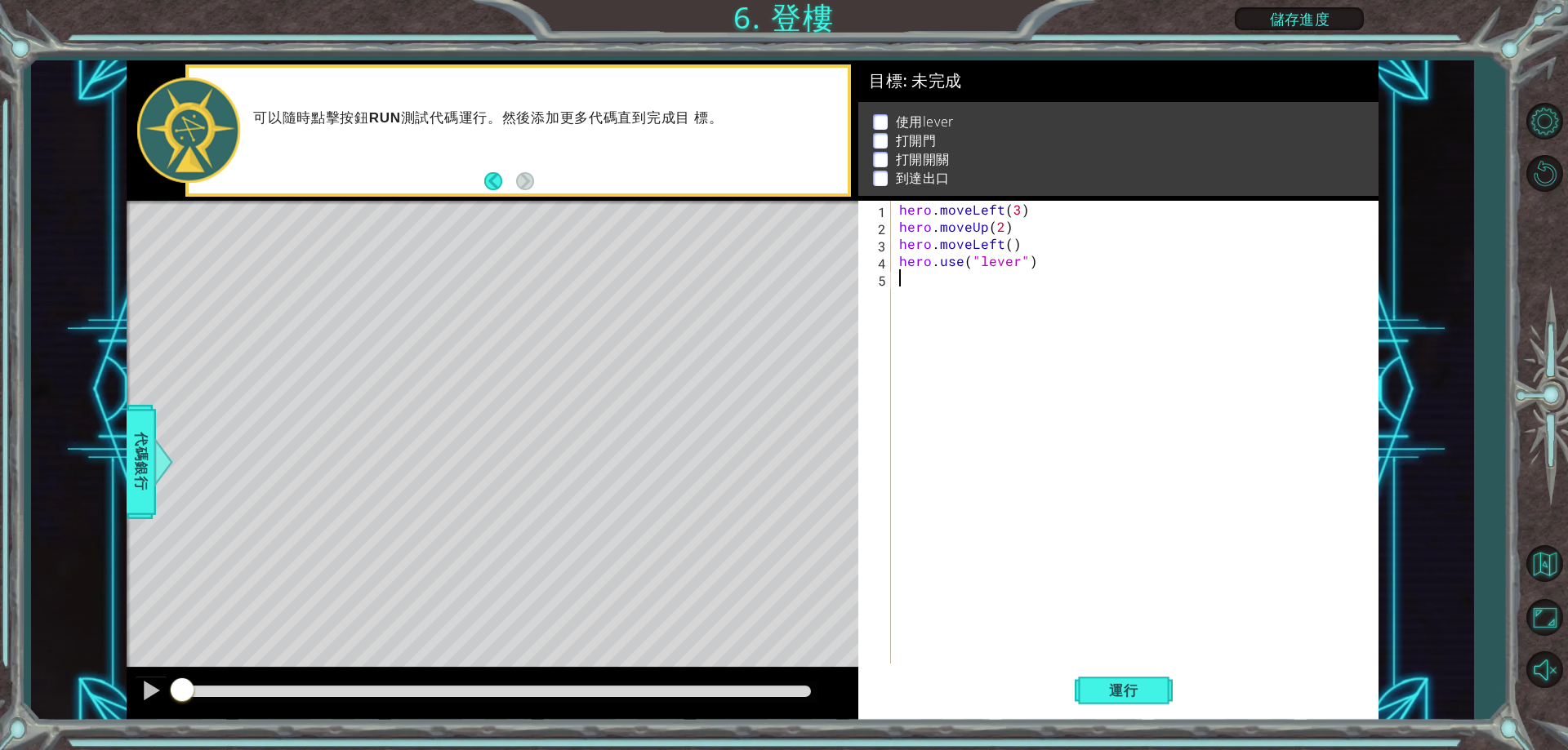
click at [932, 287] on div "hero . moveLeft ( 3 ) hero . moveUp ( 2 ) hero . moveLeft ( ) hero . use ( "lev…" at bounding box center [1138, 449] width 485 height 497
click at [1116, 688] on span "運行" at bounding box center [1123, 690] width 62 height 16
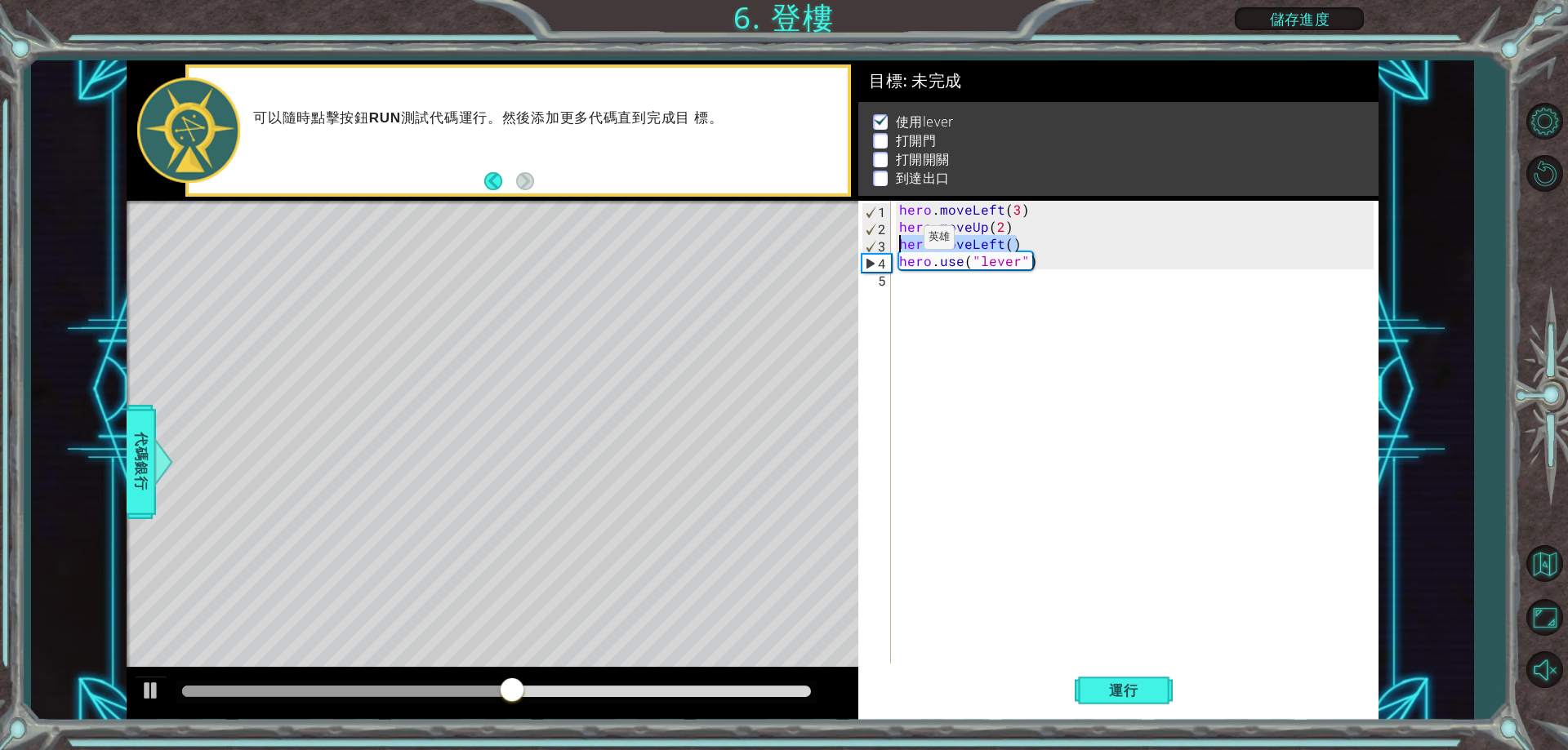
drag, startPoint x: 1005, startPoint y: 249, endPoint x: 896, endPoint y: 242, distance: 109.2
click at [896, 242] on div "hero . moveLeft ( 3 ) hero . moveUp ( 2 ) hero . moveLeft ( ) hero . use ( "lev…" at bounding box center [1138, 449] width 485 height 497
type textarea "hero.moveLeft()"
drag, startPoint x: 942, startPoint y: 297, endPoint x: 950, endPoint y: 296, distance: 8.1
click at [950, 296] on div "hero . moveLeft ( 3 ) hero . moveUp ( 2 ) hero . moveLeft ( ) hero . use ( "lev…" at bounding box center [1138, 449] width 485 height 497
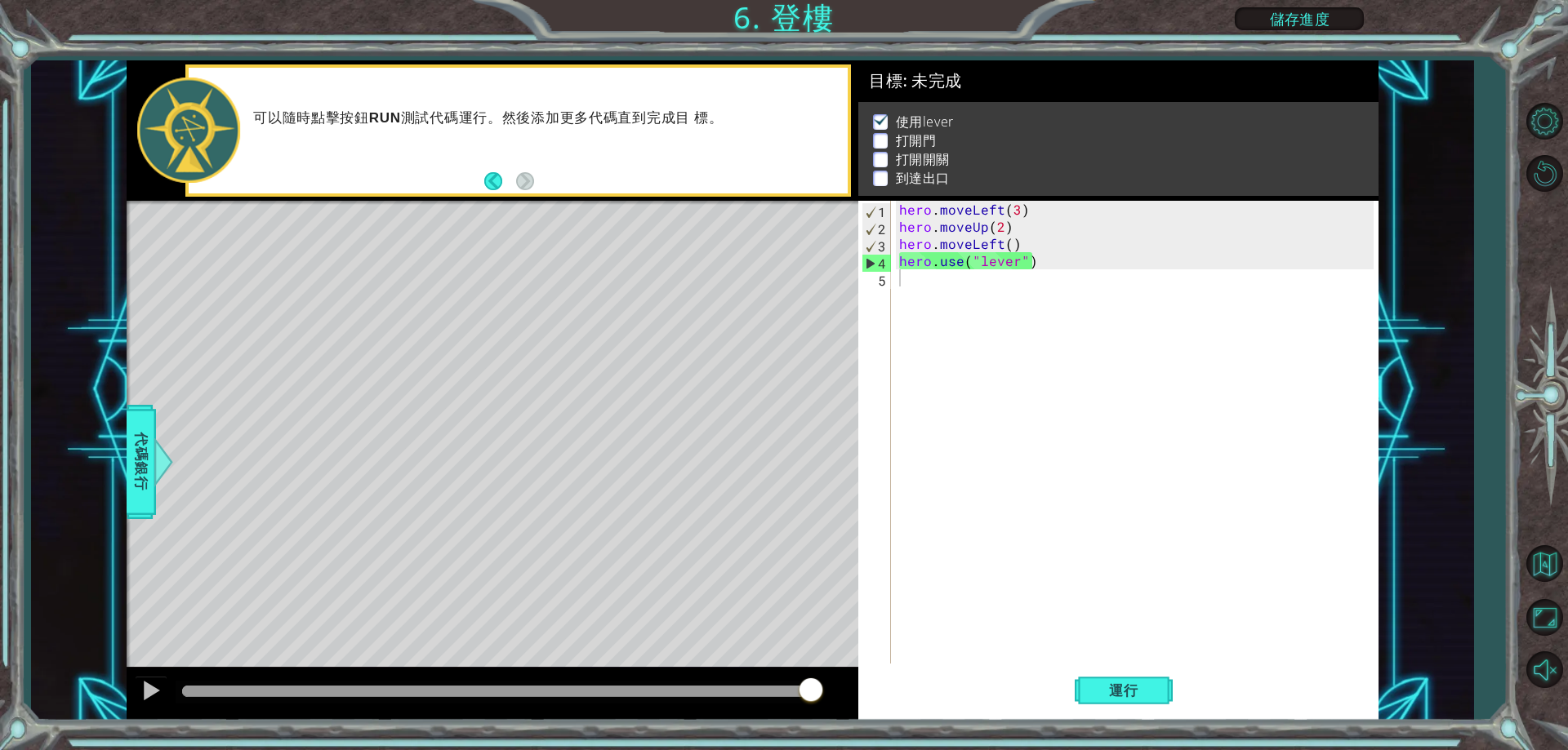
click at [953, 323] on div "hero . moveLeft ( 3 ) hero . moveUp ( 2 ) hero . moveLeft ( ) hero . use ( "lev…" at bounding box center [1138, 449] width 485 height 497
click at [968, 279] on div "hero . moveLeft ( 3 ) hero . moveUp ( 2 ) hero . moveLeft ( ) hero . use ( "lev…" at bounding box center [1138, 449] width 485 height 497
paste textarea "hero.moveLeft()"
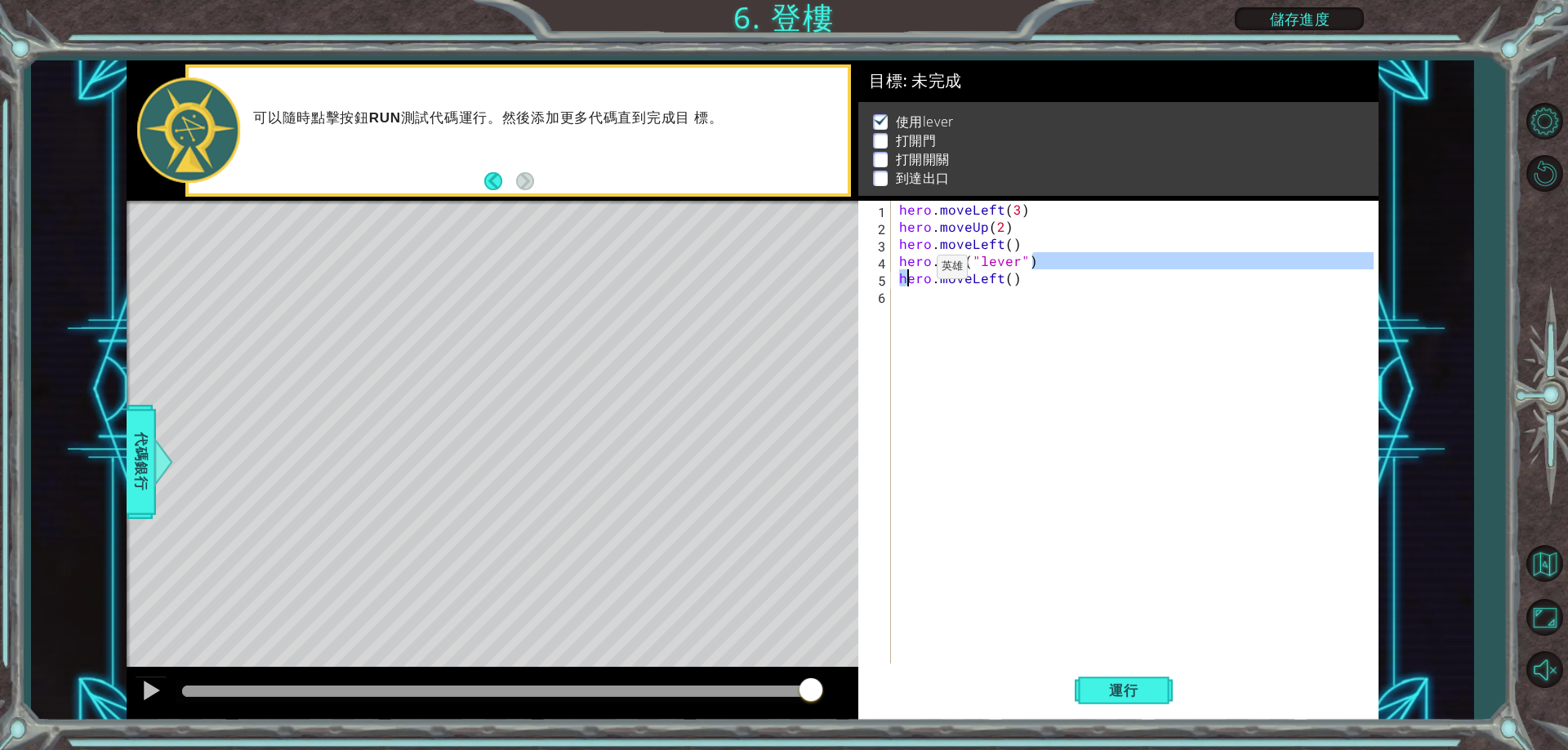
drag, startPoint x: 1033, startPoint y: 261, endPoint x: 909, endPoint y: 271, distance: 124.4
click at [909, 271] on div "hero . moveLeft ( 3 ) hero . moveUp ( 2 ) hero . moveLeft ( ) hero . use ( "lev…" at bounding box center [1138, 449] width 485 height 497
type textarea "hero.use("lever") hero.moveLeft()"
click at [955, 318] on div "hero . moveLeft ( 3 ) hero . moveUp ( 2 ) hero . moveLeft ( ) hero . use ( "lev…" at bounding box center [1138, 449] width 485 height 497
click at [496, 179] on button "Back" at bounding box center [501, 181] width 32 height 18
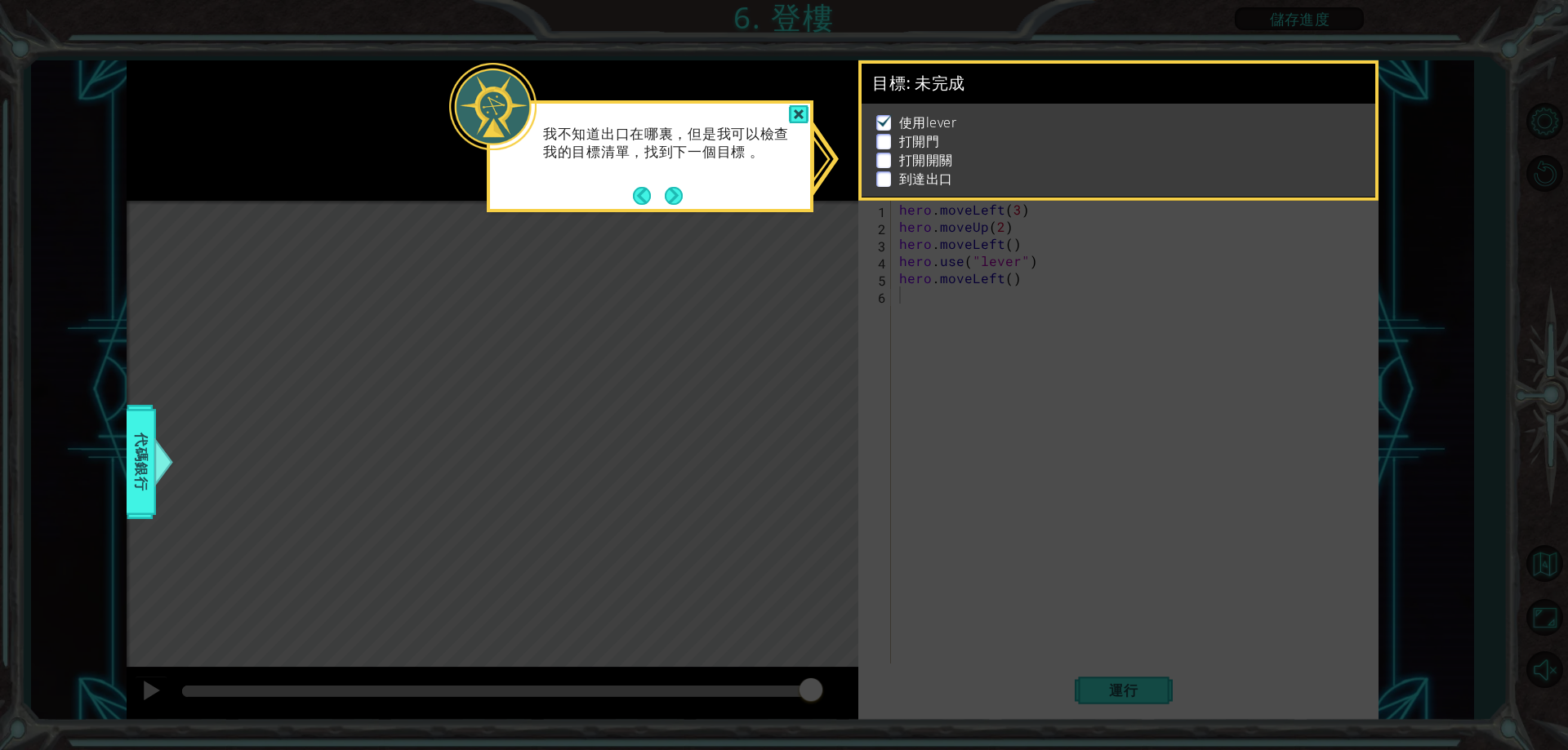
scroll to position [8, 0]
drag, startPoint x: 942, startPoint y: 353, endPoint x: 839, endPoint y: 223, distance: 165.9
click at [944, 354] on icon at bounding box center [784, 375] width 1568 height 750
click at [797, 119] on div at bounding box center [799, 115] width 20 height 19
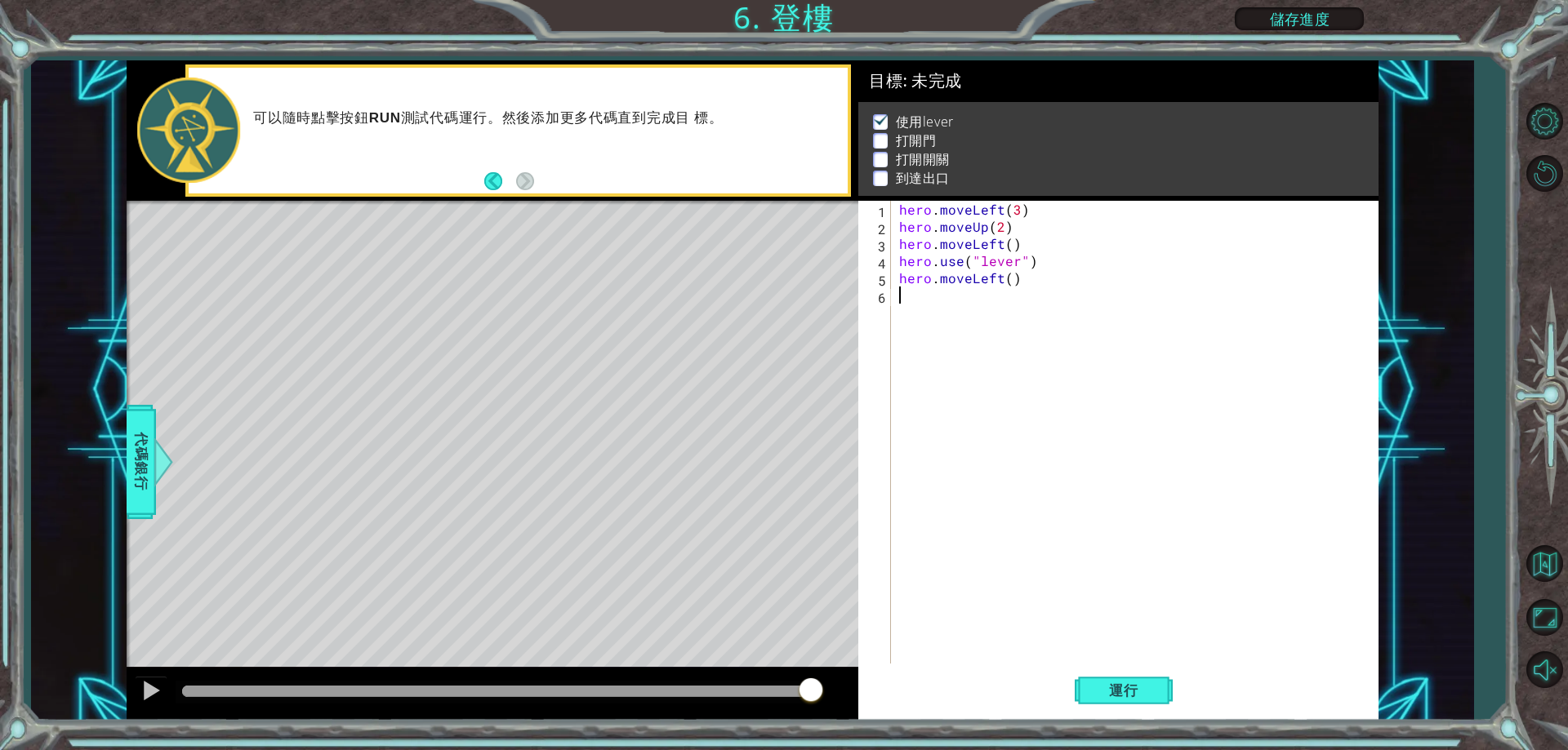
scroll to position [5, 0]
click at [139, 485] on span "代碼銀行" at bounding box center [141, 462] width 27 height 100
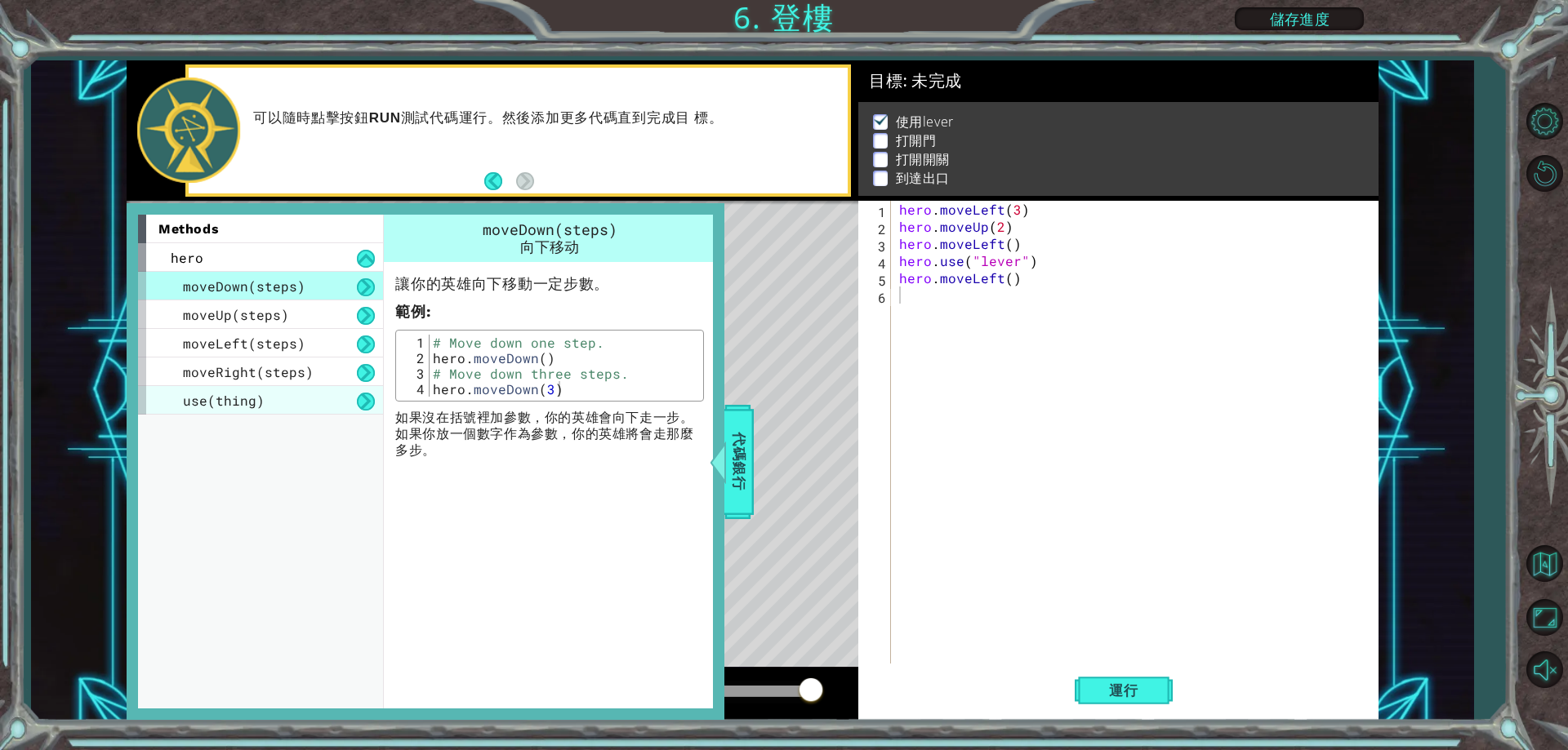
click at [258, 398] on span "use(thing)" at bounding box center [224, 400] width 82 height 17
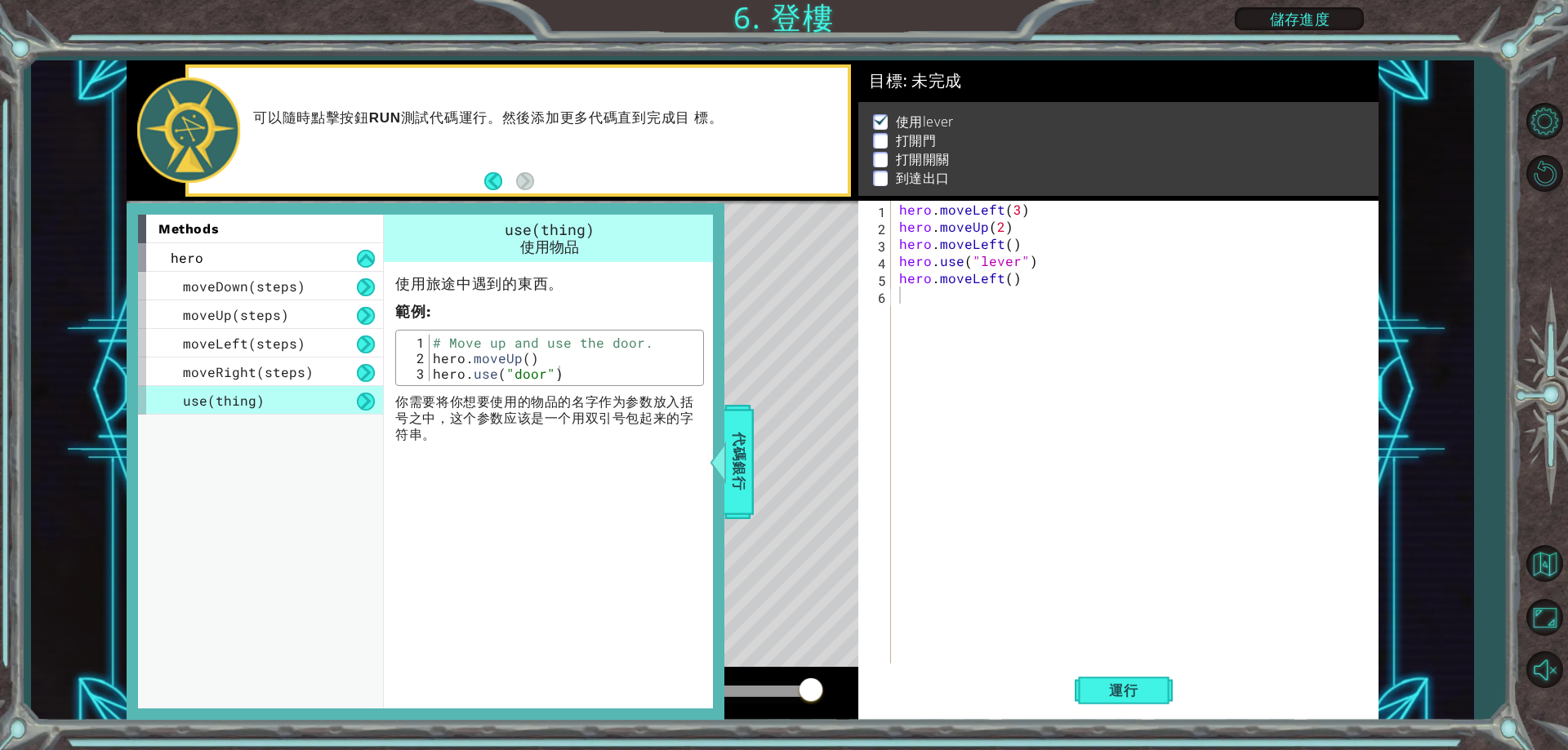
type textarea "hero.use("door")"
drag, startPoint x: 559, startPoint y: 373, endPoint x: 420, endPoint y: 367, distance: 139.1
click at [420, 367] on div "hero.use("door") 1 2 3 # Move up and use the door. hero . moveUp ( ) hero . use…" at bounding box center [549, 357] width 299 height 46
click at [967, 307] on div "hero . moveLeft ( 3 ) hero . moveUp ( 2 ) hero . moveLeft ( ) hero . use ( "lev…" at bounding box center [1138, 449] width 485 height 497
paste textarea "hero.use("door")"
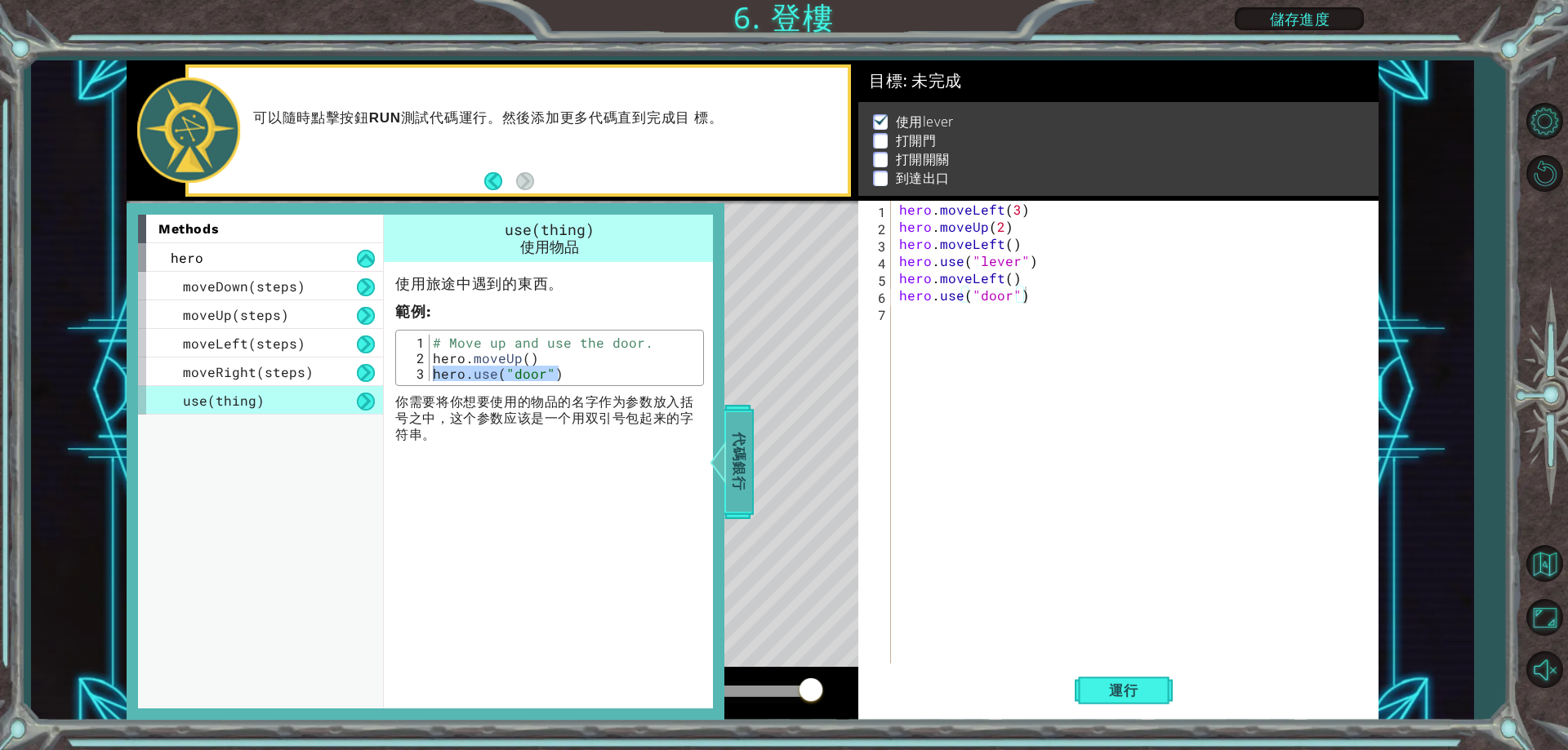
click at [742, 466] on span "代碼銀行" at bounding box center [739, 462] width 27 height 100
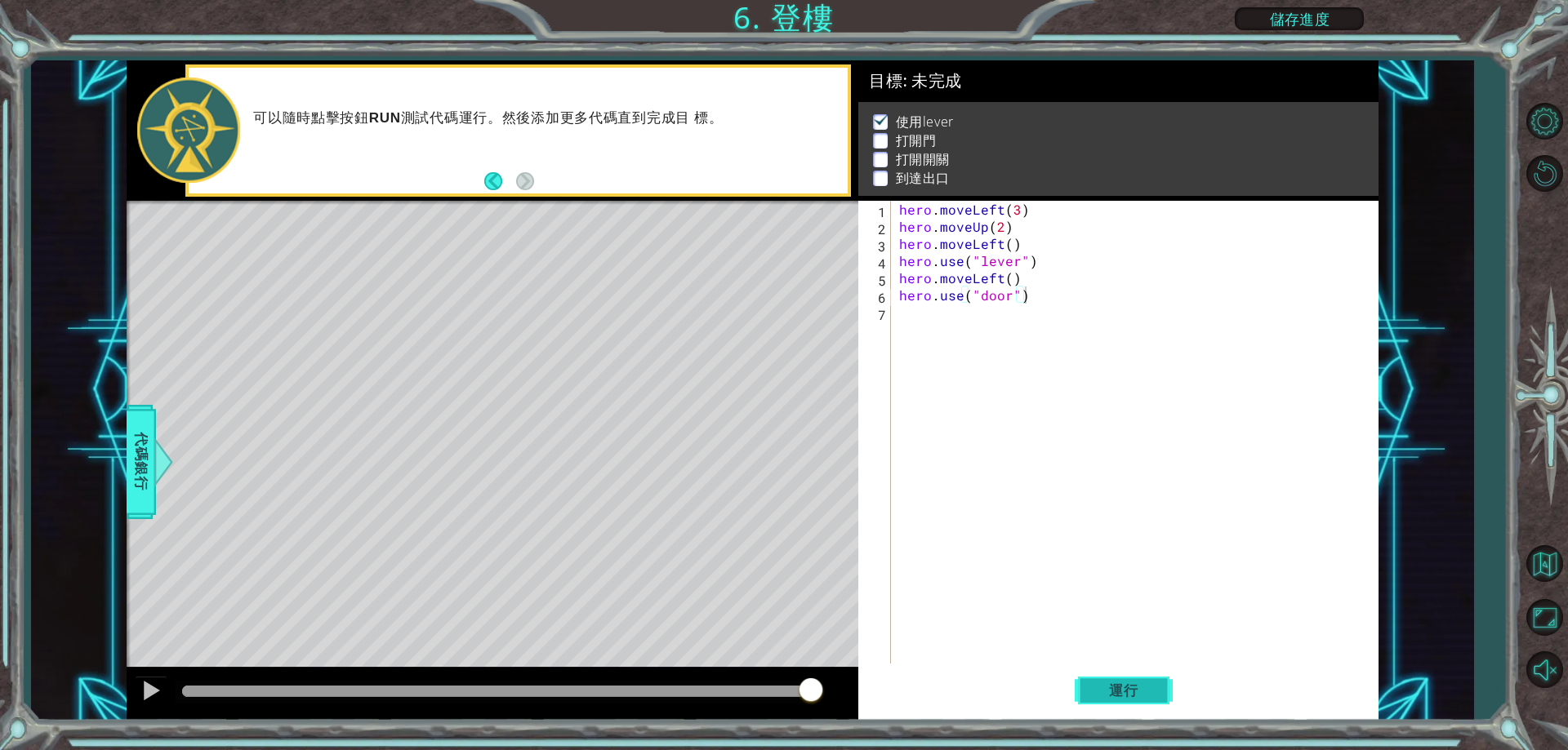
click at [1110, 694] on span "運行" at bounding box center [1123, 690] width 62 height 16
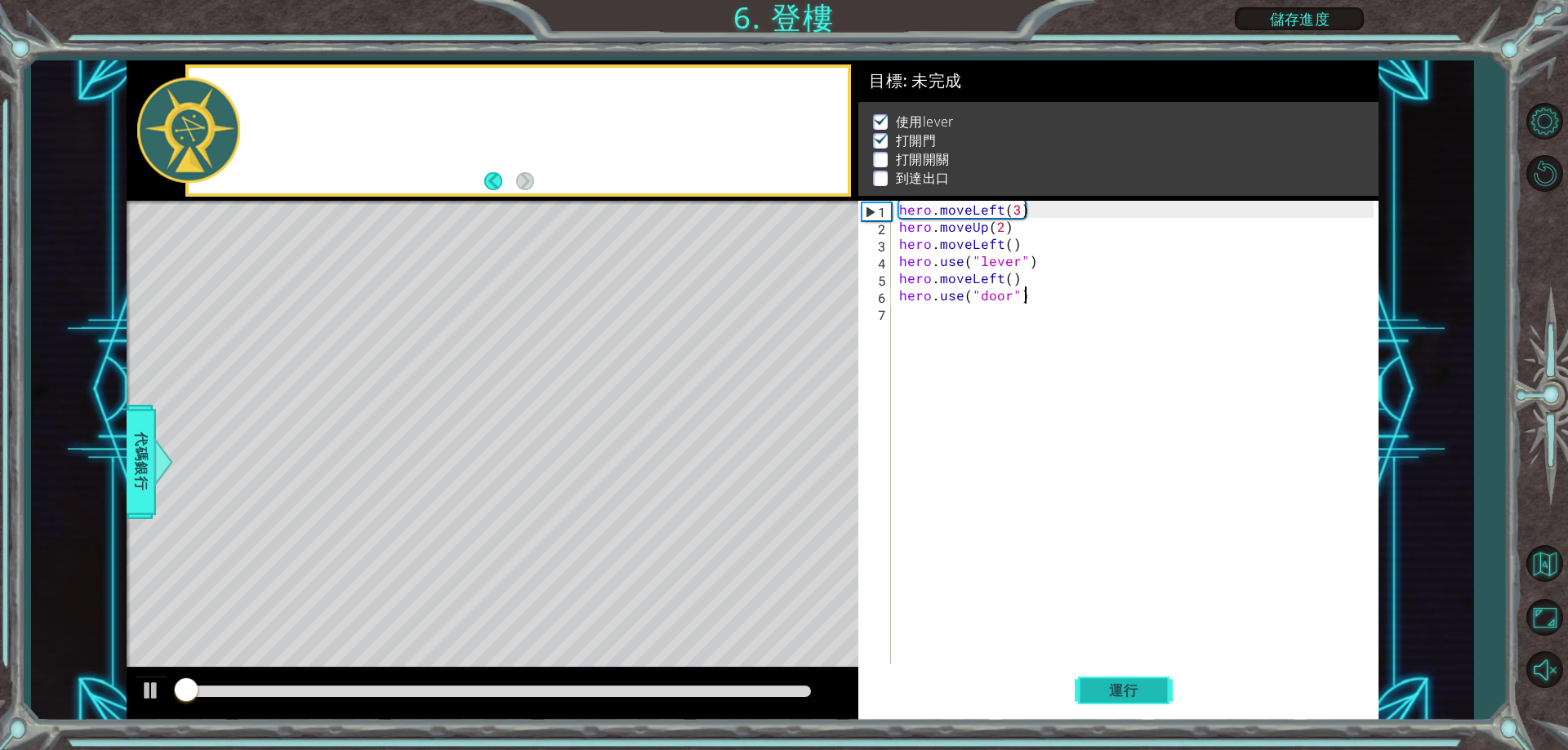
scroll to position [9, 0]
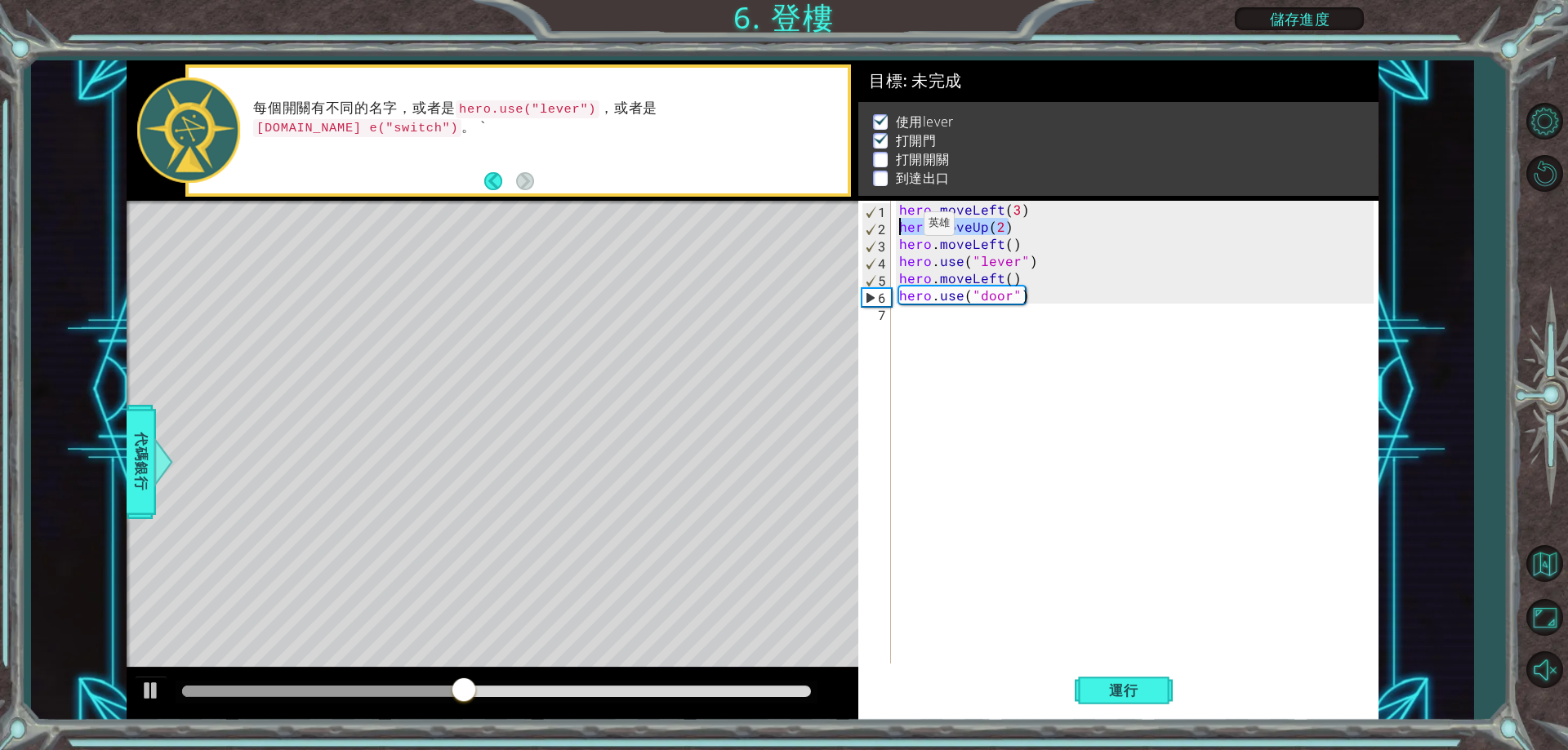
drag, startPoint x: 1000, startPoint y: 227, endPoint x: 895, endPoint y: 227, distance: 105.0
click at [895, 227] on div "hero.use("door") 1 2 3 4 5 6 7 hero . moveLeft ( 3 ) hero . moveUp ( 2 ) hero .…" at bounding box center [1116, 432] width 514 height 463
type textarea "hero.moveUp(2)"
click at [983, 316] on div "hero . moveLeft ( 3 ) hero . moveUp ( 2 ) hero . moveLeft ( ) hero . use ( "lev…" at bounding box center [1138, 449] width 485 height 497
paste textarea "hero.moveUp(2)"
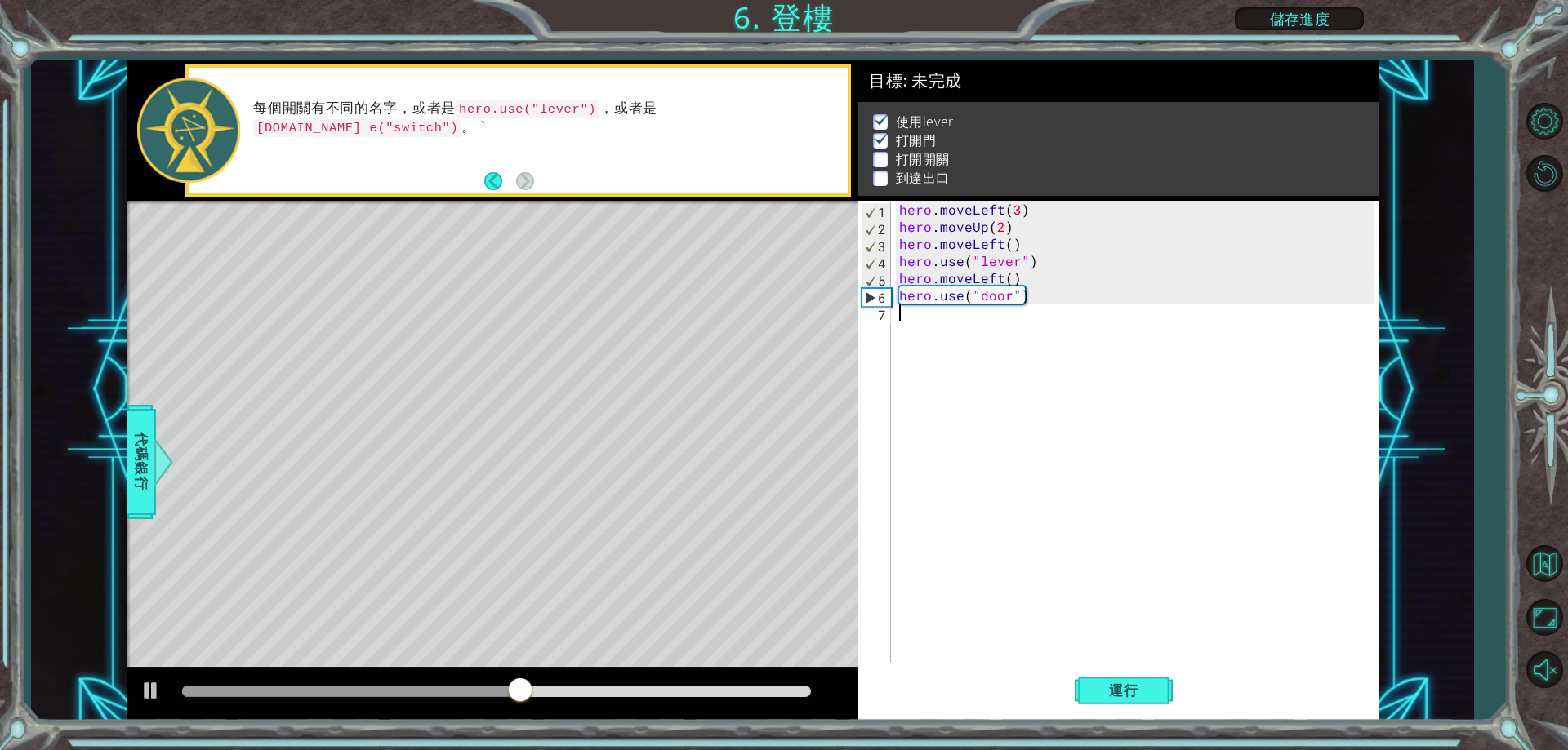
type textarea "hero.moveUp(2)"
click at [155, 488] on div "代碼銀行" at bounding box center [140, 462] width 29 height 115
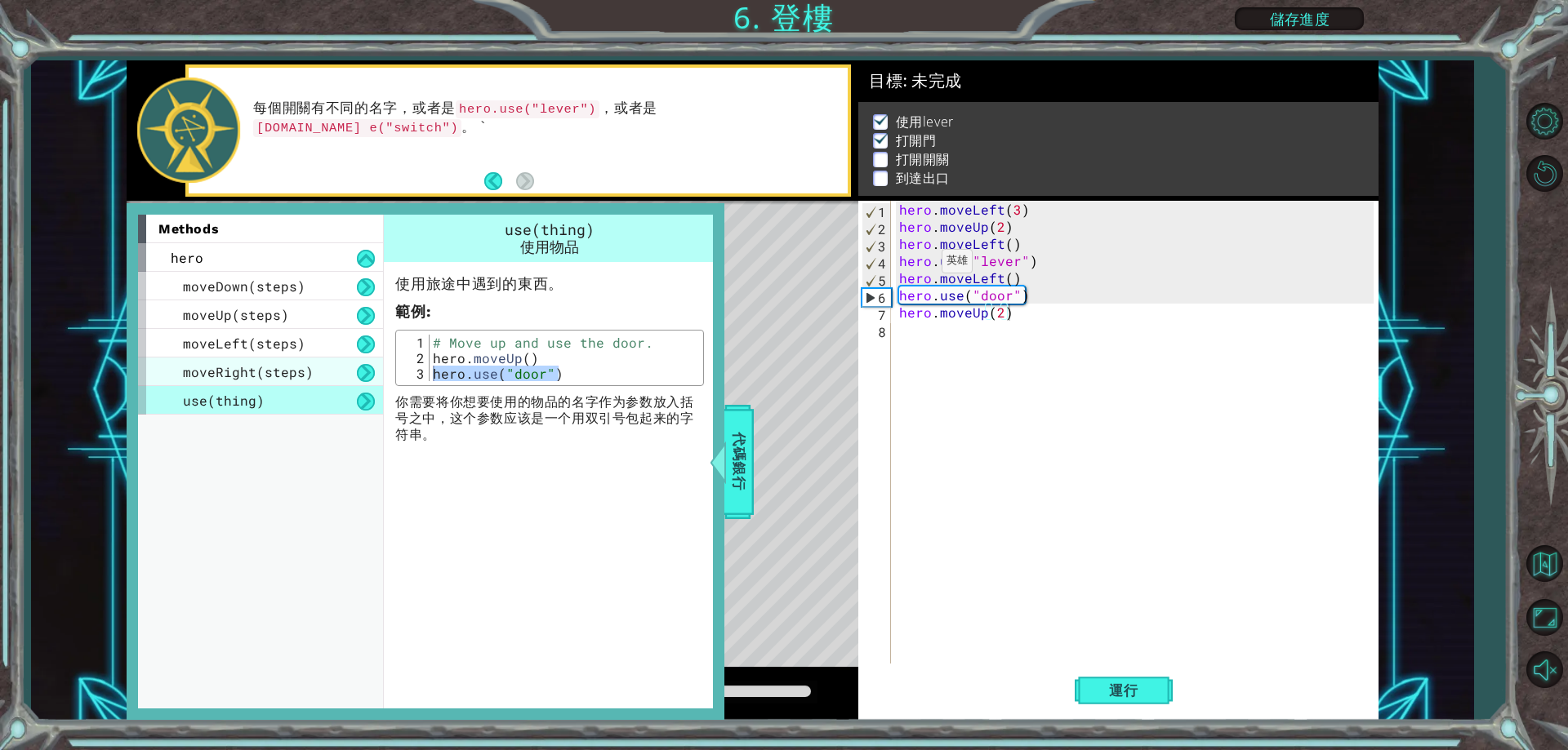
click at [256, 369] on span "moveRight(steps)" at bounding box center [249, 372] width 131 height 17
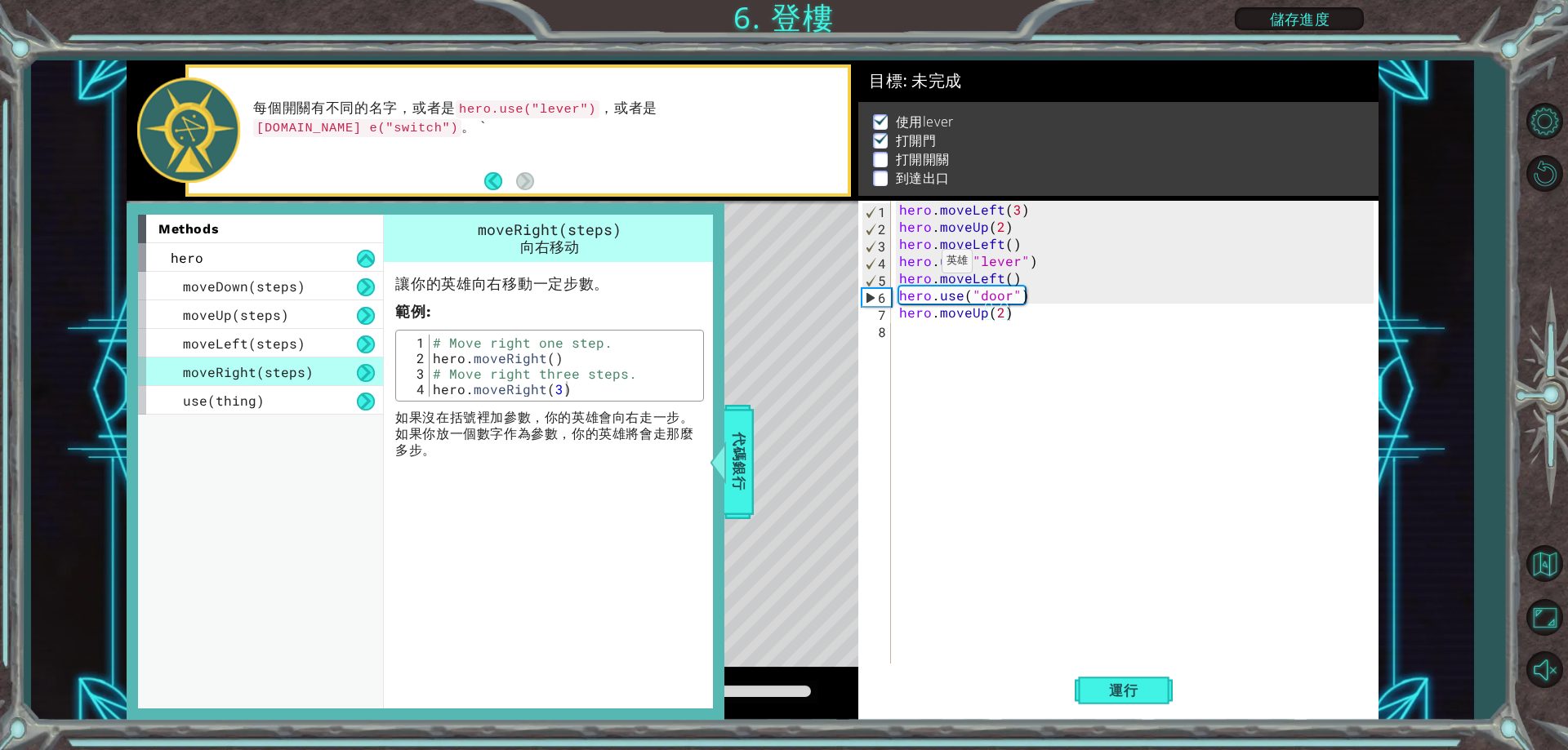
type textarea "hero.moveRight(3)"
drag, startPoint x: 574, startPoint y: 392, endPoint x: 438, endPoint y: 389, distance: 136.0
click at [438, 389] on div "# Move right one step. hero . moveRight ( ) # Move right three steps. hero . mo…" at bounding box center [564, 381] width 269 height 93
drag, startPoint x: 581, startPoint y: 393, endPoint x: 447, endPoint y: 399, distance: 134.1
click at [434, 395] on div "# Move right one step. hero . moveRight ( ) # Move right three steps. hero . mo…" at bounding box center [564, 381] width 269 height 93
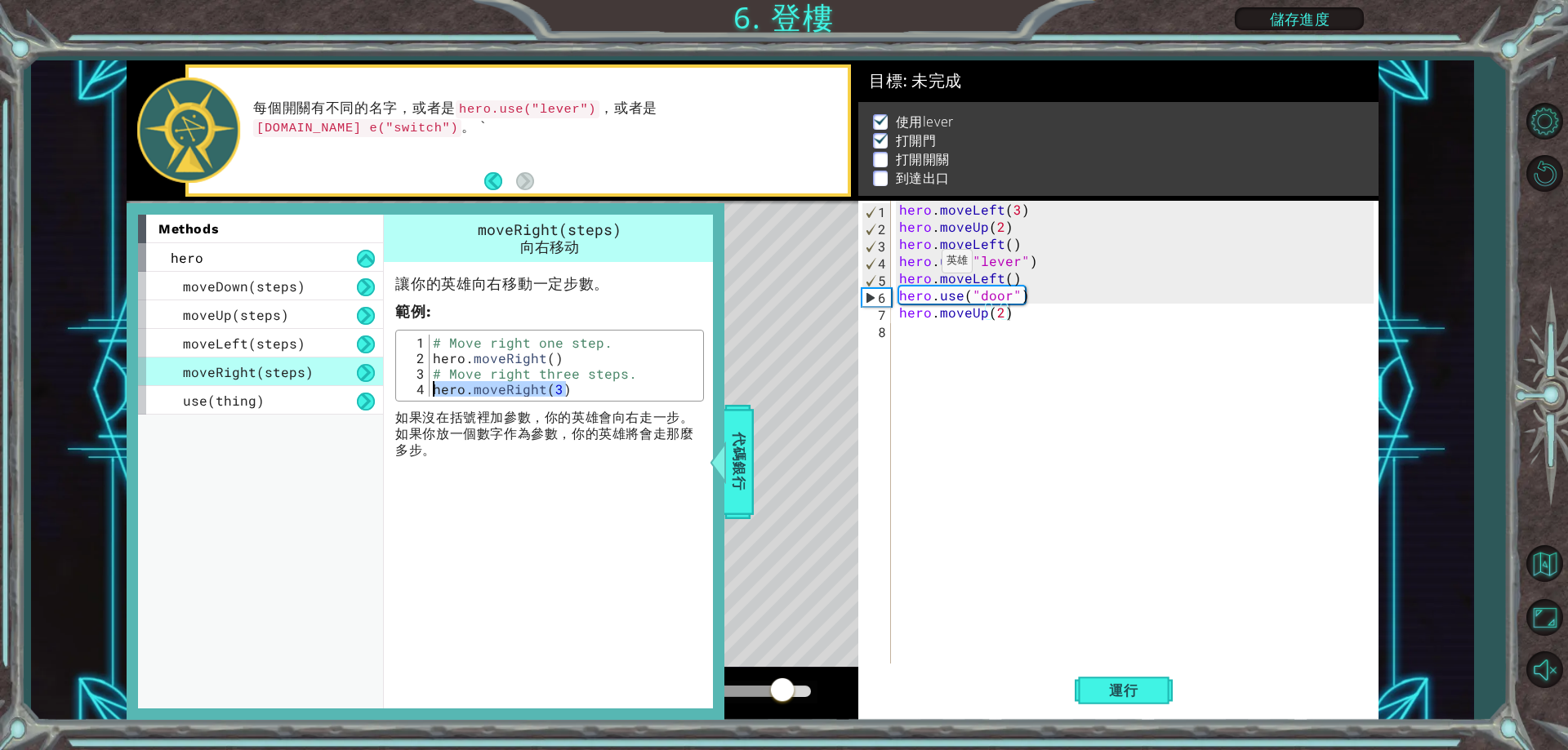
drag, startPoint x: 565, startPoint y: 391, endPoint x: 434, endPoint y: 395, distance: 131.1
click at [434, 395] on div "# Move right one step. hero . moveRight ( ) # Move right three steps. hero . mo…" at bounding box center [564, 381] width 269 height 93
click at [935, 328] on div "hero . moveLeft ( 3 ) hero . moveUp ( 2 ) hero . moveLeft ( ) hero . use ( "lev…" at bounding box center [1138, 449] width 485 height 497
paste textarea "hero.moveRight(3)"
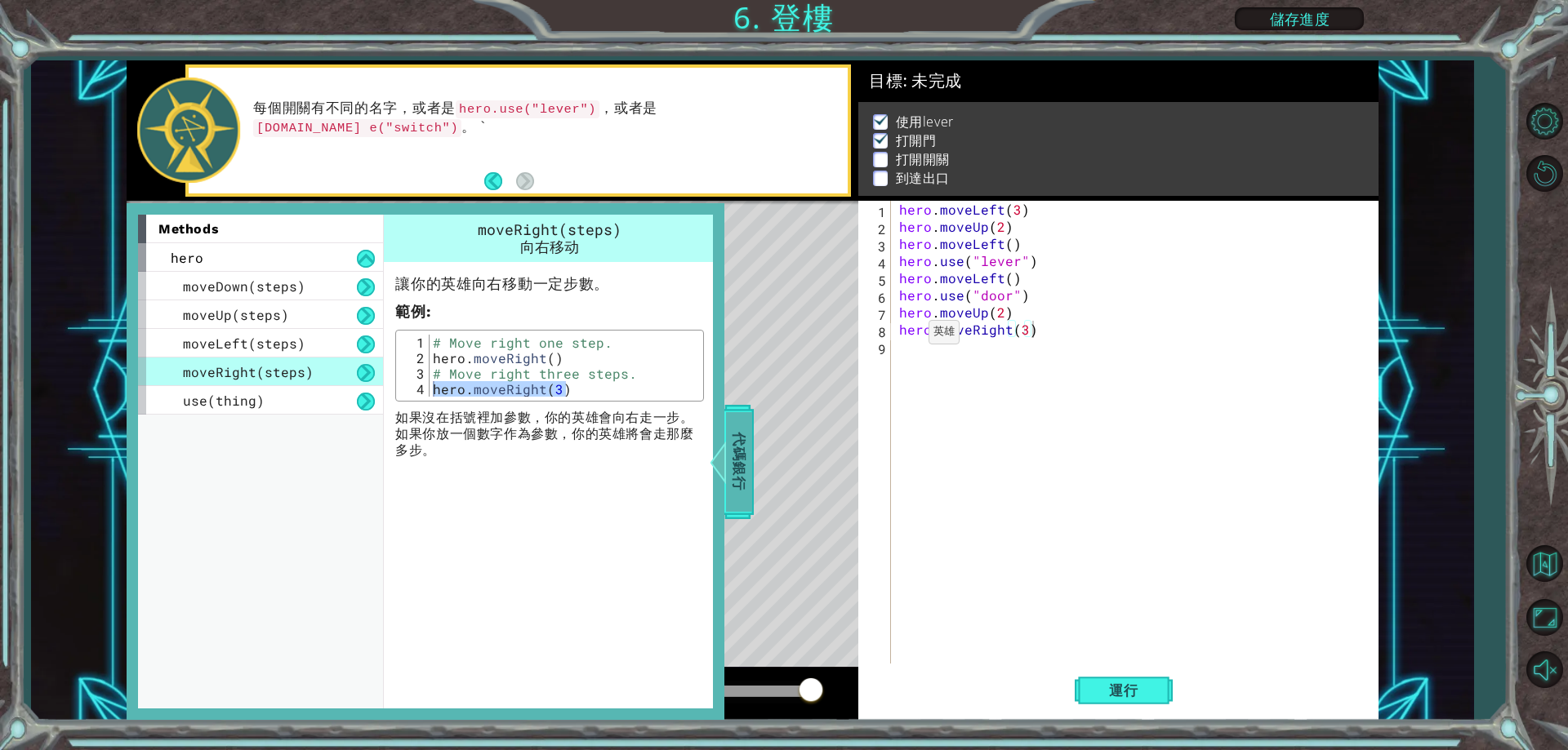
click at [739, 490] on span "代碼銀行" at bounding box center [739, 462] width 27 height 100
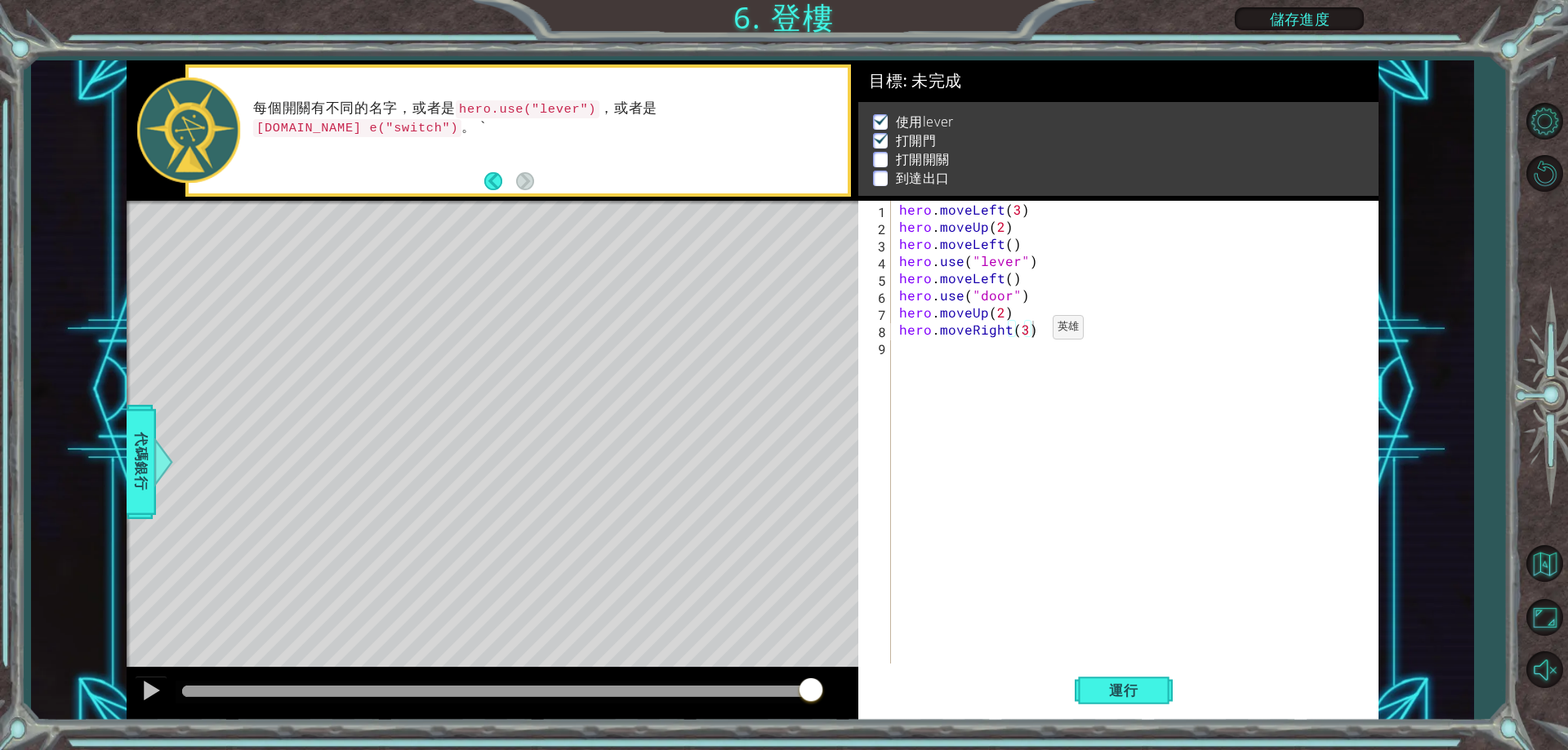
click at [1025, 332] on div "hero . moveLeft ( 3 ) hero . moveUp ( 2 ) hero . moveLeft ( ) hero . use ( "lev…" at bounding box center [1138, 449] width 485 height 497
type textarea "hero.moveRight(2)"
click at [1015, 354] on div "hero . moveLeft ( 3 ) hero . moveUp ( 2 ) hero . moveLeft ( ) hero . use ( "lev…" at bounding box center [1138, 449] width 485 height 497
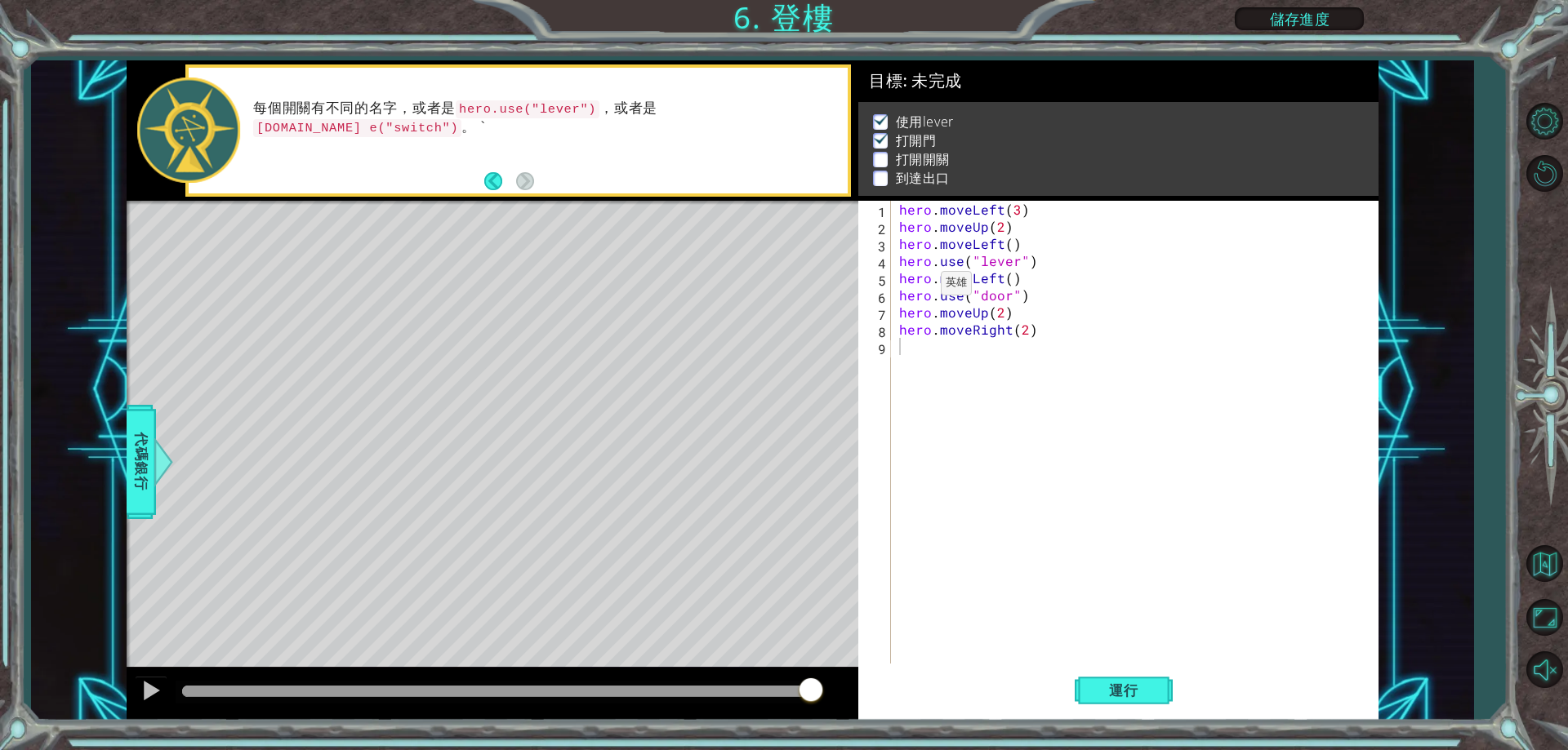
drag, startPoint x: 795, startPoint y: 119, endPoint x: 702, endPoint y: 129, distance: 93.5
click at [708, 129] on div "每個開關有不同的名字，或者是 hero.use("lever") ，或者是 hero.us e("switch") 。 `" at bounding box center [544, 130] width 606 height 78
click at [683, 132] on div "每個開關有不同的名字，或者是 hero.use("lever") ，或者是 hero.us e("switch") 。 `" at bounding box center [544, 130] width 606 height 78
click at [118, 440] on div "1 ההההההההההההההההההההההההההההההההההההההההההההההההההההההההההההההההההההההההההההה…" at bounding box center [752, 391] width 1443 height 661
click at [128, 448] on span "代碼銀行" at bounding box center [141, 462] width 27 height 100
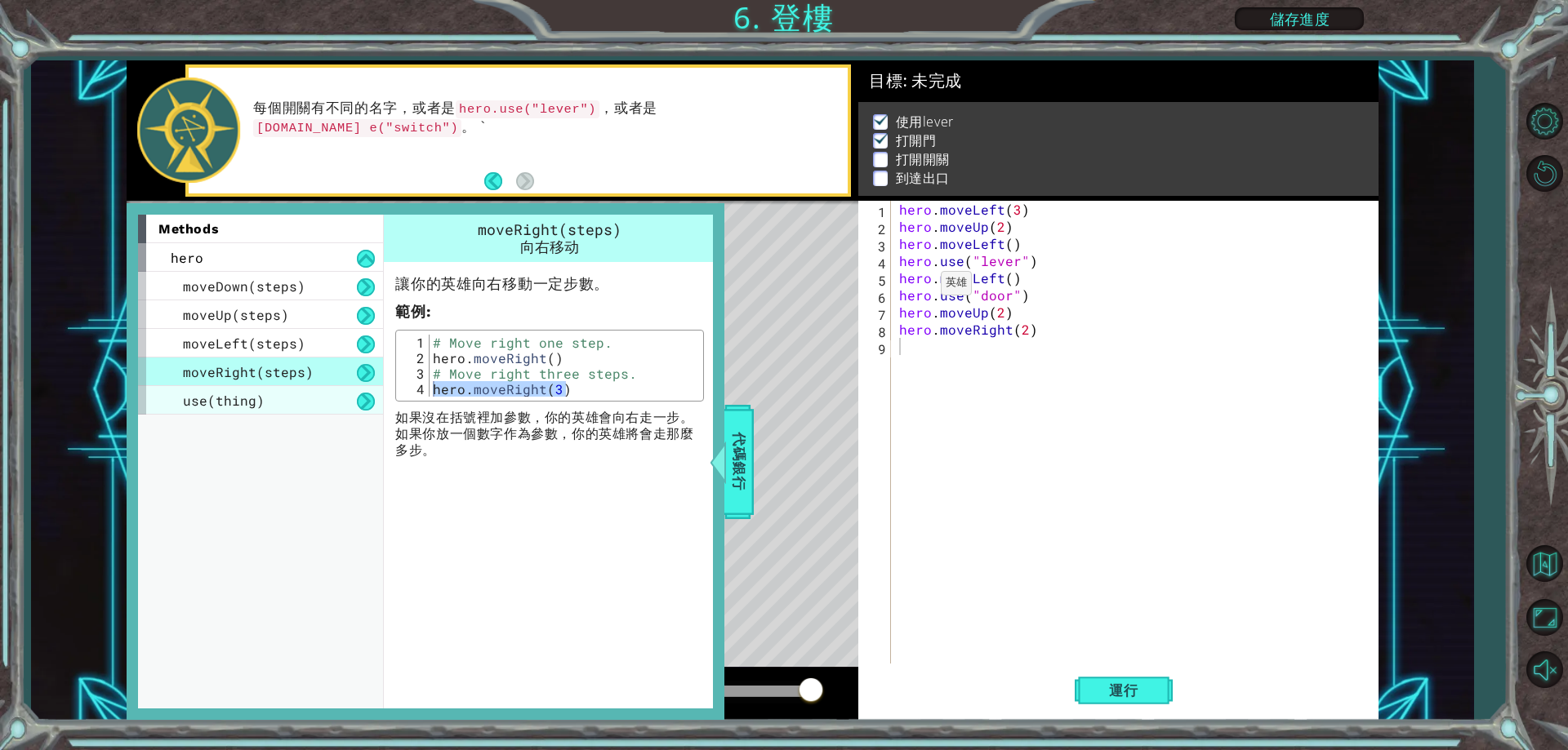
click at [253, 396] on span "use(thing)" at bounding box center [224, 400] width 82 height 17
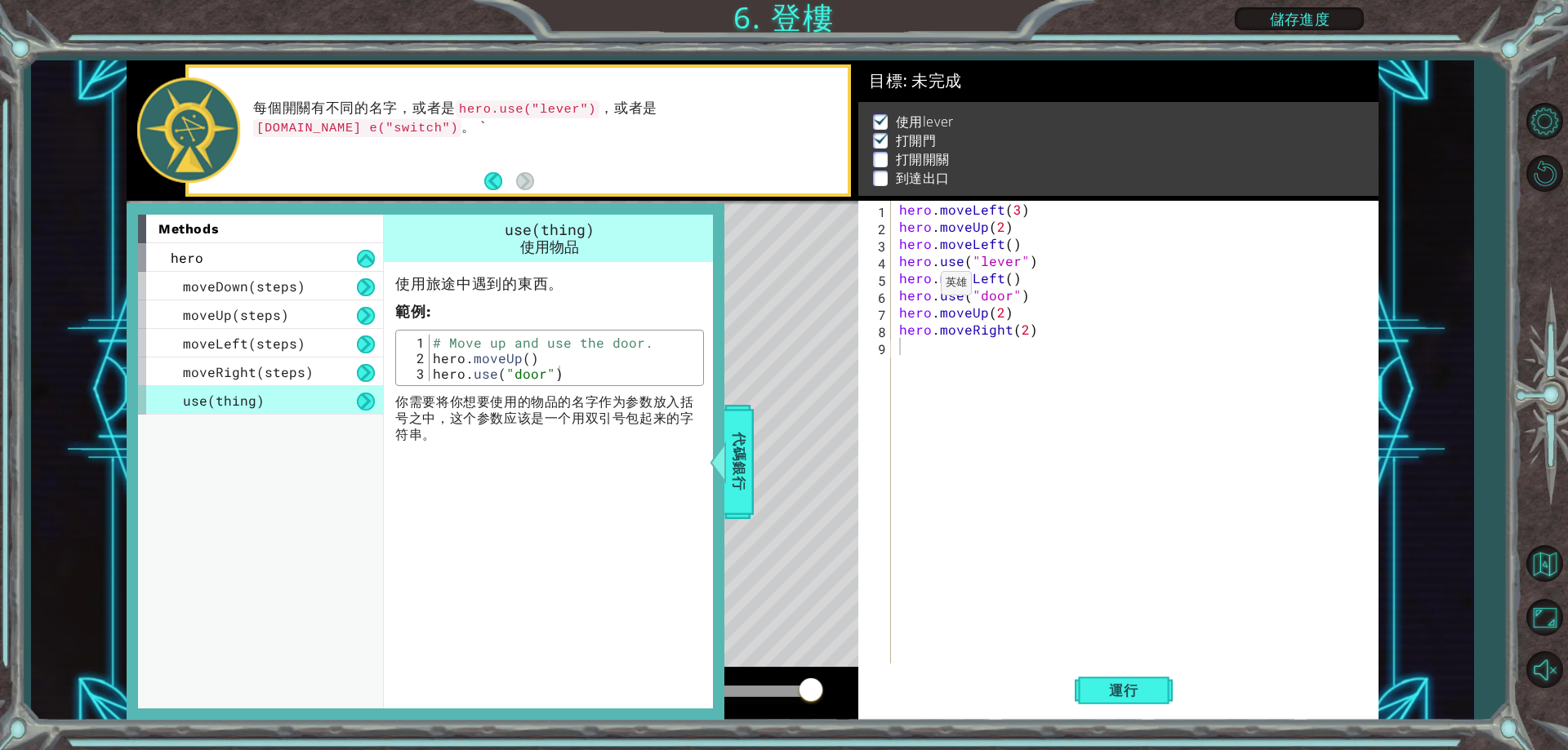
type textarea "hero.use("door")"
drag, startPoint x: 575, startPoint y: 372, endPoint x: 425, endPoint y: 368, distance: 150.1
click at [425, 368] on div "hero.use("door") 1 2 3 # Move up and use the door. hero . moveUp ( ) hero . use…" at bounding box center [549, 357] width 299 height 46
type textarea "hero.moveRight(2)"
click at [920, 336] on div "hero . moveLeft ( 3 ) hero . moveUp ( 2 ) hero . moveLeft ( ) hero . use ( "lev…" at bounding box center [1138, 449] width 485 height 497
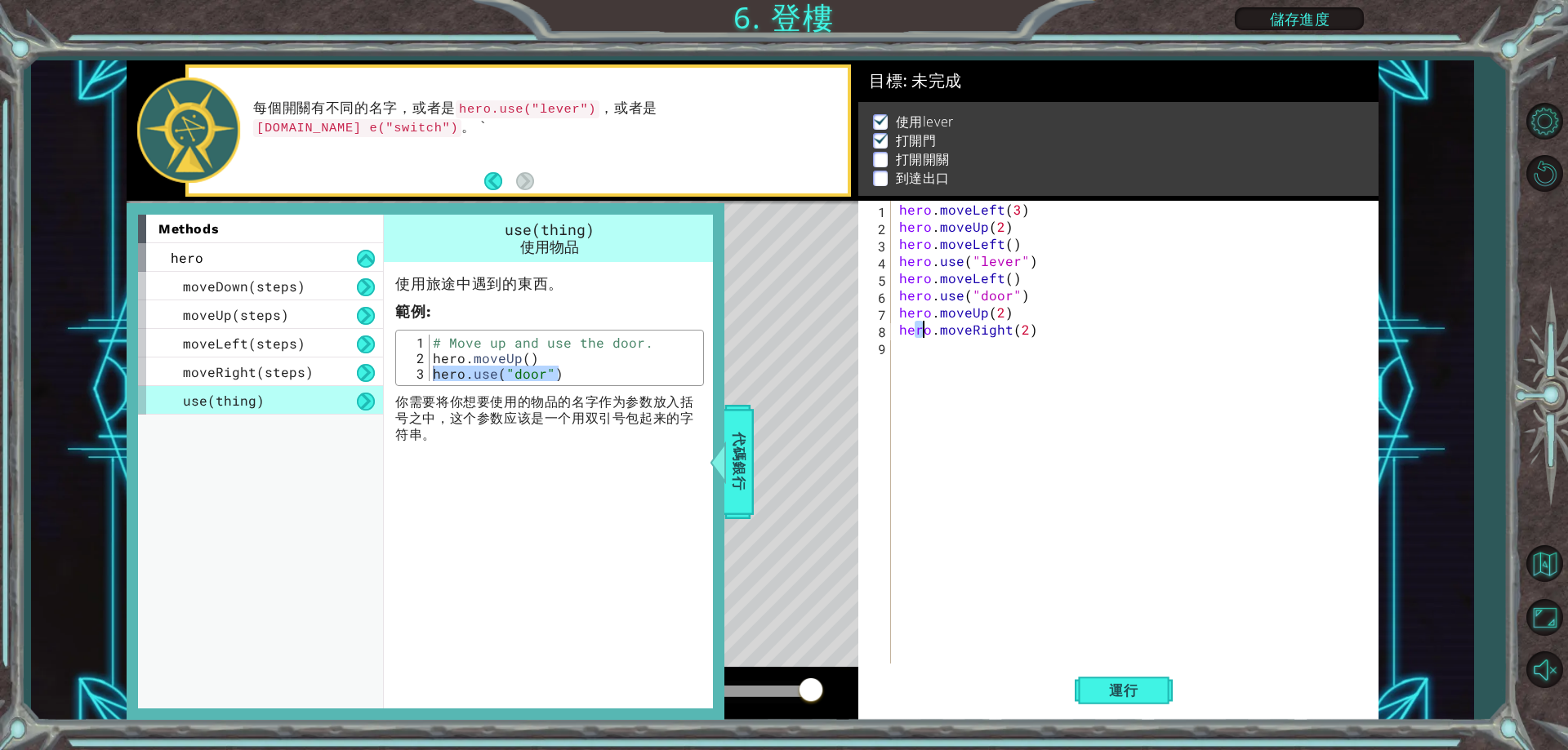
click at [923, 349] on div "hero . moveLeft ( 3 ) hero . moveUp ( 2 ) hero . moveLeft ( ) hero . use ( "lev…" at bounding box center [1138, 449] width 485 height 497
paste textarea "hero.use("door")"
click at [755, 456] on div "Level Map" at bounding box center [504, 441] width 755 height 481
drag, startPoint x: 751, startPoint y: 479, endPoint x: 747, endPoint y: 463, distance: 16.5
click at [750, 479] on span "代碼銀行" at bounding box center [739, 462] width 27 height 100
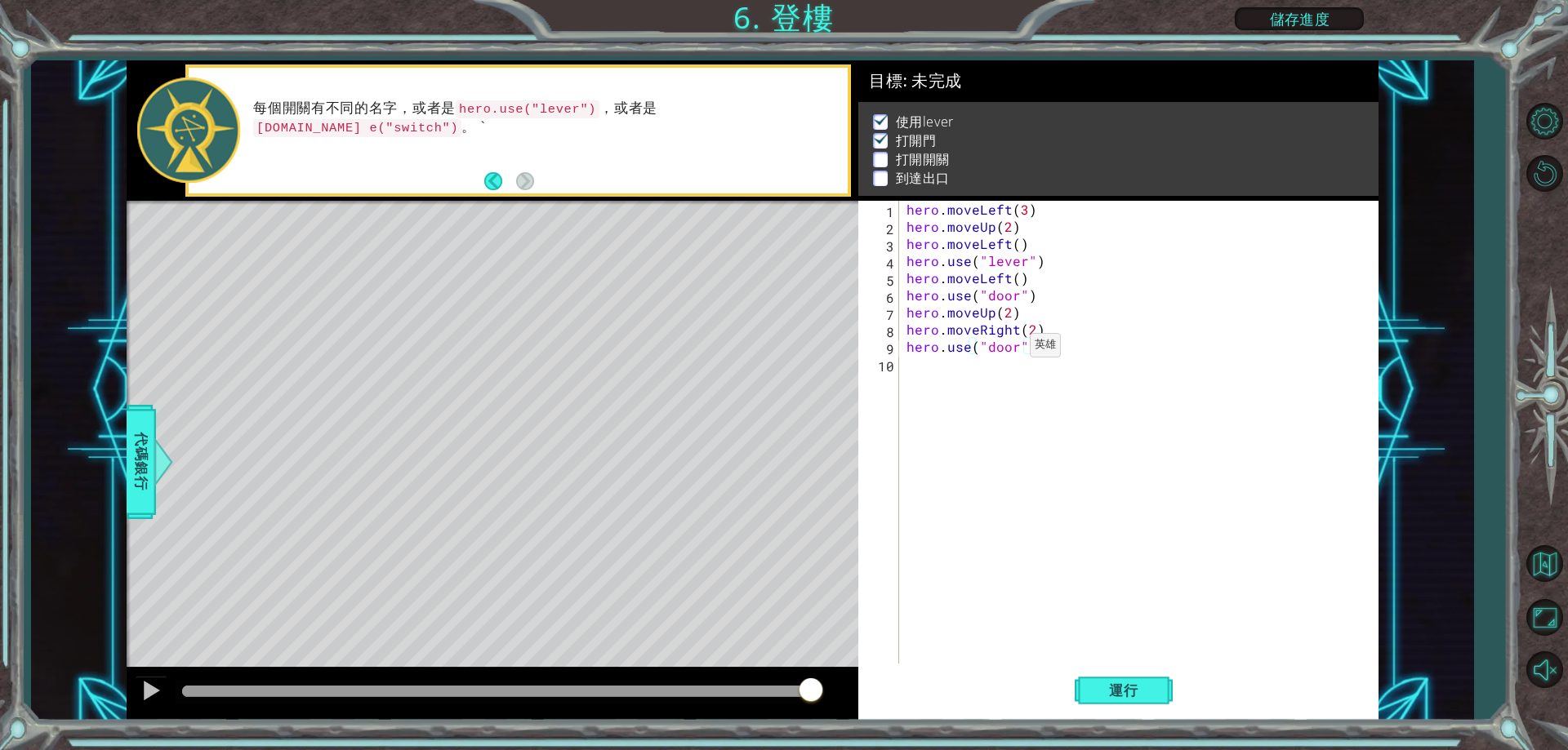
click at [1011, 349] on div "hero . moveLeft ( 3 ) hero . moveUp ( 2 ) hero . moveLeft ( ) hero . use ( "lev…" at bounding box center [1142, 449] width 478 height 497
click at [1015, 348] on div "hero . moveLeft ( 3 ) hero . moveUp ( 2 ) hero . moveLeft ( ) hero . use ( "lev…" at bounding box center [1142, 449] width 478 height 497
click at [992, 367] on div "" lever" 按 Enter" at bounding box center [1120, 386] width 308 height 59
type textarea "hero.use("lever")"
click at [1037, 400] on div "hero . moveLeft ( 3 ) hero . moveUp ( 2 ) hero . moveLeft ( ) hero . use ( "lev…" at bounding box center [1142, 449] width 478 height 497
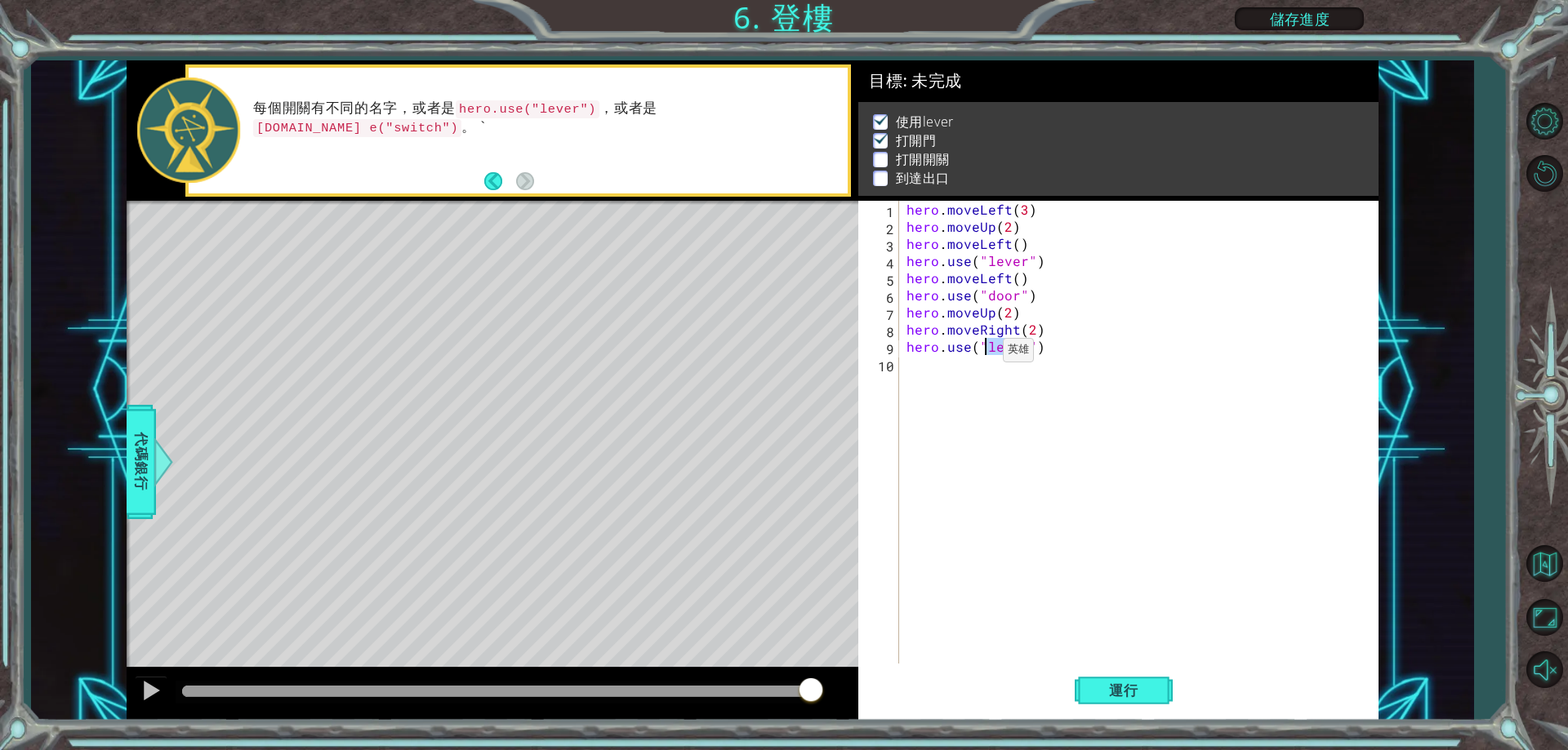
drag, startPoint x: 1016, startPoint y: 350, endPoint x: 983, endPoint y: 355, distance: 33.4
click at [983, 355] on div "hero . moveLeft ( 3 ) hero . moveUp ( 2 ) hero . moveLeft ( ) hero . use ( "lev…" at bounding box center [1142, 449] width 478 height 497
drag, startPoint x: 1021, startPoint y: 348, endPoint x: 983, endPoint y: 353, distance: 38.3
click at [983, 353] on div "hero . moveLeft ( 3 ) hero . moveUp ( 2 ) hero . moveLeft ( ) hero . use ( "lev…" at bounding box center [1142, 449] width 478 height 497
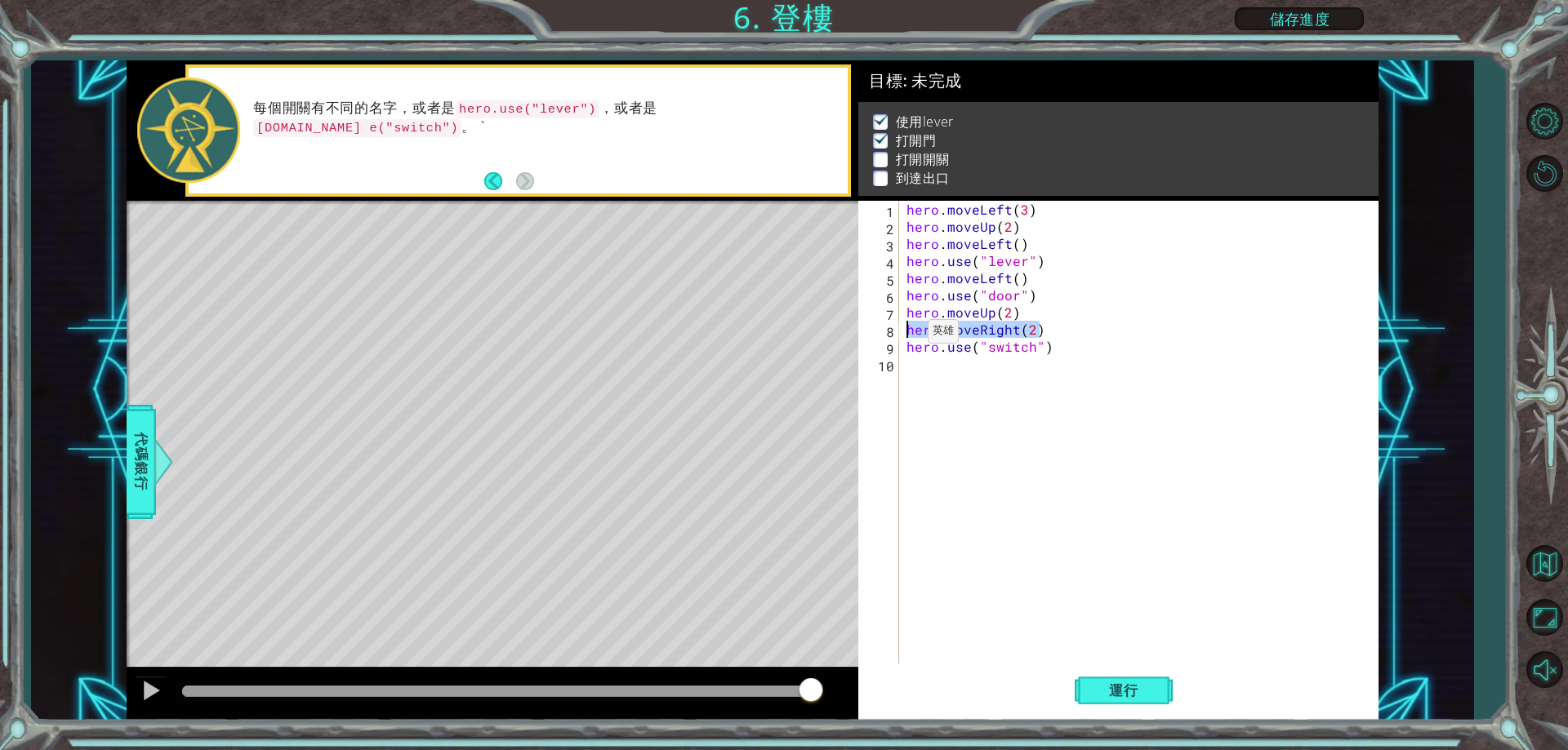
drag, startPoint x: 1044, startPoint y: 328, endPoint x: 908, endPoint y: 336, distance: 136.2
click at [908, 336] on div "hero . moveLeft ( 3 ) hero . moveUp ( 2 ) hero . moveLeft ( ) hero . use ( "lev…" at bounding box center [1142, 449] width 478 height 497
type textarea "hero.moveRight(2)"
click at [948, 371] on div "hero . moveLeft ( 3 ) hero . moveUp ( 2 ) hero . moveLeft ( ) hero . use ( "lev…" at bounding box center [1142, 449] width 478 height 497
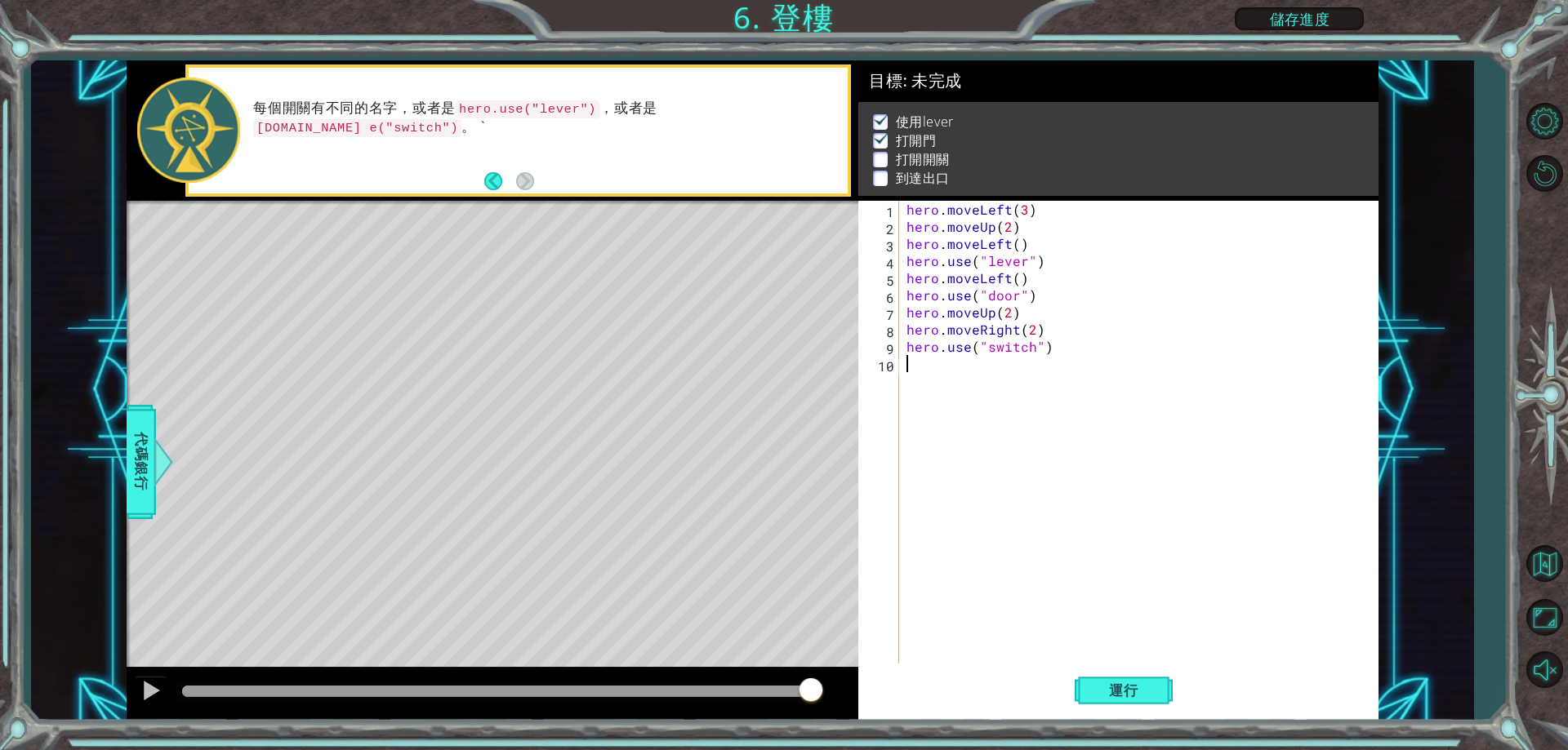
scroll to position [0, 0]
paste textarea "hero.moveRight(2)"
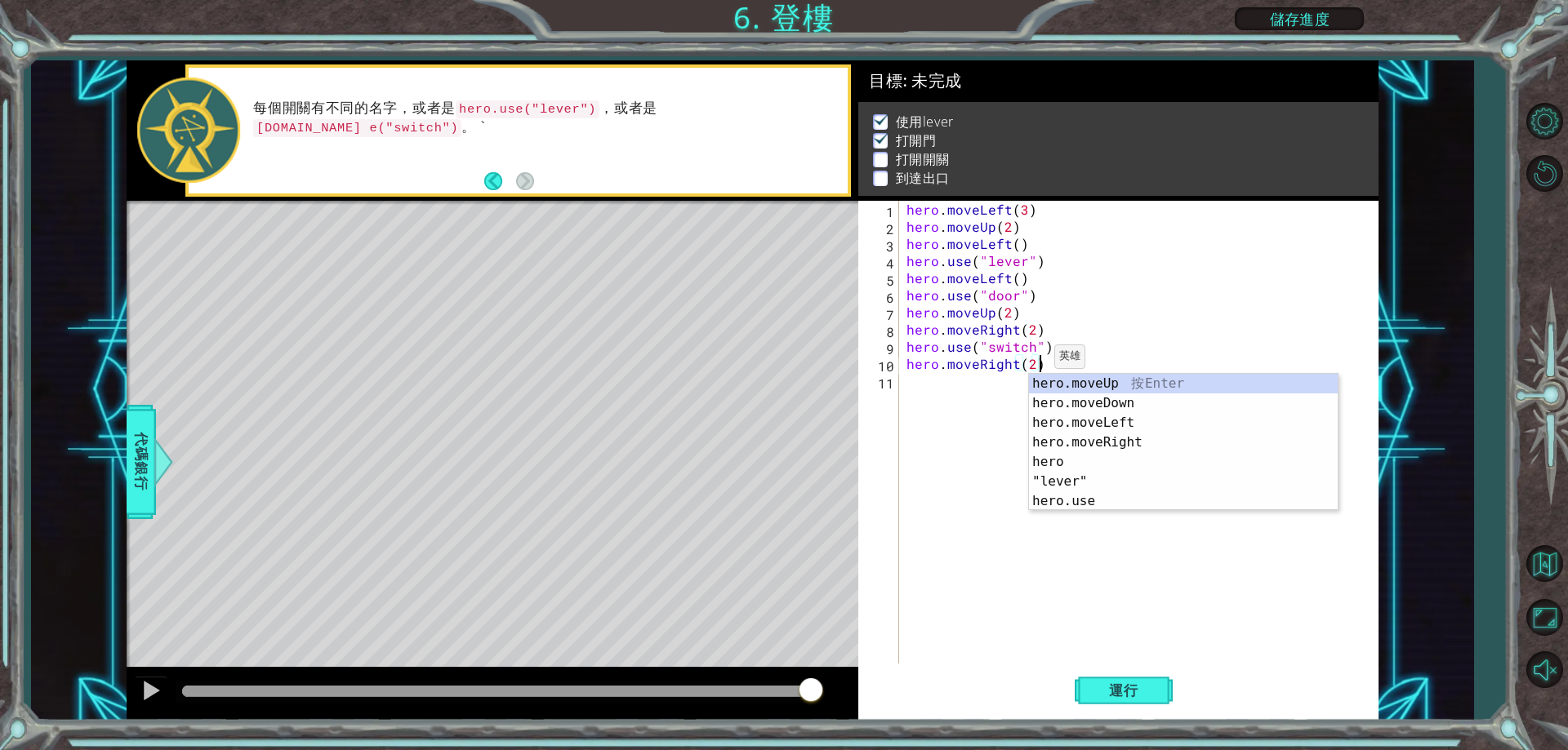
click at [1034, 361] on div "hero . moveLeft ( 3 ) hero . moveUp ( 2 ) hero . moveLeft ( ) hero . use ( "lev…" at bounding box center [1142, 449] width 478 height 497
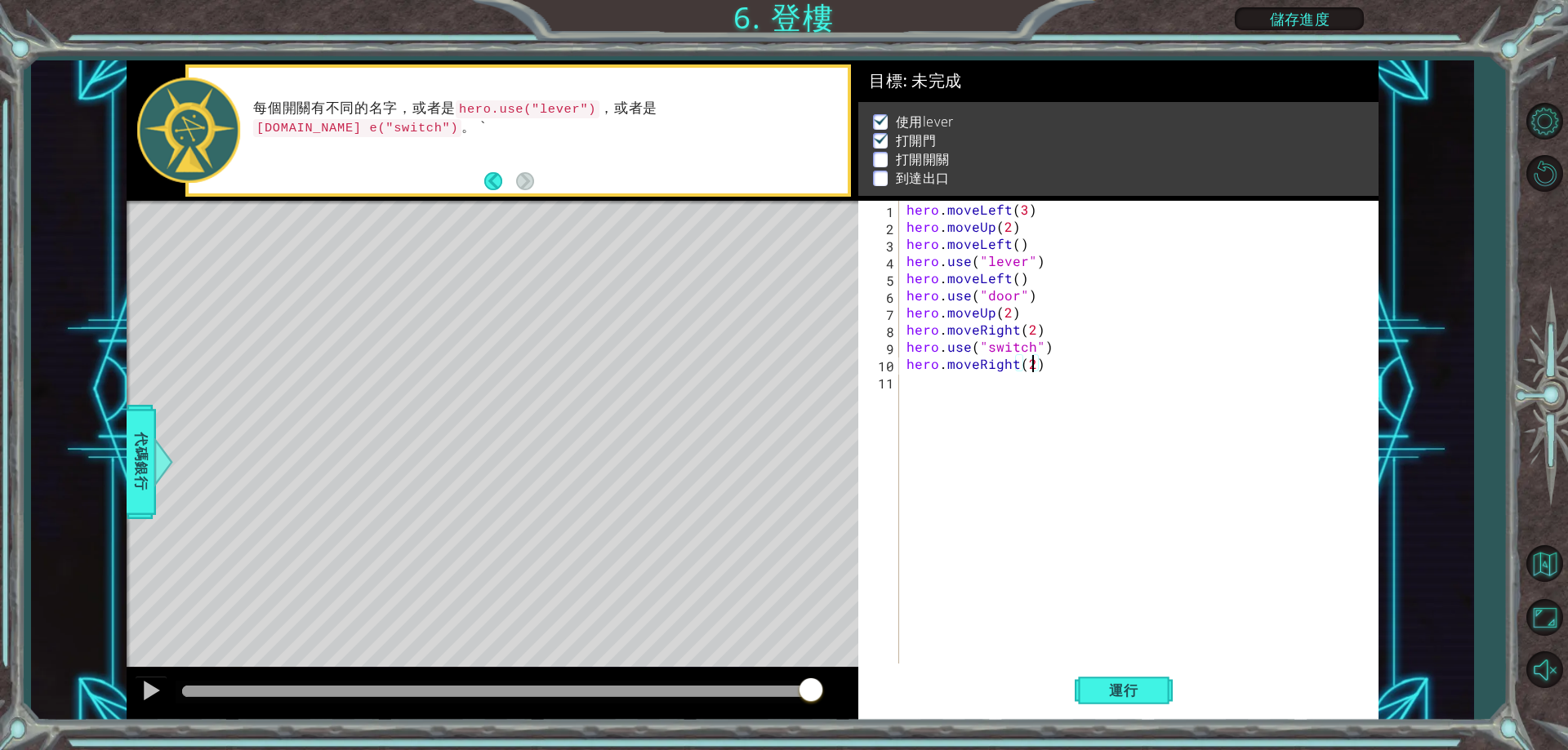
type textarea "hero.moveRight()"
click at [1092, 693] on button "運行" at bounding box center [1123, 691] width 98 height 52
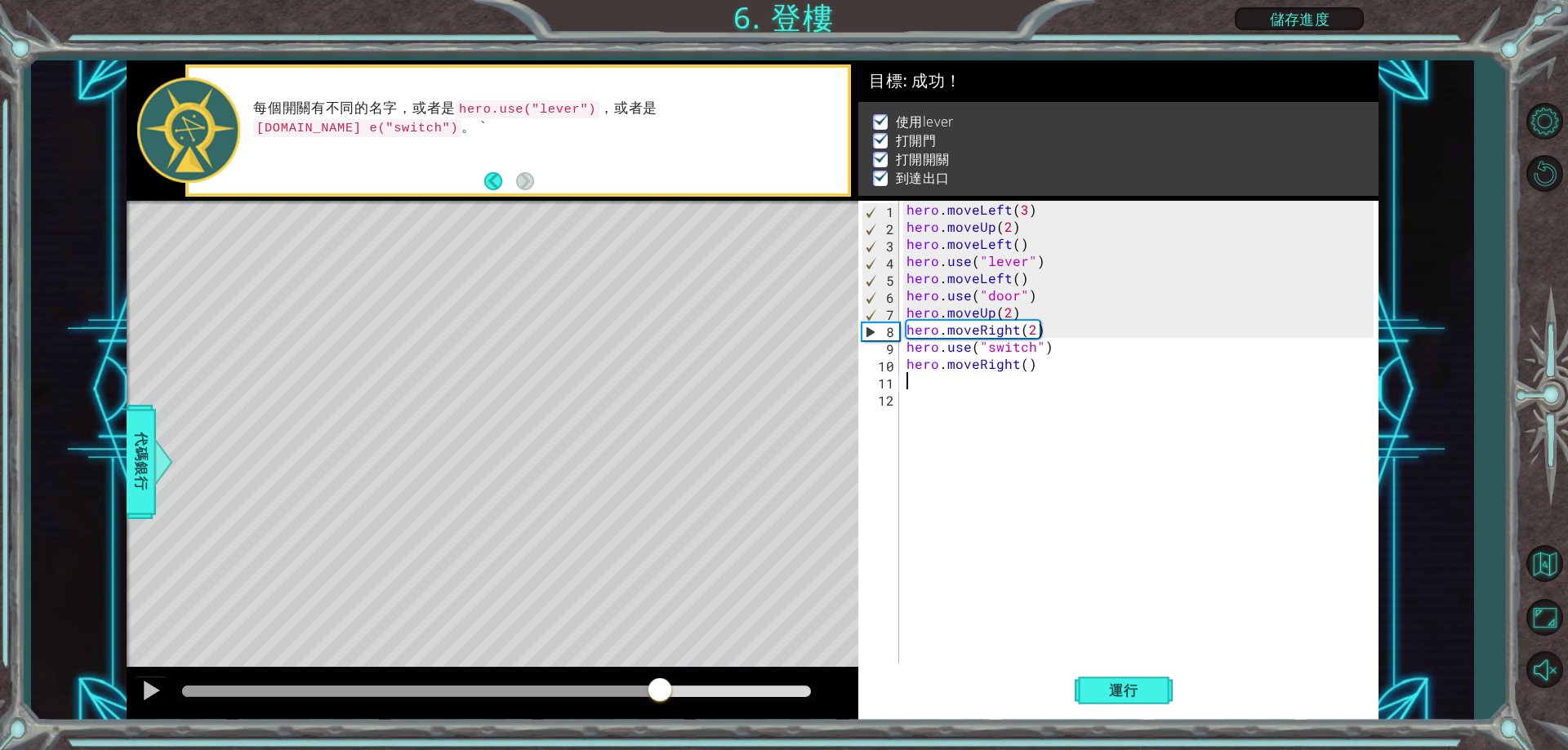
drag, startPoint x: 242, startPoint y: 685, endPoint x: 661, endPoint y: 690, distance: 419.0
click at [661, 690] on div at bounding box center [659, 691] width 29 height 29
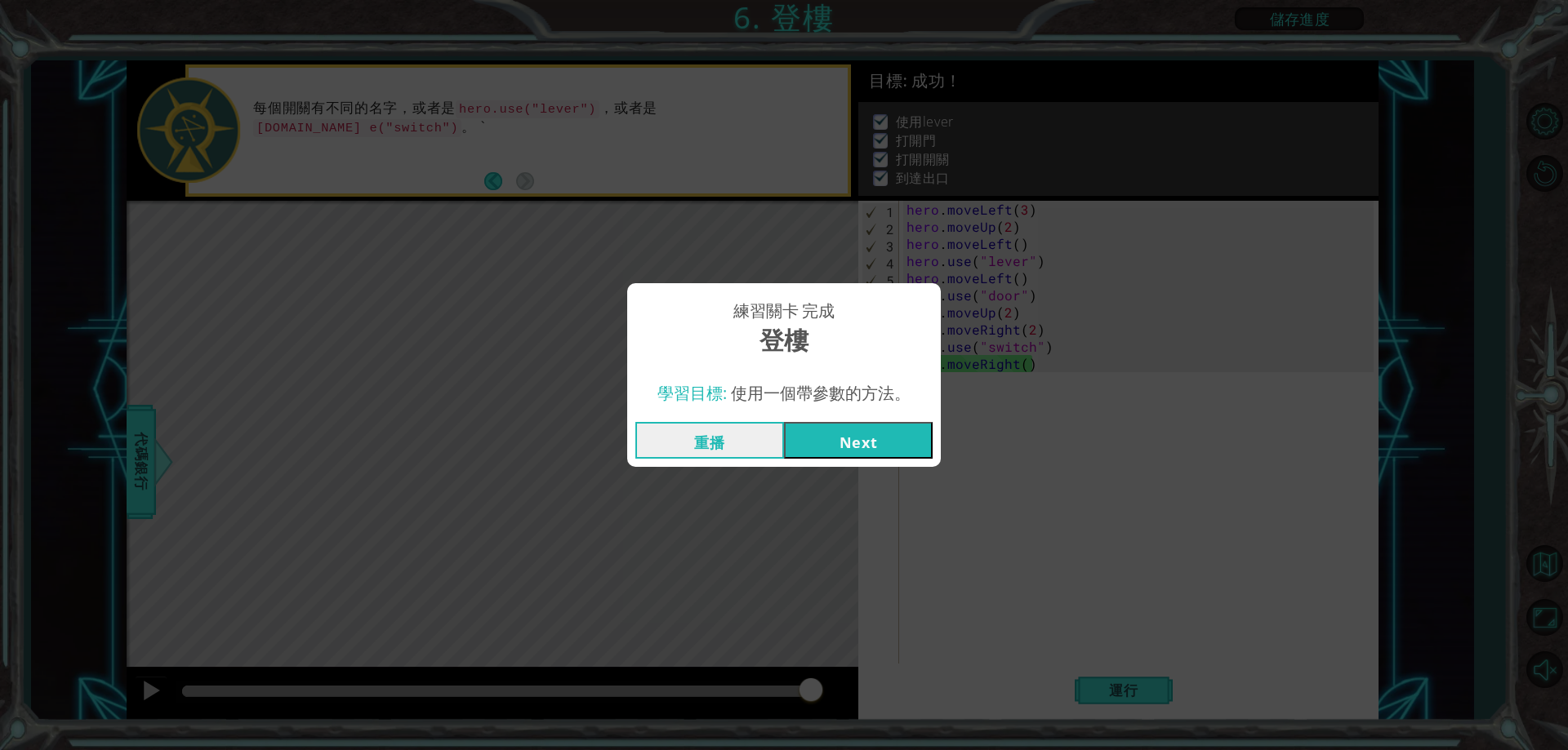
click at [849, 447] on button "Next" at bounding box center [858, 440] width 149 height 37
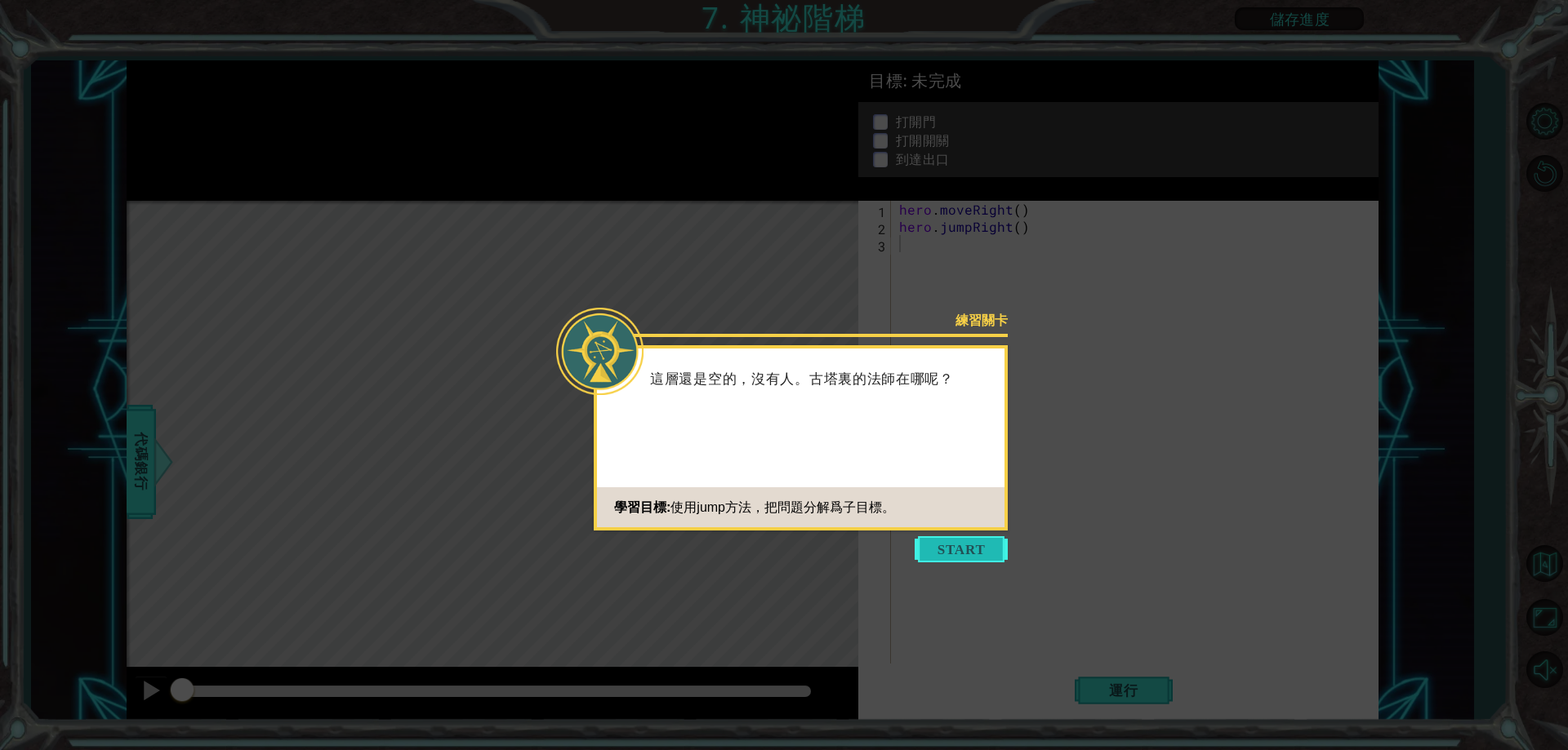
click at [960, 549] on button "Start" at bounding box center [961, 550] width 93 height 27
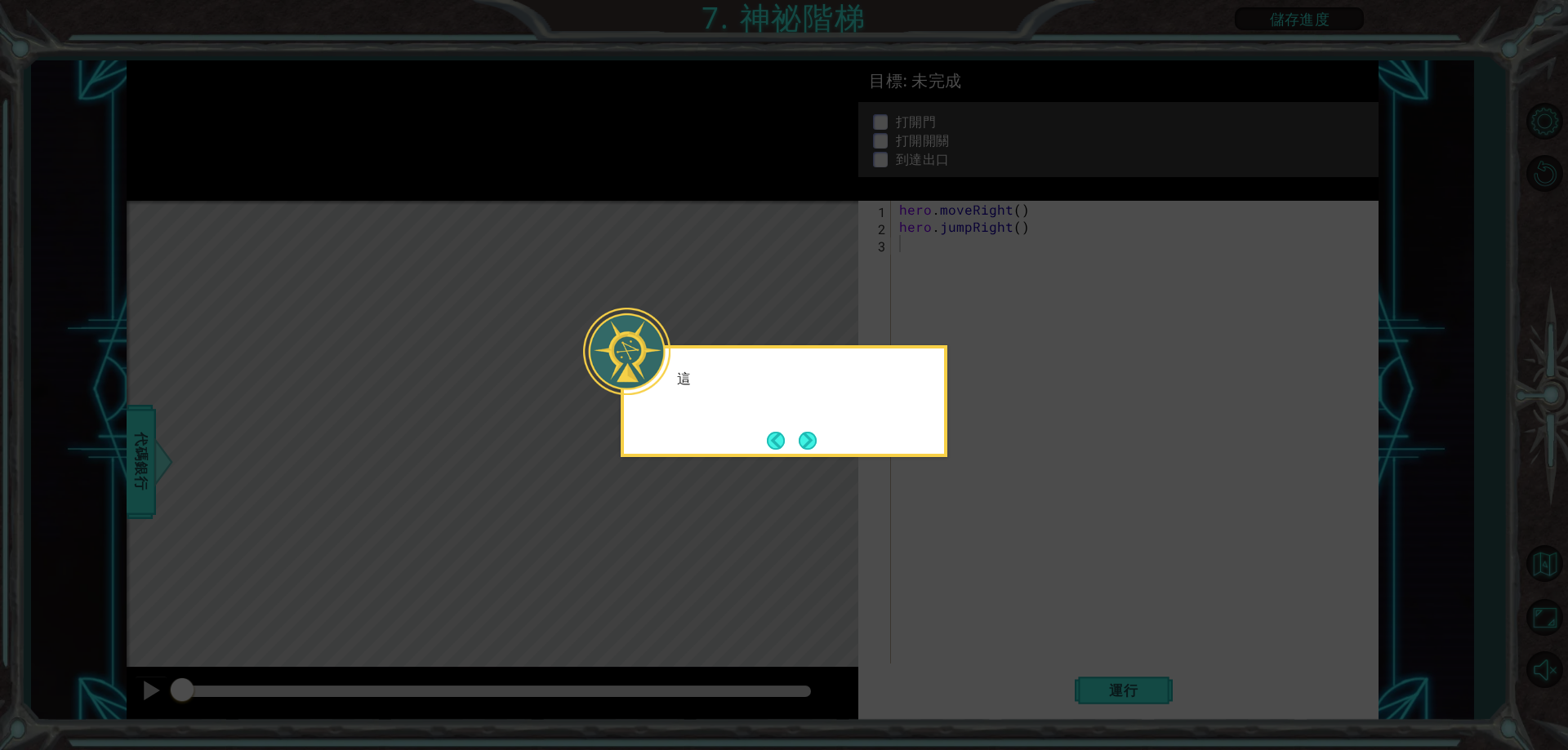
drag, startPoint x: 952, startPoint y: 536, endPoint x: 919, endPoint y: 514, distance: 39.7
click at [951, 532] on icon at bounding box center [784, 375] width 1568 height 750
click at [802, 447] on button "Next" at bounding box center [807, 440] width 18 height 18
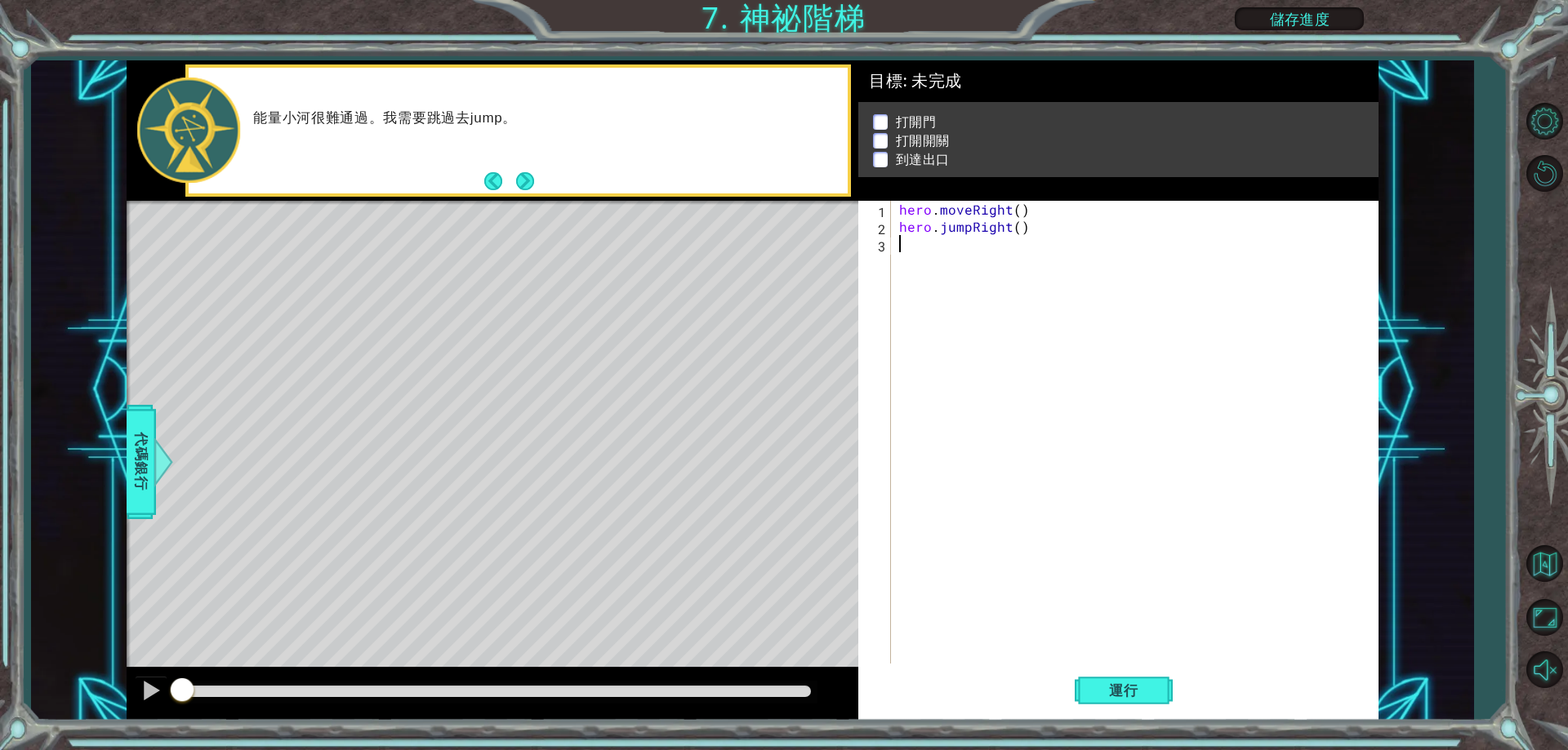
click at [526, 178] on button "Next" at bounding box center [525, 181] width 18 height 18
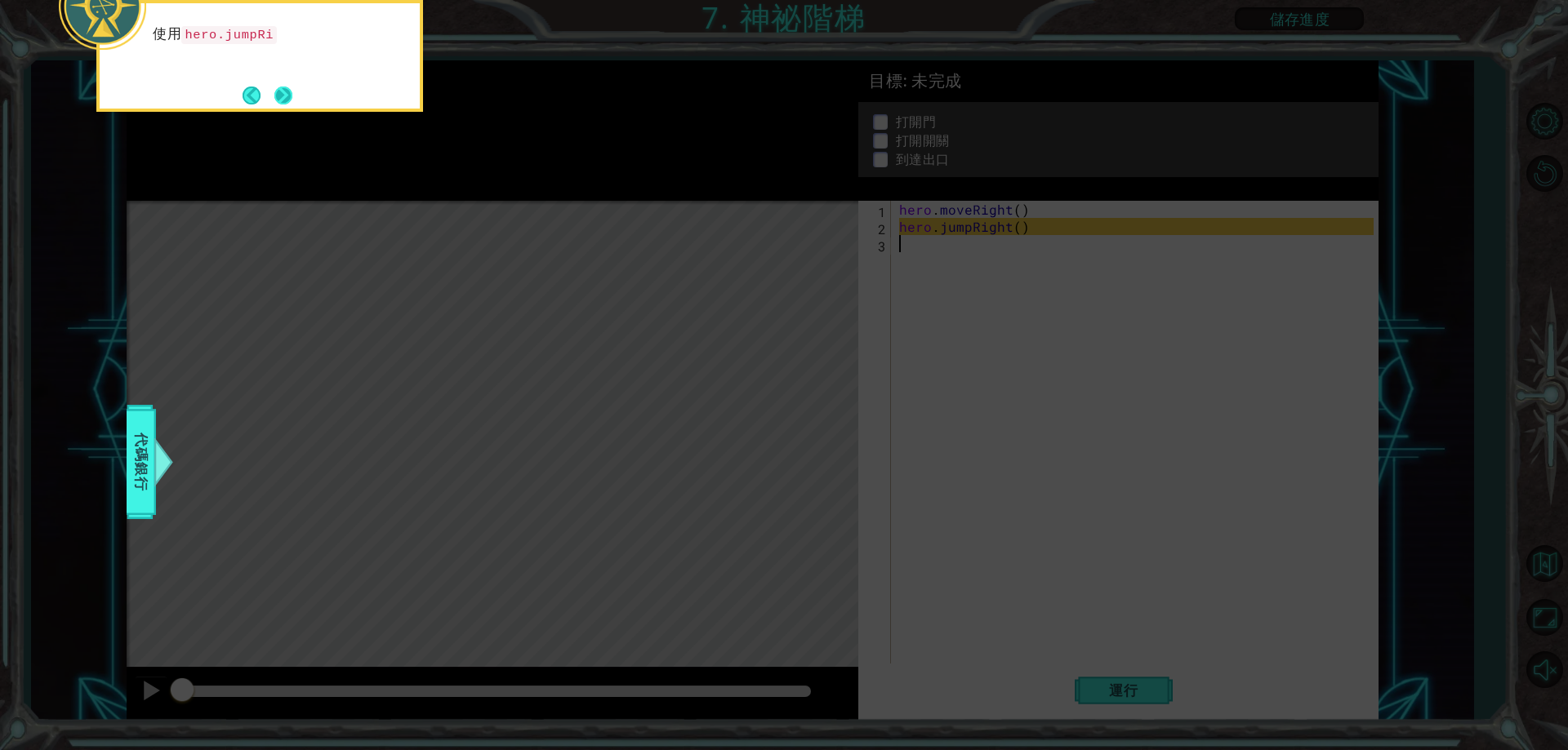
click at [291, 100] on button "Next" at bounding box center [283, 95] width 18 height 18
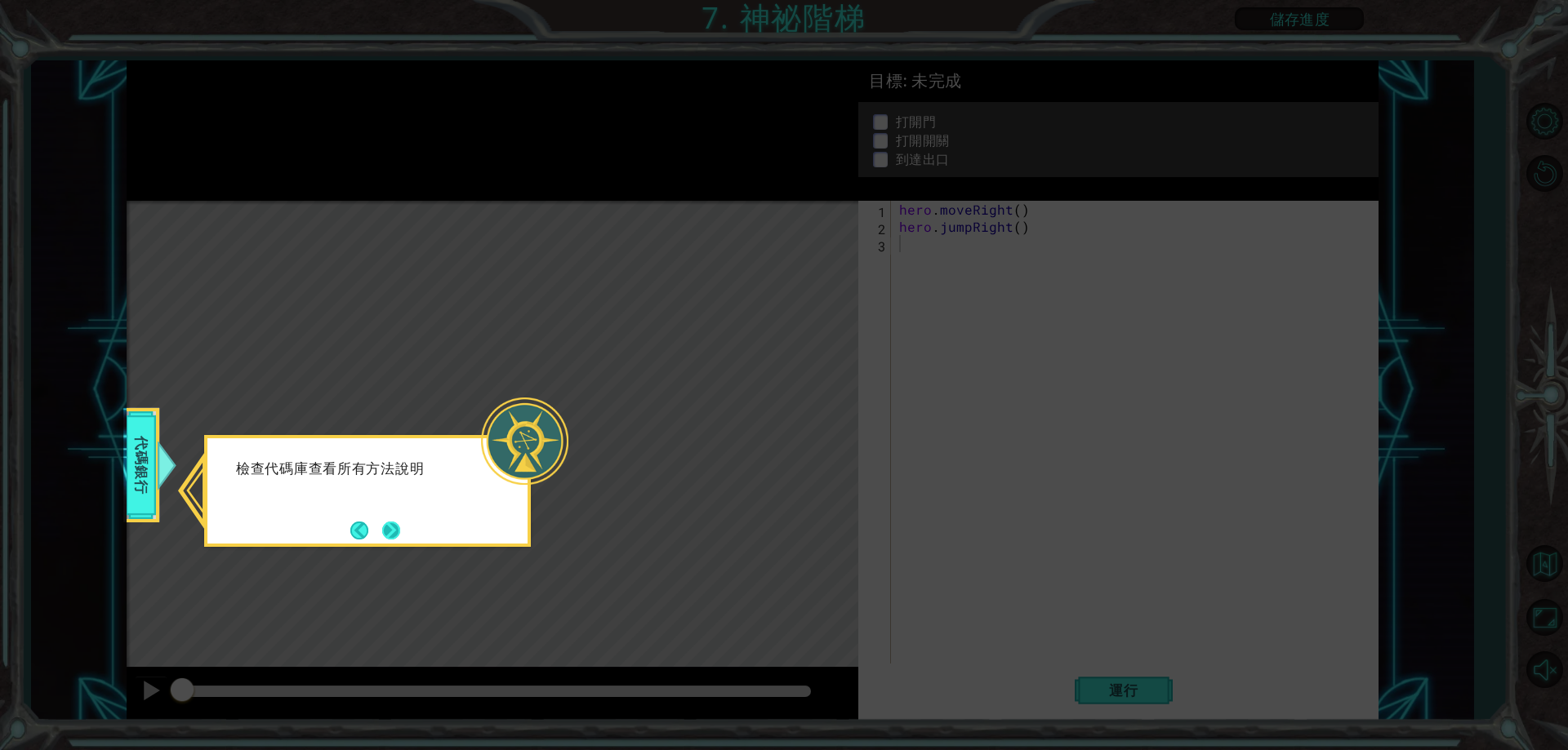
click at [397, 526] on button "Next" at bounding box center [391, 530] width 18 height 18
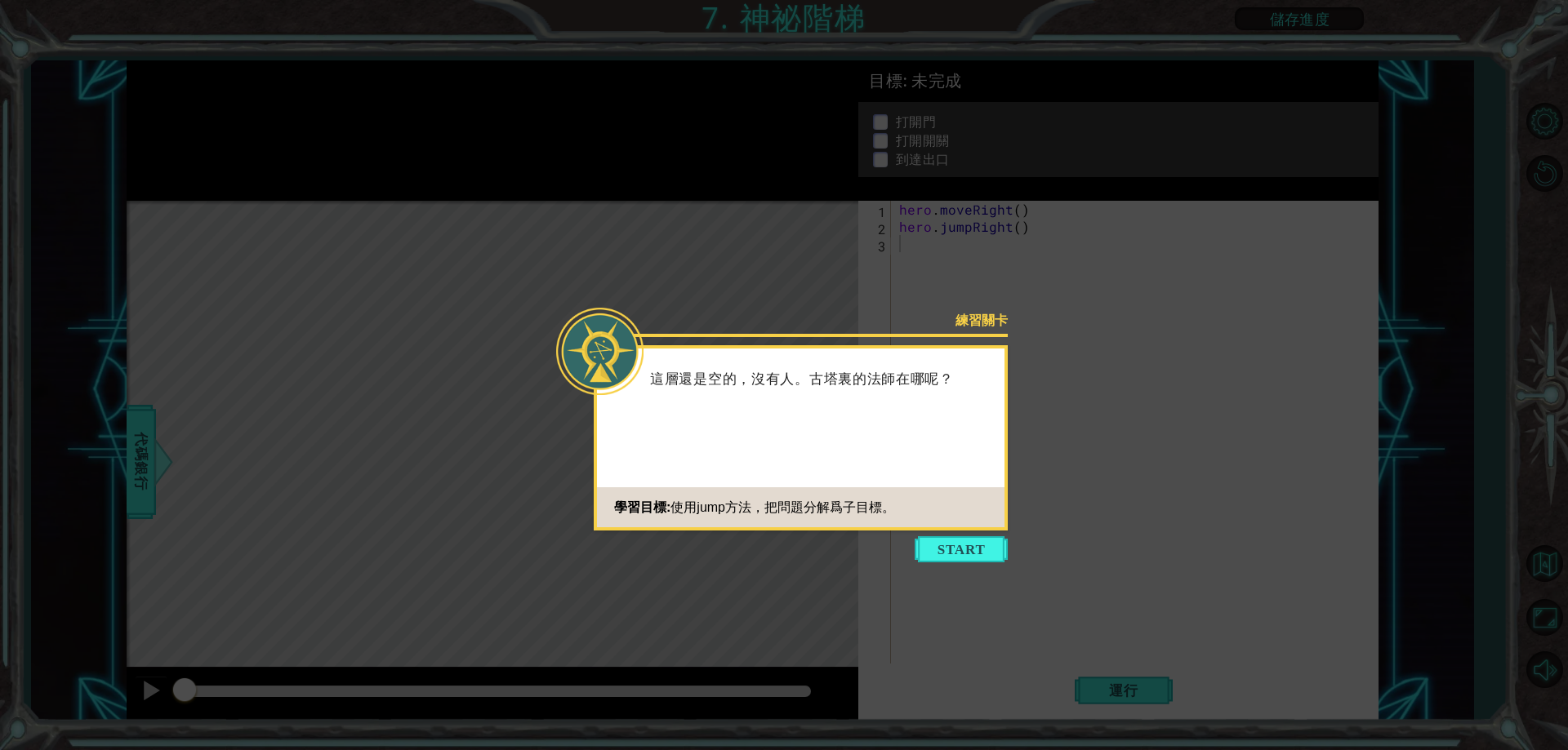
click at [942, 554] on button "Start" at bounding box center [961, 550] width 93 height 27
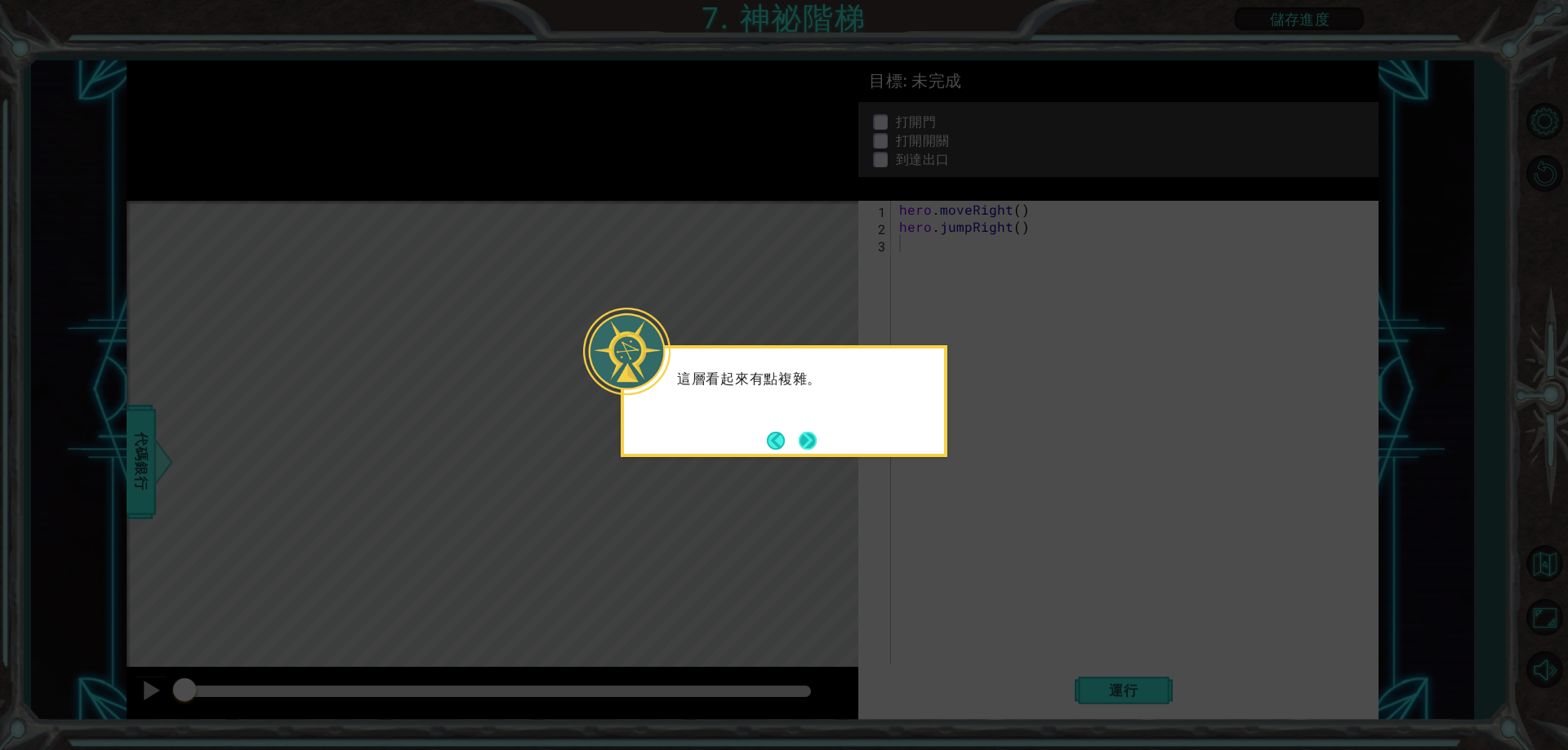
click at [812, 441] on button "Next" at bounding box center [807, 440] width 24 height 24
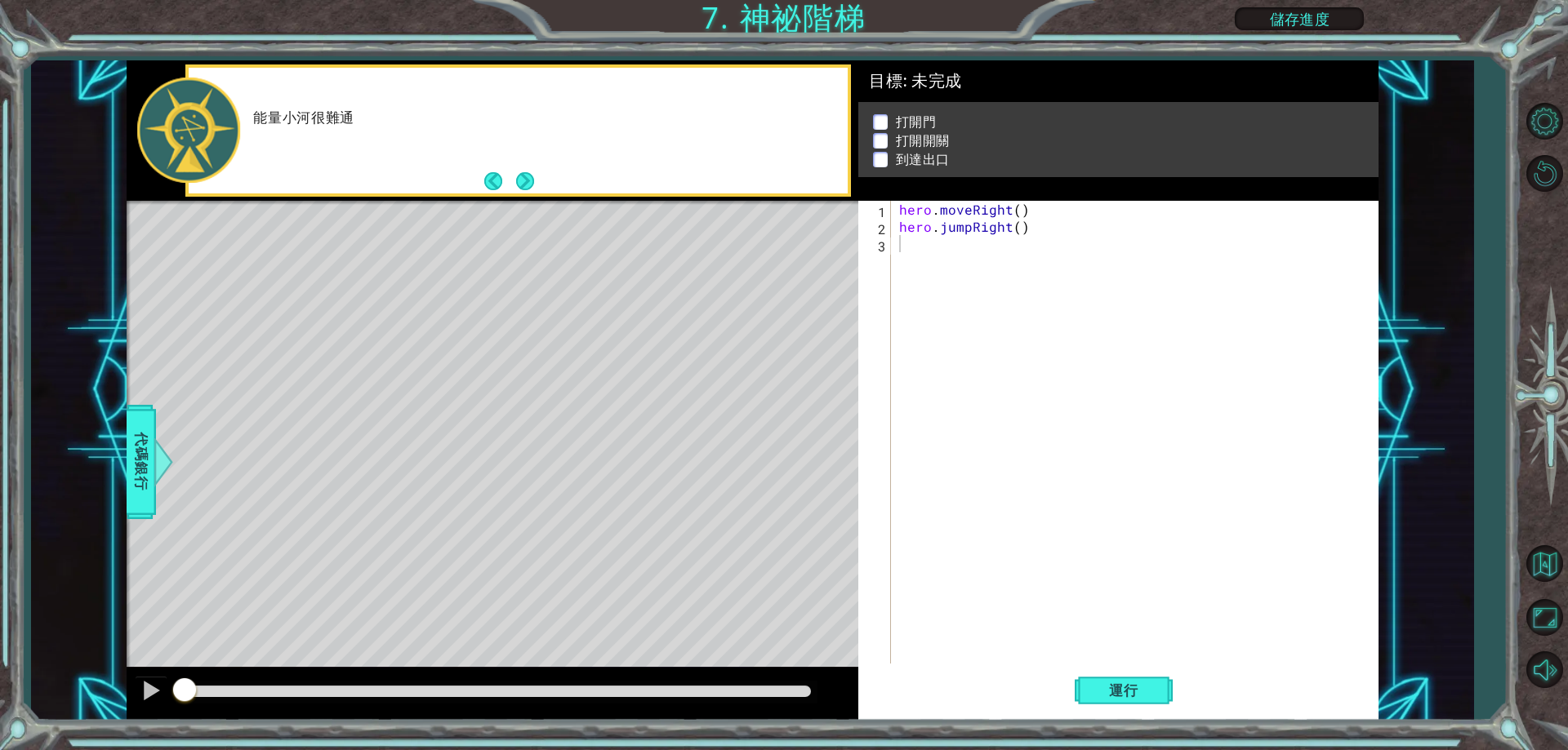
click at [810, 436] on div "Level Map" at bounding box center [504, 441] width 755 height 481
click at [1539, 542] on button "返回地圖" at bounding box center [1544, 563] width 47 height 47
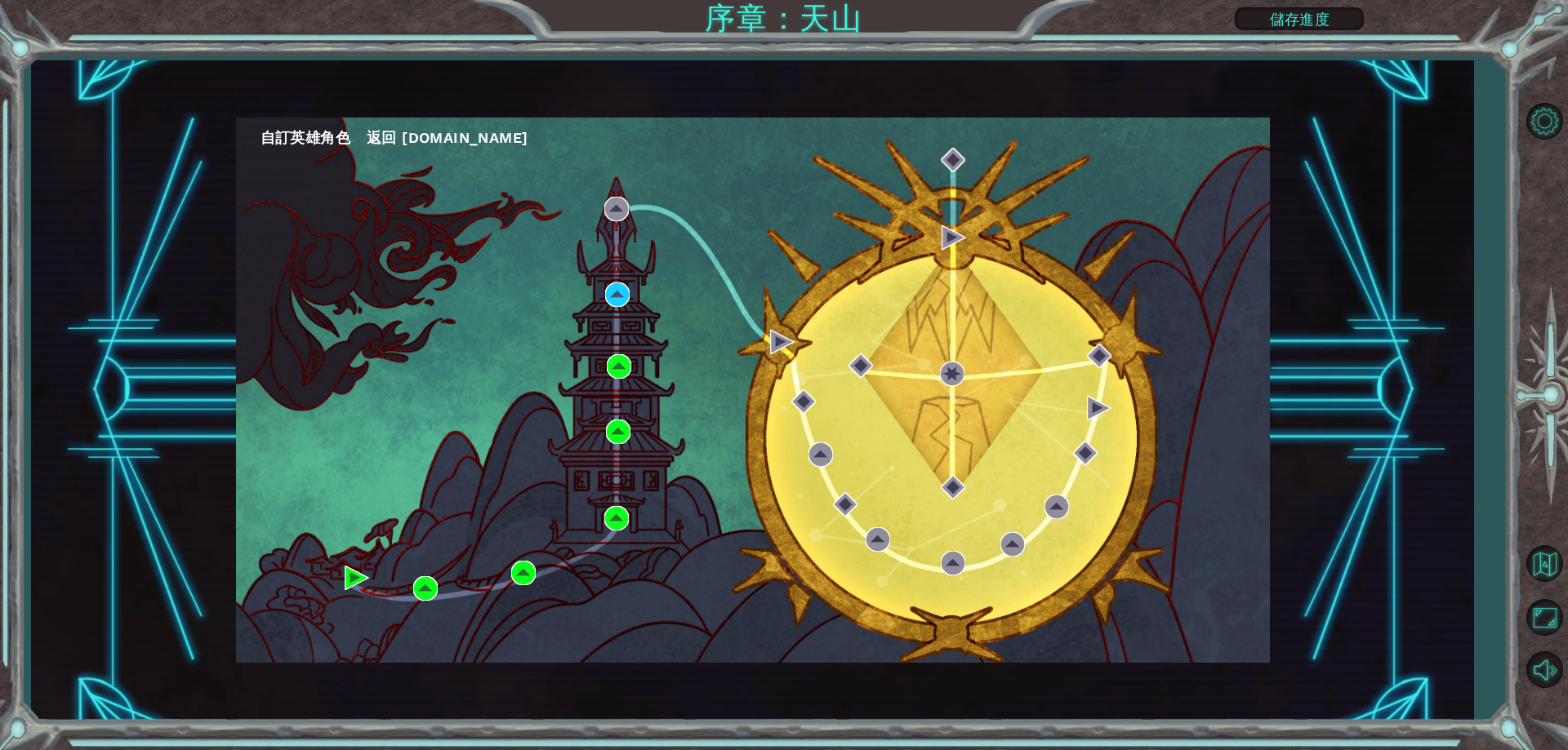
click at [1296, 423] on div "自訂英雄角色 返回 [DOMAIN_NAME]" at bounding box center [752, 391] width 1443 height 661
click at [499, 388] on div "自訂英雄角色 返回 [DOMAIN_NAME]" at bounding box center [753, 390] width 1034 height 545
click at [1007, 238] on div "自訂英雄角色 返回 [DOMAIN_NAME]" at bounding box center [753, 390] width 1034 height 545
click at [783, 241] on div "自訂英雄角色 返回 [DOMAIN_NAME]" at bounding box center [753, 390] width 1034 height 545
click at [1043, 247] on div "自訂英雄角色 返回 [DOMAIN_NAME]" at bounding box center [753, 390] width 1034 height 545
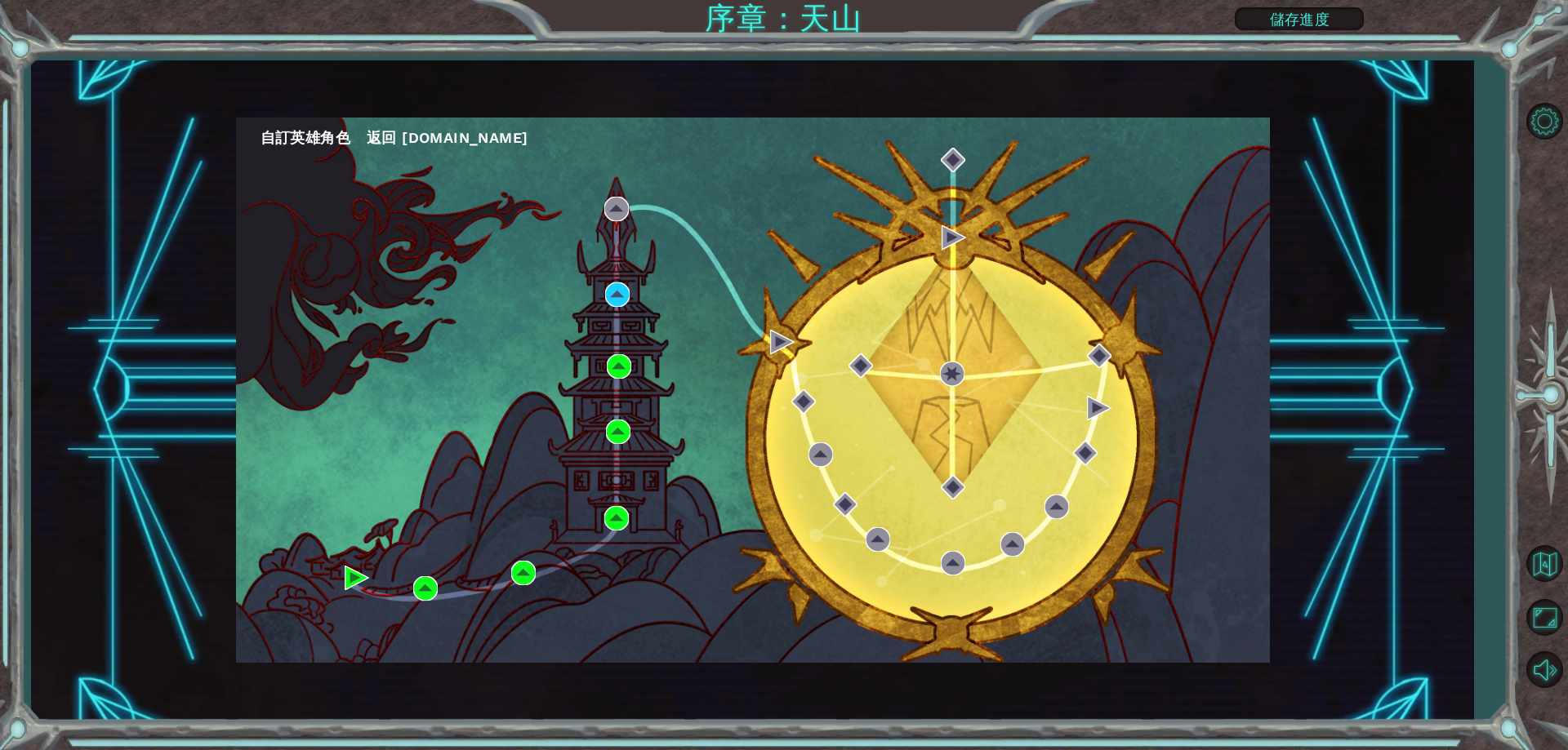
click at [393, 368] on div "自訂英雄角色 返回 [DOMAIN_NAME]" at bounding box center [753, 390] width 1034 height 545
